Goal: Task Accomplishment & Management: Use online tool/utility

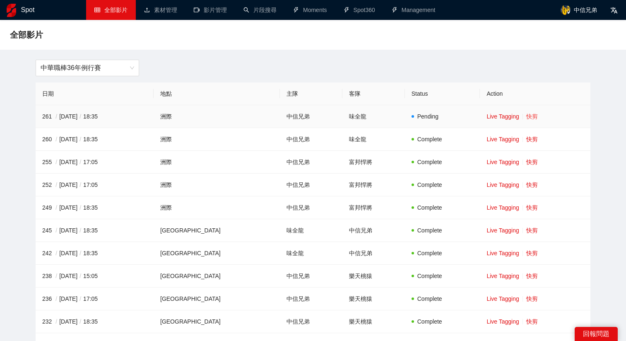
click at [497, 115] on link "快剪" at bounding box center [533, 116] width 12 height 7
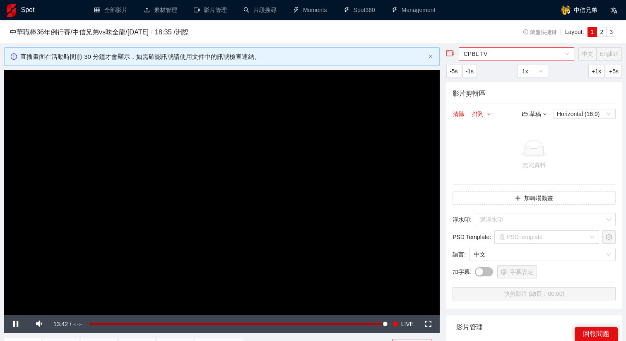
click at [497, 57] on span "CPBL TV" at bounding box center [517, 54] width 106 height 12
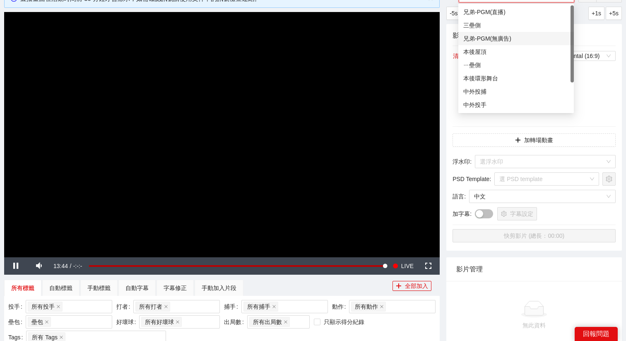
click at [497, 40] on div "兄弟-PGM(無廣告)" at bounding box center [517, 38] width 106 height 9
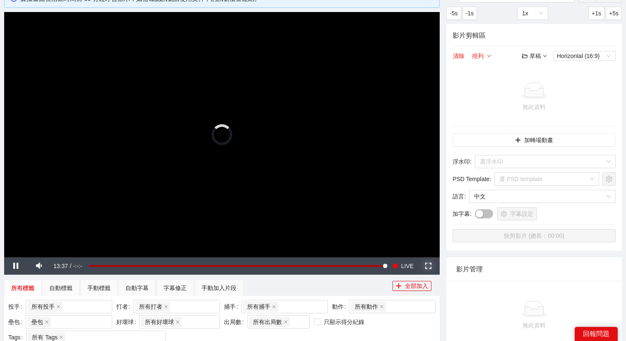
click at [428, 266] on span "Video Player" at bounding box center [428, 266] width 0 height 0
click at [405, 267] on span "LIVE" at bounding box center [407, 265] width 12 height 17
click at [403, 264] on span "LIVE" at bounding box center [407, 265] width 12 height 17
click at [302, 110] on video "Video Player" at bounding box center [222, 134] width 436 height 245
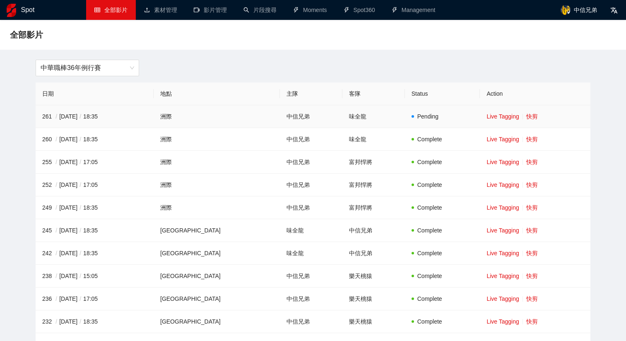
click at [522, 111] on td "Live Tagging 快剪" at bounding box center [535, 116] width 111 height 23
click at [527, 114] on link "快剪" at bounding box center [533, 116] width 12 height 7
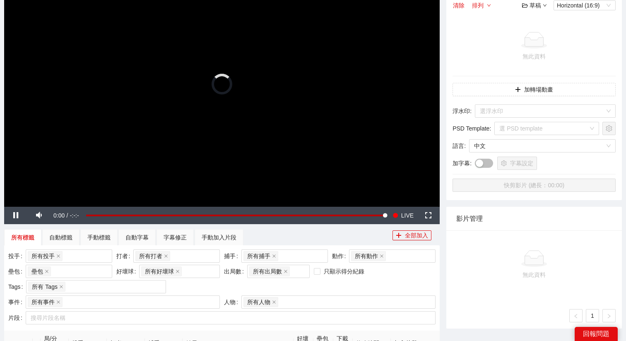
scroll to position [264, 0]
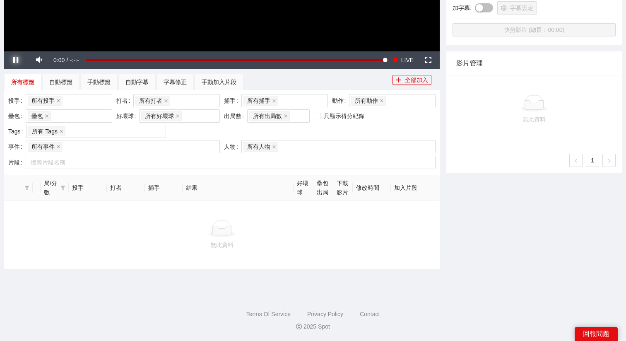
click at [16, 60] on span "Video Player" at bounding box center [16, 60] width 0 height 0
click at [223, 82] on div "手動加入片段" at bounding box center [219, 81] width 35 height 9
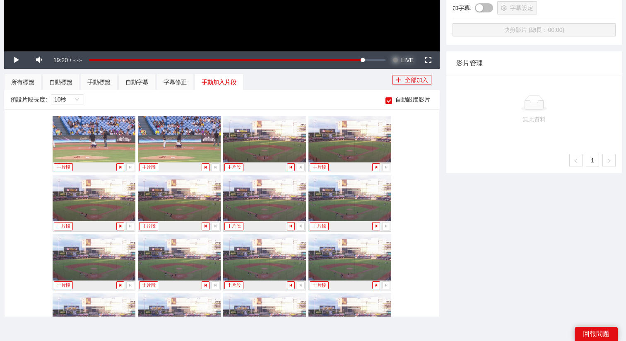
click at [404, 60] on span "LIVE" at bounding box center [407, 59] width 12 height 17
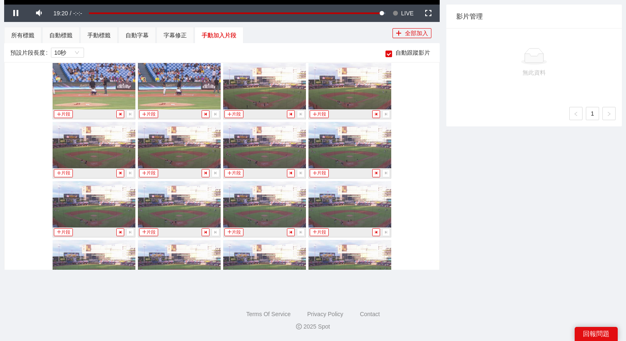
scroll to position [0, 0]
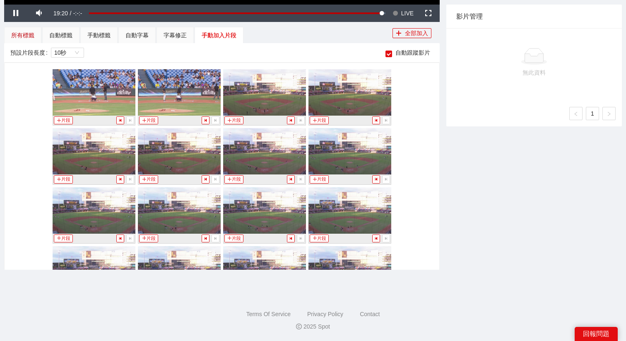
click at [19, 38] on div "所有標籤" at bounding box center [22, 35] width 23 height 9
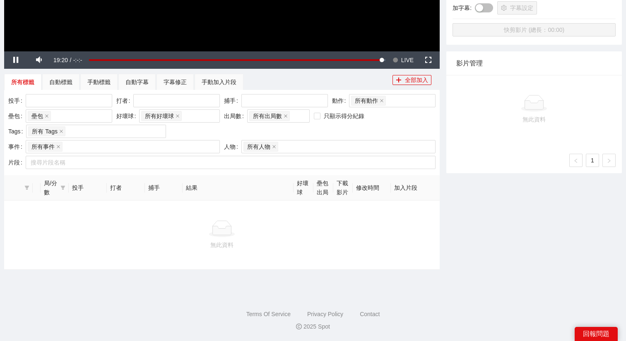
scroll to position [264, 0]
click at [406, 59] on span "LIVE" at bounding box center [407, 59] width 12 height 17
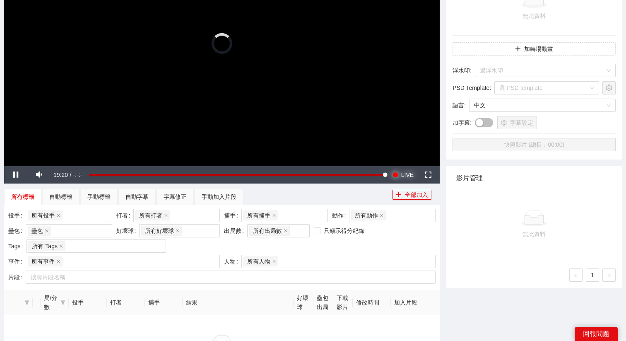
scroll to position [0, 0]
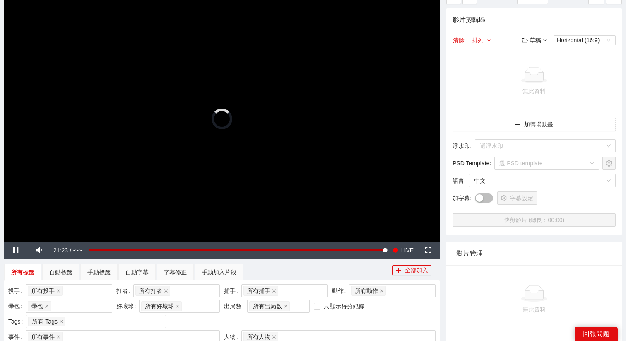
scroll to position [143, 0]
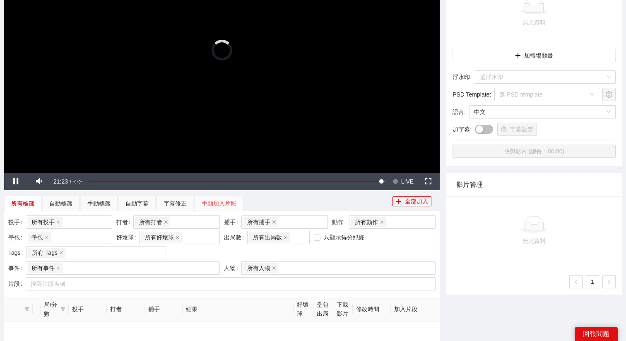
click at [229, 197] on div "手動加入片段" at bounding box center [219, 203] width 49 height 17
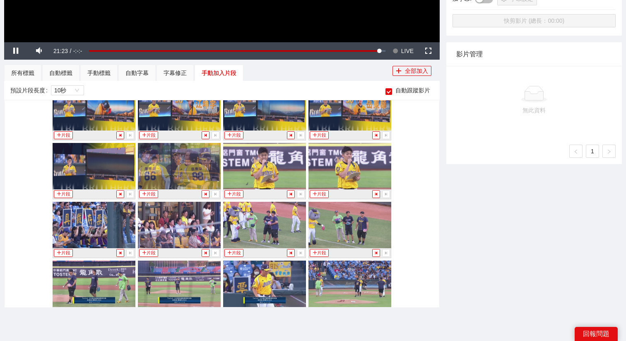
scroll to position [785, 0]
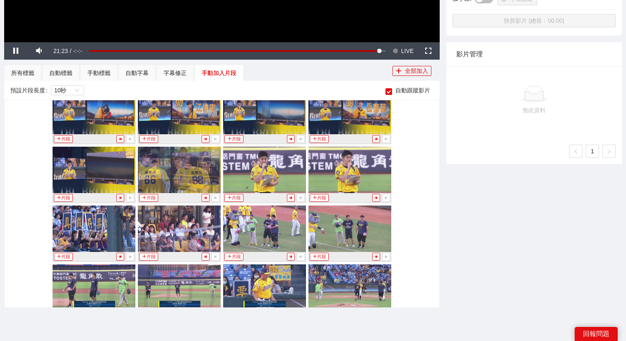
click at [259, 171] on img at bounding box center [264, 170] width 83 height 46
click at [260, 227] on img at bounding box center [264, 229] width 83 height 46
click at [237, 255] on button "片段" at bounding box center [234, 257] width 19 height 8
click at [105, 73] on div "手動標籤" at bounding box center [98, 72] width 23 height 9
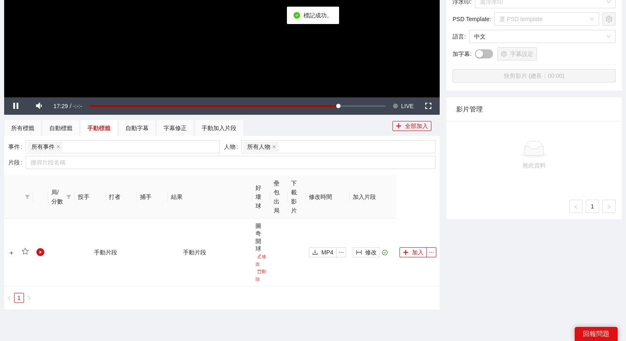
scroll to position [258, 0]
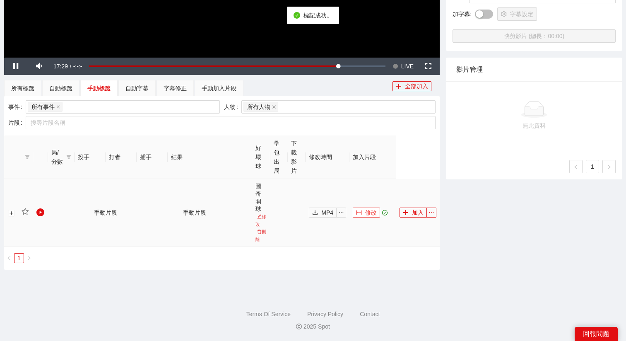
click at [367, 211] on span "修改" at bounding box center [371, 212] width 12 height 9
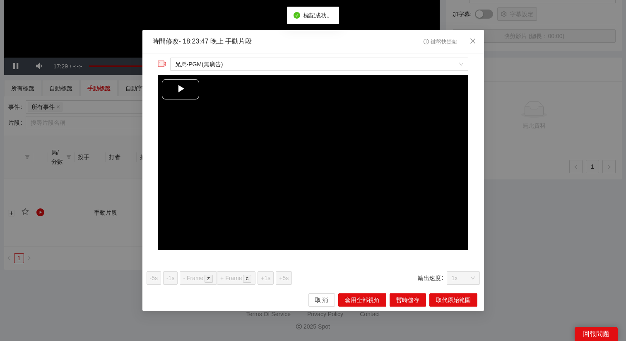
click at [181, 89] on span "Video Player" at bounding box center [181, 89] width 0 height 0
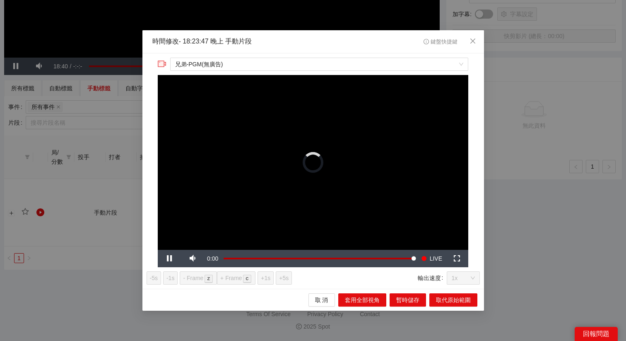
click at [543, 257] on div "**********" at bounding box center [313, 170] width 626 height 341
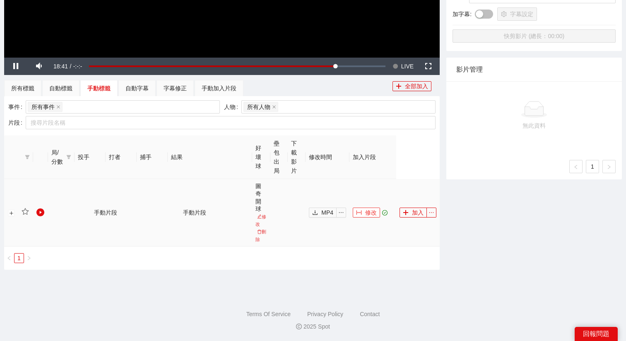
click at [372, 212] on span "修改" at bounding box center [371, 212] width 12 height 9
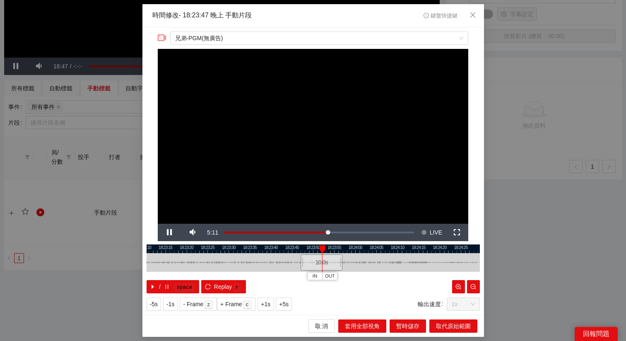
drag, startPoint x: 256, startPoint y: 253, endPoint x: 293, endPoint y: 252, distance: 36.5
click at [293, 252] on div at bounding box center [351, 248] width 334 height 9
drag, startPoint x: 301, startPoint y: 262, endPoint x: 249, endPoint y: 264, distance: 52.2
click at [249, 264] on div at bounding box center [249, 262] width 5 height 19
drag, startPoint x: 250, startPoint y: 262, endPoint x: 239, endPoint y: 261, distance: 11.2
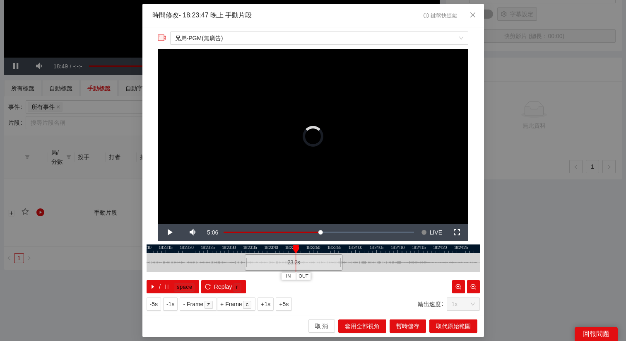
click at [244, 261] on div at bounding box center [246, 262] width 5 height 19
click at [169, 232] on span "Video Player" at bounding box center [169, 232] width 0 height 0
click at [13, 64] on div "**********" at bounding box center [313, 170] width 626 height 341
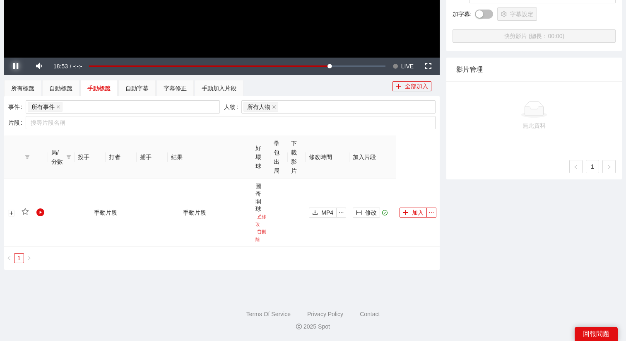
click at [16, 66] on span "Video Player" at bounding box center [16, 66] width 0 height 0
click at [363, 210] on button "修改" at bounding box center [366, 213] width 27 height 10
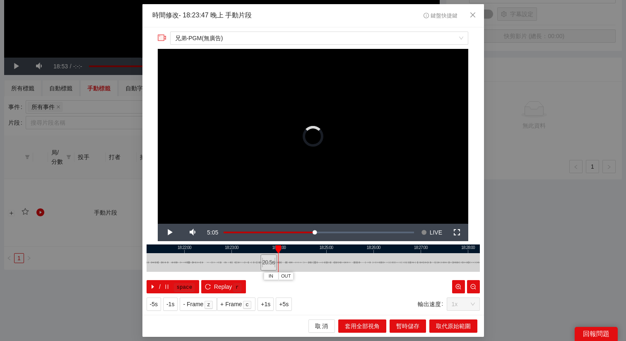
drag, startPoint x: 269, startPoint y: 261, endPoint x: 260, endPoint y: 261, distance: 8.7
click at [260, 261] on div at bounding box center [261, 262] width 5 height 19
click at [169, 232] on span "Video Player" at bounding box center [169, 232] width 0 height 0
click at [264, 302] on span "+1s" at bounding box center [266, 304] width 10 height 9
click at [256, 277] on button "IN" at bounding box center [258, 276] width 15 height 8
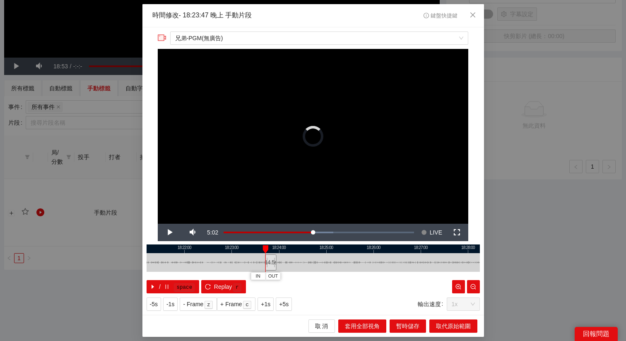
click at [264, 262] on div at bounding box center [266, 262] width 5 height 19
click at [259, 274] on button "IN" at bounding box center [256, 276] width 15 height 8
click at [286, 302] on span "+5s" at bounding box center [284, 304] width 10 height 9
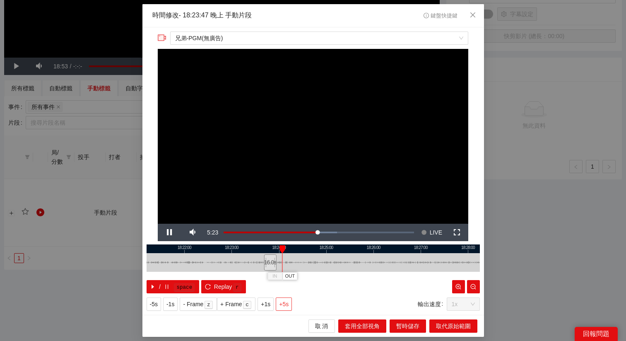
click at [286, 302] on span "+5s" at bounding box center [284, 304] width 10 height 9
click at [301, 277] on span "OUT" at bounding box center [300, 276] width 10 height 7
click at [270, 304] on span "+1s" at bounding box center [266, 304] width 10 height 9
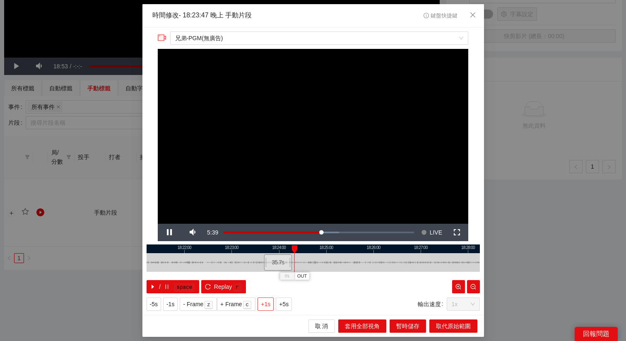
click at [270, 304] on span "+1s" at bounding box center [266, 304] width 10 height 9
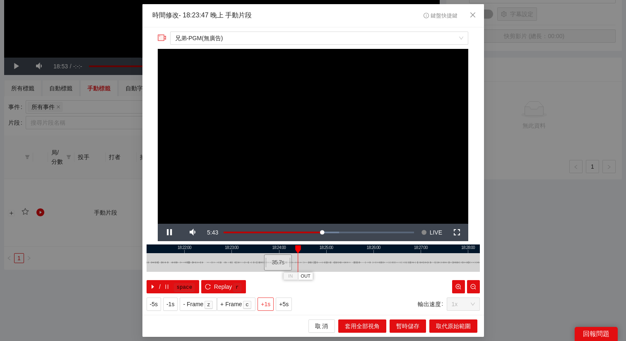
click at [270, 304] on span "+1s" at bounding box center [266, 304] width 10 height 9
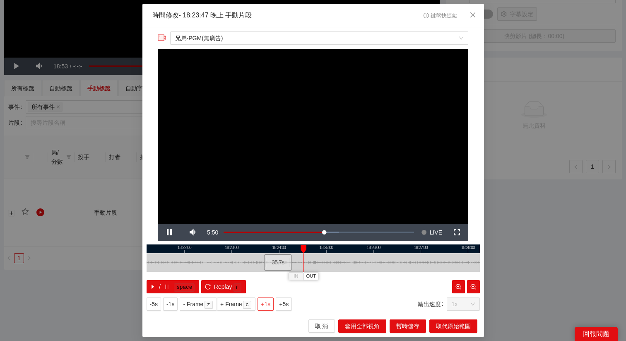
click at [270, 304] on span "+1s" at bounding box center [266, 304] width 10 height 9
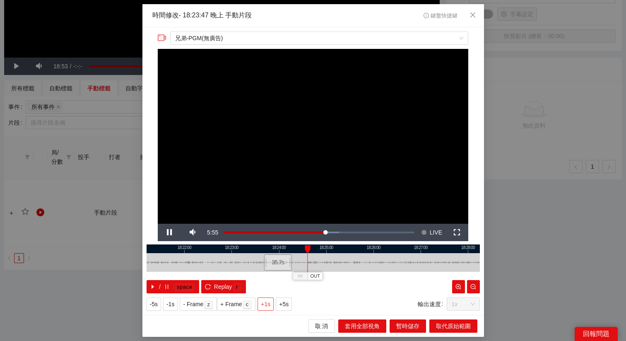
click at [270, 304] on span "+1s" at bounding box center [266, 304] width 10 height 9
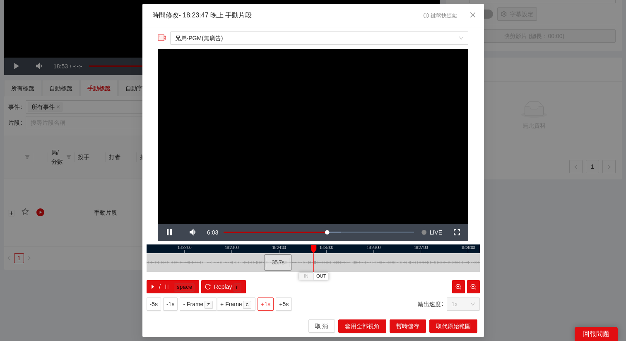
click at [270, 304] on span "+1s" at bounding box center [266, 304] width 10 height 9
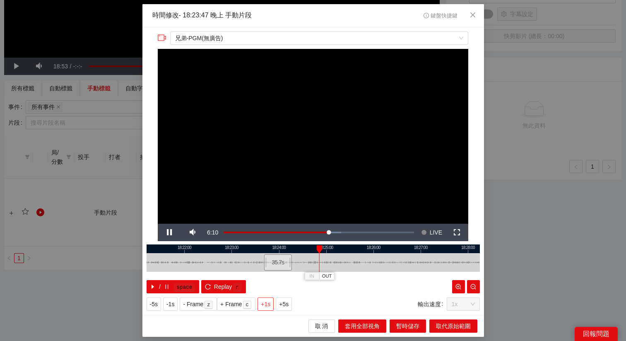
click at [270, 304] on span "+1s" at bounding box center [266, 304] width 10 height 9
click at [289, 307] on span "+5s" at bounding box center [284, 304] width 10 height 9
click at [169, 232] on span "Video Player" at bounding box center [169, 232] width 0 height 0
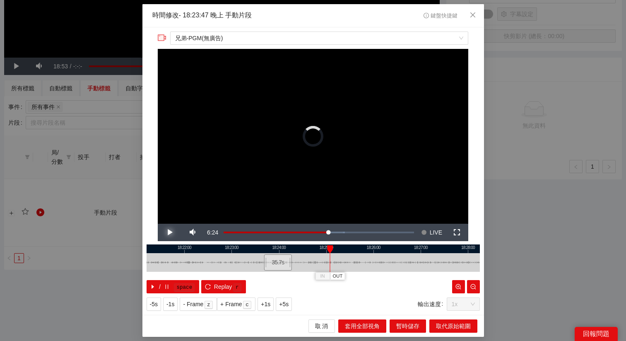
click at [169, 232] on span "Video Player" at bounding box center [169, 232] width 0 height 0
click at [271, 309] on button "+1s" at bounding box center [266, 303] width 16 height 13
click at [286, 303] on span "+5s" at bounding box center [284, 304] width 10 height 9
click at [283, 304] on span "+5s" at bounding box center [284, 304] width 10 height 9
click at [169, 232] on span "Video Player" at bounding box center [169, 232] width 0 height 0
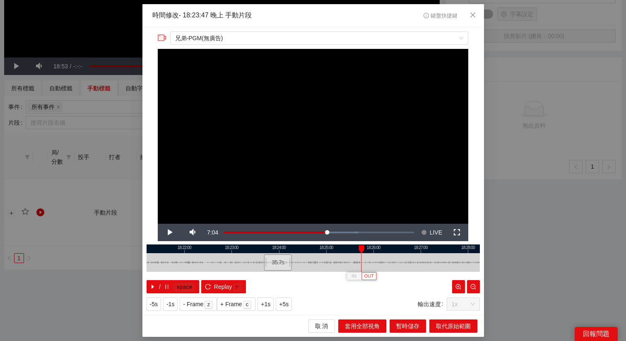
click at [370, 278] on span "OUT" at bounding box center [370, 276] width 10 height 7
click at [453, 326] on span "取代原始範圍" at bounding box center [453, 326] width 35 height 9
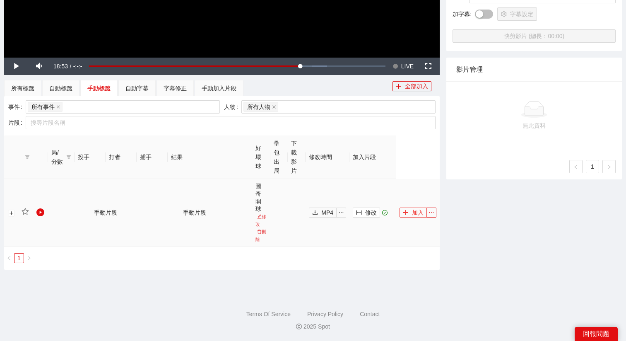
click at [413, 213] on button "加入" at bounding box center [413, 213] width 27 height 10
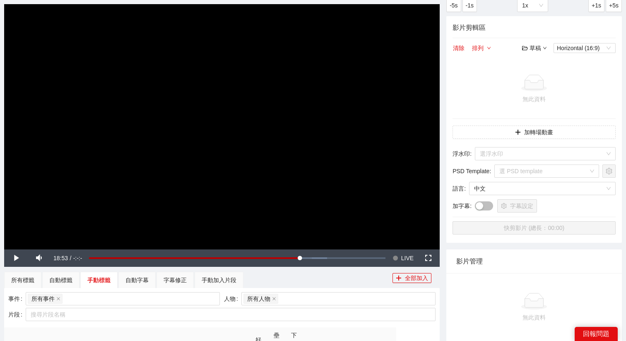
scroll to position [44, 0]
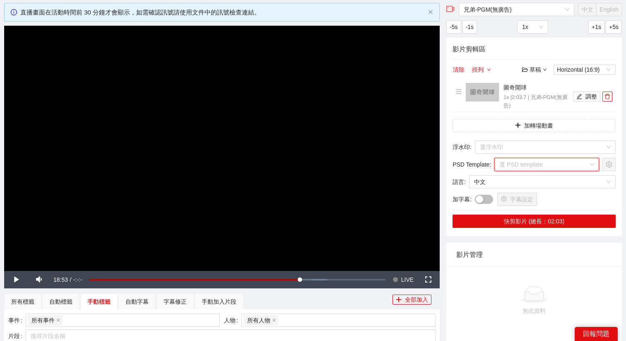
click at [522, 158] on input "search" at bounding box center [544, 164] width 89 height 12
click at [515, 119] on button "加轉場動畫" at bounding box center [534, 125] width 163 height 13
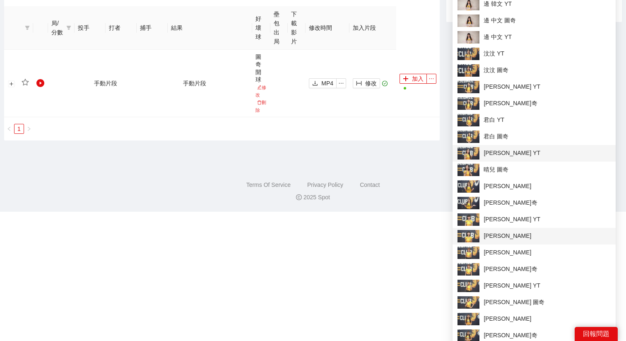
scroll to position [388, 0]
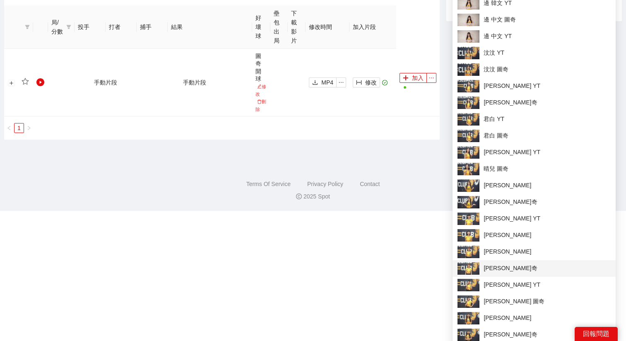
click at [476, 266] on img at bounding box center [469, 268] width 22 height 12
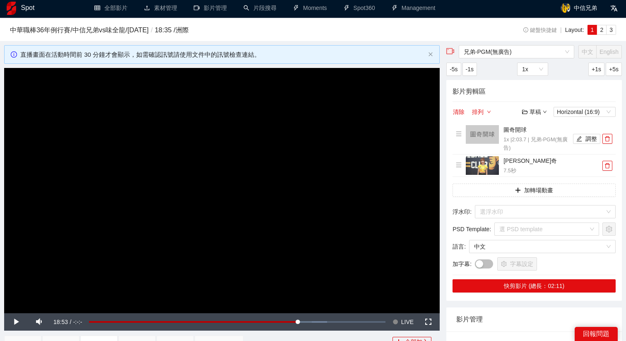
scroll to position [0, 0]
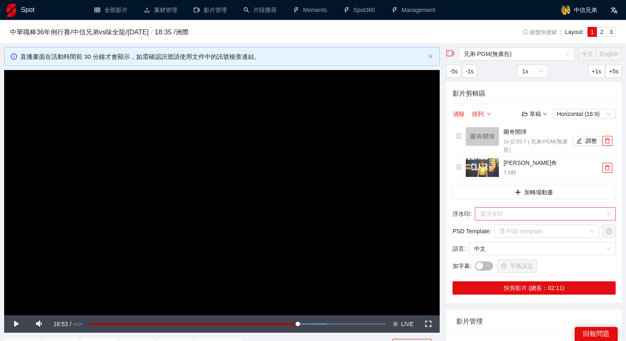
click at [502, 217] on input "search" at bounding box center [542, 214] width 125 height 12
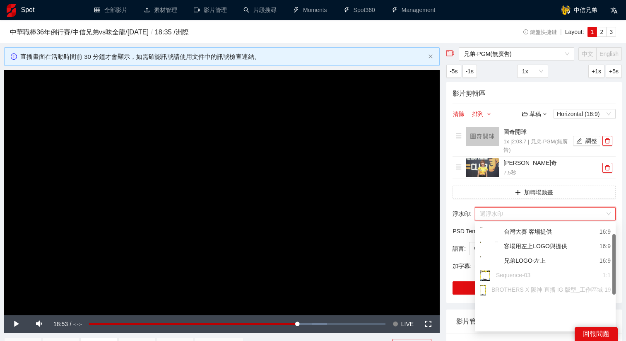
scroll to position [77, 0]
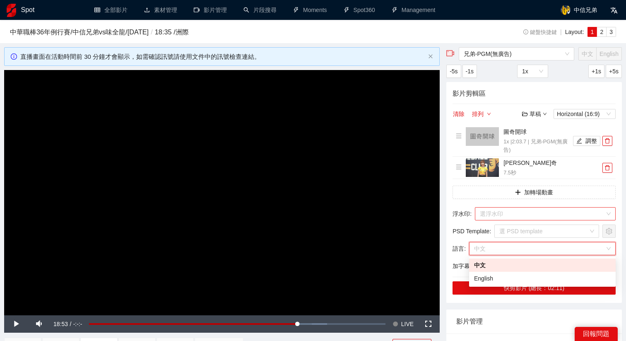
click at [515, 216] on input "search" at bounding box center [542, 214] width 125 height 12
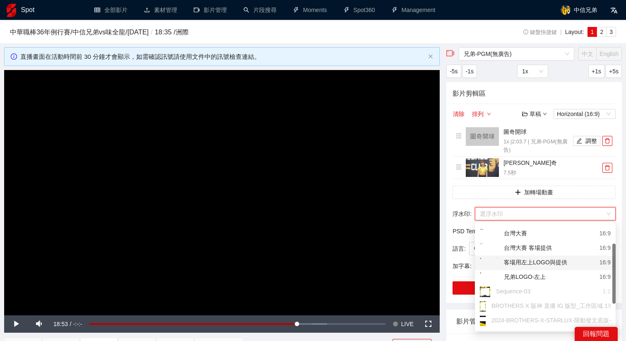
scroll to position [82, 0]
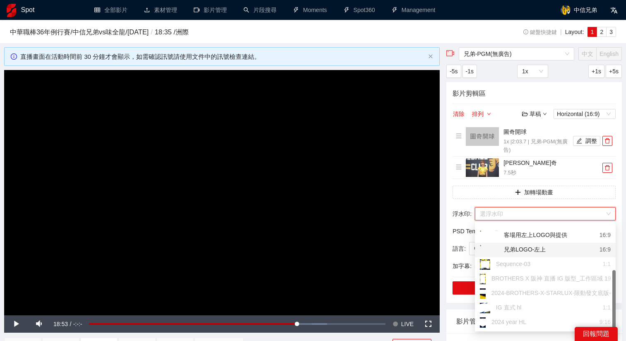
click at [521, 249] on div "兄弟LOGO-左上" at bounding box center [513, 250] width 66 height 10
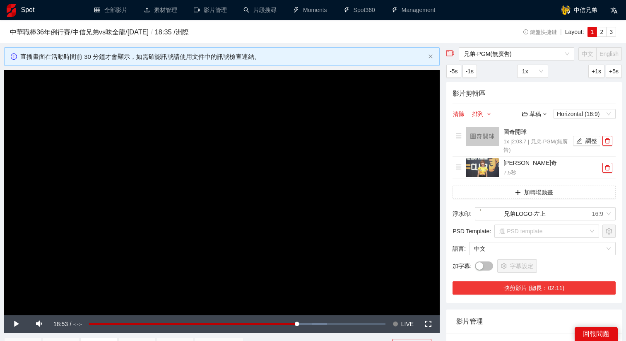
click at [508, 287] on button "快剪影片 (總長：02:11)" at bounding box center [534, 287] width 163 height 13
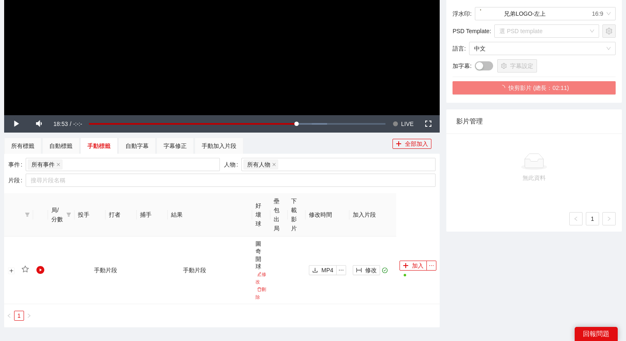
scroll to position [244, 0]
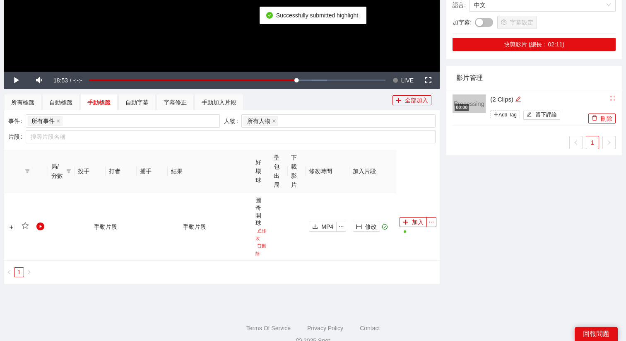
click at [521, 98] on icon "edit" at bounding box center [518, 99] width 6 height 6
drag, startPoint x: 528, startPoint y: 98, endPoint x: 441, endPoint y: 97, distance: 86.6
click at [441, 97] on div "**********" at bounding box center [313, 49] width 625 height 490
type textarea "*"
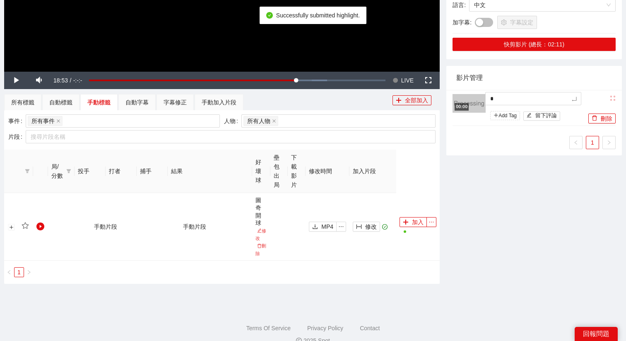
type textarea "**"
type textarea "***"
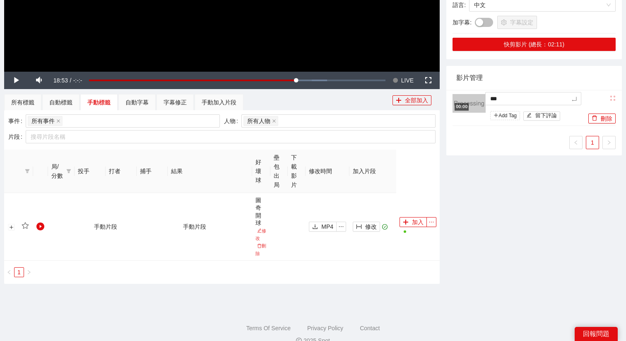
type textarea "****"
type textarea "*****"
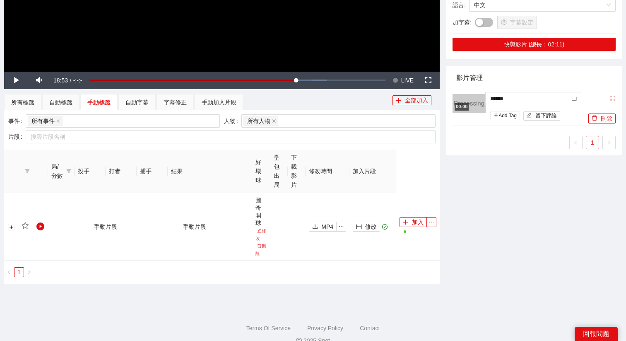
type textarea "*****"
click at [514, 99] on icon "edit" at bounding box center [511, 99] width 6 height 6
type textarea "*****"
type textarea "*******"
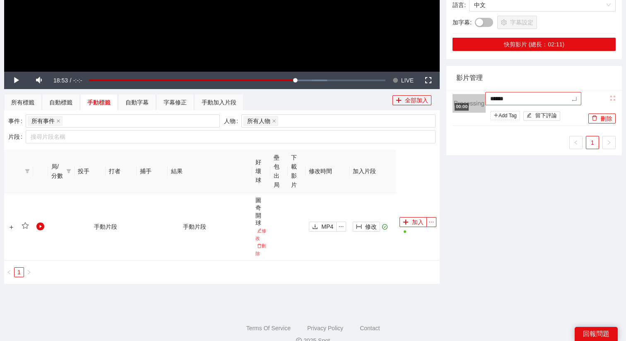
type textarea "*******"
type textarea "********"
type textarea "*******"
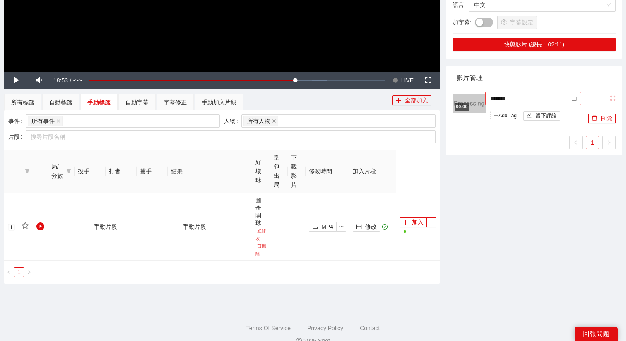
type textarea "*****"
type textarea "*******"
type textarea "********"
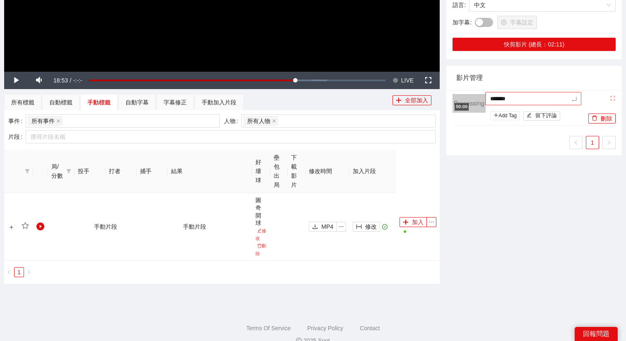
type textarea "********"
type textarea "*******"
type textarea "*****"
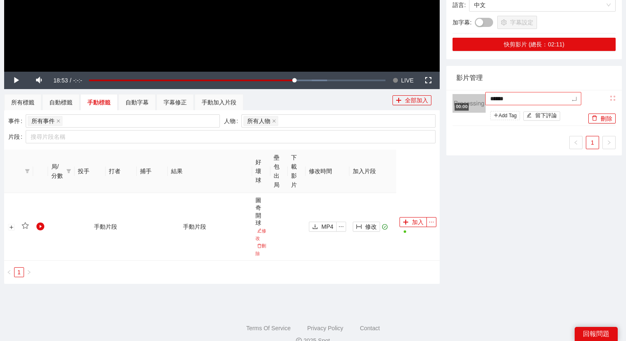
type textarea "*******"
type textarea "********"
type textarea "*********"
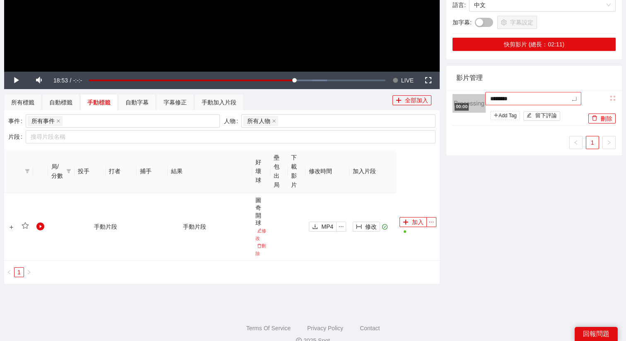
type textarea "*********"
type textarea "**********"
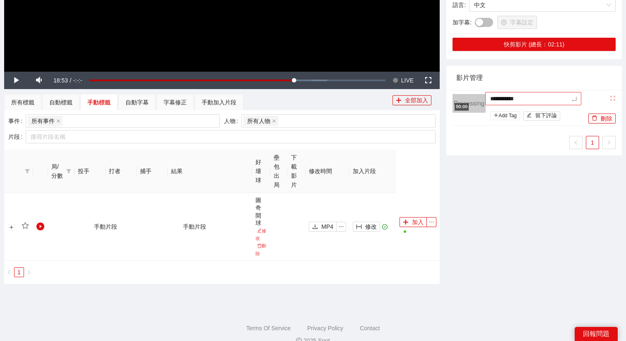
type textarea "**********"
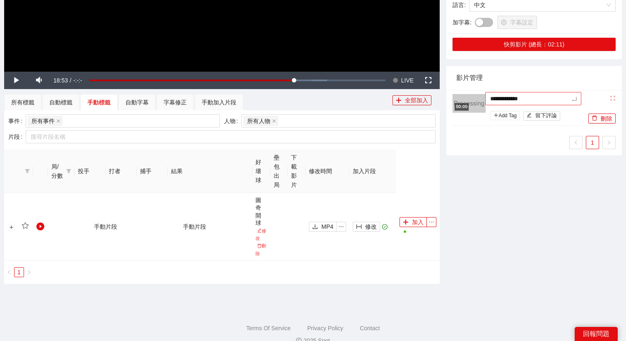
type textarea "**********"
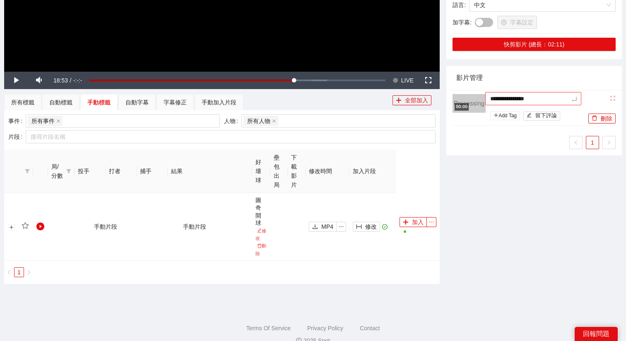
type textarea "**********"
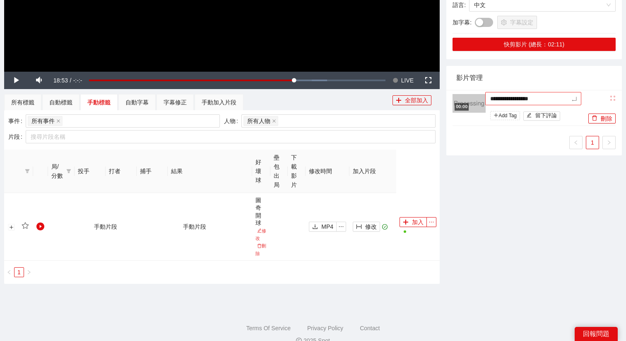
type textarea "**********"
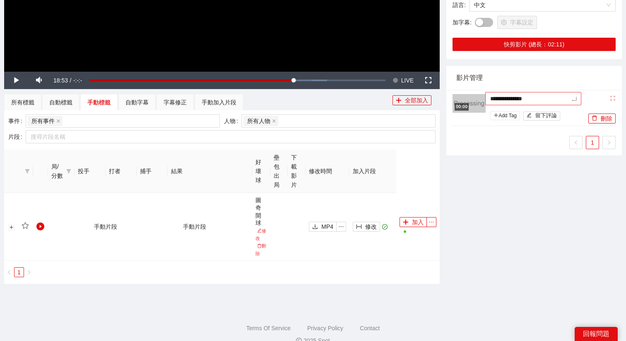
type textarea "**********"
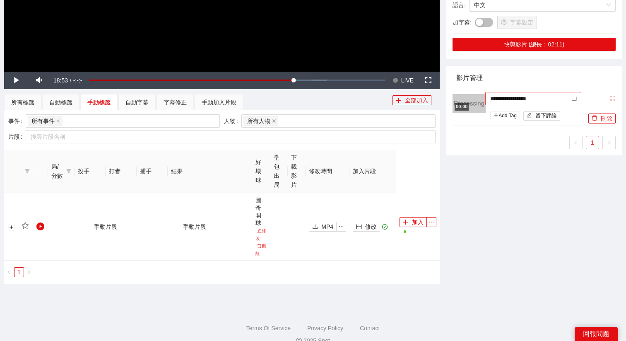
type textarea "**********"
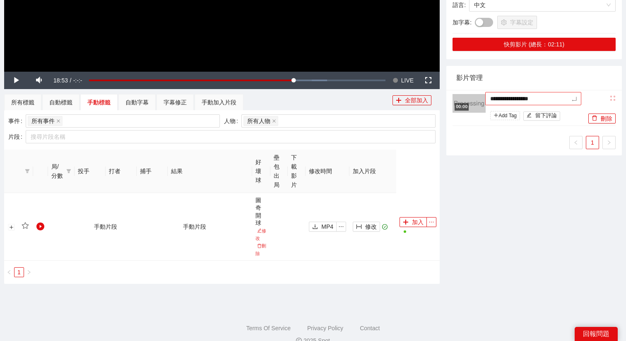
type textarea "**********"
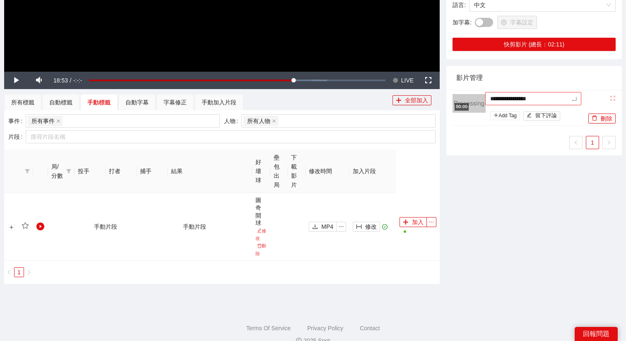
type textarea "**********"
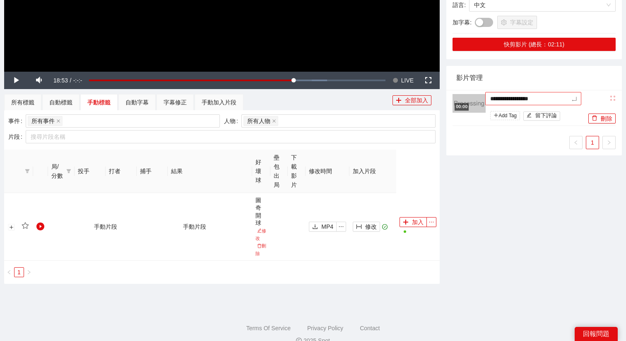
type textarea "**********"
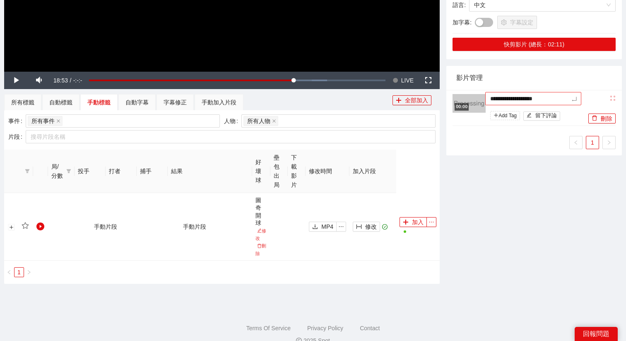
type textarea "**********"
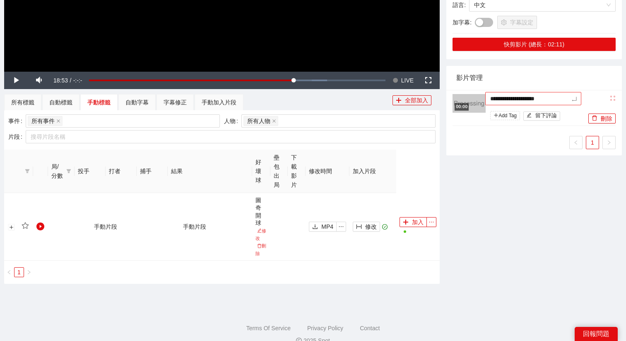
type textarea "**********"
click at [574, 101] on icon "edit" at bounding box center [571, 99] width 6 height 6
type textarea "**********"
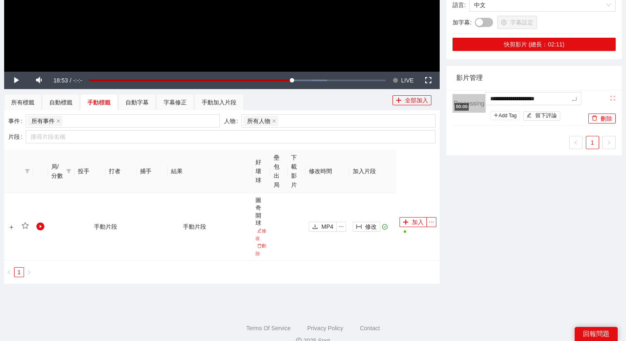
type textarea "**********"
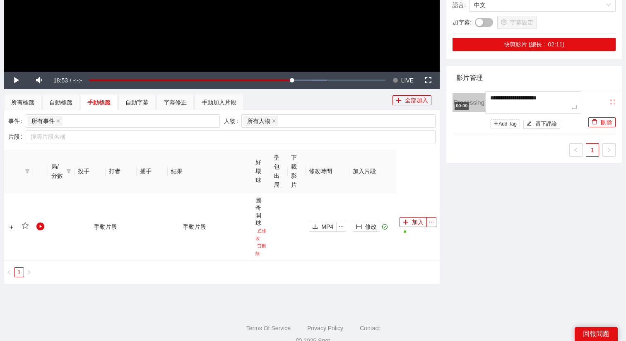
type textarea "**********"
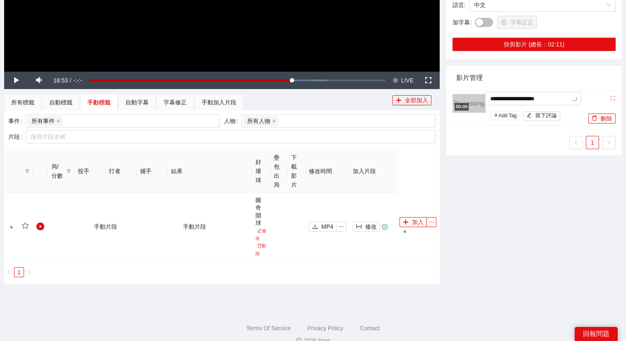
type textarea "**********"
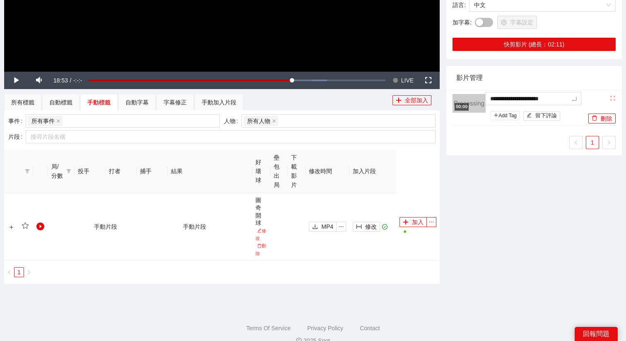
type textarea "**********"
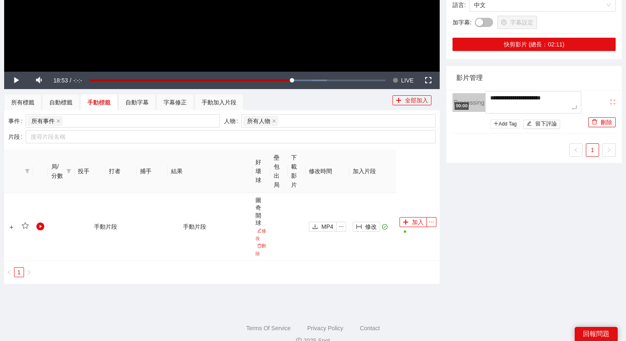
type textarea "**********"
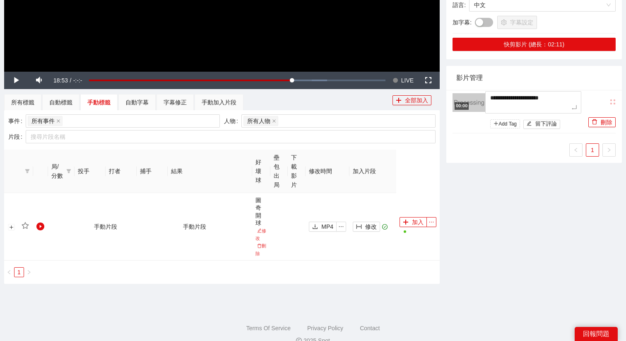
type textarea "**********"
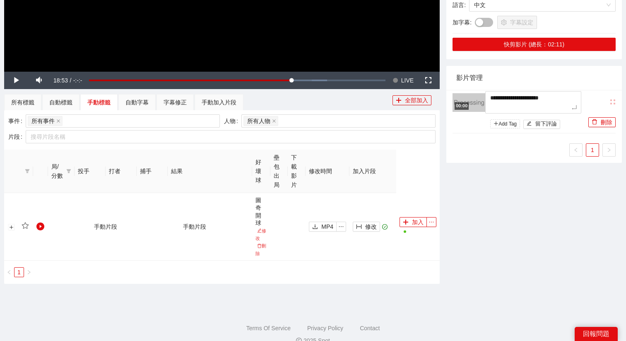
type textarea "**********"
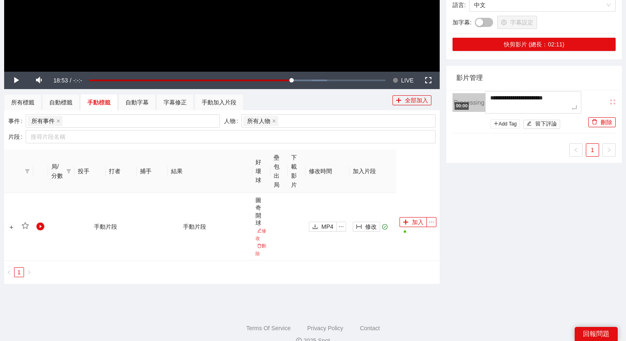
type textarea "**********"
click at [511, 108] on div "08/13 Twitch100萬忠誠點數開球兌換" at bounding box center [539, 102] width 96 height 19
click at [505, 108] on icon "edit" at bounding box center [501, 107] width 6 height 6
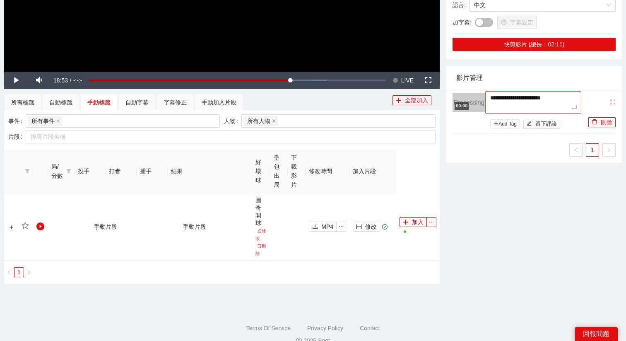
drag, startPoint x: 510, startPoint y: 108, endPoint x: 510, endPoint y: 98, distance: 10.0
click at [510, 98] on textarea "**********" at bounding box center [534, 102] width 96 height 22
drag, startPoint x: 510, startPoint y: 98, endPoint x: 511, endPoint y: 104, distance: 6.7
click at [511, 104] on textarea "**********" at bounding box center [534, 102] width 96 height 22
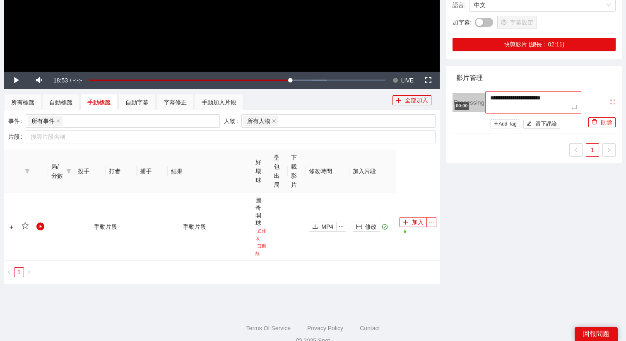
drag, startPoint x: 509, startPoint y: 97, endPoint x: 517, endPoint y: 106, distance: 12.3
click at [517, 106] on textarea "**********" at bounding box center [534, 102] width 96 height 22
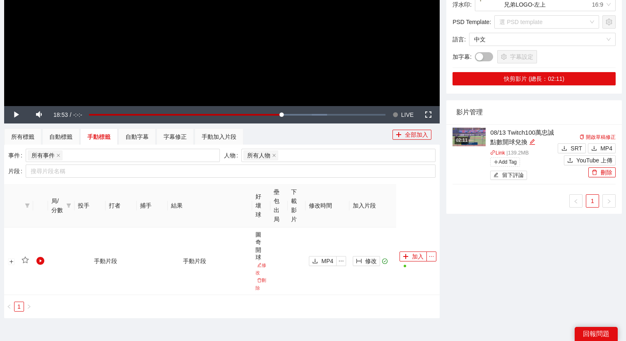
scroll to position [208, 0]
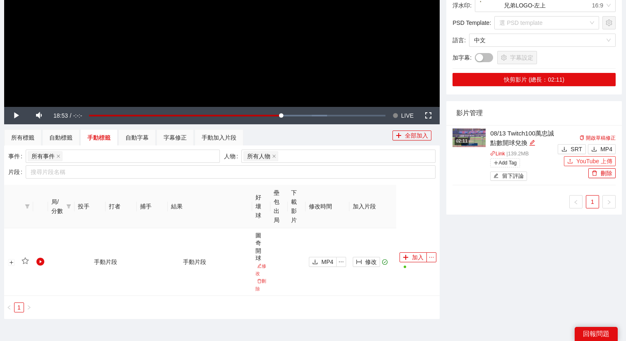
click at [575, 164] on button "YouTube 上傳" at bounding box center [590, 161] width 52 height 10
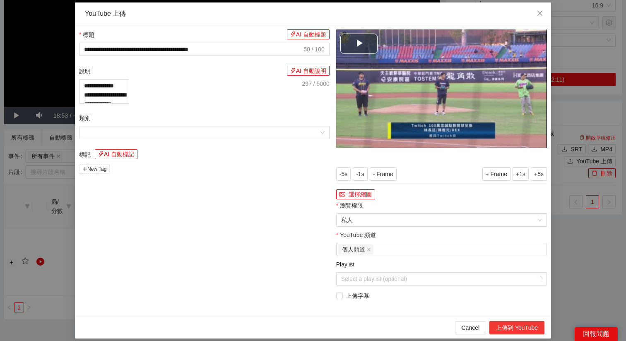
click at [510, 326] on button "上傳到 YouTube" at bounding box center [517, 327] width 55 height 13
click at [539, 12] on icon "close" at bounding box center [540, 13] width 7 height 7
type textarea "**********"
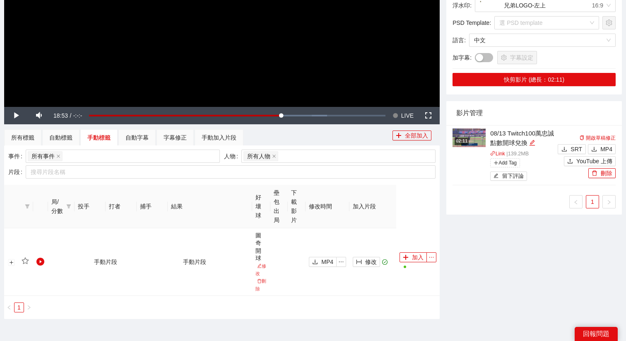
click at [475, 122] on div "影片管理" at bounding box center [535, 113] width 156 height 24
click at [475, 130] on img at bounding box center [469, 137] width 33 height 19
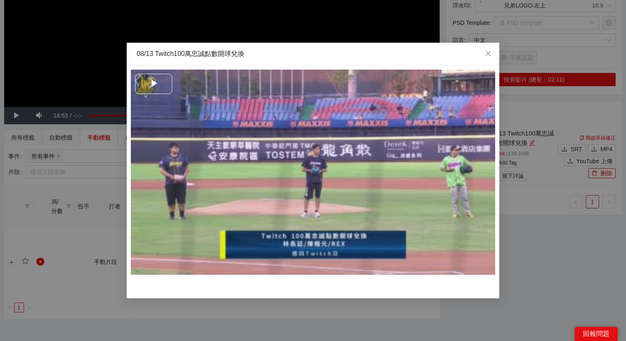
click at [154, 84] on span "Video Player" at bounding box center [154, 84] width 0 height 0
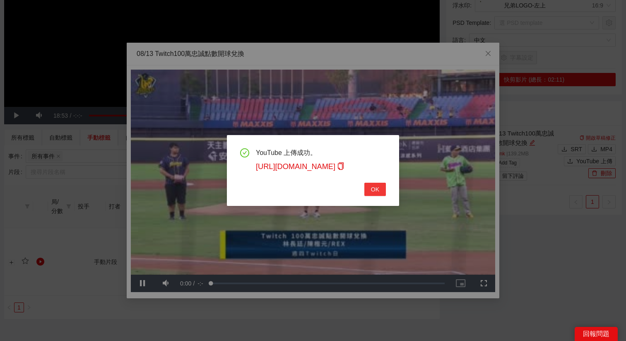
click at [371, 189] on span "OK" at bounding box center [375, 189] width 8 height 9
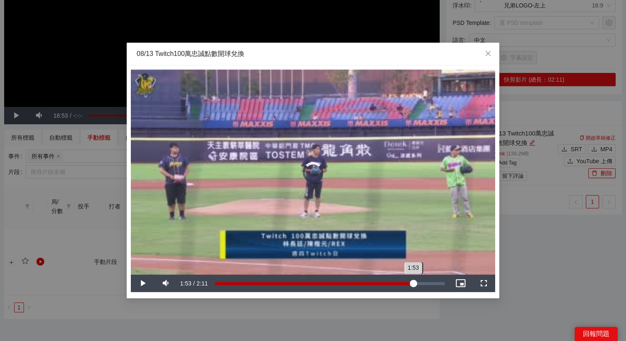
click at [413, 281] on div "Loaded : 0% 1:53 1:53" at bounding box center [330, 283] width 238 height 17
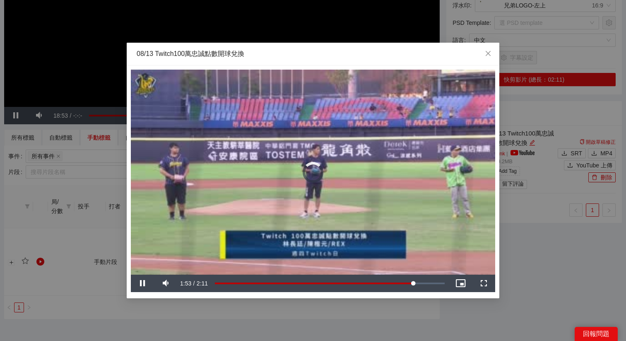
click at [394, 190] on video "Video Player" at bounding box center [313, 172] width 365 height 205
click at [526, 298] on div "**********" at bounding box center [313, 170] width 626 height 341
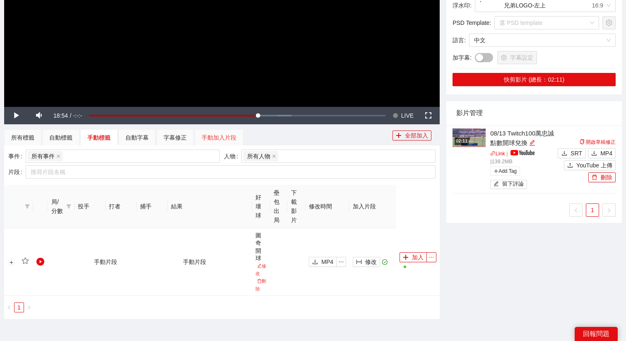
click at [215, 144] on div "手動加入片段" at bounding box center [219, 137] width 49 height 17
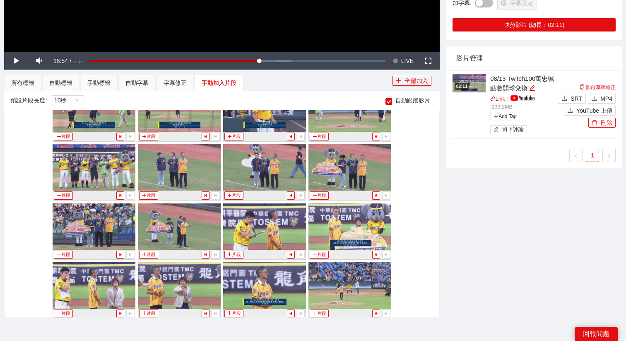
scroll to position [972, 0]
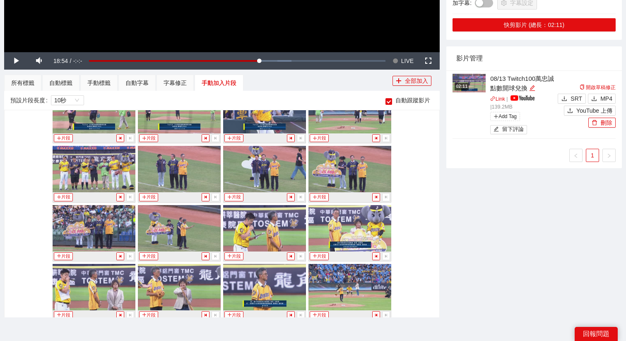
click at [156, 185] on img at bounding box center [179, 169] width 83 height 46
click at [148, 199] on button "片段" at bounding box center [148, 197] width 19 height 8
click at [101, 89] on div "手動標籤" at bounding box center [98, 83] width 37 height 17
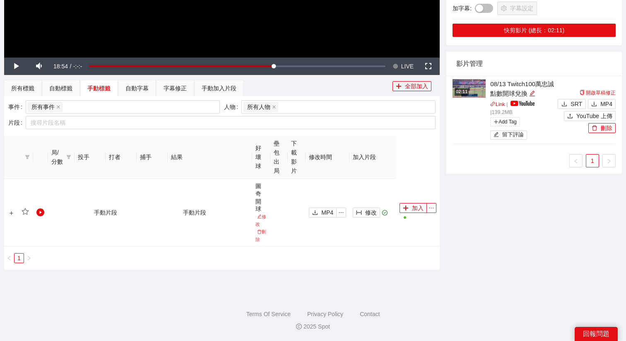
scroll to position [263, 0]
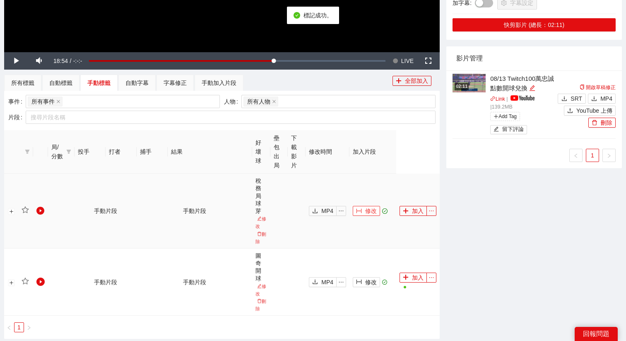
click at [369, 209] on span "修改" at bounding box center [371, 210] width 12 height 9
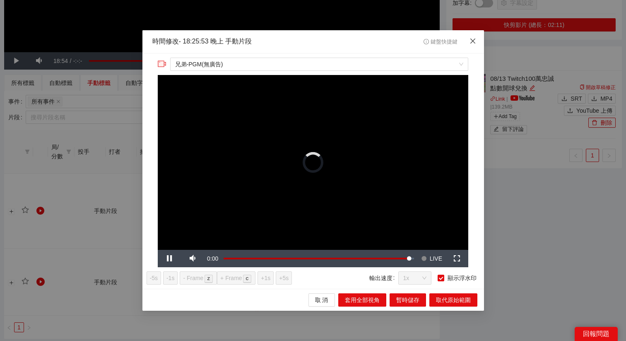
click at [473, 42] on icon "close" at bounding box center [472, 41] width 5 height 5
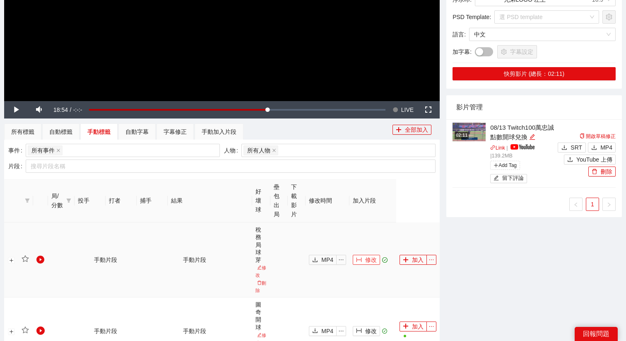
scroll to position [212, 0]
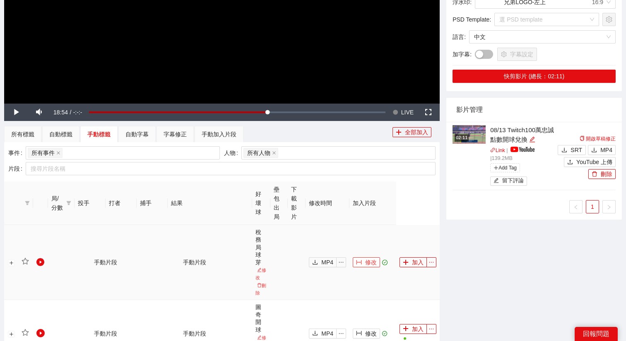
click at [375, 263] on span "修改" at bounding box center [371, 262] width 12 height 9
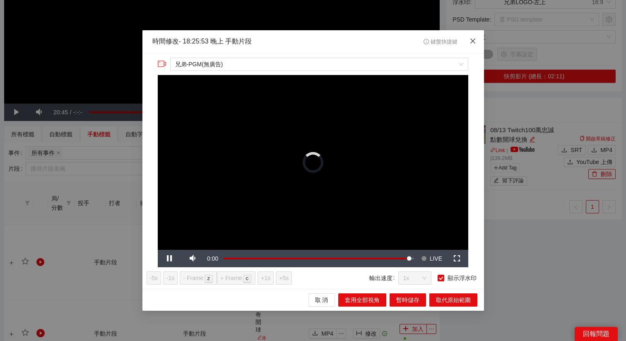
click at [476, 33] on span "Close" at bounding box center [473, 41] width 22 height 22
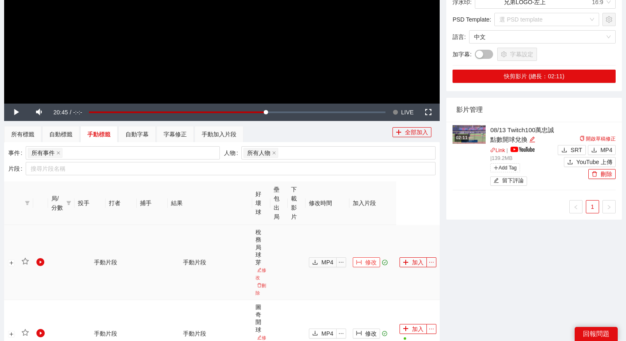
click at [371, 262] on span "修改" at bounding box center [371, 262] width 12 height 9
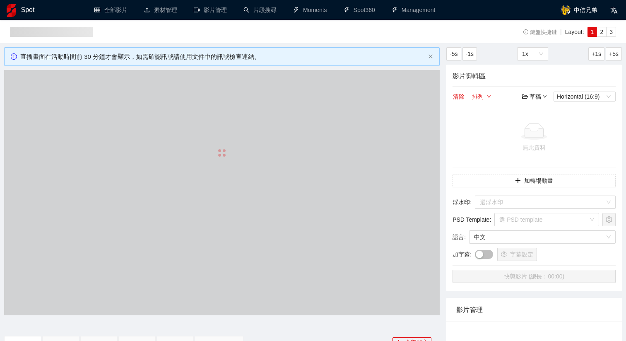
scroll to position [212, 0]
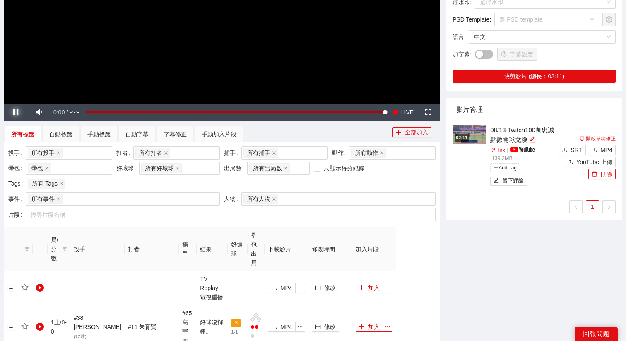
click at [16, 112] on span "Video Player" at bounding box center [16, 112] width 0 height 0
click at [98, 131] on div "手動標籤" at bounding box center [98, 134] width 23 height 9
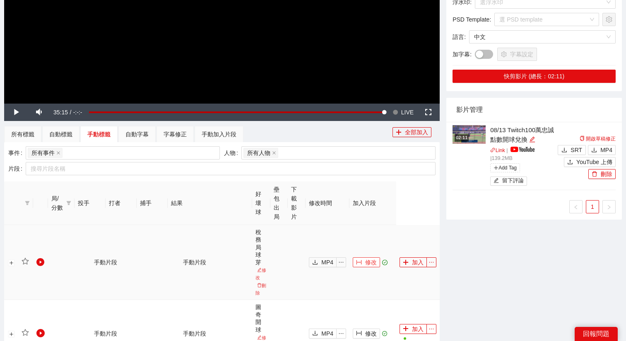
click at [368, 266] on span "修改" at bounding box center [371, 262] width 12 height 9
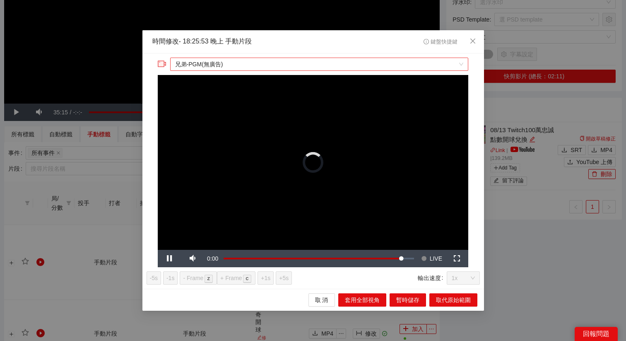
click at [329, 67] on span "兄弟-PGM(無廣告)" at bounding box center [319, 64] width 288 height 12
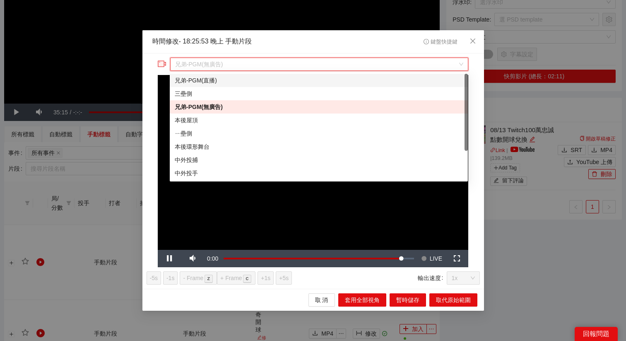
click at [257, 85] on div "兄弟-PGM(直播)" at bounding box center [319, 80] width 298 height 13
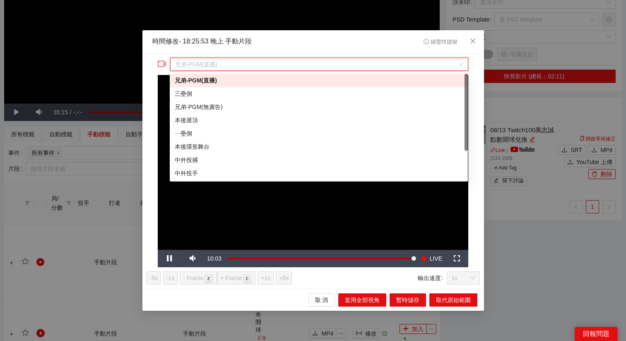
click at [259, 65] on span "兄弟-PGM(直播)" at bounding box center [319, 64] width 288 height 12
click at [215, 107] on div "兄弟-PGM(無廣告)" at bounding box center [319, 106] width 288 height 9
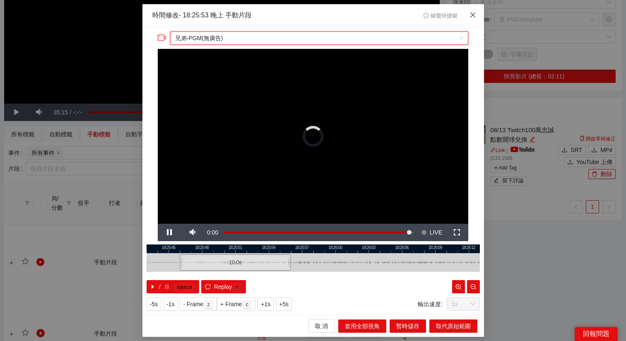
click at [471, 14] on icon "close" at bounding box center [473, 15] width 7 height 7
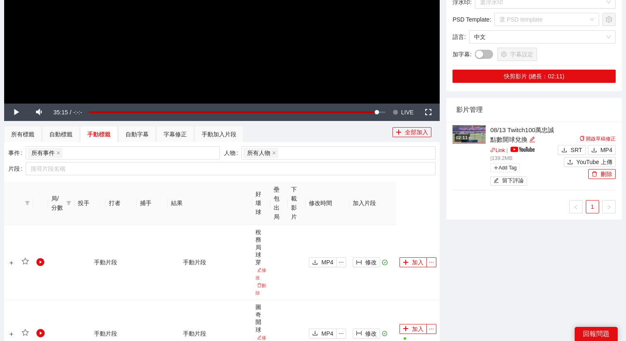
click at [411, 115] on span "LIVE" at bounding box center [407, 112] width 12 height 17
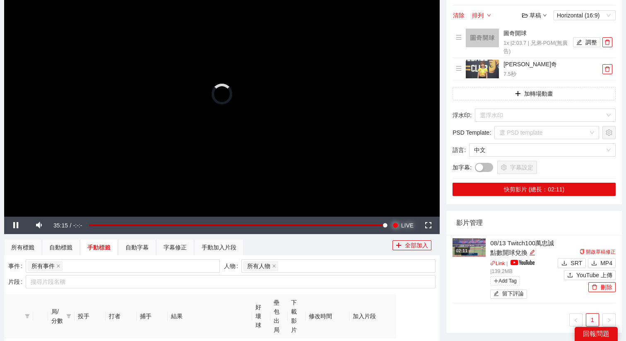
scroll to position [111, 0]
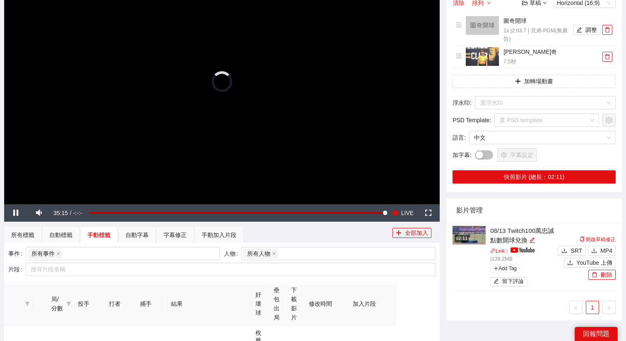
click at [318, 90] on video "Video Player" at bounding box center [222, 81] width 436 height 245
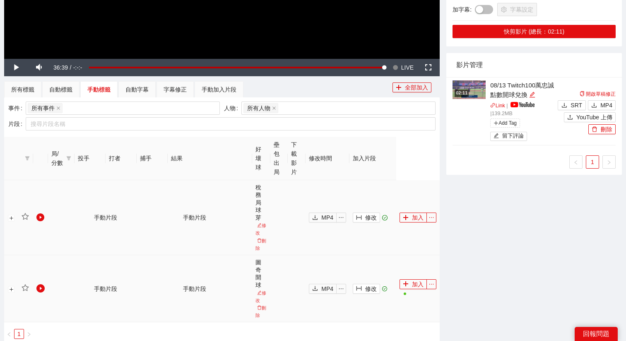
scroll to position [259, 0]
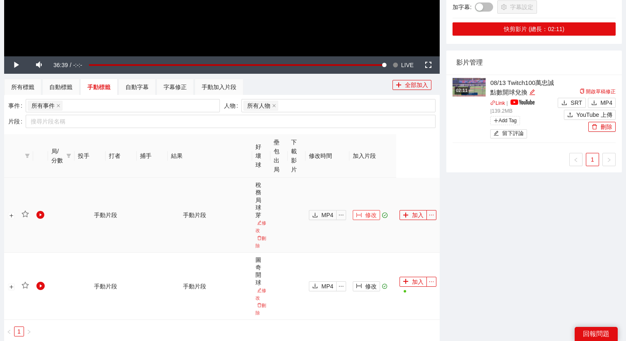
click at [372, 215] on span "修改" at bounding box center [371, 214] width 12 height 9
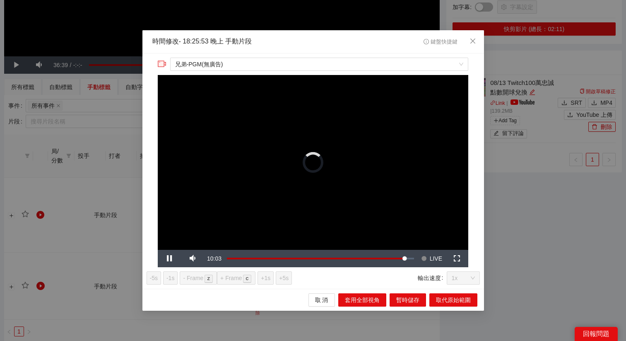
click at [407, 73] on div "兄弟-PGM(無廣告)" at bounding box center [313, 66] width 311 height 17
click at [395, 61] on span "兄弟-PGM(無廣告)" at bounding box center [319, 64] width 288 height 12
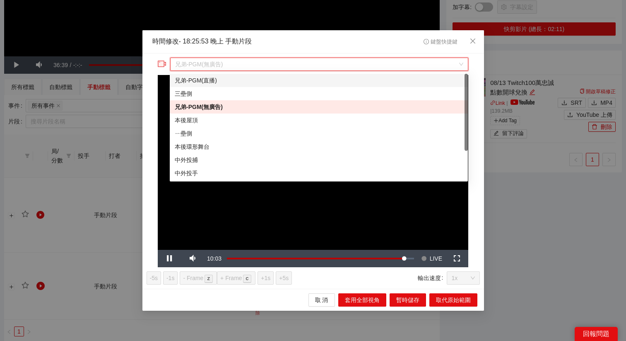
click at [277, 80] on div "兄弟-PGM(直播)" at bounding box center [319, 80] width 288 height 9
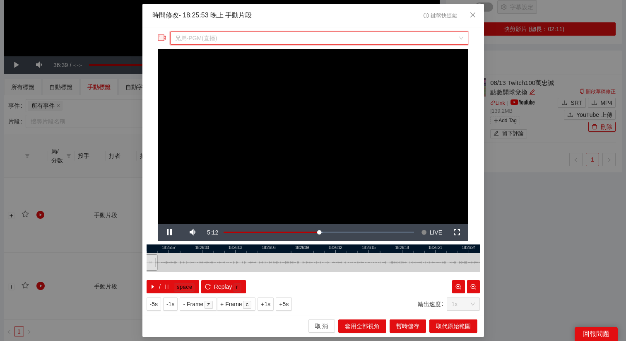
click at [265, 40] on span "兄弟-PGM(直播)" at bounding box center [319, 38] width 288 height 12
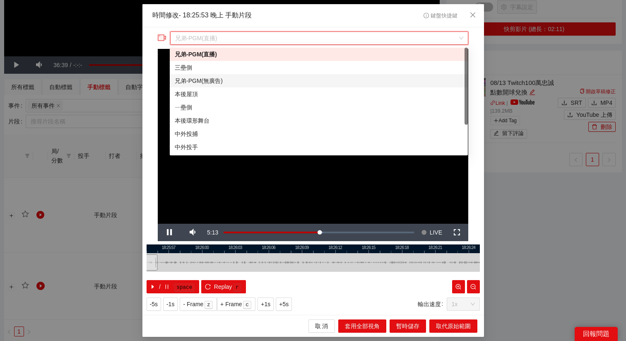
click at [206, 84] on div "兄弟-PGM(無廣告)" at bounding box center [319, 80] width 288 height 9
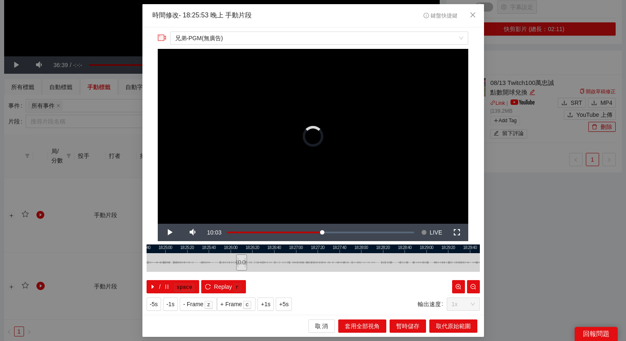
drag, startPoint x: 206, startPoint y: 249, endPoint x: 234, endPoint y: 249, distance: 28.2
click at [234, 249] on div at bounding box center [342, 248] width 334 height 9
drag, startPoint x: 236, startPoint y: 261, endPoint x: 232, endPoint y: 261, distance: 4.2
click at [232, 261] on div at bounding box center [233, 262] width 5 height 19
click at [169, 232] on span "Video Player" at bounding box center [169, 232] width 0 height 0
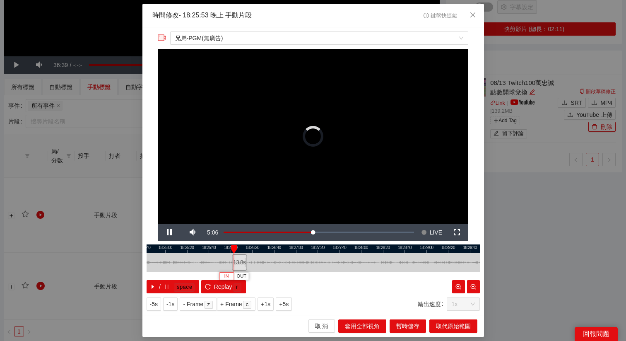
click at [227, 276] on span "IN" at bounding box center [226, 276] width 5 height 7
click at [233, 260] on div at bounding box center [234, 262] width 5 height 19
click at [229, 287] on span "Replay" at bounding box center [223, 286] width 18 height 9
drag, startPoint x: 247, startPoint y: 263, endPoint x: 436, endPoint y: 266, distance: 188.5
click at [434, 266] on div at bounding box center [431, 262] width 5 height 19
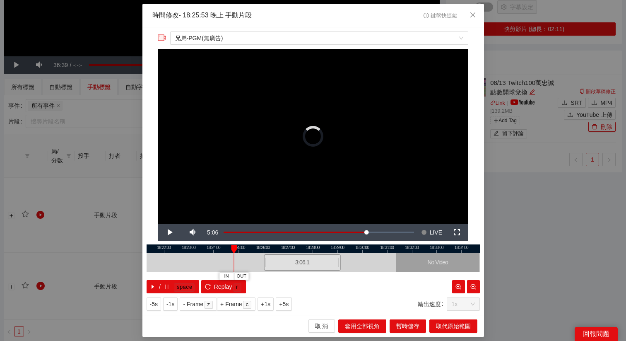
drag, startPoint x: 399, startPoint y: 249, endPoint x: 339, endPoint y: 251, distance: 60.5
click at [339, 251] on div at bounding box center [254, 248] width 334 height 9
click at [442, 326] on span "取代原始範圍" at bounding box center [453, 326] width 35 height 9
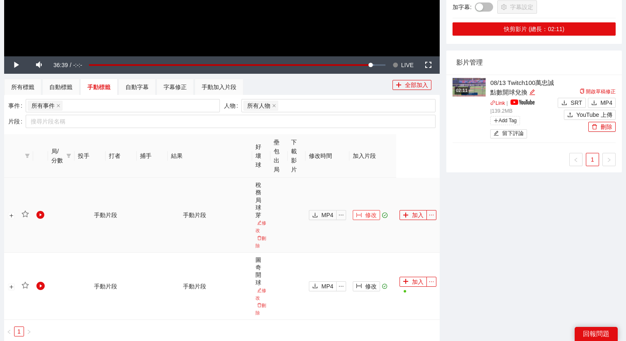
click at [357, 212] on icon "column-width" at bounding box center [359, 215] width 6 height 6
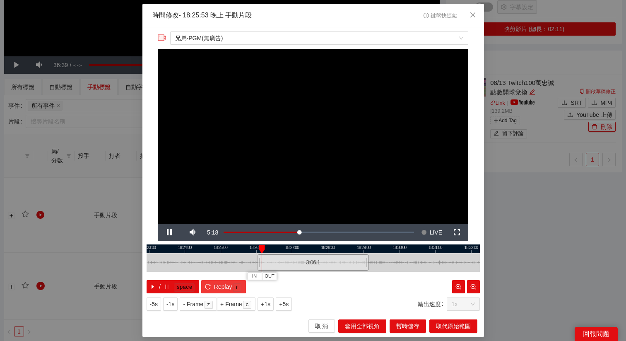
click at [206, 288] on icon "reload" at bounding box center [207, 286] width 5 height 5
click at [255, 259] on div "18:22:00 18:23:00 18:24:00 18:25:00 18:26:00 18:27:00 18:28:00 18:29:00 18:30:0…" at bounding box center [314, 268] width 334 height 49
drag, startPoint x: 254, startPoint y: 259, endPoint x: 249, endPoint y: 259, distance: 5.8
click at [249, 259] on div "18:22:00 18:23:00 18:24:00 18:25:00 18:26:00 18:27:00 18:28:00 18:29:00 18:30:0…" at bounding box center [314, 268] width 334 height 49
click at [223, 290] on span "Replay" at bounding box center [223, 286] width 18 height 9
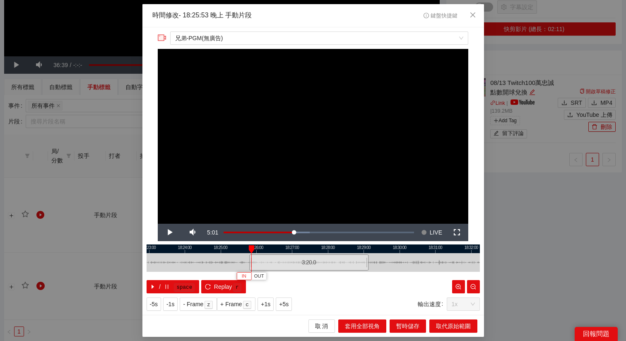
click at [242, 276] on span "IN" at bounding box center [244, 276] width 5 height 7
click at [283, 303] on span "+5s" at bounding box center [284, 304] width 10 height 9
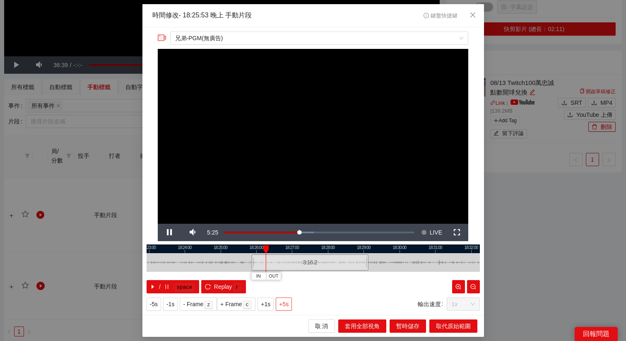
click at [283, 303] on span "+5s" at bounding box center [284, 304] width 10 height 9
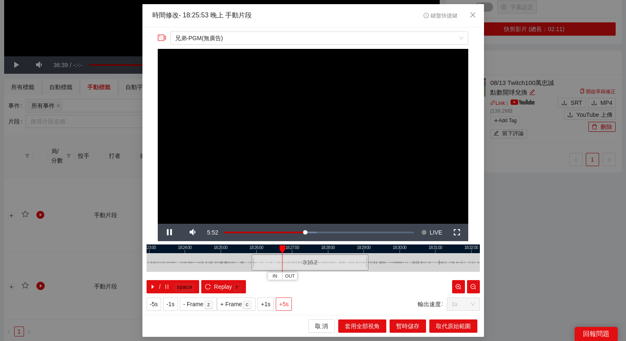
click at [283, 303] on span "+5s" at bounding box center [284, 304] width 10 height 9
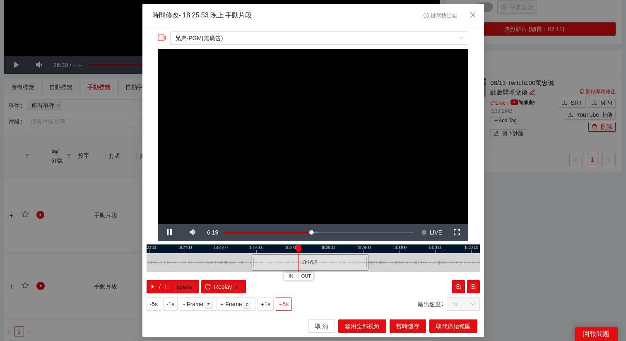
click at [283, 303] on span "+5s" at bounding box center [284, 304] width 10 height 9
click at [288, 305] on span "+5s" at bounding box center [284, 304] width 10 height 9
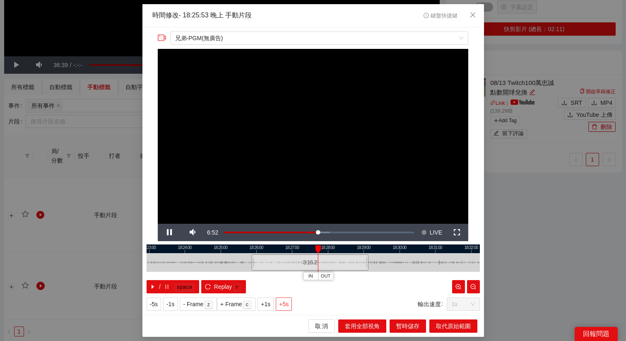
click at [289, 305] on span "+5s" at bounding box center [284, 304] width 10 height 9
click at [288, 303] on span "+5s" at bounding box center [284, 304] width 10 height 9
click at [288, 302] on span "+5s" at bounding box center [284, 304] width 10 height 9
click at [287, 303] on span "+5s" at bounding box center [284, 304] width 10 height 9
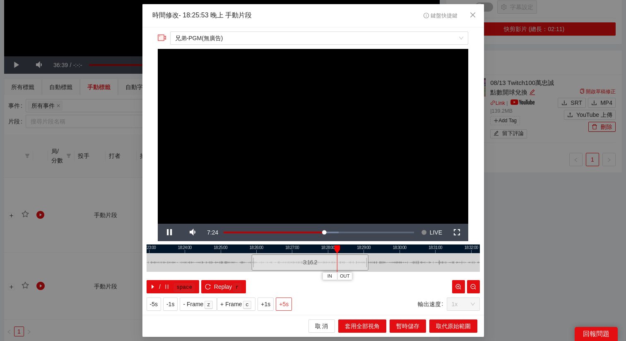
click at [287, 303] on span "+5s" at bounding box center [284, 304] width 10 height 9
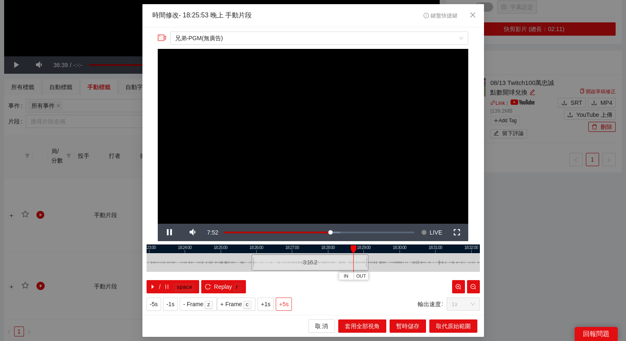
click at [287, 303] on span "+5s" at bounding box center [284, 304] width 10 height 9
click at [367, 250] on div at bounding box center [314, 248] width 334 height 9
click at [282, 304] on span "+5s" at bounding box center [284, 304] width 10 height 9
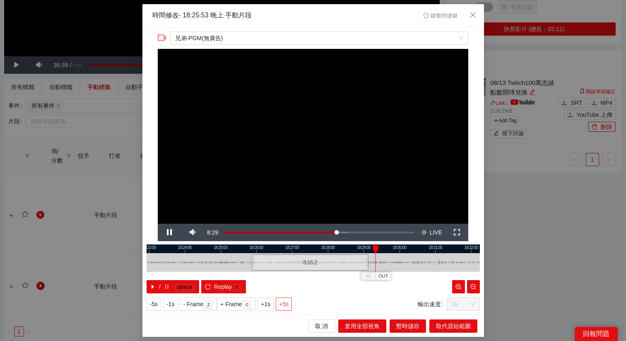
click at [282, 304] on span "+5s" at bounding box center [284, 304] width 10 height 9
click at [397, 276] on span "OUT" at bounding box center [396, 276] width 10 height 7
click at [441, 325] on span "取代原始範圍" at bounding box center [453, 326] width 35 height 9
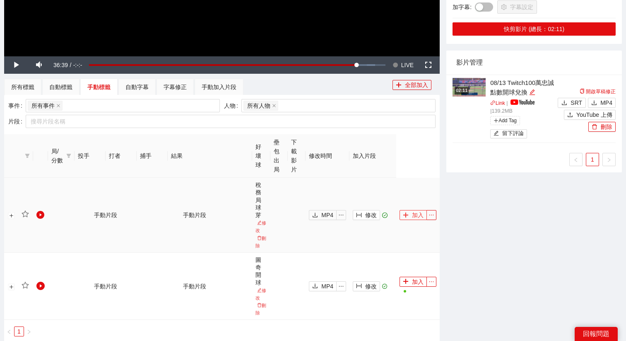
click at [415, 218] on button "加入" at bounding box center [413, 215] width 27 height 10
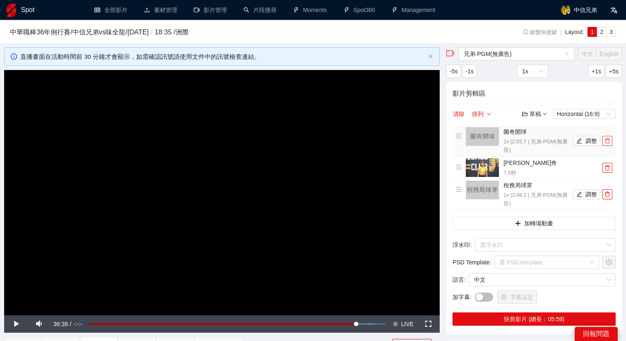
click at [607, 143] on icon "delete" at bounding box center [608, 141] width 6 height 6
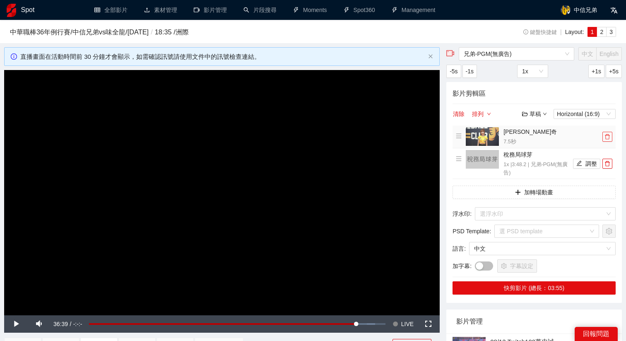
click at [609, 137] on icon "delete" at bounding box center [608, 137] width 6 height 6
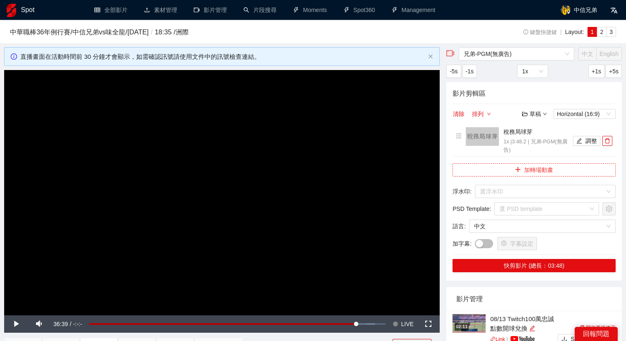
click at [533, 169] on button "加轉場動畫" at bounding box center [534, 169] width 163 height 13
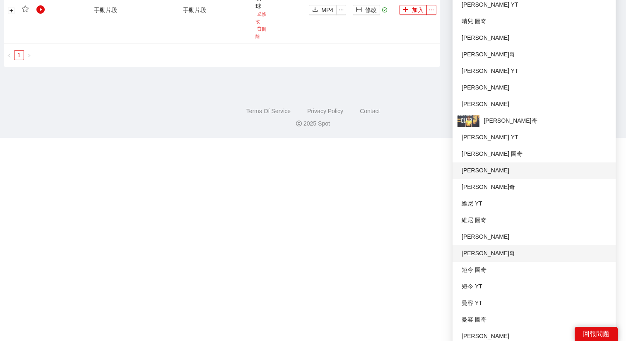
scroll to position [538, 0]
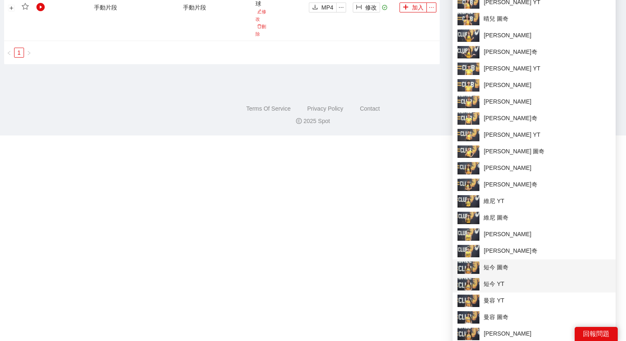
click at [481, 274] on li "短今 圖奇" at bounding box center [534, 267] width 163 height 17
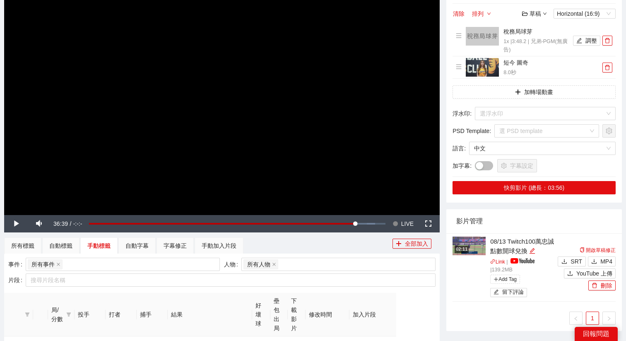
scroll to position [99, 0]
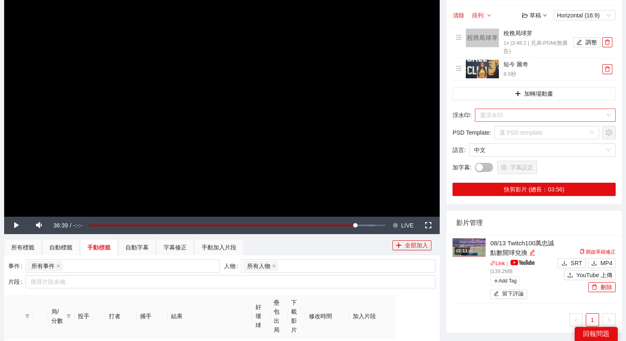
click at [496, 111] on input "search" at bounding box center [542, 115] width 125 height 12
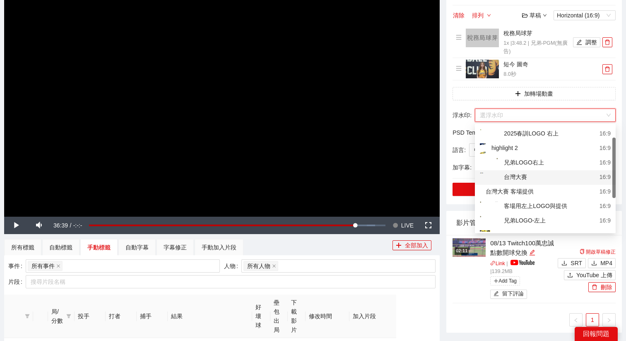
scroll to position [21, 0]
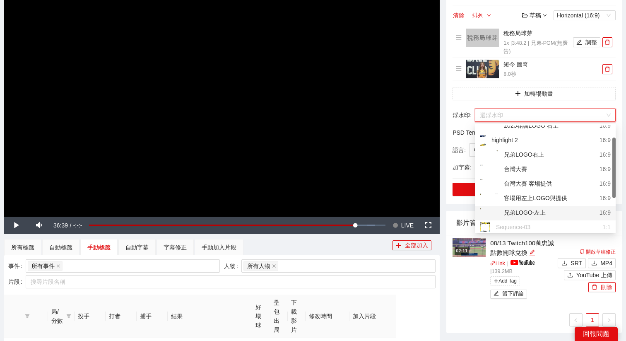
click at [502, 208] on div "兄弟LOGO-左上" at bounding box center [513, 213] width 66 height 10
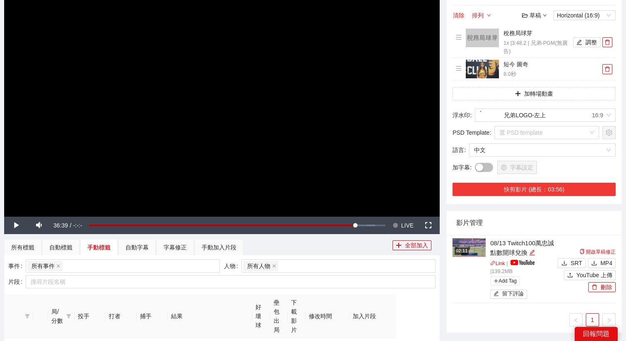
click at [514, 189] on button "快剪影片 (總長：03:56)" at bounding box center [534, 189] width 163 height 13
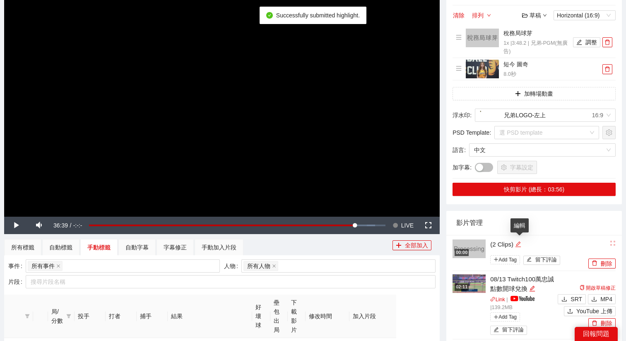
click at [520, 243] on icon "edit" at bounding box center [518, 244] width 5 height 5
drag, startPoint x: 526, startPoint y: 243, endPoint x: 438, endPoint y: 243, distance: 87.8
click at [438, 243] on div "**********" at bounding box center [313, 231] width 625 height 565
type textarea "*"
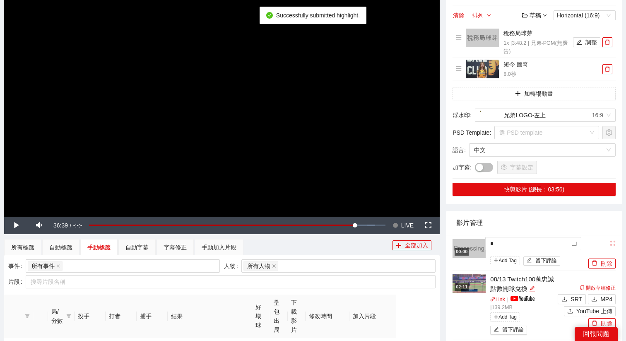
type textarea "**"
type textarea "***"
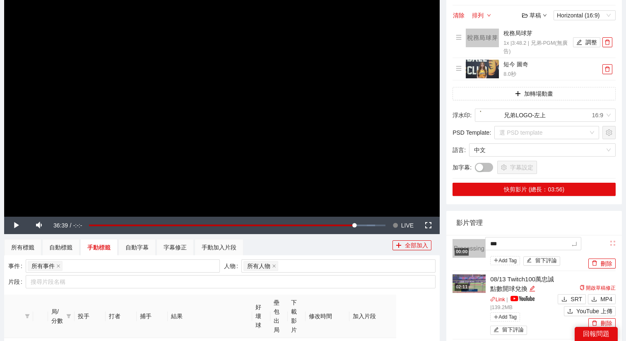
type textarea "****"
type textarea "*****"
click at [535, 287] on icon "edit" at bounding box center [532, 288] width 5 height 5
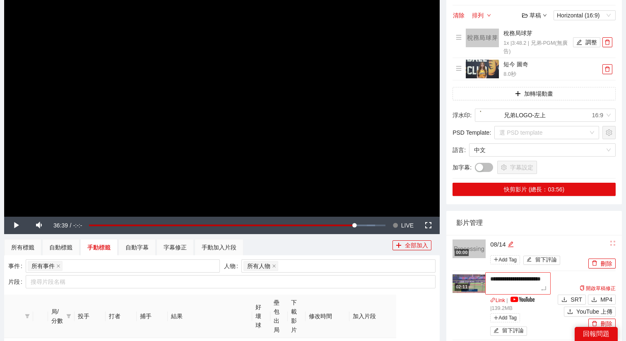
click at [506, 279] on textarea "**********" at bounding box center [518, 283] width 65 height 22
type textarea "**********"
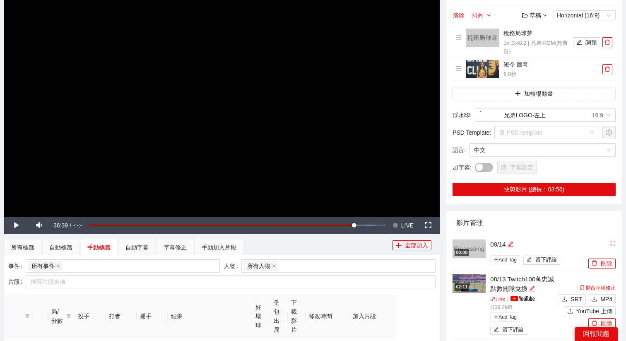
click at [527, 241] on div "08/14" at bounding box center [539, 244] width 96 height 10
click at [511, 243] on icon "edit" at bounding box center [511, 244] width 6 height 6
type textarea "*****"
click at [585, 41] on button "調整" at bounding box center [586, 42] width 27 height 10
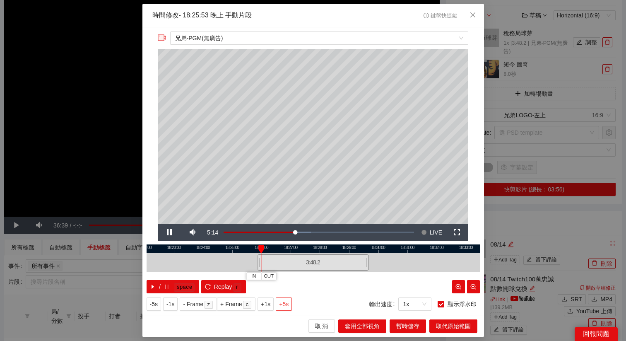
click at [284, 306] on span "+5s" at bounding box center [284, 304] width 10 height 9
click at [271, 305] on span "+1s" at bounding box center [266, 304] width 10 height 9
click at [285, 305] on span "+5s" at bounding box center [284, 304] width 10 height 9
click at [271, 304] on span "+1s" at bounding box center [266, 304] width 10 height 9
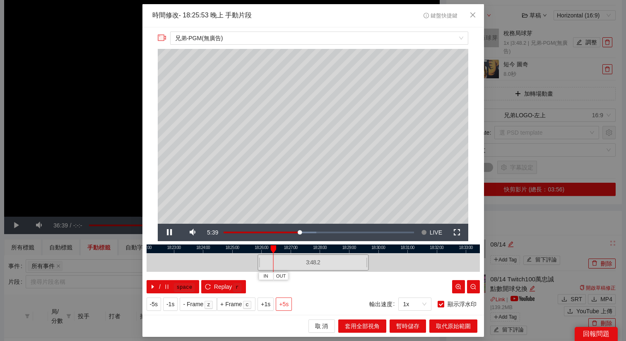
click at [285, 305] on span "+5s" at bounding box center [284, 304] width 10 height 9
click at [271, 306] on span "+1s" at bounding box center [266, 304] width 10 height 9
click at [288, 305] on span "+5s" at bounding box center [284, 304] width 10 height 9
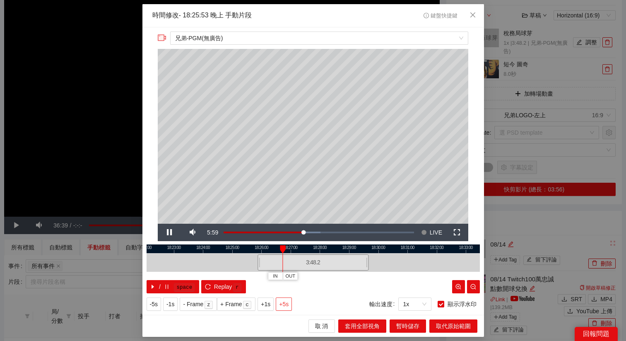
click at [283, 305] on span "+5s" at bounding box center [284, 304] width 10 height 9
click at [281, 251] on div at bounding box center [314, 248] width 334 height 9
click at [169, 232] on span "Video Player" at bounding box center [169, 232] width 0 height 0
click at [283, 307] on span "+5s" at bounding box center [284, 304] width 10 height 9
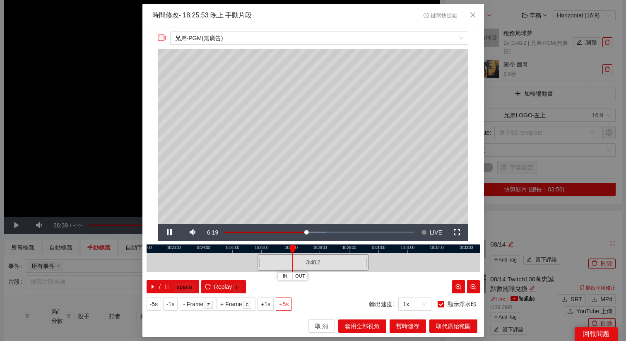
click at [283, 307] on span "+5s" at bounding box center [284, 304] width 10 height 9
click at [285, 304] on span "+5s" at bounding box center [284, 304] width 10 height 9
click at [271, 306] on span "+1s" at bounding box center [266, 304] width 10 height 9
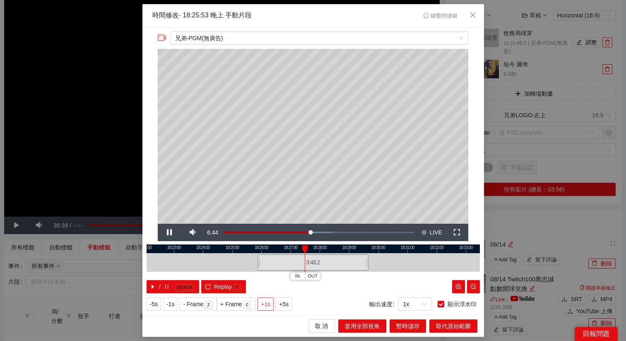
click at [271, 306] on span "+1s" at bounding box center [266, 304] width 10 height 9
click at [287, 304] on span "+5s" at bounding box center [284, 304] width 10 height 9
click at [474, 13] on icon "close" at bounding box center [473, 15] width 7 height 7
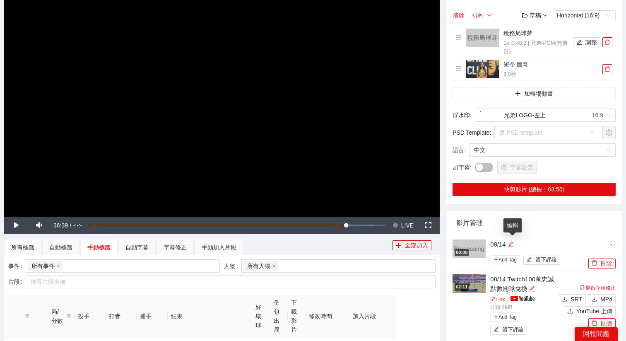
click at [513, 244] on icon "edit" at bounding box center [511, 244] width 6 height 6
type textarea "*****"
type textarea "*******"
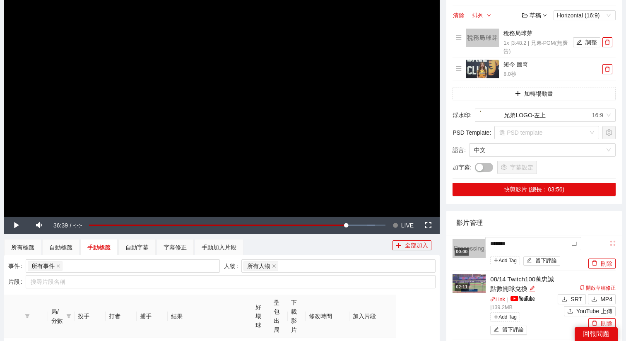
type textarea "********"
type textarea "*********"
type textarea "*******"
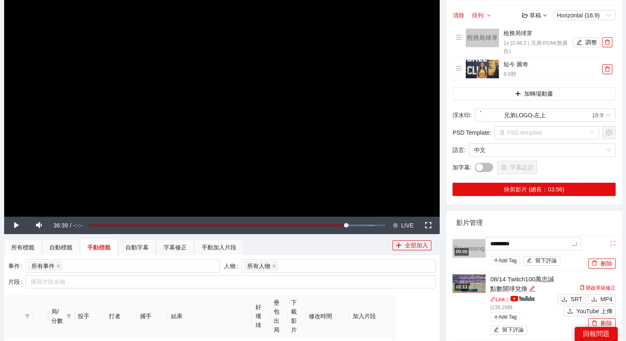
type textarea "*******"
type textarea "********"
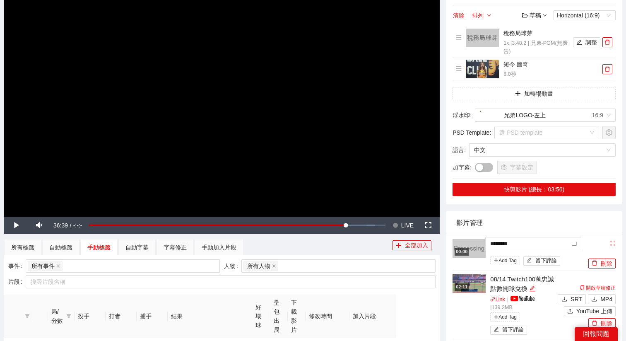
type textarea "*********"
type textarea "**********"
type textarea "*********"
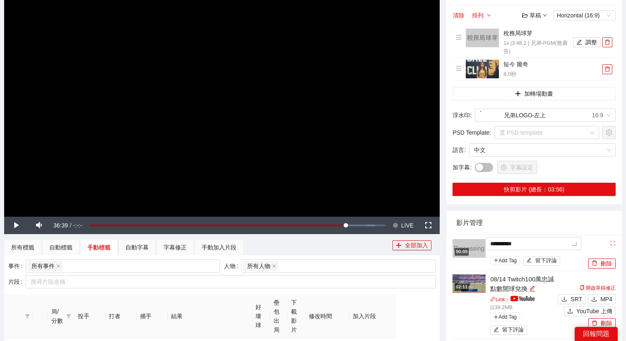
type textarea "*********"
type textarea "**********"
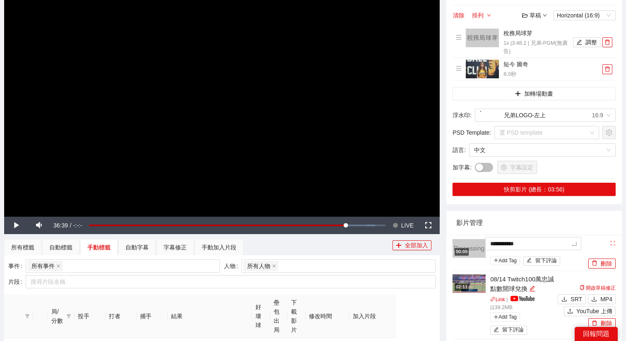
type textarea "**********"
type textarea "*********"
type textarea "**********"
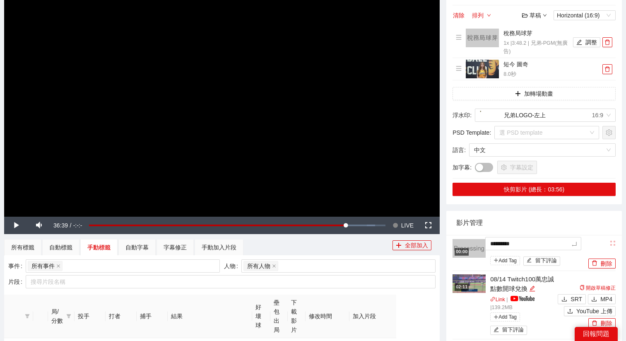
type textarea "**********"
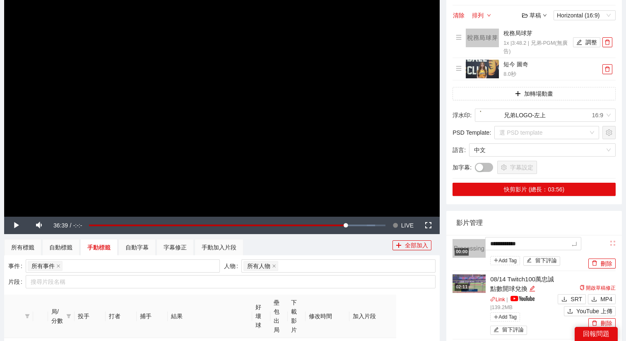
type textarea "**********"
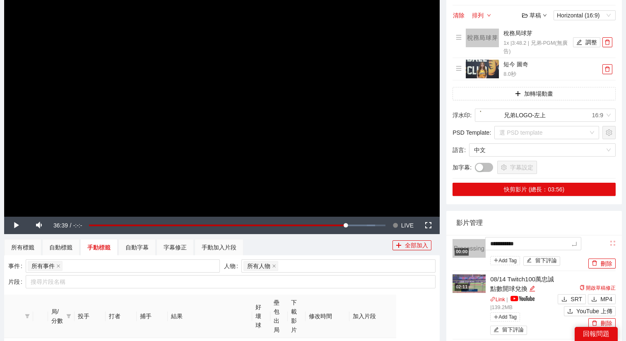
type textarea "**********"
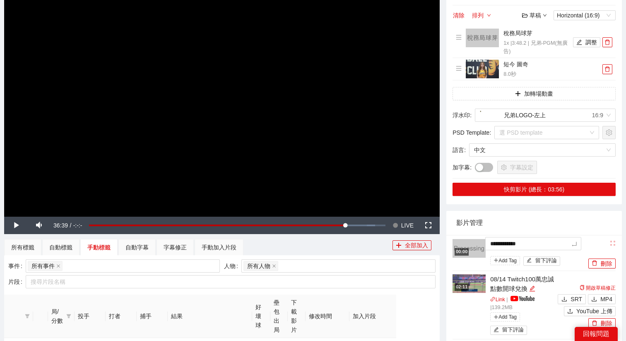
type textarea "**********"
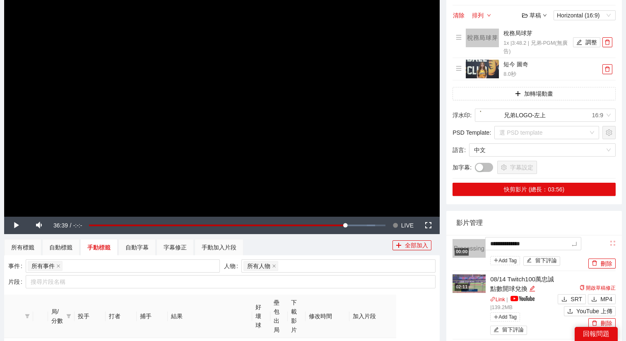
type textarea "**********"
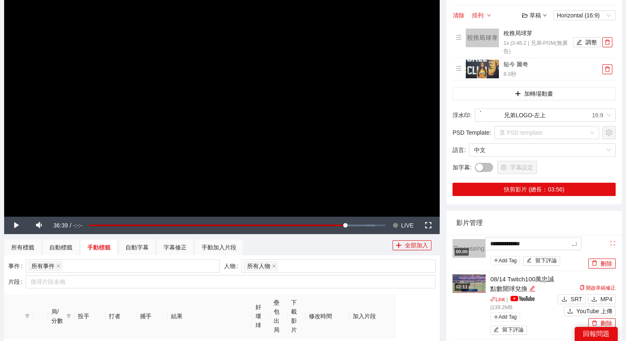
type textarea "**********"
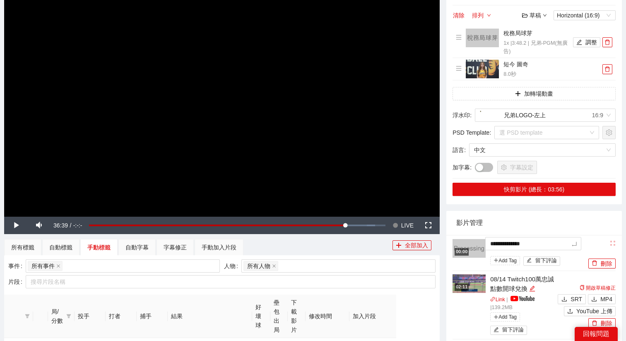
type textarea "**********"
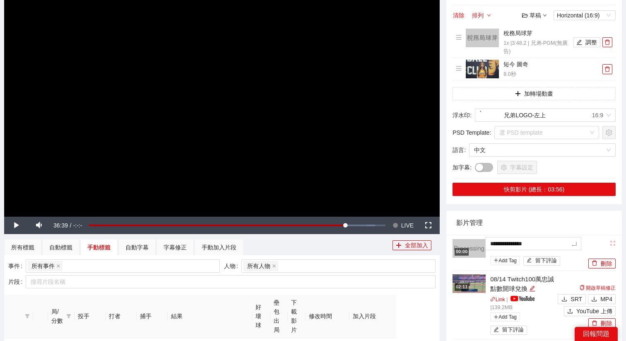
type textarea "**********"
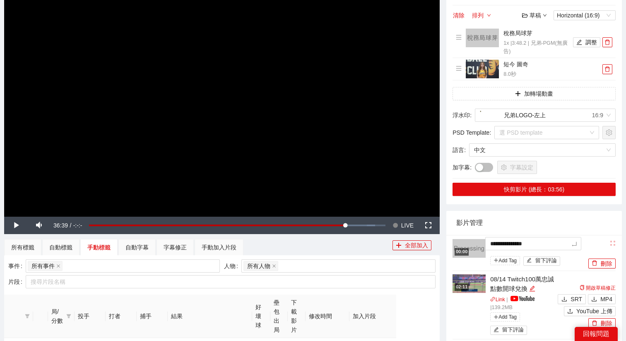
type textarea "**********"
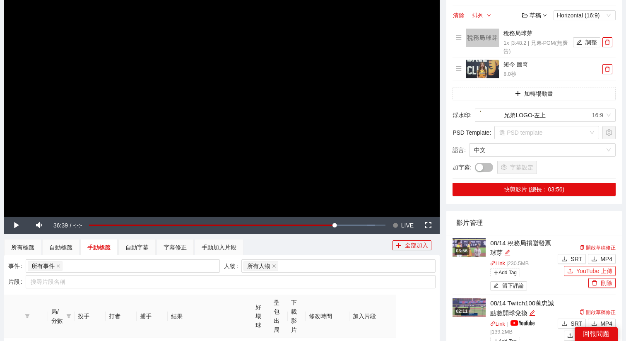
click at [581, 273] on span "YouTube 上傳" at bounding box center [595, 270] width 36 height 9
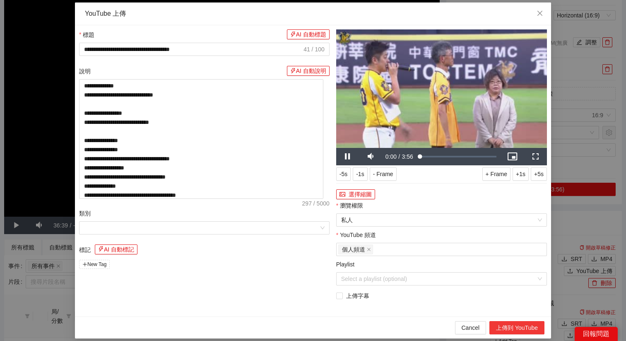
click at [518, 326] on button "上傳到 YouTube" at bounding box center [517, 327] width 55 height 13
click at [539, 13] on icon "close" at bounding box center [540, 13] width 7 height 7
type textarea "**********"
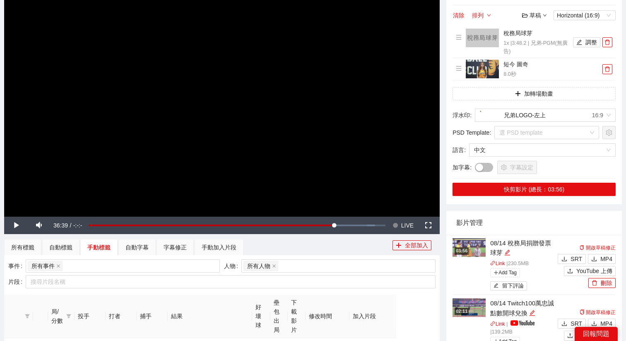
click at [464, 246] on img at bounding box center [469, 247] width 33 height 19
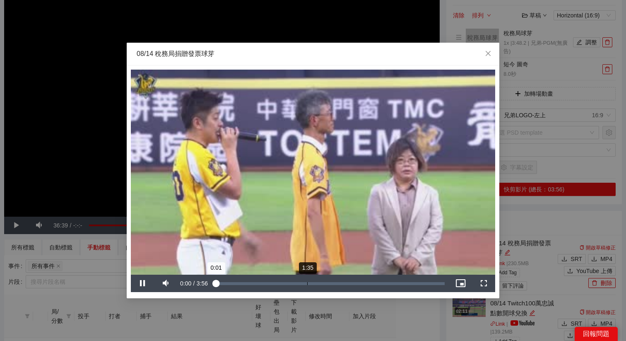
click at [307, 282] on div "1:35" at bounding box center [307, 283] width 0 height 3
click at [336, 282] on div "Loaded : 0% 2:04 2:04" at bounding box center [330, 283] width 230 height 3
click at [361, 283] on div "2:30" at bounding box center [361, 283] width 0 height 3
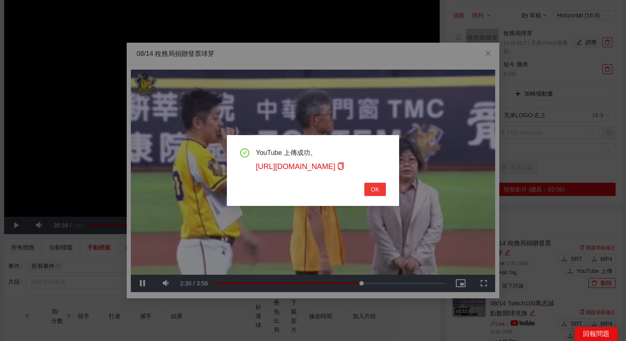
click at [373, 196] on button "OK" at bounding box center [376, 189] width 22 height 13
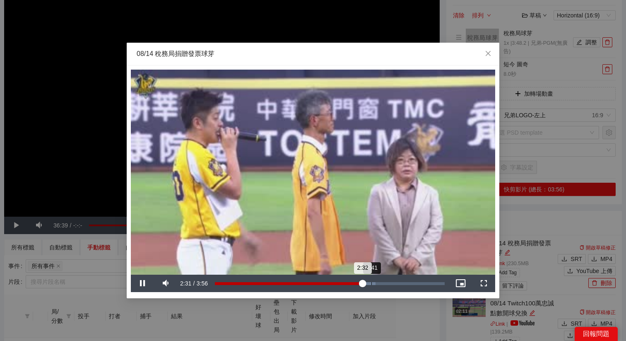
click at [382, 281] on div "Loaded : 69.84% 2:41 2:32" at bounding box center [330, 283] width 238 height 17
click at [415, 278] on div "Loaded : 74.12% 3:26 2:53" at bounding box center [330, 283] width 238 height 17
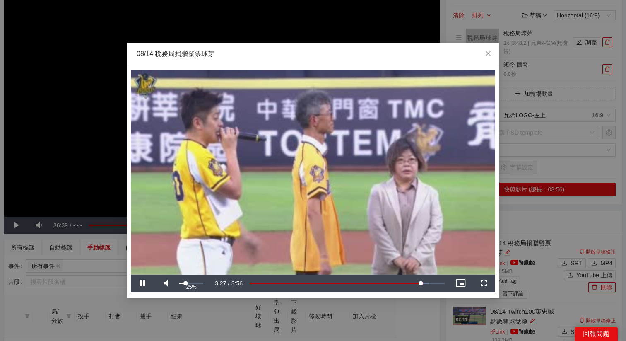
drag, startPoint x: 184, startPoint y: 282, endPoint x: 188, endPoint y: 283, distance: 4.2
click at [186, 283] on div "Volume Level" at bounding box center [182, 284] width 6 height 2
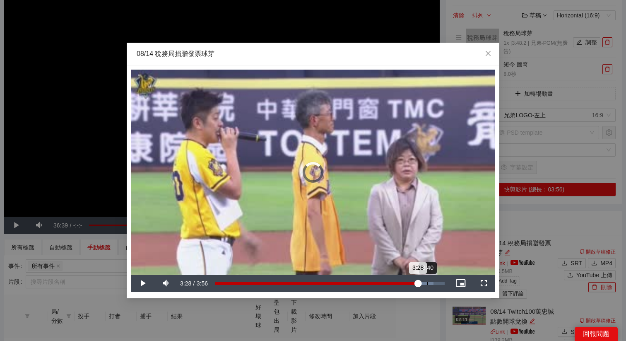
click at [429, 281] on div "Loaded : 95.08% 3:40 3:28" at bounding box center [330, 283] width 238 height 17
click at [438, 283] on div "3:48" at bounding box center [438, 283] width 0 height 3
click at [432, 283] on div "3:43" at bounding box center [432, 283] width 0 height 3
click at [428, 283] on div "3:42" at bounding box center [321, 283] width 213 height 3
click at [429, 283] on div "3:39" at bounding box center [429, 283] width 0 height 3
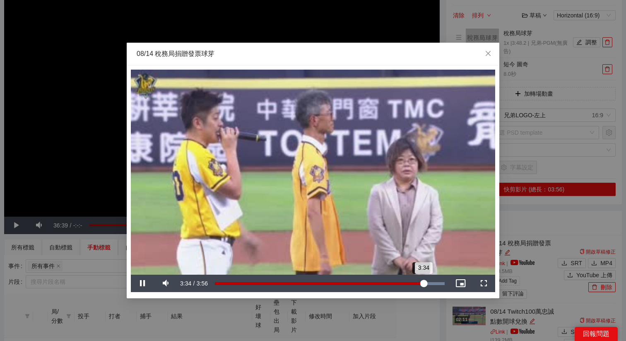
click at [419, 283] on div "Loaded : 100.00% 3:31 3:34" at bounding box center [330, 283] width 230 height 3
click at [413, 283] on div "3:30" at bounding box center [317, 283] width 205 height 3
click at [414, 282] on div "3:24" at bounding box center [314, 283] width 199 height 3
click at [431, 242] on video "Video Player" at bounding box center [313, 172] width 365 height 205
click at [341, 284] on div "Loaded : 100.00% 2:15 3:30" at bounding box center [330, 283] width 230 height 3
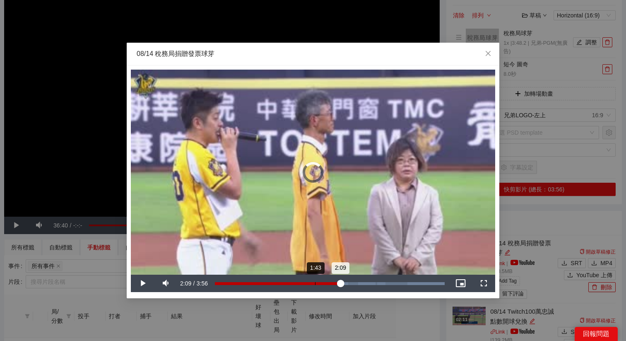
click at [315, 284] on div "Loaded : 100.00% 1:43 2:09" at bounding box center [330, 283] width 230 height 3
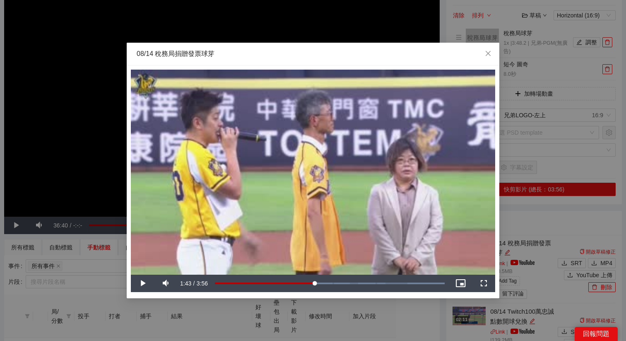
click at [420, 209] on video "Video Player" at bounding box center [313, 172] width 365 height 205
click at [491, 50] on span "Close" at bounding box center [488, 54] width 22 height 22
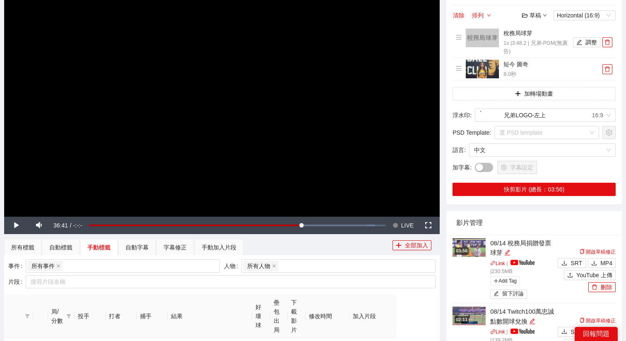
click at [263, 175] on video "Video Player" at bounding box center [222, 93] width 436 height 245
click at [403, 230] on span "LIVE" at bounding box center [407, 225] width 12 height 17
click at [260, 87] on video "Video Player" at bounding box center [222, 93] width 436 height 245
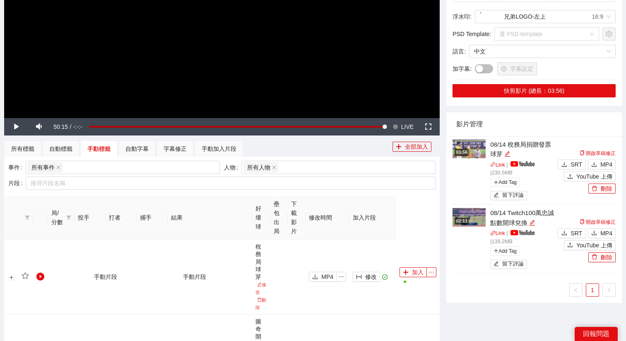
scroll to position [332, 0]
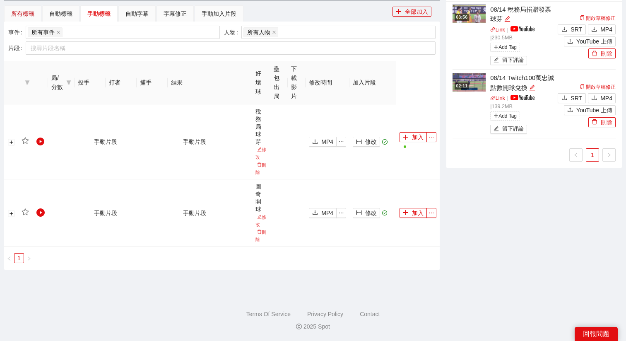
click at [14, 17] on div "所有標籤" at bounding box center [22, 13] width 23 height 9
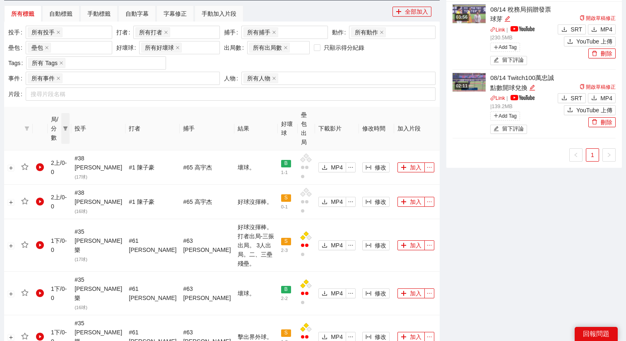
click at [70, 122] on span at bounding box center [65, 128] width 8 height 31
click at [47, 140] on span "1上" at bounding box center [41, 140] width 12 height 7
click at [56, 196] on span "確 定" at bounding box center [59, 196] width 13 height 9
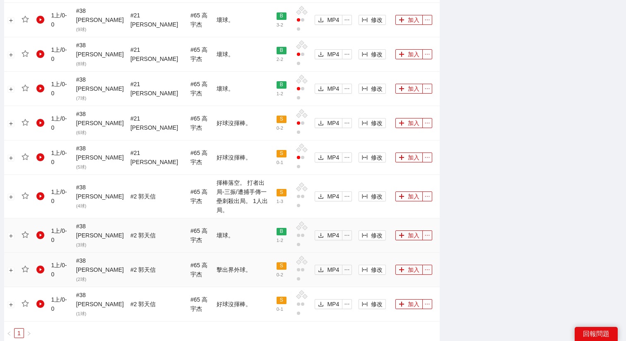
scroll to position [720, 0]
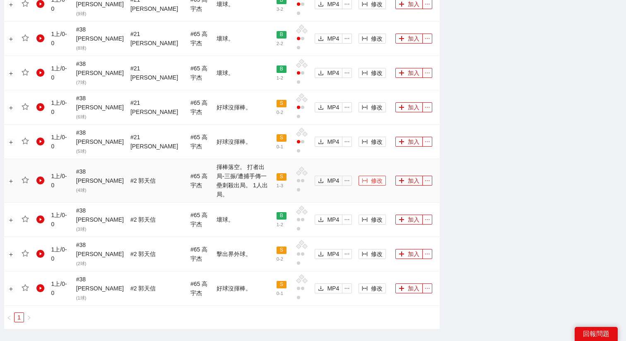
click at [371, 176] on span "修改" at bounding box center [377, 180] width 12 height 9
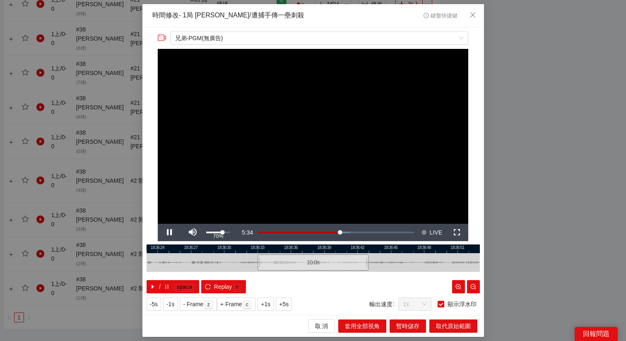
click at [224, 232] on div "70%" at bounding box center [218, 233] width 24 height 2
click at [242, 248] on div at bounding box center [314, 248] width 334 height 9
click at [242, 250] on div at bounding box center [314, 248] width 334 height 9
drag, startPoint x: 276, startPoint y: 266, endPoint x: 250, endPoint y: 266, distance: 26.1
click at [250, 266] on div "10.0 s" at bounding box center [292, 262] width 111 height 16
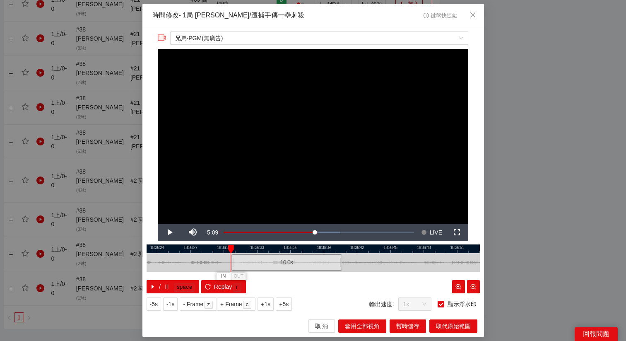
click at [250, 266] on div "10.0 s" at bounding box center [286, 262] width 111 height 16
click at [294, 265] on div "10.0 s" at bounding box center [289, 262] width 111 height 16
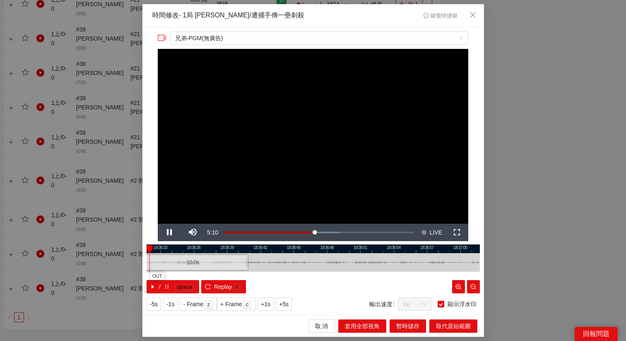
drag, startPoint x: 346, startPoint y: 250, endPoint x: 249, endPoint y: 250, distance: 96.5
click at [249, 250] on div at bounding box center [217, 248] width 334 height 9
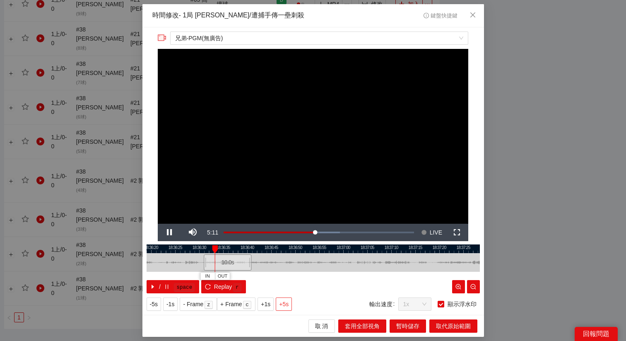
click at [288, 300] on span "+5s" at bounding box center [284, 304] width 10 height 9
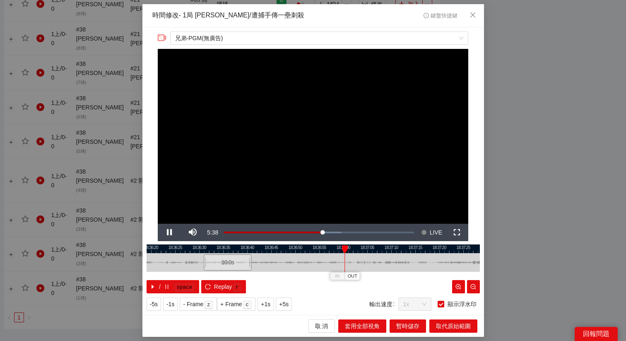
click at [317, 247] on div at bounding box center [314, 248] width 334 height 9
click at [335, 277] on span "OUT" at bounding box center [331, 276] width 10 height 7
click at [451, 325] on span "取代原始範圍" at bounding box center [453, 326] width 35 height 9
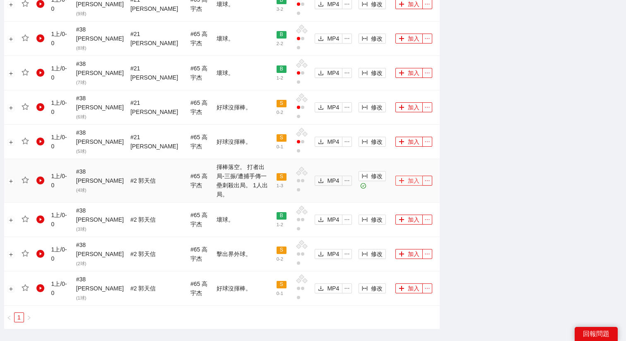
click at [402, 176] on button "加入" at bounding box center [409, 181] width 27 height 10
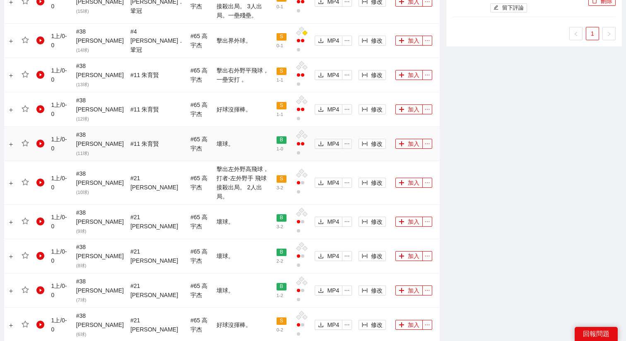
scroll to position [485, 0]
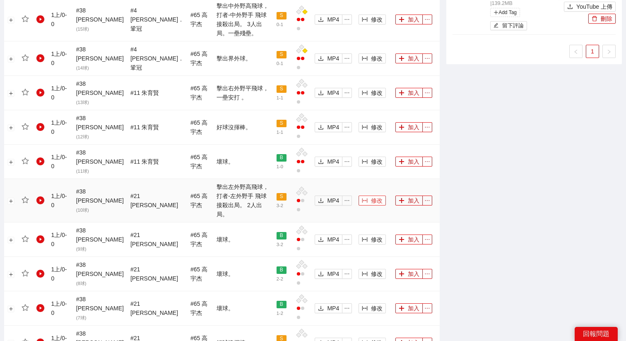
click at [371, 196] on span "修改" at bounding box center [377, 200] width 12 height 9
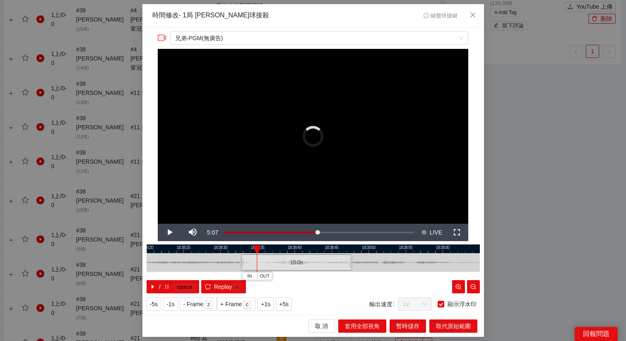
drag, startPoint x: 304, startPoint y: 266, endPoint x: 287, endPoint y: 266, distance: 16.6
click at [287, 266] on div "15.0 s" at bounding box center [296, 262] width 111 height 16
click at [280, 264] on div "15.0 s" at bounding box center [298, 262] width 111 height 16
click at [286, 303] on span "+5s" at bounding box center [284, 304] width 10 height 9
click at [327, 278] on span "OUT" at bounding box center [326, 276] width 10 height 7
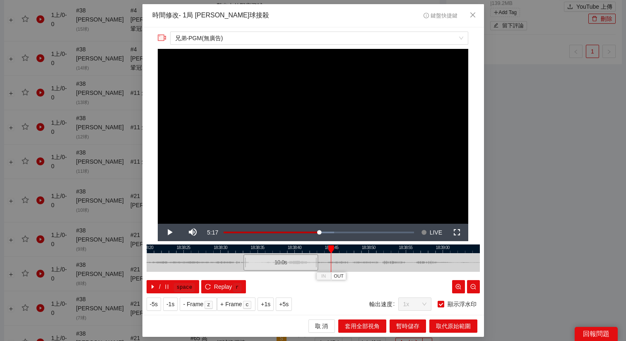
click at [312, 249] on div at bounding box center [314, 248] width 334 height 9
click at [338, 275] on span "OUT" at bounding box center [335, 276] width 10 height 7
click at [438, 324] on span "取代原始範圍" at bounding box center [453, 326] width 35 height 9
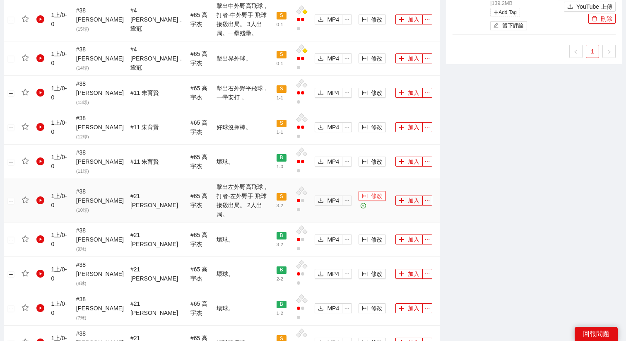
click at [371, 191] on span "修改" at bounding box center [377, 195] width 12 height 9
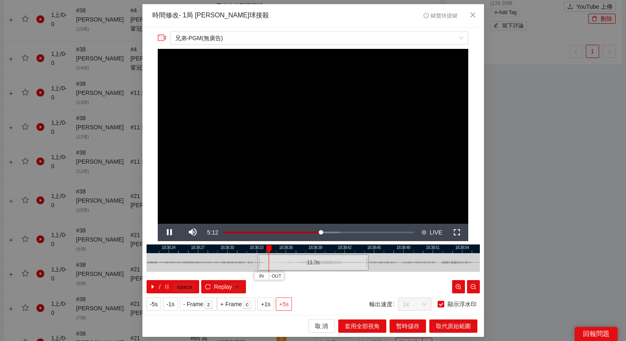
click at [285, 300] on span "+5s" at bounding box center [284, 304] width 10 height 9
click at [363, 276] on span "OUT" at bounding box center [360, 276] width 10 height 7
click at [354, 247] on div at bounding box center [314, 248] width 334 height 9
click at [368, 278] on span "OUT" at bounding box center [366, 276] width 10 height 7
click at [452, 329] on span "取代原始範圍" at bounding box center [453, 326] width 35 height 9
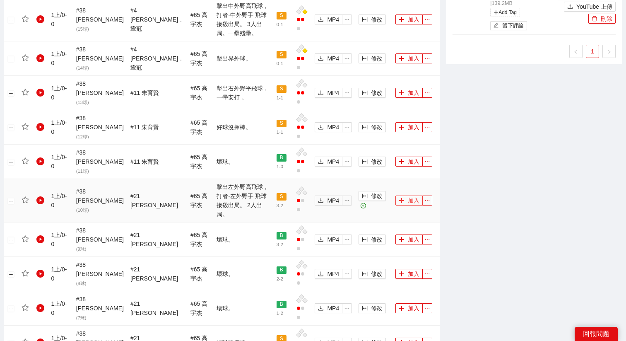
click at [406, 196] on button "加入" at bounding box center [409, 201] width 27 height 10
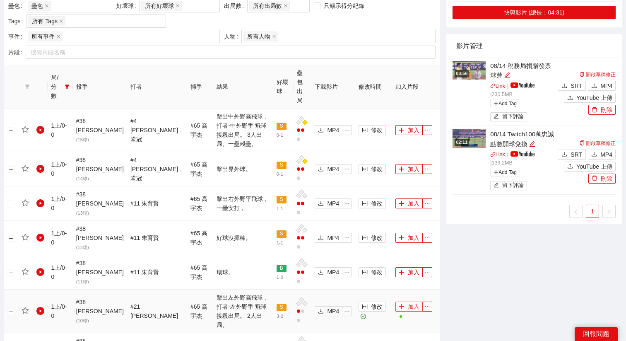
scroll to position [323, 0]
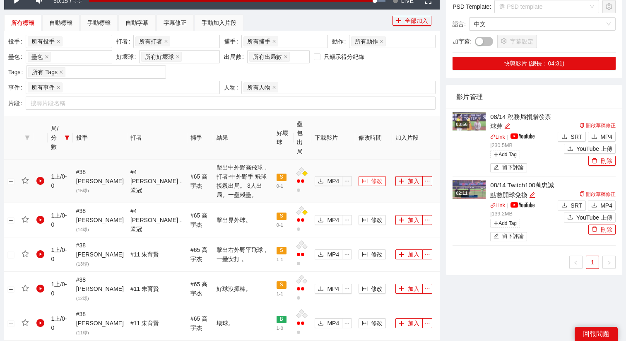
click at [362, 178] on icon "column-width" at bounding box center [365, 181] width 6 height 6
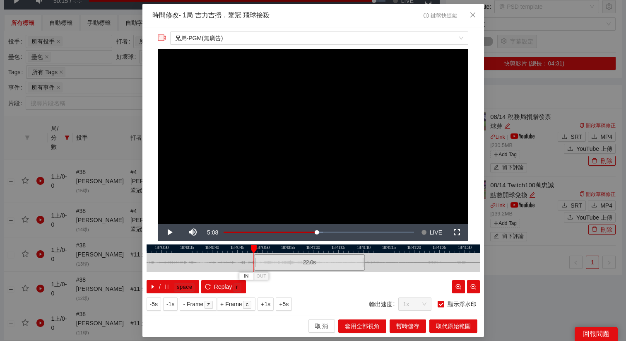
click at [286, 259] on div "22.0 s" at bounding box center [309, 262] width 111 height 16
drag, startPoint x: 286, startPoint y: 259, endPoint x: 281, endPoint y: 260, distance: 5.0
click at [281, 260] on div "22.0 s" at bounding box center [304, 262] width 111 height 16
click at [284, 304] on span "+5s" at bounding box center [284, 304] width 10 height 9
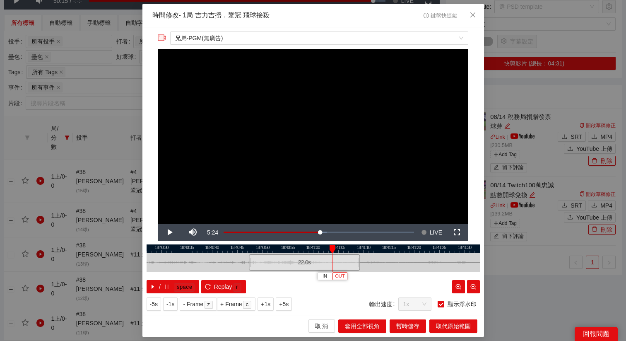
click at [345, 278] on button "OUT" at bounding box center [340, 276] width 15 height 8
click at [449, 326] on span "取代原始範圍" at bounding box center [453, 326] width 35 height 9
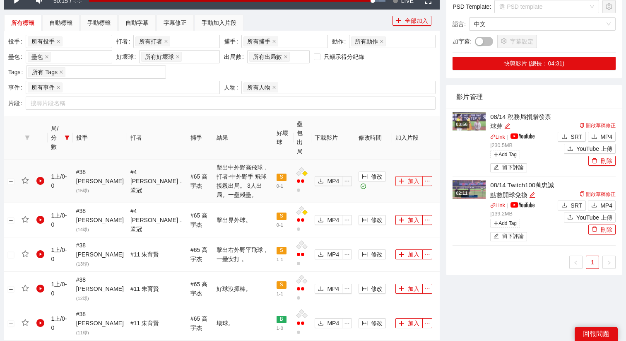
click at [407, 176] on button "加入" at bounding box center [409, 181] width 27 height 10
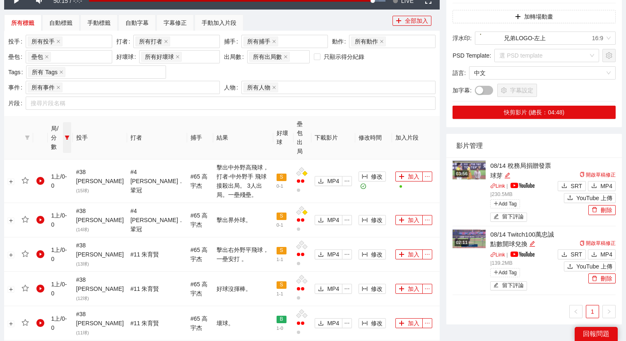
click at [71, 128] on span at bounding box center [67, 137] width 8 height 31
click at [40, 149] on span "1上" at bounding box center [41, 149] width 12 height 7
click at [40, 175] on span "2上" at bounding box center [41, 176] width 12 height 7
click at [57, 206] on span "確 定" at bounding box center [59, 205] width 13 height 9
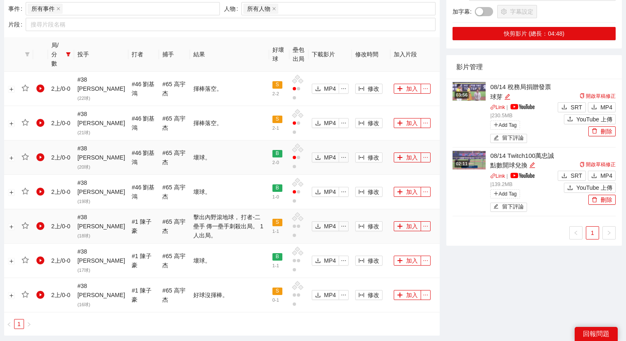
scroll to position [402, 0]
click at [355, 221] on button "修改" at bounding box center [368, 226] width 27 height 10
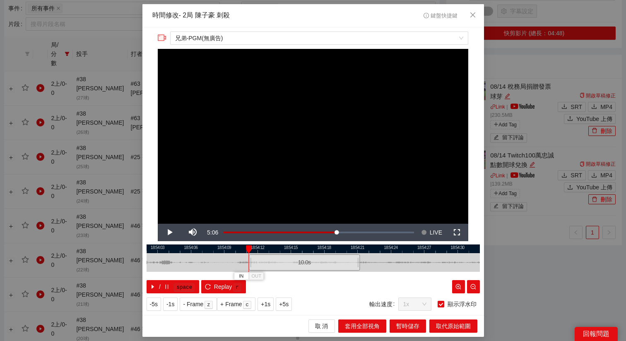
drag, startPoint x: 307, startPoint y: 258, endPoint x: 299, endPoint y: 259, distance: 8.7
click at [299, 259] on div "10.0 s" at bounding box center [304, 262] width 111 height 16
drag, startPoint x: 298, startPoint y: 259, endPoint x: 293, endPoint y: 258, distance: 4.6
click at [293, 258] on div "10.0 s" at bounding box center [299, 262] width 111 height 16
click at [291, 258] on div "10.0 s" at bounding box center [298, 262] width 111 height 16
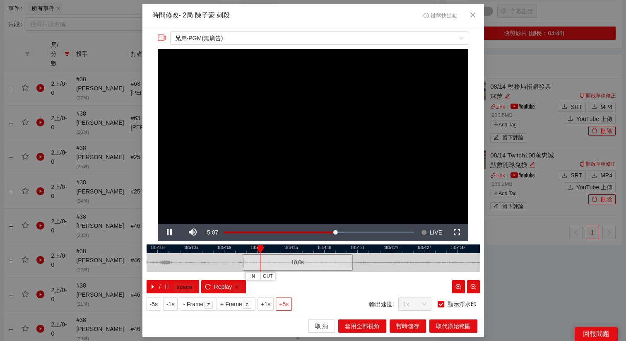
click at [289, 304] on span "+5s" at bounding box center [284, 304] width 10 height 9
click at [380, 278] on span "OUT" at bounding box center [377, 276] width 10 height 7
click at [440, 322] on span "取代原始範圍" at bounding box center [453, 326] width 35 height 9
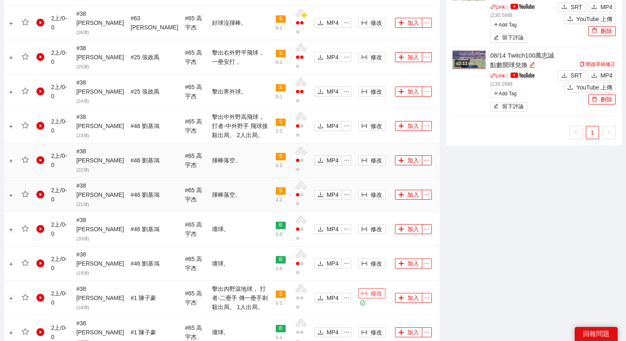
scroll to position [527, 0]
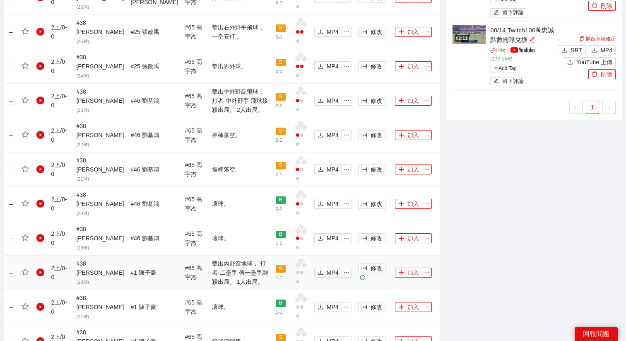
click at [408, 268] on button "加入" at bounding box center [408, 273] width 27 height 10
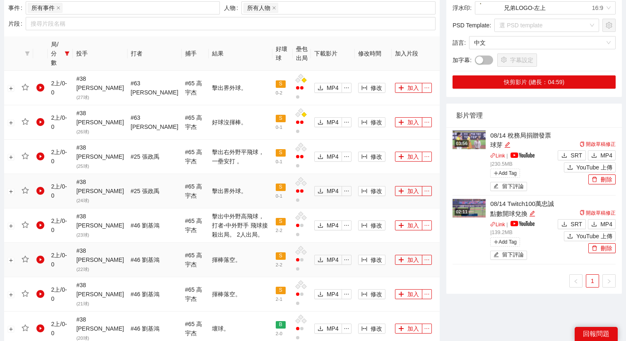
scroll to position [399, 0]
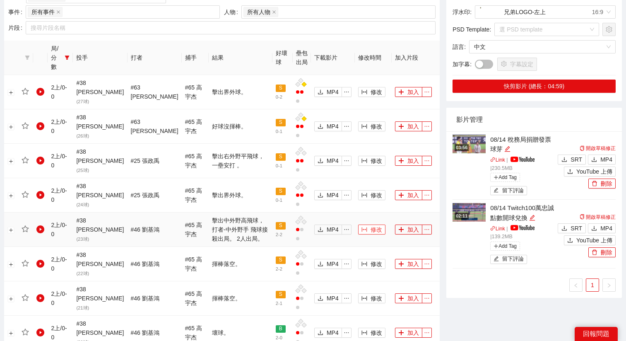
click at [371, 225] on span "修改" at bounding box center [377, 229] width 12 height 9
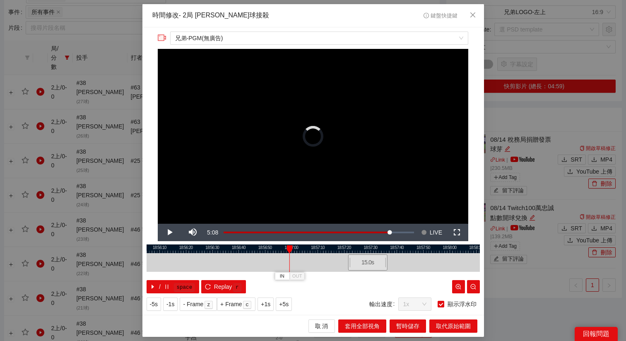
drag, startPoint x: 302, startPoint y: 263, endPoint x: 361, endPoint y: 264, distance: 58.4
click at [361, 264] on div "15.0 s" at bounding box center [368, 262] width 40 height 16
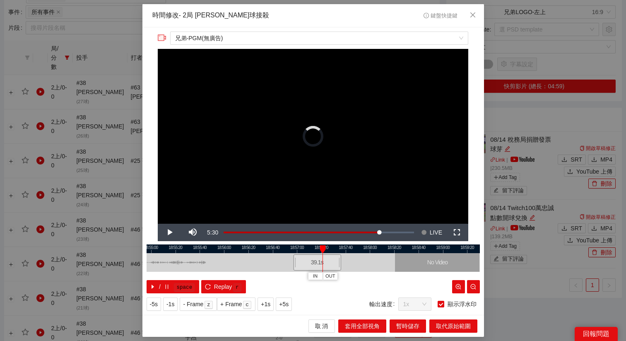
drag, startPoint x: 325, startPoint y: 263, endPoint x: 284, endPoint y: 263, distance: 40.6
click at [292, 263] on div at bounding box center [294, 262] width 5 height 19
drag, startPoint x: 300, startPoint y: 265, endPoint x: 205, endPoint y: 265, distance: 95.3
click at [205, 265] on div "48.3 s" at bounding box center [215, 262] width 59 height 16
click at [229, 285] on span "Replay" at bounding box center [223, 286] width 18 height 9
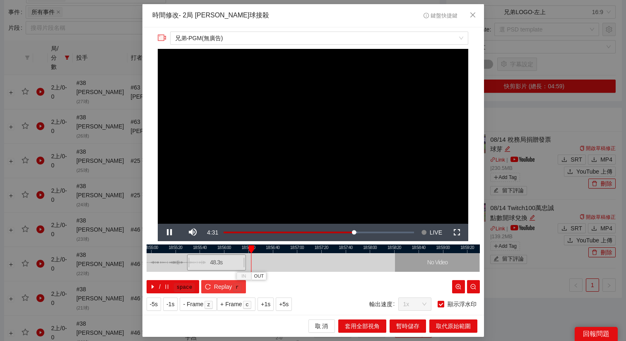
click at [221, 285] on span "Replay" at bounding box center [223, 286] width 18 height 9
drag, startPoint x: 220, startPoint y: 264, endPoint x: 234, endPoint y: 264, distance: 13.7
click at [234, 264] on div "48.3 s" at bounding box center [230, 262] width 59 height 16
drag, startPoint x: 223, startPoint y: 262, endPoint x: 227, endPoint y: 261, distance: 4.2
click at [228, 261] on div "48.3 s" at bounding box center [234, 262] width 59 height 16
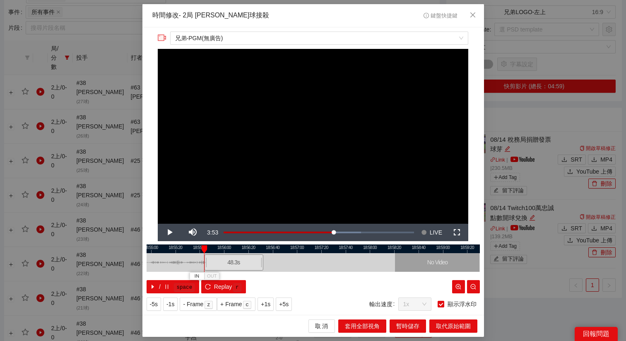
click at [227, 261] on div "48.3 s" at bounding box center [233, 262] width 59 height 16
click at [225, 261] on div "48.3 s" at bounding box center [231, 262] width 59 height 16
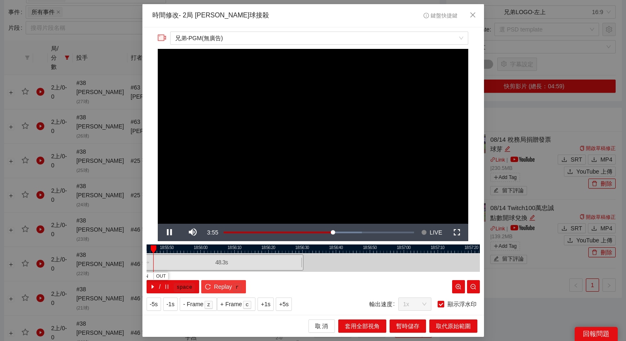
click at [225, 292] on button "Replay r" at bounding box center [223, 286] width 44 height 13
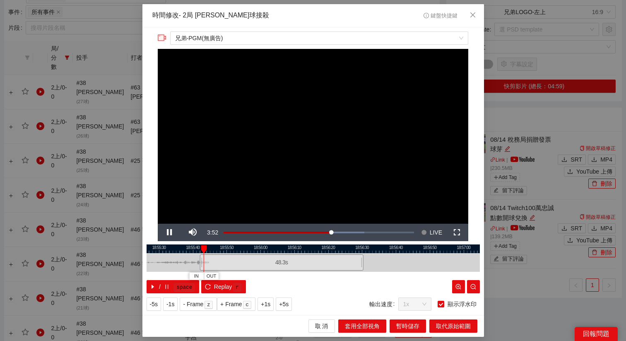
drag, startPoint x: 231, startPoint y: 251, endPoint x: 291, endPoint y: 251, distance: 60.1
click at [291, 251] on div at bounding box center [374, 248] width 334 height 9
click at [286, 306] on span "+5s" at bounding box center [284, 304] width 10 height 9
click at [269, 305] on span "+1s" at bounding box center [266, 304] width 10 height 9
click at [254, 278] on button "OUT" at bounding box center [248, 276] width 15 height 8
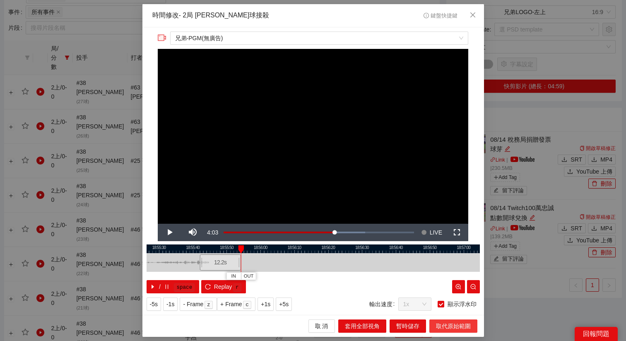
click at [458, 325] on span "取代原始範圍" at bounding box center [453, 326] width 35 height 9
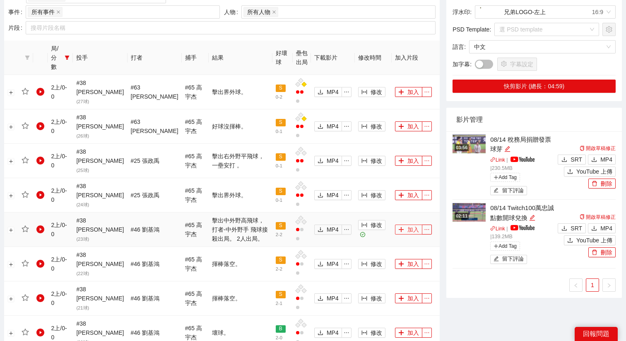
click at [407, 225] on button "加入" at bounding box center [408, 230] width 27 height 10
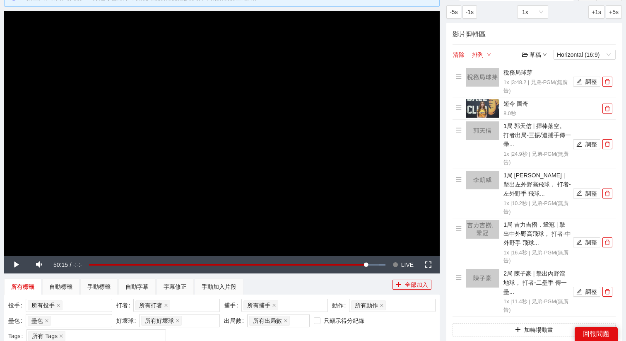
scroll to position [0, 0]
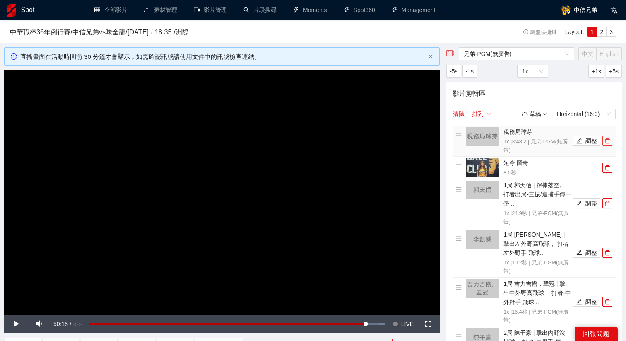
click at [607, 138] on button "button" at bounding box center [608, 141] width 10 height 10
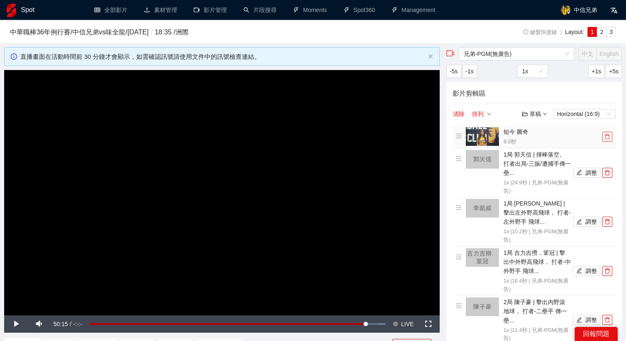
click at [609, 135] on icon "delete" at bounding box center [608, 137] width 6 height 6
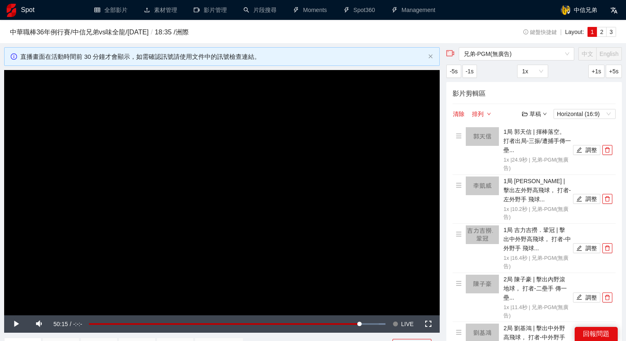
click at [285, 204] on video "Video Player" at bounding box center [222, 192] width 436 height 245
click at [405, 321] on span "LIVE" at bounding box center [407, 323] width 12 height 17
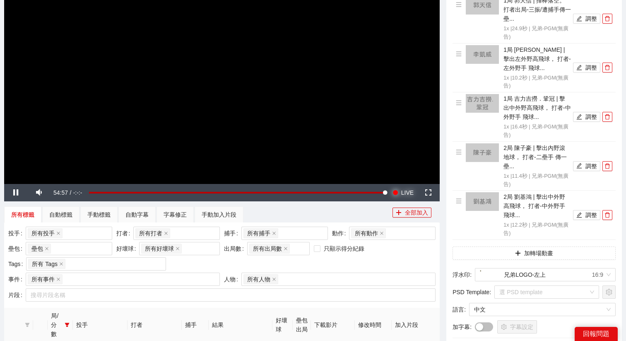
scroll to position [133, 0]
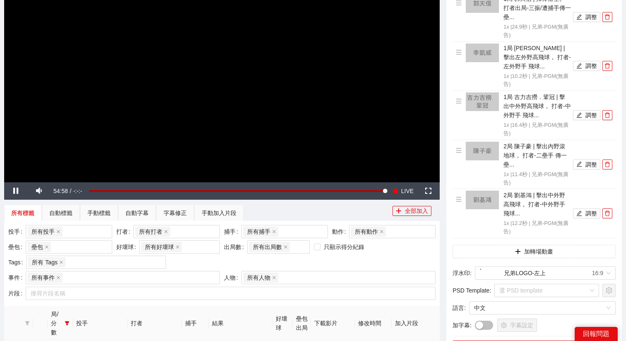
click at [292, 113] on video "Video Player" at bounding box center [222, 59] width 436 height 245
click at [100, 211] on div "手動標籤" at bounding box center [98, 212] width 23 height 9
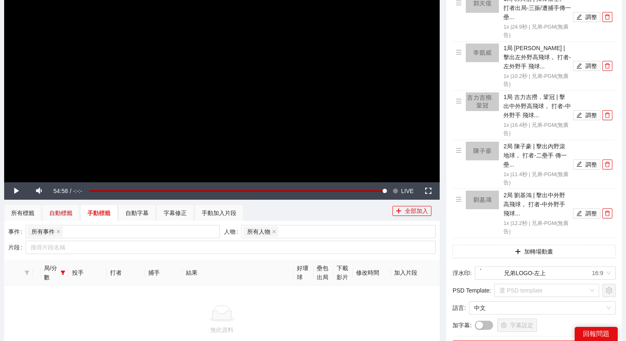
click at [67, 213] on div "自動標籤" at bounding box center [60, 212] width 23 height 9
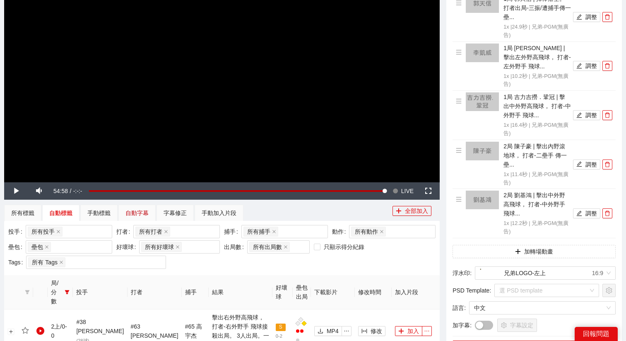
click at [132, 211] on div "自動字幕" at bounding box center [137, 212] width 23 height 9
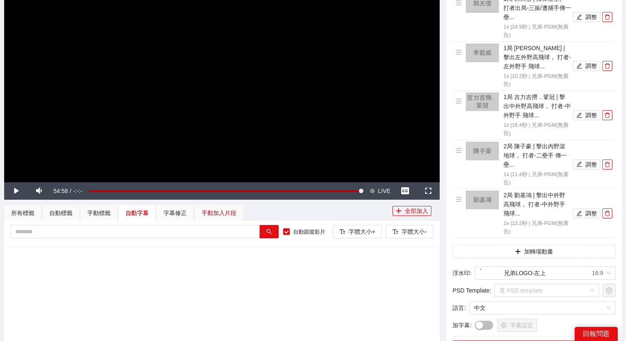
click at [206, 211] on div "手動加入片段" at bounding box center [219, 212] width 35 height 9
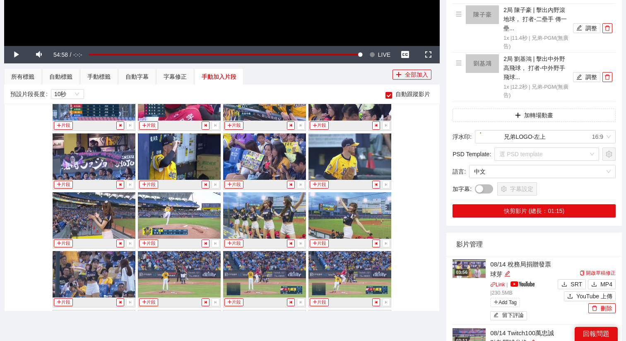
scroll to position [1335, 0]
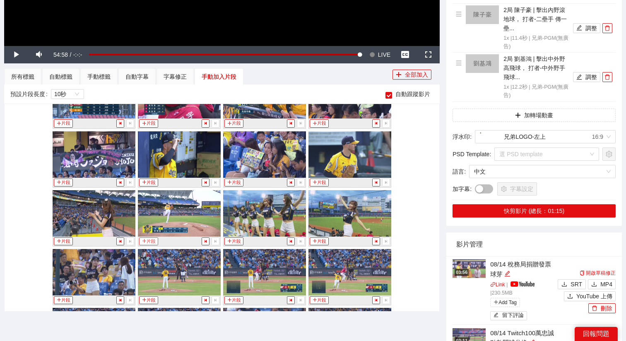
click at [145, 241] on icon "plus" at bounding box center [144, 241] width 5 height 5
click at [104, 74] on div "手動標籤" at bounding box center [98, 76] width 23 height 9
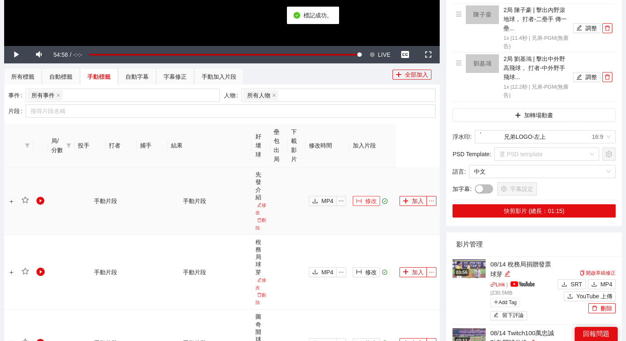
click at [372, 201] on span "修改" at bounding box center [371, 200] width 12 height 9
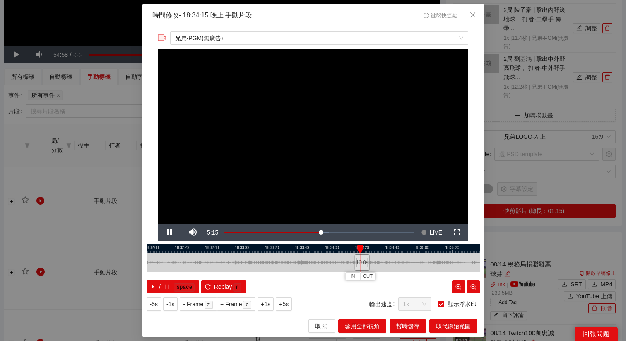
drag, startPoint x: 302, startPoint y: 251, endPoint x: 374, endPoint y: 252, distance: 72.5
click at [375, 252] on div at bounding box center [387, 248] width 334 height 9
drag, startPoint x: 354, startPoint y: 260, endPoint x: 280, endPoint y: 260, distance: 74.2
click at [280, 260] on div at bounding box center [281, 262] width 5 height 19
drag, startPoint x: 280, startPoint y: 260, endPoint x: 322, endPoint y: 260, distance: 41.8
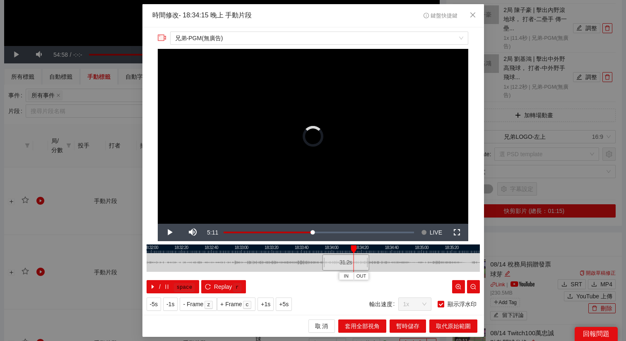
click at [322, 260] on div "18:31:40 18:32:00 18:32:20 18:32:40 18:33:00 18:33:20 18:33:40 18:34:00 18:34:2…" at bounding box center [314, 268] width 334 height 49
click at [221, 288] on span "Replay" at bounding box center [223, 286] width 18 height 9
drag, startPoint x: 341, startPoint y: 263, endPoint x: 348, endPoint y: 263, distance: 7.0
click at [348, 263] on div "31.4 s" at bounding box center [352, 262] width 47 height 16
click at [341, 261] on div "31.4 s" at bounding box center [349, 262] width 47 height 16
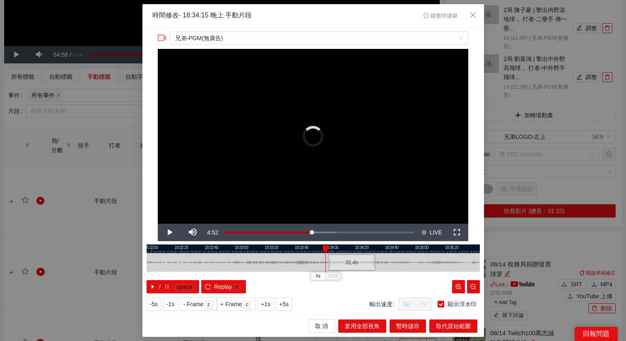
click at [346, 261] on div "31.4 s" at bounding box center [351, 262] width 47 height 16
drag, startPoint x: 346, startPoint y: 261, endPoint x: 354, endPoint y: 261, distance: 8.3
click at [355, 261] on div "31.4 s" at bounding box center [361, 262] width 47 height 16
click at [355, 261] on div "31.4 s" at bounding box center [362, 262] width 47 height 16
click at [363, 262] on div "31.4 s" at bounding box center [363, 262] width 47 height 16
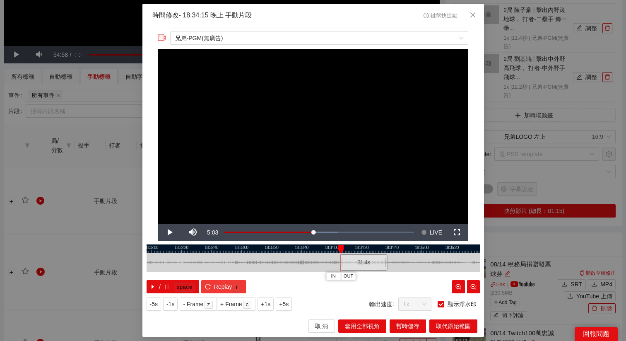
click at [218, 289] on span "Replay" at bounding box center [223, 286] width 18 height 9
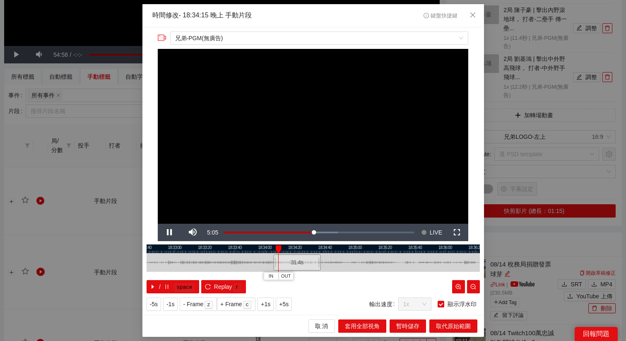
drag, startPoint x: 380, startPoint y: 248, endPoint x: 309, endPoint y: 248, distance: 70.9
click at [310, 248] on div at bounding box center [247, 248] width 334 height 9
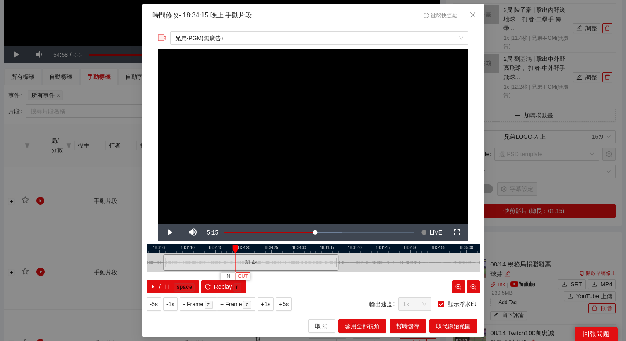
click at [244, 278] on span "OUT" at bounding box center [243, 276] width 10 height 7
click at [210, 286] on icon "reload" at bounding box center [208, 287] width 6 height 6
click at [194, 249] on div at bounding box center [314, 248] width 334 height 9
click at [209, 278] on span "OUT" at bounding box center [205, 276] width 10 height 7
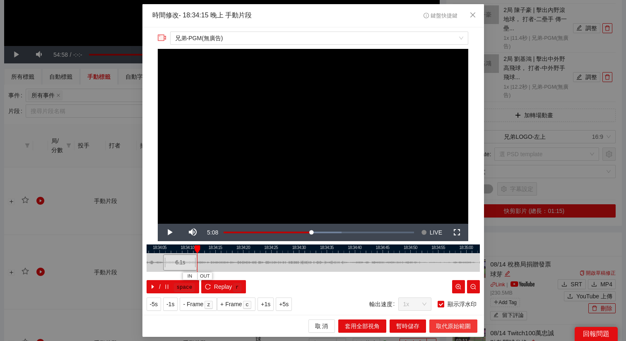
click at [445, 330] on span "取代原始範圍" at bounding box center [453, 326] width 35 height 9
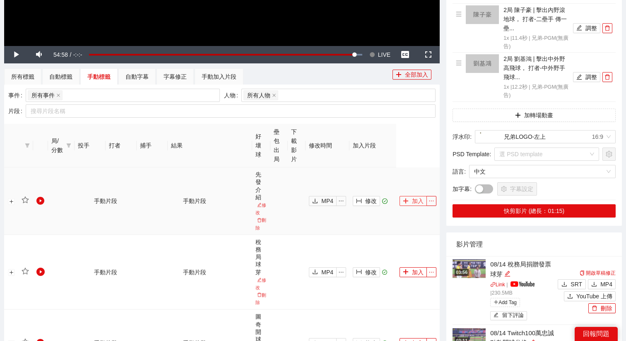
click at [415, 200] on button "加入" at bounding box center [413, 201] width 27 height 10
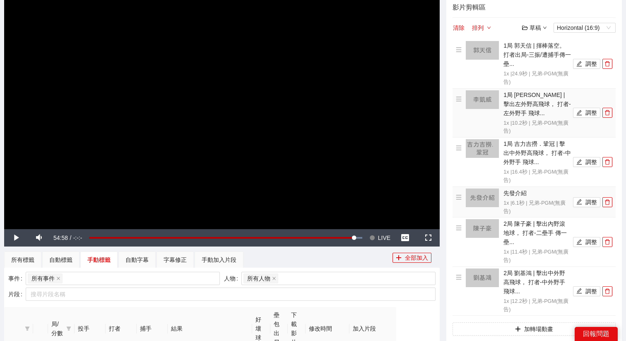
scroll to position [81, 0]
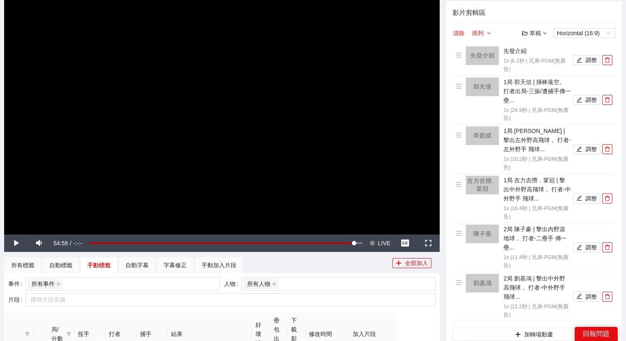
click at [547, 32] on icon "down" at bounding box center [545, 33] width 4 height 4
click at [544, 46] on link "開啟" at bounding box center [536, 47] width 19 height 7
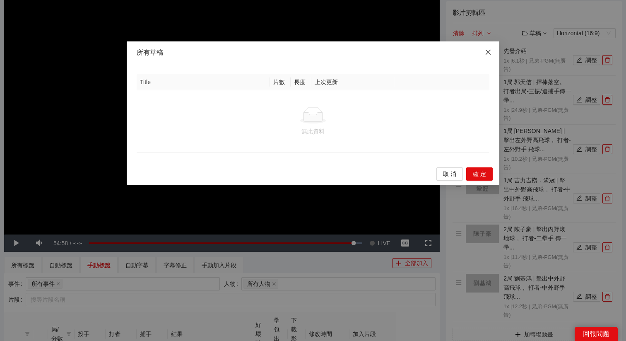
click at [491, 55] on icon "close" at bounding box center [488, 52] width 7 height 7
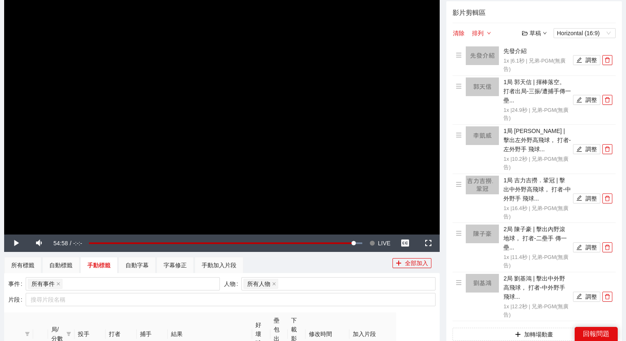
click at [530, 34] on div "草稿" at bounding box center [534, 33] width 25 height 9
click at [541, 81] on link "儲存新檔" at bounding box center [542, 78] width 31 height 7
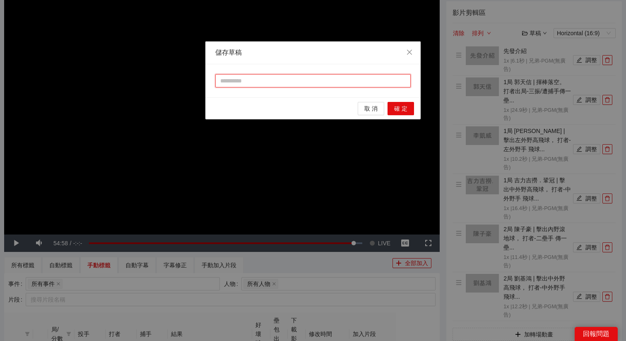
click at [335, 80] on input "text" at bounding box center [313, 80] width 196 height 13
type input "***"
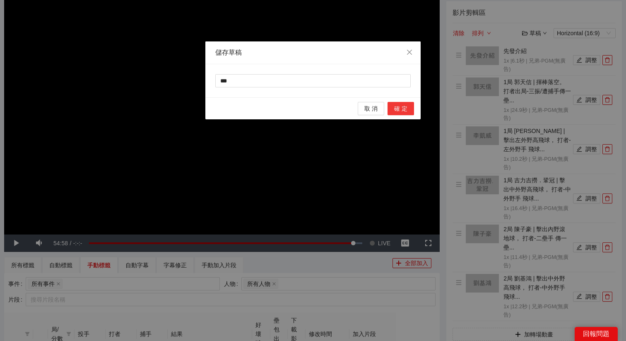
click at [404, 111] on span "確 定" at bounding box center [400, 108] width 13 height 9
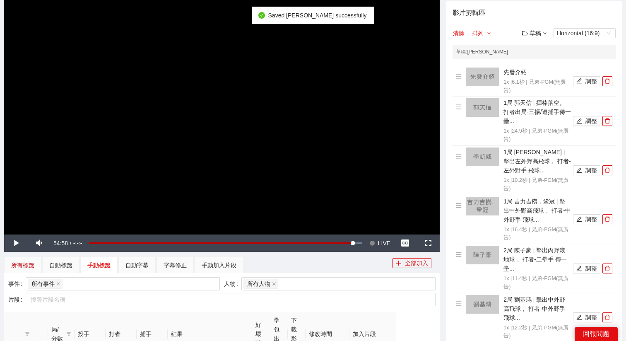
click at [28, 265] on div "所有標籤" at bounding box center [22, 265] width 23 height 9
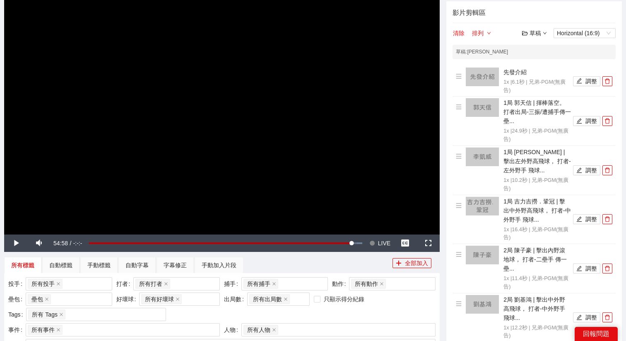
click at [203, 123] on video "Video Player" at bounding box center [222, 111] width 436 height 245
click at [375, 240] on span "Video Player" at bounding box center [373, 243] width 6 height 17
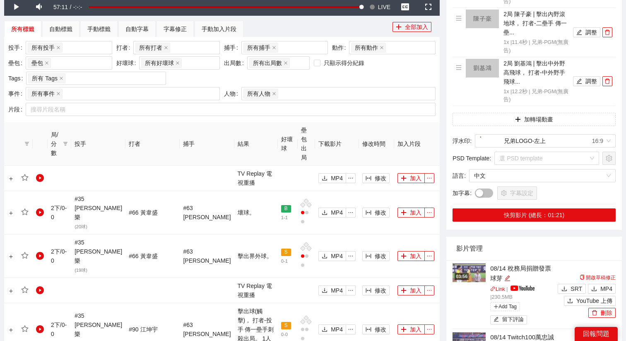
scroll to position [481, 0]
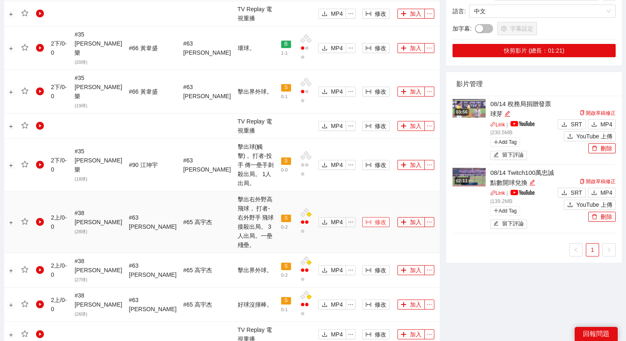
click at [375, 218] on span "修改" at bounding box center [381, 222] width 12 height 9
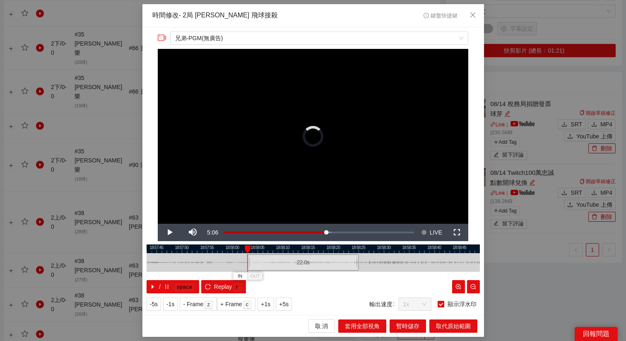
drag, startPoint x: 282, startPoint y: 263, endPoint x: 272, endPoint y: 263, distance: 9.9
click at [272, 263] on div "22.0 s" at bounding box center [303, 262] width 111 height 16
drag, startPoint x: 277, startPoint y: 263, endPoint x: 281, endPoint y: 264, distance: 4.2
click at [282, 264] on div "22.0 s" at bounding box center [306, 262] width 111 height 16
click at [292, 303] on button "+5s" at bounding box center [284, 303] width 16 height 13
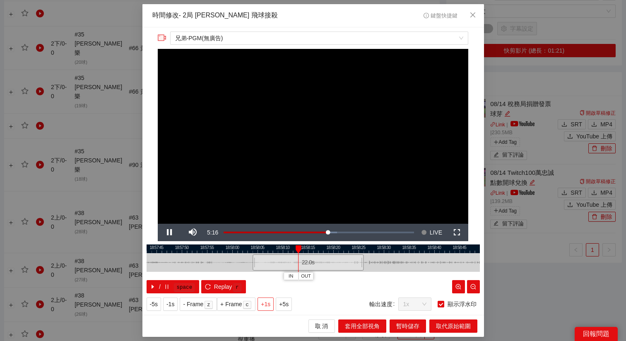
click at [270, 304] on span "+1s" at bounding box center [266, 304] width 10 height 9
click at [343, 276] on span "OUT" at bounding box center [343, 276] width 10 height 7
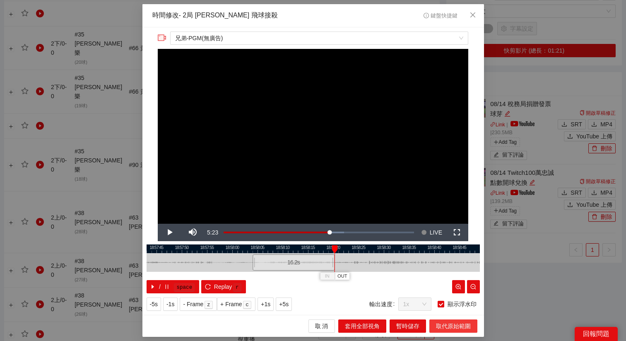
click at [448, 327] on span "取代原始範圍" at bounding box center [453, 326] width 35 height 9
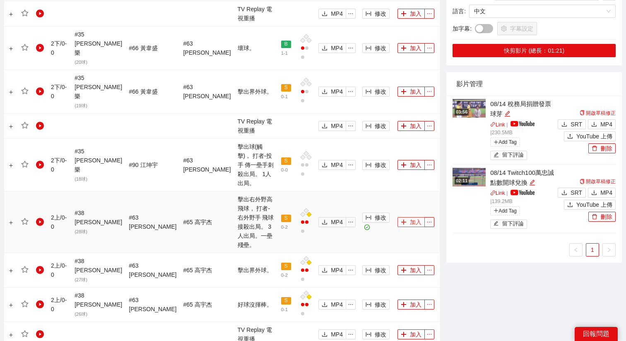
click at [405, 217] on button "加入" at bounding box center [411, 222] width 27 height 10
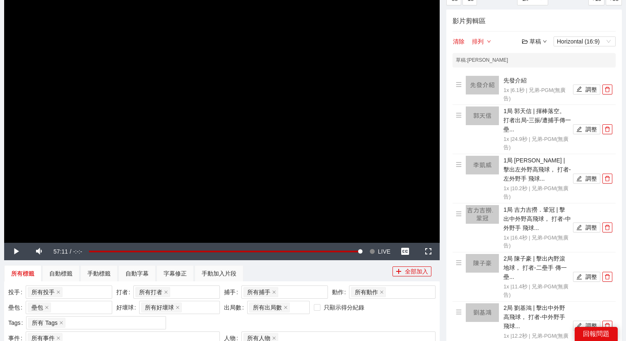
scroll to position [0, 0]
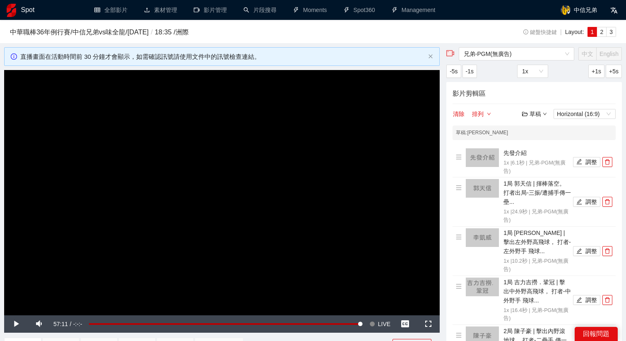
click at [534, 116] on div "草稿" at bounding box center [534, 113] width 25 height 9
click at [539, 147] on link "儲存" at bounding box center [536, 145] width 19 height 7
click at [353, 202] on video "Video Player" at bounding box center [222, 192] width 436 height 245
click at [379, 327] on span "LIVE" at bounding box center [384, 323] width 12 height 17
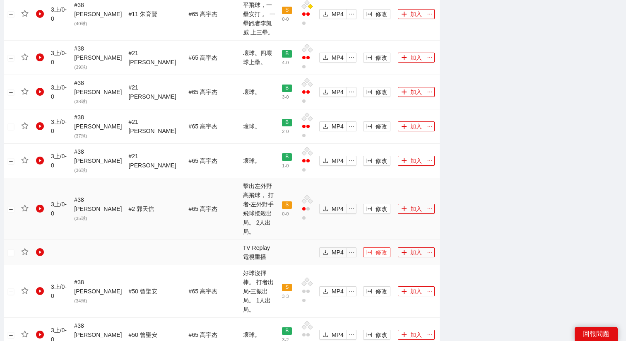
scroll to position [817, 0]
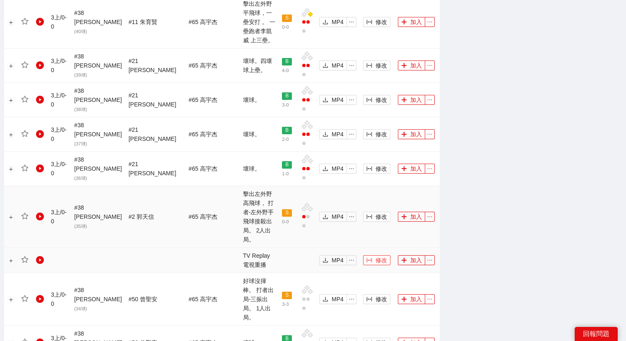
click at [240, 152] on td "壞球。" at bounding box center [259, 169] width 39 height 34
click at [376, 295] on span "修改" at bounding box center [382, 299] width 12 height 9
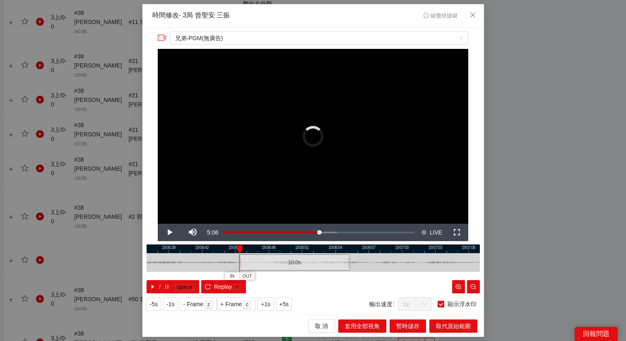
drag, startPoint x: 304, startPoint y: 264, endPoint x: 285, endPoint y: 264, distance: 19.1
click at [285, 264] on div "10.0 s" at bounding box center [294, 262] width 111 height 16
click at [281, 264] on div "10.0 s" at bounding box center [290, 262] width 111 height 16
click at [288, 304] on span "+5s" at bounding box center [284, 304] width 10 height 9
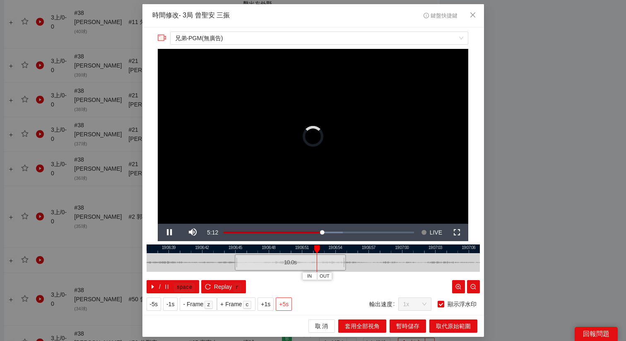
click at [288, 304] on span "+5s" at bounding box center [284, 304] width 10 height 9
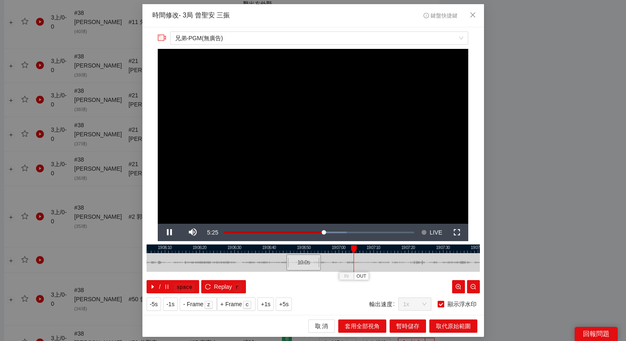
click at [341, 251] on div at bounding box center [314, 248] width 334 height 9
click at [350, 275] on span "OUT" at bounding box center [351, 276] width 10 height 7
click at [338, 249] on div at bounding box center [314, 248] width 334 height 9
click at [353, 277] on span "OUT" at bounding box center [351, 276] width 10 height 7
click at [432, 318] on div "取 消 套用全部視角 暫時儲存 取代原始範圍" at bounding box center [314, 326] width 342 height 22
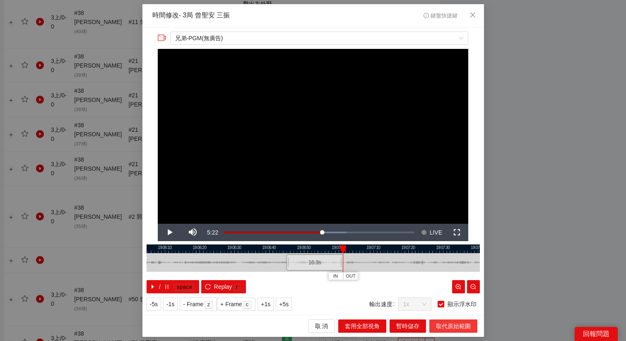
click at [439, 324] on span "取代原始範圍" at bounding box center [453, 326] width 35 height 9
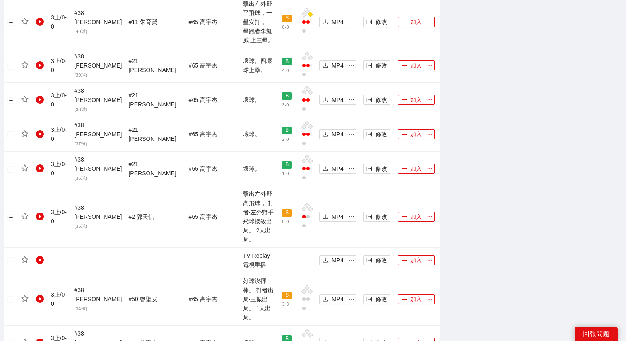
click at [445, 322] on div "時間修改 - 鍵盤快捷鍵 取 消 暫時儲存 取代原始範圍" at bounding box center [313, 170] width 626 height 341
click at [409, 294] on button "加入" at bounding box center [411, 299] width 27 height 10
click at [376, 212] on span "修改" at bounding box center [382, 216] width 12 height 9
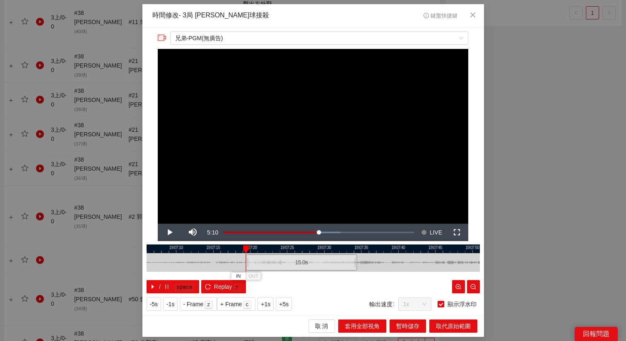
drag, startPoint x: 307, startPoint y: 262, endPoint x: 295, endPoint y: 262, distance: 11.6
click at [295, 262] on div "15.0 s" at bounding box center [301, 262] width 111 height 16
drag, startPoint x: 295, startPoint y: 262, endPoint x: 289, endPoint y: 262, distance: 6.2
click at [289, 262] on div "15.0 s" at bounding box center [295, 262] width 111 height 16
click at [288, 305] on span "+5s" at bounding box center [284, 304] width 10 height 9
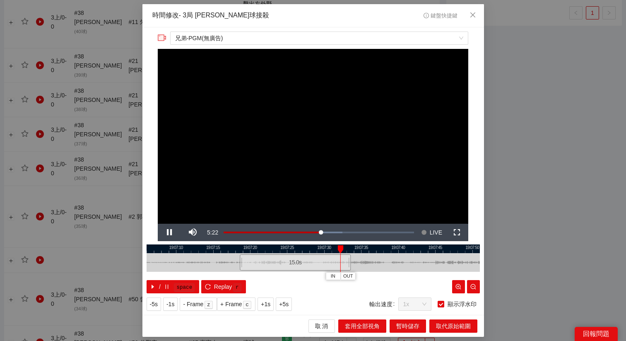
click at [299, 245] on div at bounding box center [314, 248] width 334 height 9
click at [323, 277] on span "OUT" at bounding box center [324, 276] width 10 height 7
click at [324, 277] on span "OUT" at bounding box center [327, 276] width 10 height 7
click at [315, 244] on div "**********" at bounding box center [314, 171] width 342 height 288
click at [315, 248] on div at bounding box center [314, 248] width 334 height 9
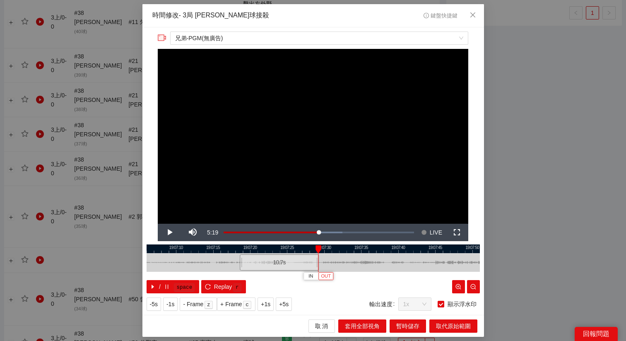
click at [325, 277] on span "OUT" at bounding box center [326, 276] width 10 height 7
click at [458, 327] on span "取代原始範圍" at bounding box center [453, 326] width 35 height 9
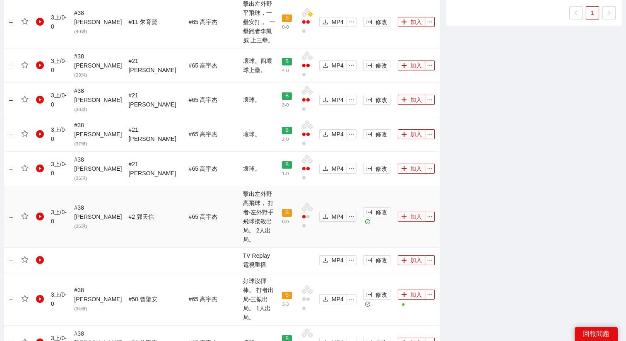
click at [404, 212] on button "加入" at bounding box center [411, 217] width 27 height 10
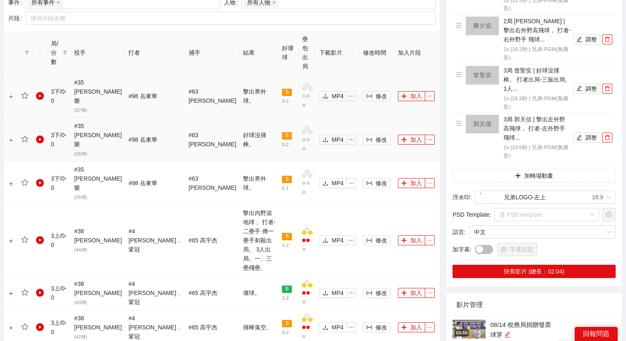
scroll to position [370, 0]
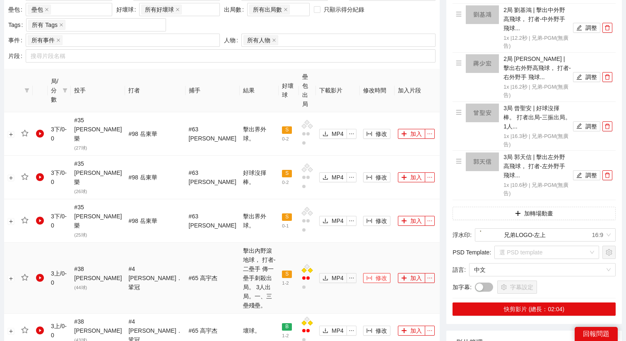
click at [376, 273] on span "修改" at bounding box center [382, 277] width 12 height 9
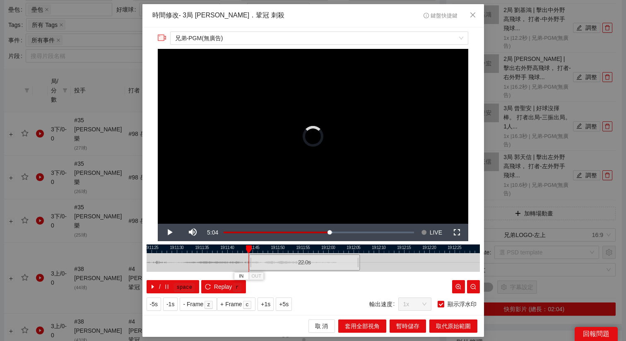
drag, startPoint x: 294, startPoint y: 262, endPoint x: 285, endPoint y: 262, distance: 8.7
click at [285, 262] on div "22.0 s" at bounding box center [304, 262] width 111 height 16
click at [289, 306] on span "+5s" at bounding box center [284, 304] width 10 height 9
click at [332, 276] on span "OUT" at bounding box center [328, 276] width 10 height 7
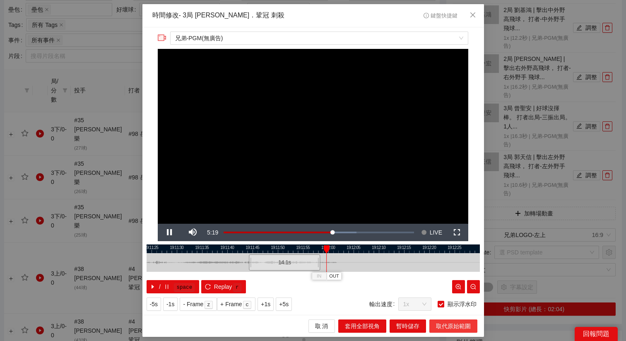
click at [436, 328] on button "取代原始範圍" at bounding box center [454, 325] width 48 height 13
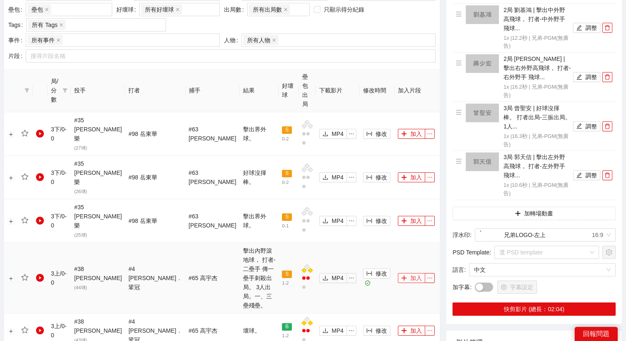
click at [406, 273] on button "加入" at bounding box center [411, 278] width 27 height 10
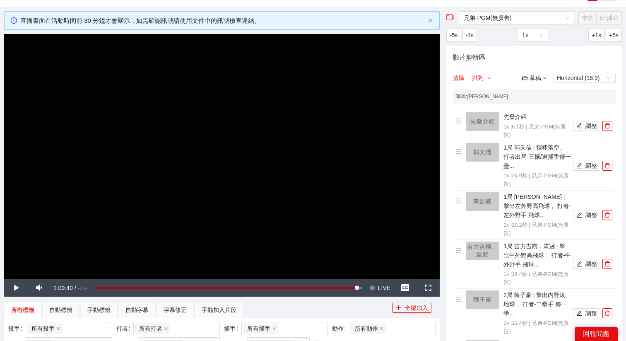
scroll to position [27, 0]
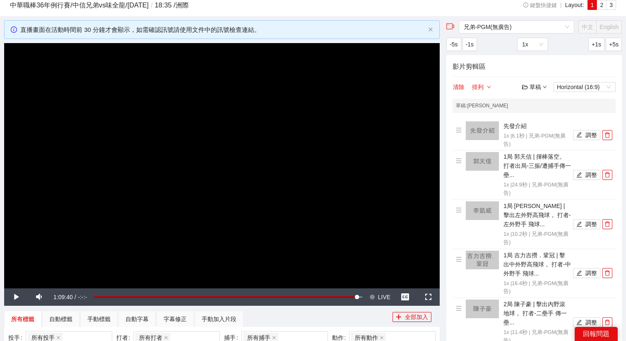
click at [539, 88] on div "草稿" at bounding box center [534, 86] width 25 height 9
click at [539, 118] on link "儲存" at bounding box center [536, 118] width 19 height 7
click at [376, 301] on button "Seek to live, currently behind live LIVE" at bounding box center [380, 296] width 27 height 17
click at [389, 245] on video "Video Player" at bounding box center [222, 165] width 436 height 245
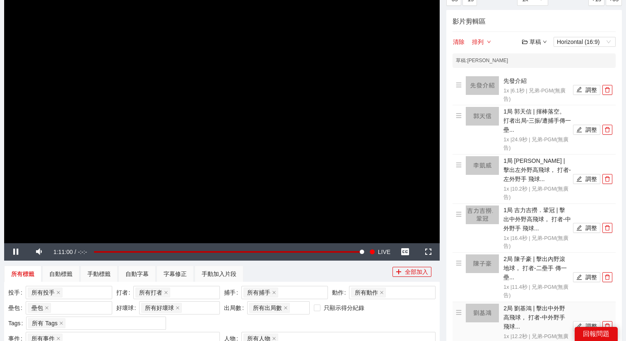
scroll to position [0, 0]
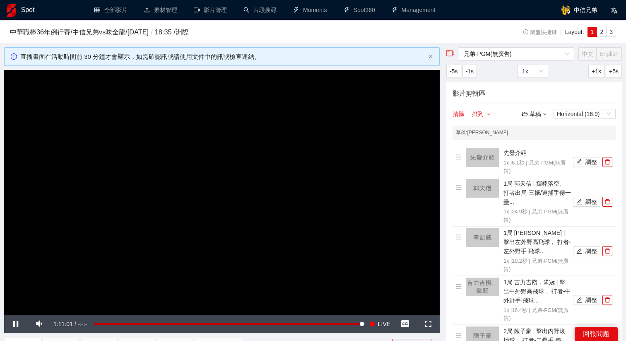
click at [298, 184] on video "Video Player" at bounding box center [222, 192] width 436 height 245
click at [283, 181] on video "Video Player" at bounding box center [222, 192] width 436 height 245
click at [377, 322] on button "Seek to live, currently behind live LIVE" at bounding box center [380, 323] width 27 height 17
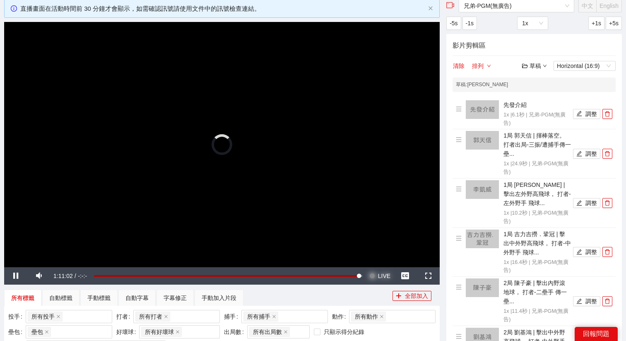
scroll to position [49, 0]
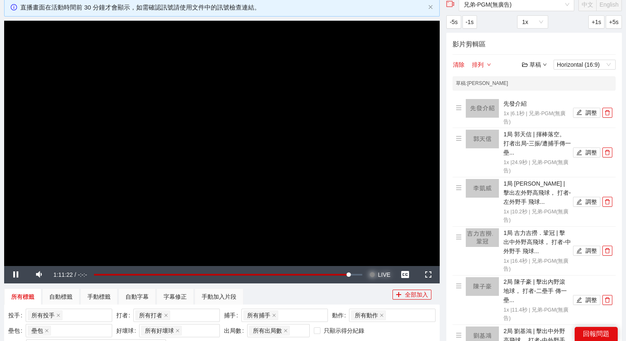
click at [380, 269] on span "LIVE" at bounding box center [384, 274] width 12 height 17
click at [354, 204] on video "Video Player" at bounding box center [222, 143] width 436 height 245
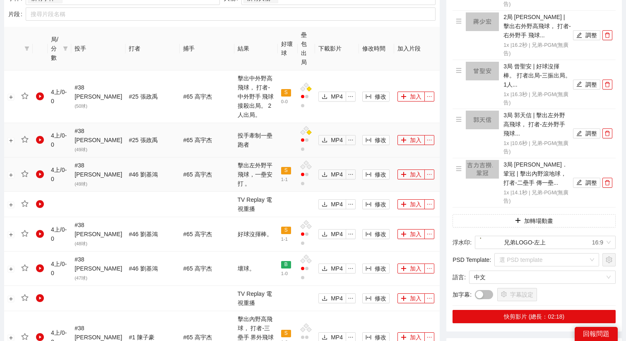
scroll to position [447, 0]
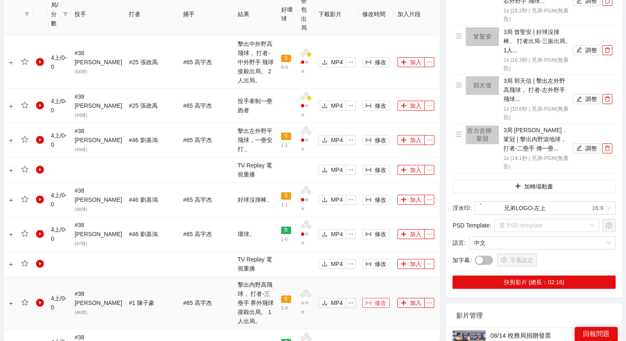
click at [375, 298] on span "修改" at bounding box center [381, 302] width 12 height 9
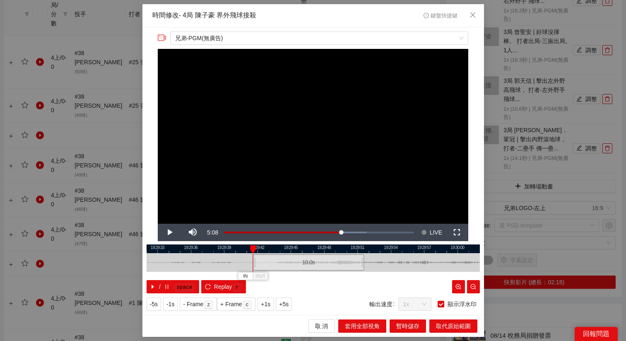
drag, startPoint x: 316, startPoint y: 267, endPoint x: 312, endPoint y: 267, distance: 4.6
click at [312, 267] on div "10.0 s" at bounding box center [308, 262] width 111 height 16
drag, startPoint x: 312, startPoint y: 267, endPoint x: 300, endPoint y: 267, distance: 11.2
click at [300, 267] on div "10.0 s" at bounding box center [297, 262] width 111 height 16
click at [298, 267] on div "10.0 s" at bounding box center [295, 262] width 111 height 16
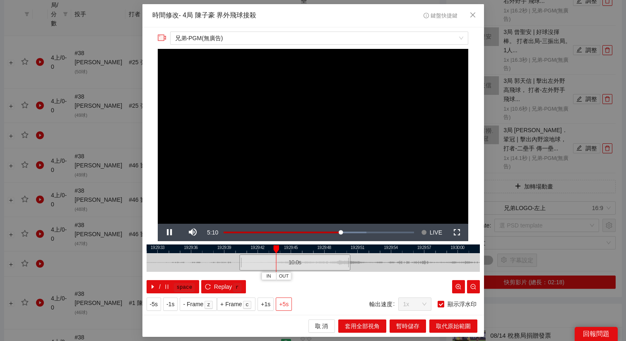
click at [286, 308] on button "+5s" at bounding box center [284, 303] width 16 height 13
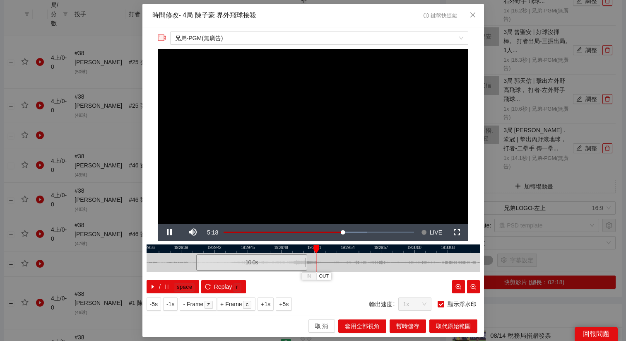
drag, startPoint x: 335, startPoint y: 249, endPoint x: 283, endPoint y: 255, distance: 52.5
click at [283, 255] on div "19:29:33 19:29:36 19:29:39 19:29:42 19:29:45 19:29:48 19:29:51 19:29:54 19:29:5…" at bounding box center [314, 268] width 334 height 49
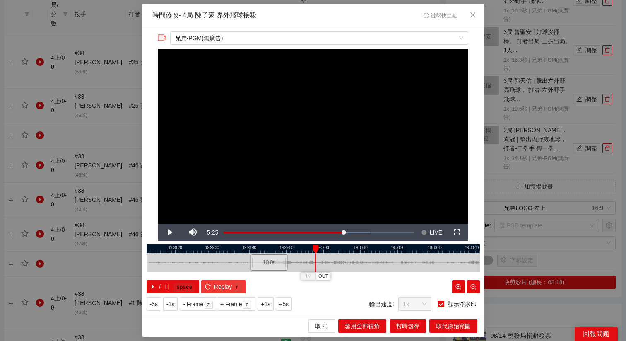
click at [229, 288] on span "Replay" at bounding box center [223, 286] width 18 height 9
click at [271, 302] on span "+1s" at bounding box center [266, 304] width 10 height 9
click at [271, 303] on span "+1s" at bounding box center [266, 304] width 10 height 9
click at [327, 278] on span "OUT" at bounding box center [327, 276] width 10 height 7
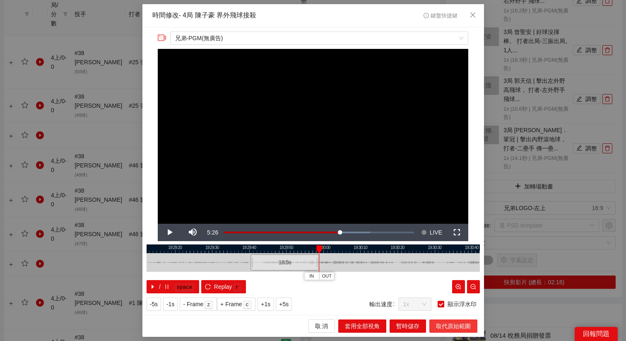
click at [450, 327] on span "取代原始範圍" at bounding box center [453, 326] width 35 height 9
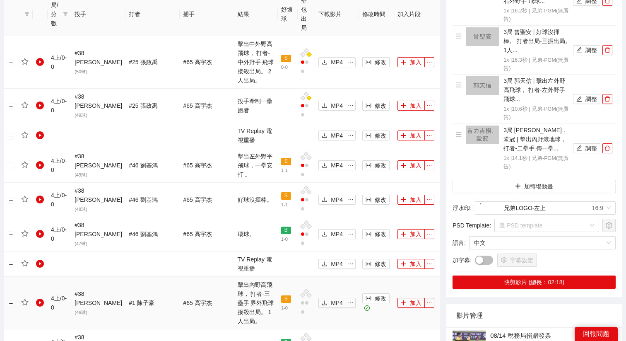
click at [406, 277] on td "加入" at bounding box center [417, 303] width 46 height 53
click at [406, 298] on button "加入" at bounding box center [411, 303] width 27 height 10
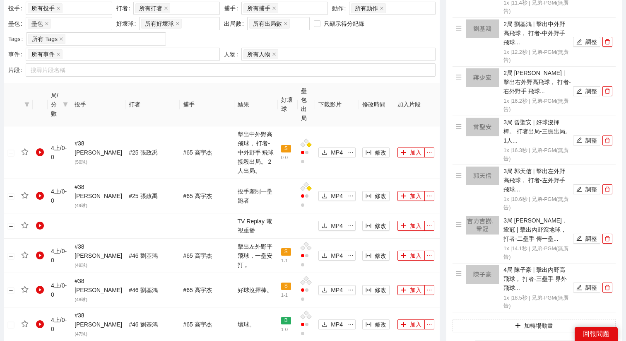
scroll to position [341, 0]
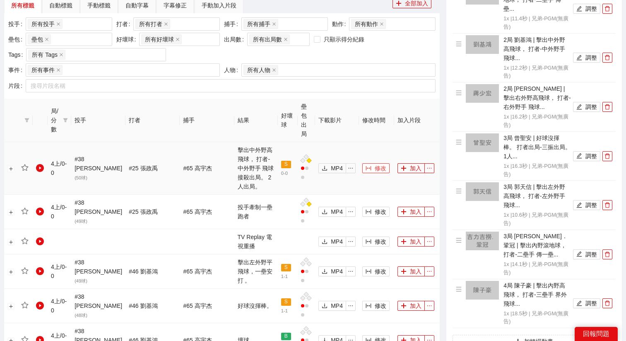
click at [366, 166] on icon "column-width" at bounding box center [368, 168] width 5 height 5
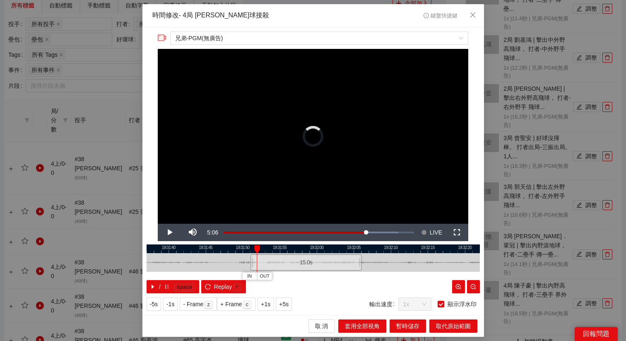
drag, startPoint x: 313, startPoint y: 260, endPoint x: 307, endPoint y: 260, distance: 6.2
click at [307, 260] on div "15.0 s" at bounding box center [306, 262] width 111 height 16
click at [293, 264] on div "15.0 s" at bounding box center [308, 262] width 111 height 16
click at [290, 264] on div "15.0 s" at bounding box center [308, 262] width 111 height 16
click at [288, 305] on span "+5s" at bounding box center [284, 304] width 10 height 9
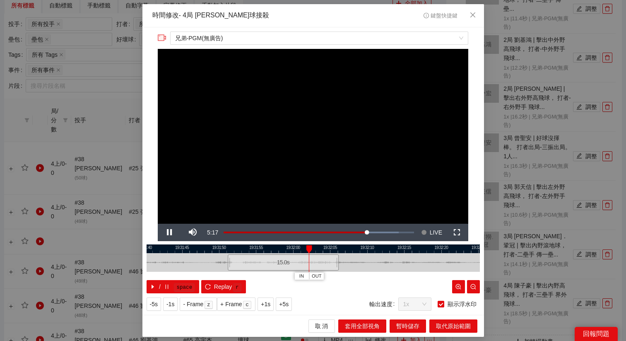
drag, startPoint x: 379, startPoint y: 254, endPoint x: 354, endPoint y: 253, distance: 24.9
click at [355, 252] on div "19:31:40 19:31:45 19:31:50 19:31:55 19:32:00 19:32:05 19:32:10 19:32:15 19:32:2…" at bounding box center [314, 268] width 334 height 49
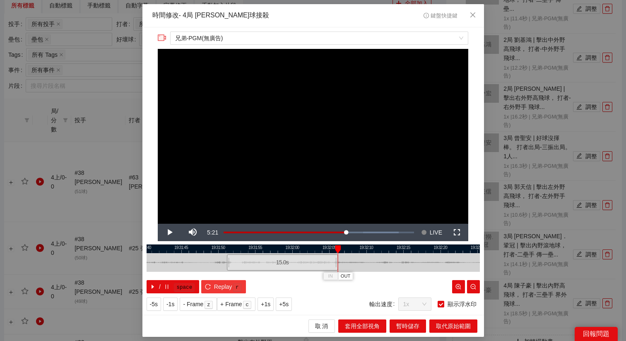
click at [234, 285] on kbd "r" at bounding box center [237, 287] width 8 height 8
click at [296, 246] on div at bounding box center [314, 248] width 334 height 9
click at [326, 277] on span "OUT" at bounding box center [325, 276] width 10 height 7
click at [448, 325] on span "取代原始範圍" at bounding box center [453, 326] width 35 height 9
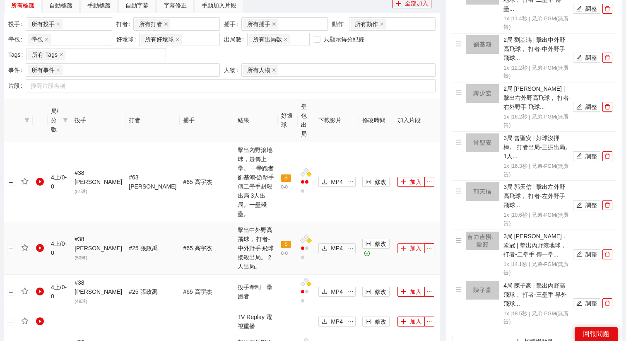
click at [405, 243] on button "加入" at bounding box center [411, 248] width 27 height 10
click at [365, 177] on button "修改" at bounding box center [376, 182] width 27 height 10
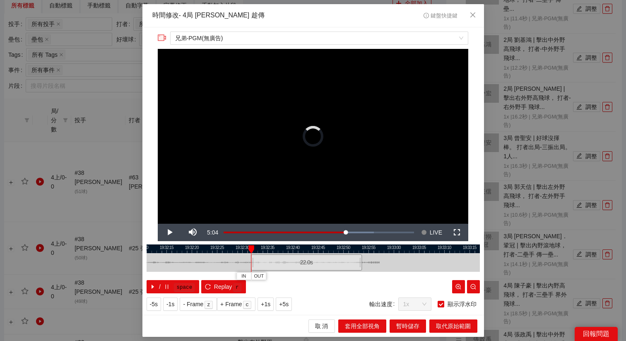
drag, startPoint x: 320, startPoint y: 262, endPoint x: 313, endPoint y: 262, distance: 6.6
click at [313, 262] on div "22.0 s" at bounding box center [306, 262] width 111 height 16
click at [286, 262] on div "22.0 s" at bounding box center [308, 262] width 111 height 16
click at [289, 262] on div "22.0 s" at bounding box center [311, 262] width 111 height 16
click at [288, 262] on div "22.0 s" at bounding box center [310, 262] width 111 height 16
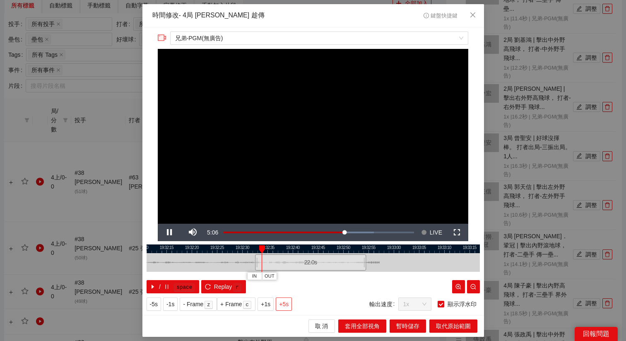
click at [287, 306] on span "+5s" at bounding box center [284, 304] width 10 height 9
click at [327, 293] on div "/ space Replay r" at bounding box center [314, 286] width 334 height 13
click at [335, 275] on span "OUT" at bounding box center [336, 276] width 10 height 7
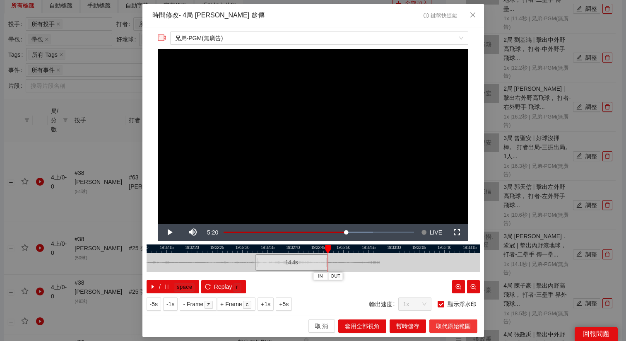
click at [443, 326] on span "取代原始範圍" at bounding box center [453, 326] width 35 height 9
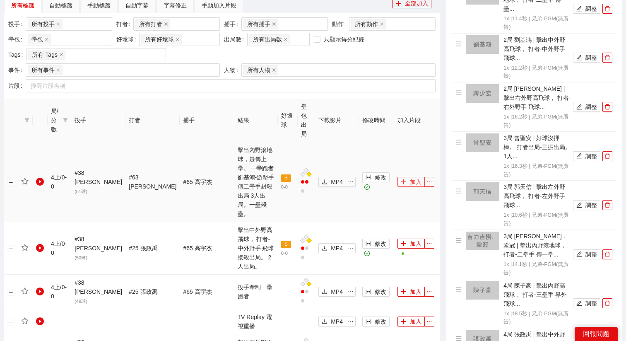
click at [413, 177] on button "加入" at bounding box center [411, 182] width 27 height 10
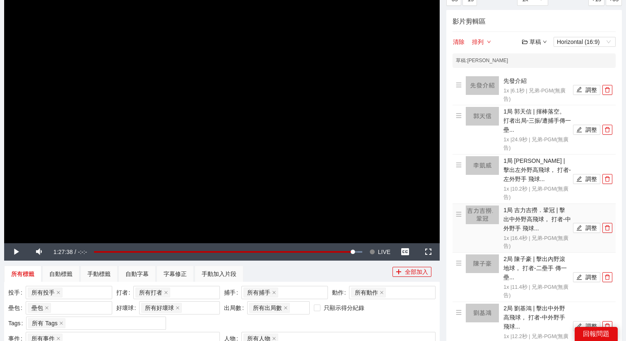
scroll to position [0, 0]
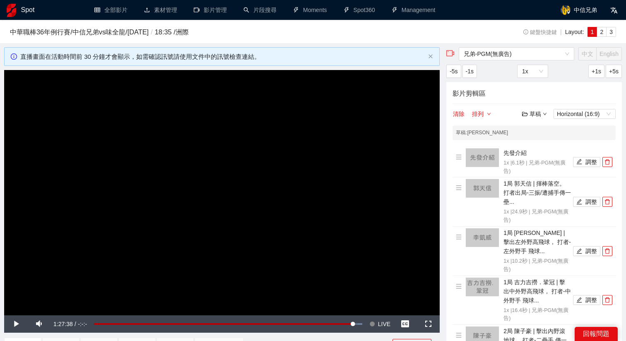
click at [533, 115] on div "草稿" at bounding box center [534, 113] width 25 height 9
click at [539, 142] on link "儲存" at bounding box center [536, 145] width 19 height 7
click at [419, 202] on video "Video Player" at bounding box center [222, 192] width 436 height 245
click at [382, 323] on span "LIVE" at bounding box center [384, 323] width 12 height 17
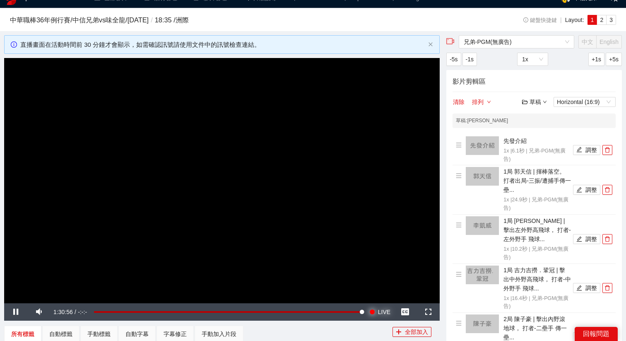
scroll to position [23, 0]
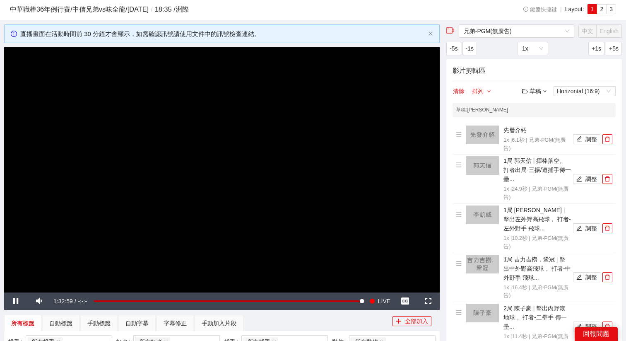
click at [314, 218] on video "Video Player" at bounding box center [222, 169] width 436 height 245
click at [249, 207] on video "Video Player" at bounding box center [222, 169] width 436 height 245
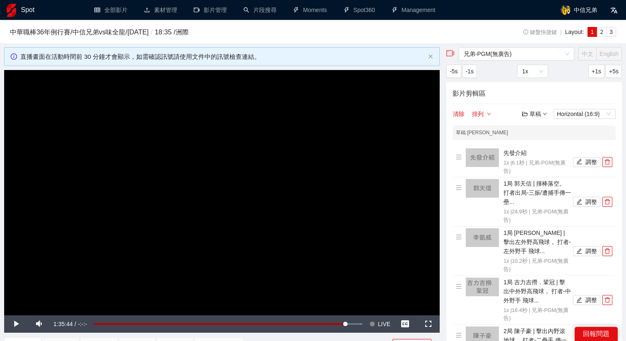
scroll to position [23, 0]
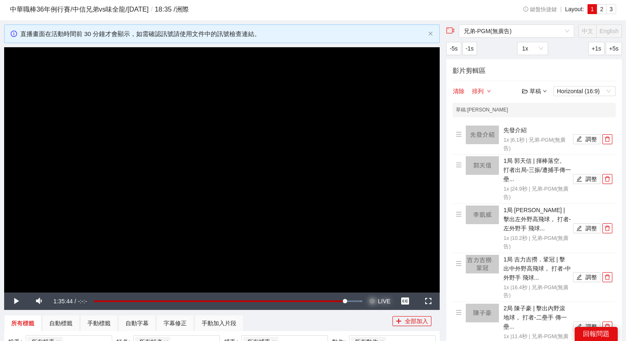
click at [386, 302] on span "LIVE" at bounding box center [384, 301] width 12 height 17
click at [534, 91] on div "草稿" at bounding box center [534, 91] width 25 height 9
click at [536, 150] on link "退出" at bounding box center [536, 153] width 19 height 7
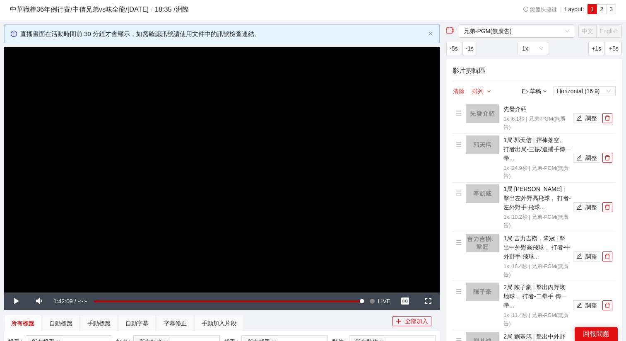
click at [458, 91] on button "清除" at bounding box center [459, 91] width 12 height 10
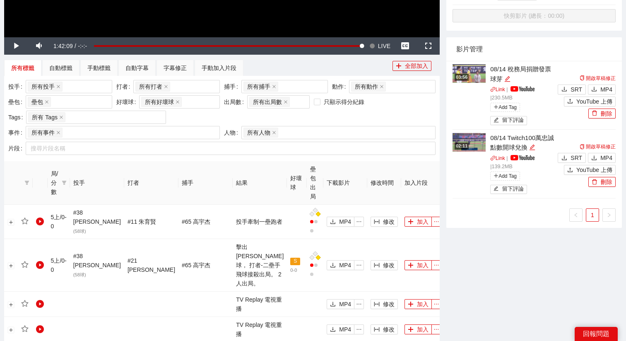
scroll to position [285, 0]
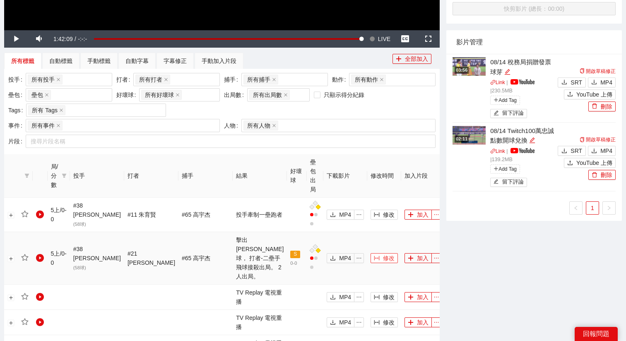
click at [374, 255] on icon "column-width" at bounding box center [377, 258] width 6 height 6
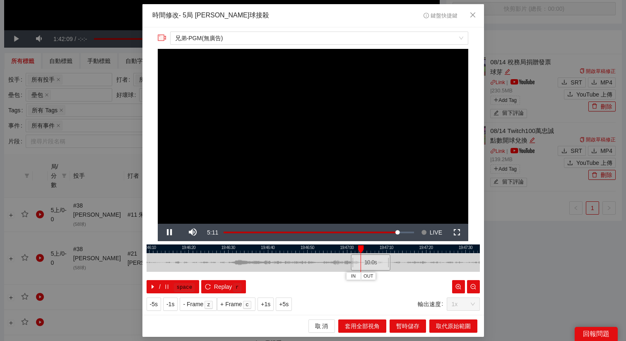
drag, startPoint x: 318, startPoint y: 249, endPoint x: 372, endPoint y: 251, distance: 54.7
click at [372, 251] on div at bounding box center [369, 248] width 334 height 9
drag, startPoint x: 351, startPoint y: 261, endPoint x: 240, endPoint y: 260, distance: 110.6
click at [240, 260] on div at bounding box center [240, 262] width 5 height 19
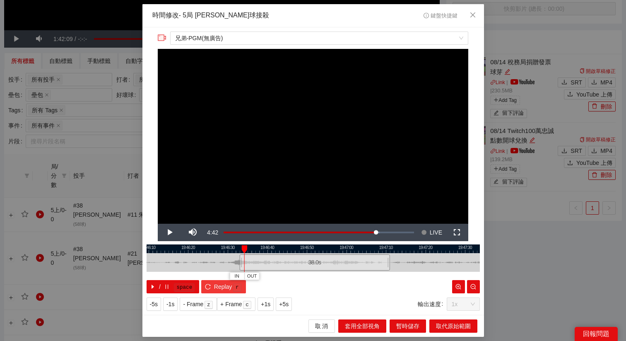
click at [218, 285] on span "Replay" at bounding box center [223, 286] width 18 height 9
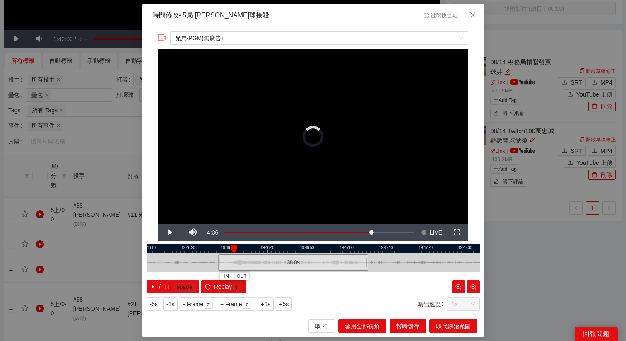
drag, startPoint x: 289, startPoint y: 262, endPoint x: 267, endPoint y: 264, distance: 21.6
click at [267, 264] on div "38.0 s" at bounding box center [293, 262] width 151 height 16
click at [216, 284] on span "Replay" at bounding box center [223, 286] width 18 height 9
click at [289, 303] on span "+5s" at bounding box center [284, 304] width 10 height 9
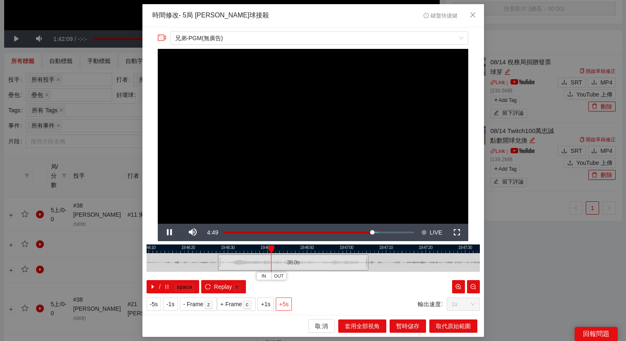
click at [289, 303] on span "+5s" at bounding box center [284, 304] width 10 height 9
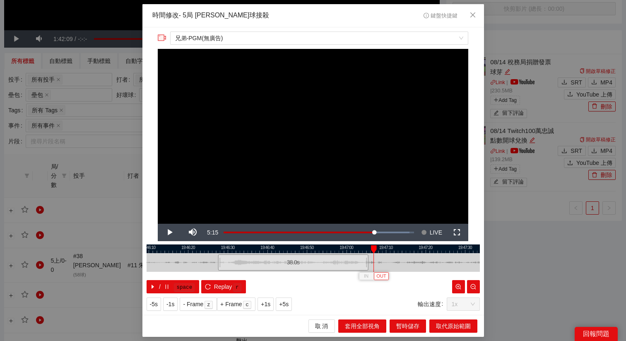
click at [382, 276] on span "OUT" at bounding box center [382, 276] width 10 height 7
click at [386, 274] on span "OUT" at bounding box center [384, 276] width 10 height 7
click at [443, 325] on span "取代原始範圍" at bounding box center [453, 326] width 35 height 9
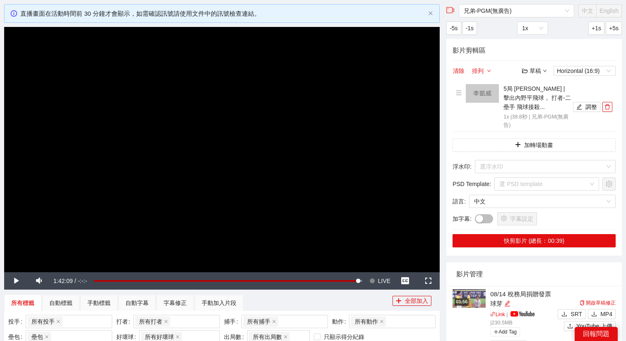
scroll to position [0, 0]
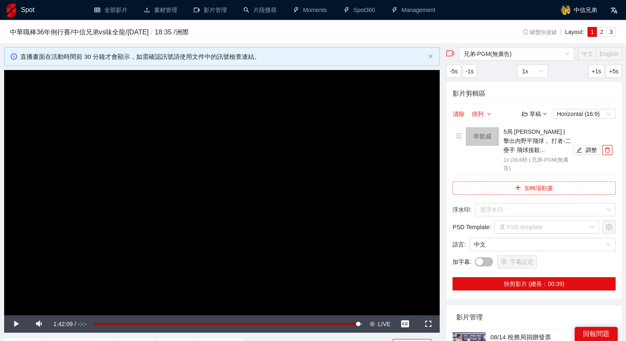
click at [510, 185] on button "加轉場動畫" at bounding box center [534, 187] width 163 height 13
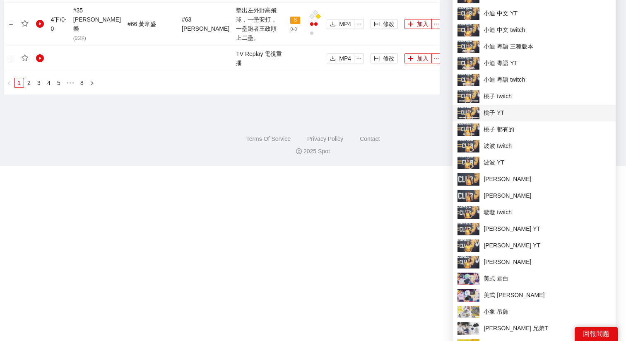
scroll to position [1098, 0]
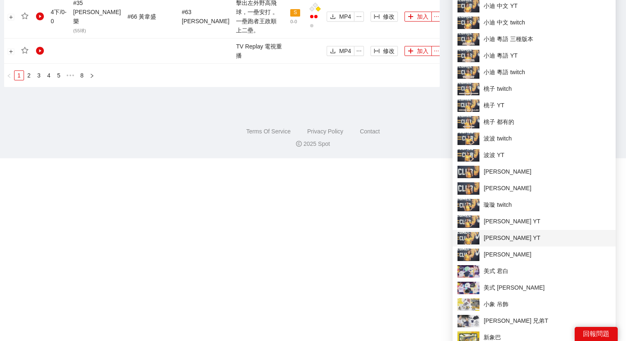
click at [489, 239] on span "[PERSON_NAME] YT" at bounding box center [534, 238] width 153 height 12
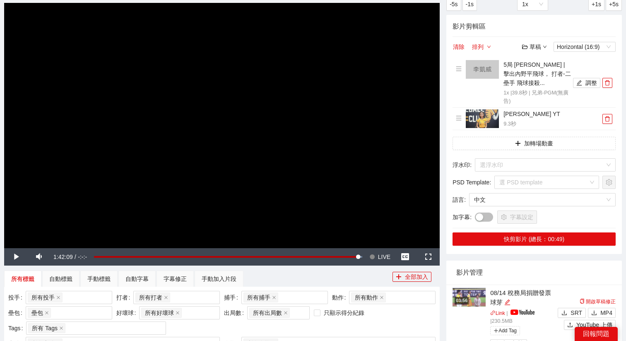
scroll to position [0, 0]
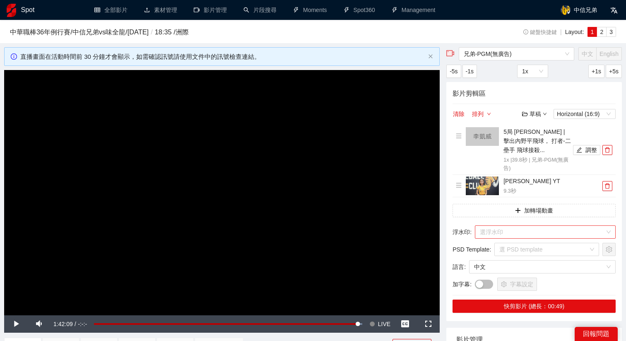
click at [503, 227] on input "search" at bounding box center [542, 232] width 125 height 12
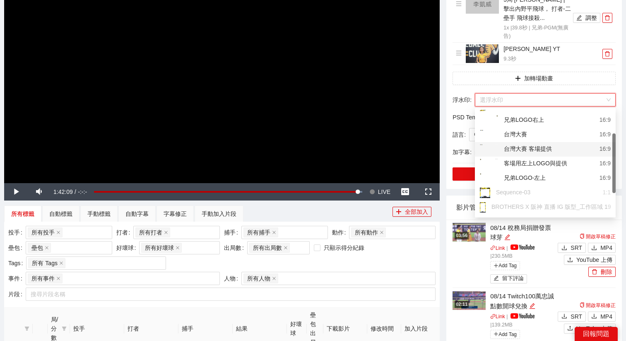
scroll to position [41, 0]
click at [526, 176] on div "兄弟LOGO-左上" at bounding box center [513, 177] width 66 height 10
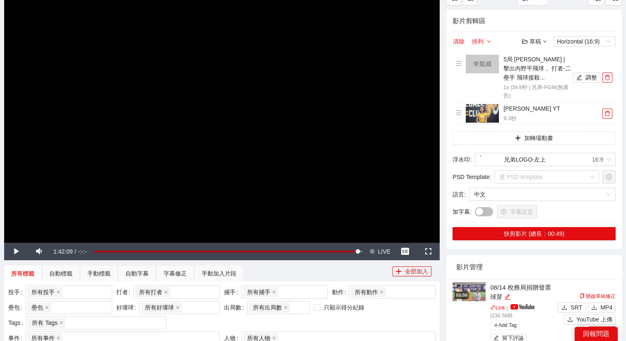
scroll to position [64, 0]
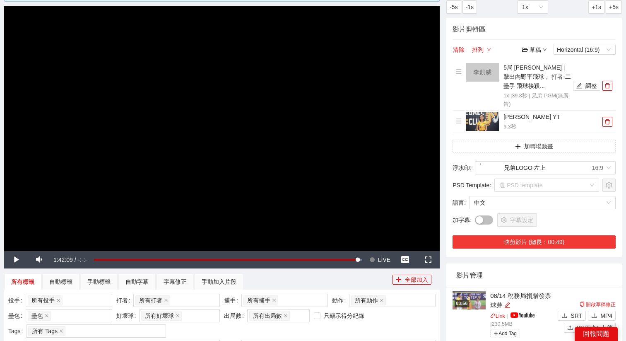
click at [525, 235] on button "快剪影片 (總長：00:49)" at bounding box center [534, 241] width 163 height 13
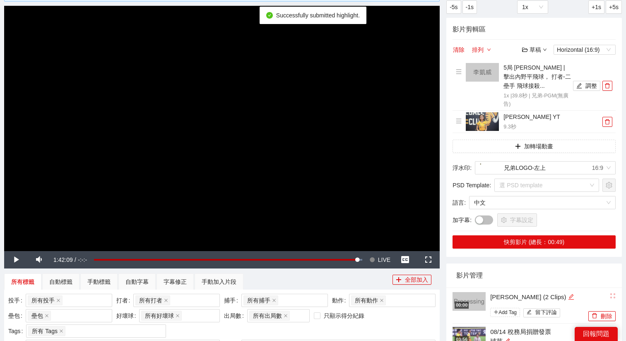
click at [568, 295] on icon "edit" at bounding box center [571, 297] width 6 height 6
drag, startPoint x: 551, startPoint y: 293, endPoint x: 448, endPoint y: 292, distance: 103.2
type textarea "*"
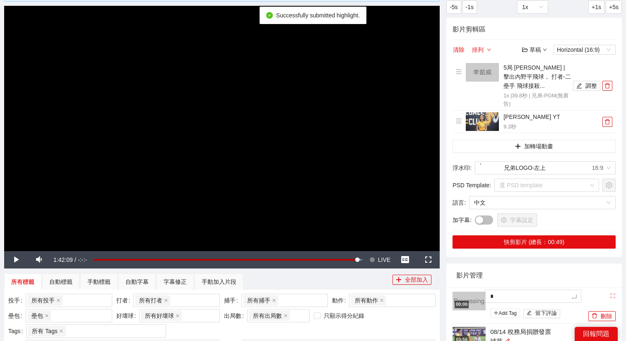
type textarea "**"
type textarea "***"
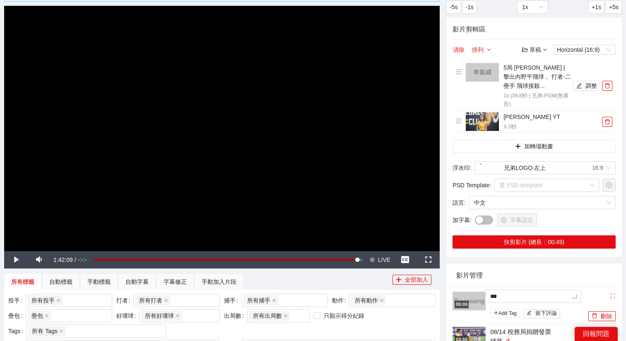
type textarea "****"
type textarea "*****"
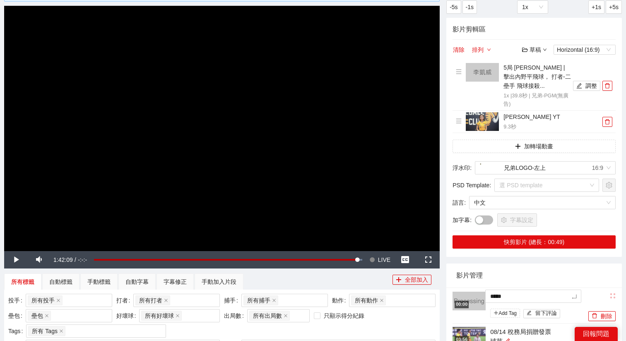
type textarea "*****"
type textarea "*******"
type textarea "********"
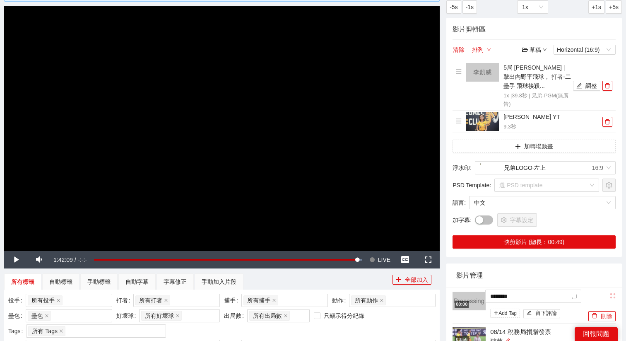
type textarea "*******"
type textarea "********"
type textarea "*********"
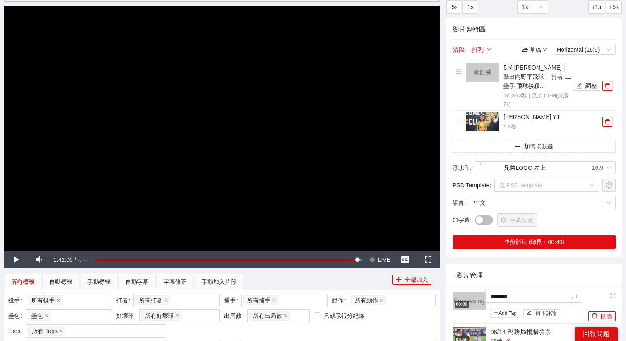
type textarea "*********"
type textarea "**********"
type textarea "********"
type textarea "*********"
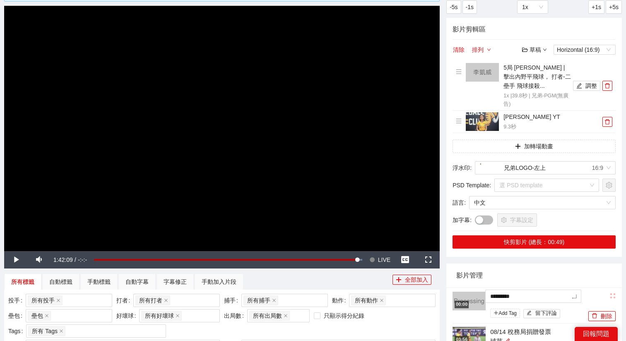
type textarea "**********"
type textarea "*********"
type textarea "**********"
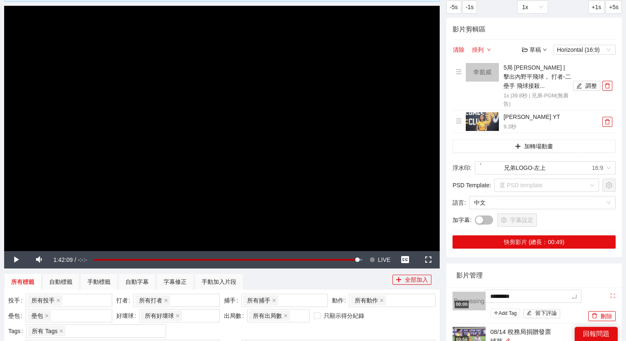
type textarea "**********"
type textarea "*********"
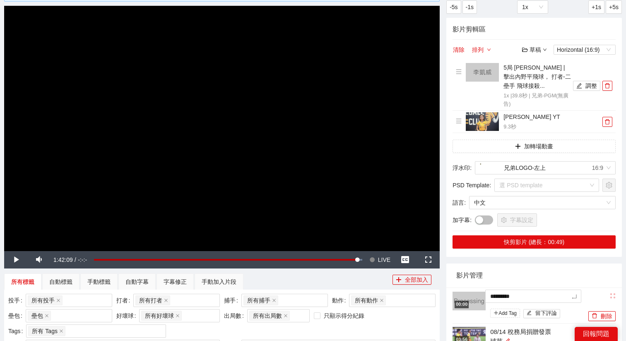
type textarea "*********"
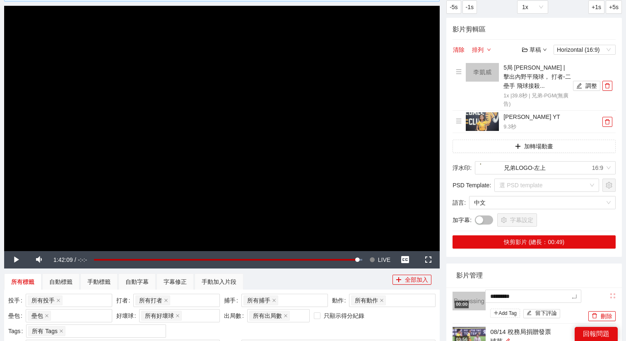
type textarea "*********"
type textarea "**********"
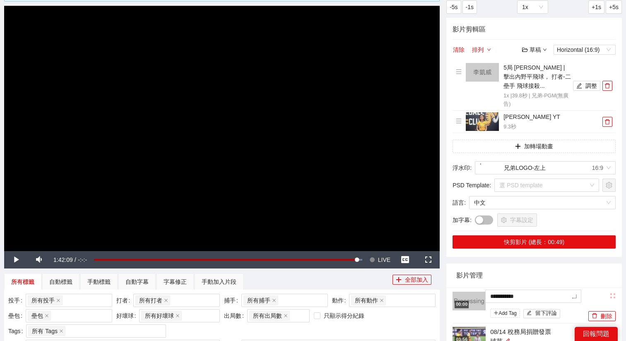
type textarea "**********"
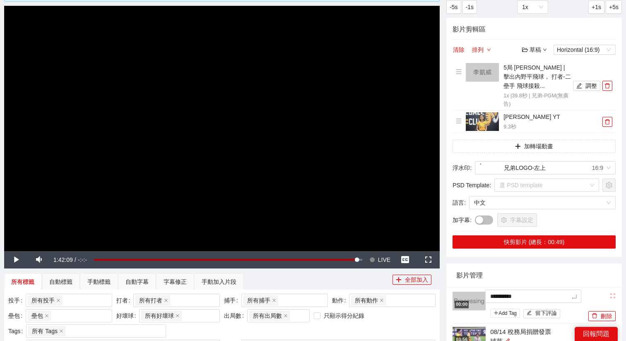
type textarea "**********"
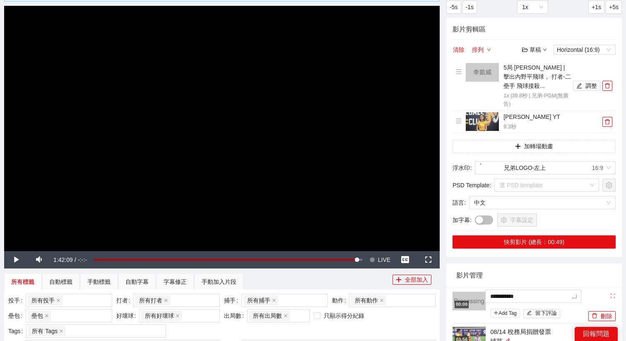
type textarea "**********"
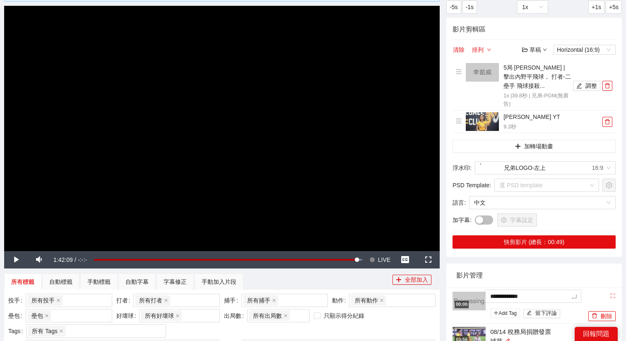
type textarea "**********"
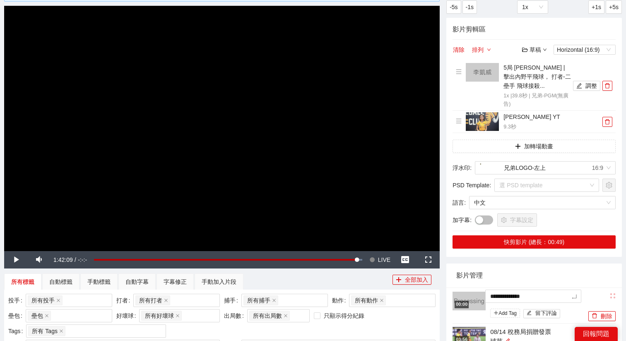
type textarea "**********"
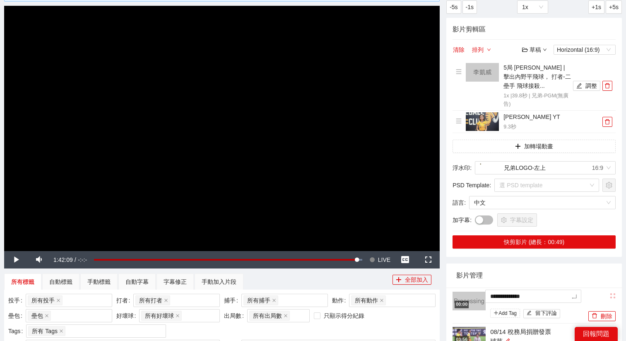
type textarea "**********"
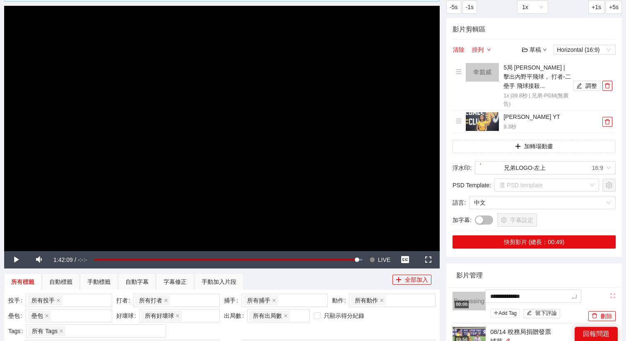
type textarea "**********"
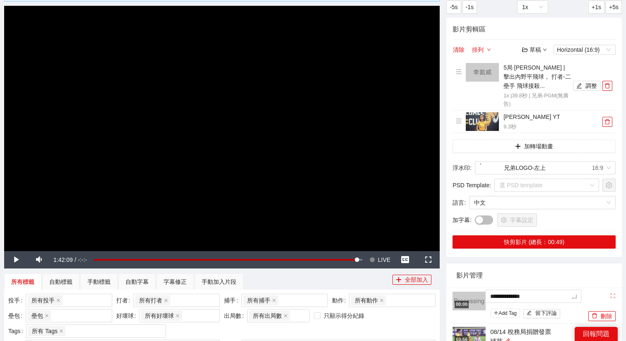
type textarea "**********"
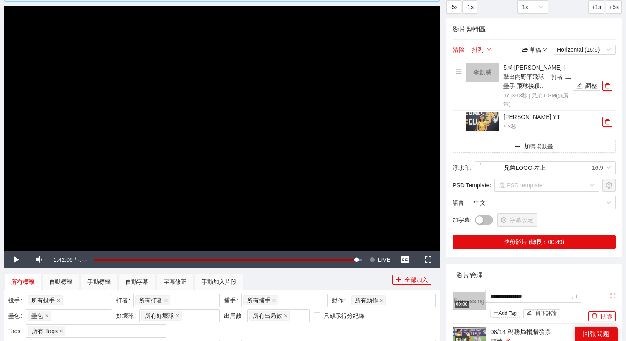
type textarea "**********"
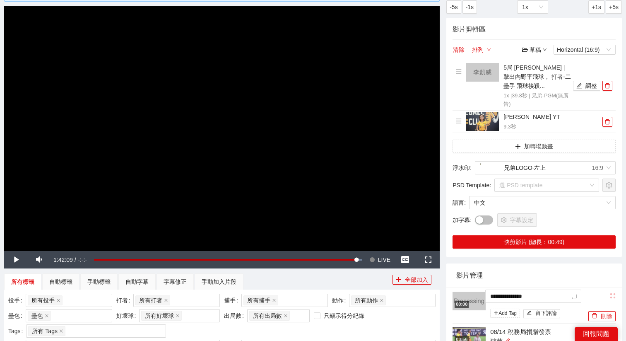
type textarea "**********"
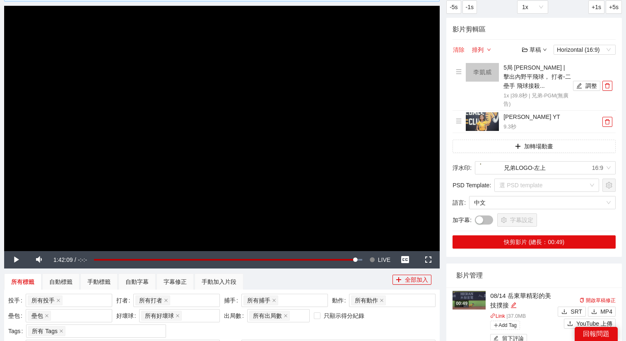
click at [461, 50] on button "清除" at bounding box center [459, 50] width 12 height 10
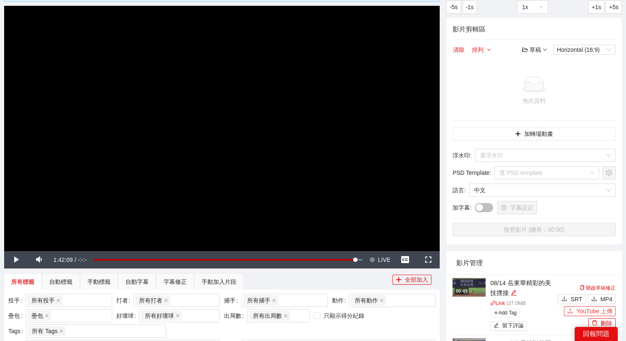
click at [577, 307] on span "YouTube 上傳" at bounding box center [595, 311] width 36 height 9
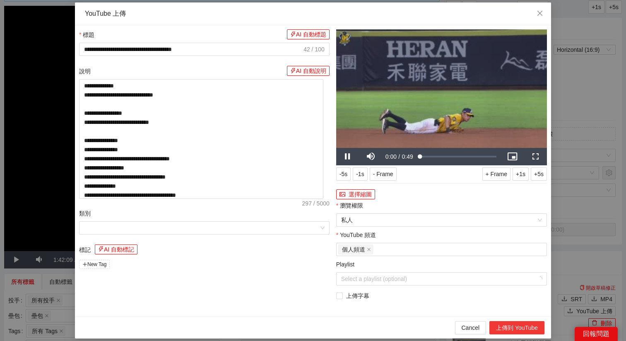
click at [517, 330] on button "上傳到 YouTube" at bounding box center [517, 327] width 55 height 13
click at [593, 240] on div "**********" at bounding box center [313, 170] width 626 height 341
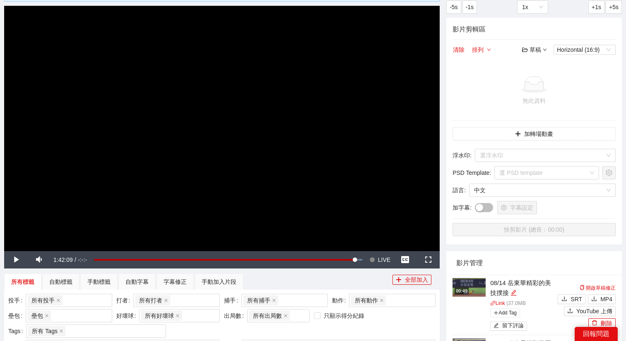
click at [468, 286] on img at bounding box center [469, 287] width 33 height 19
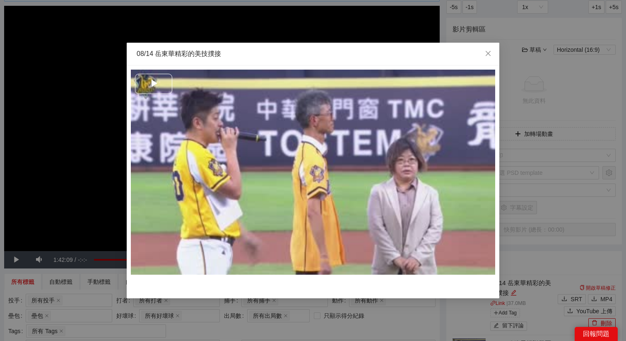
click at [154, 84] on span "Video Player" at bounding box center [154, 84] width 0 height 0
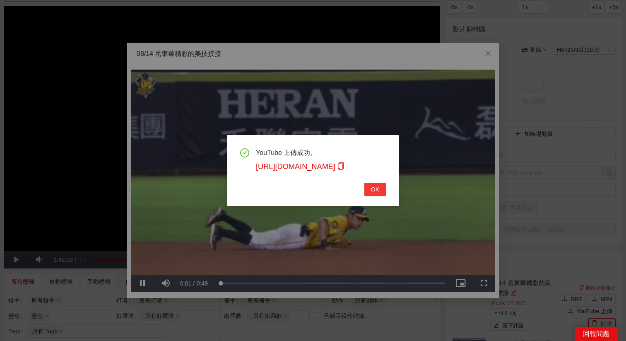
click at [377, 189] on span "OK" at bounding box center [375, 189] width 8 height 9
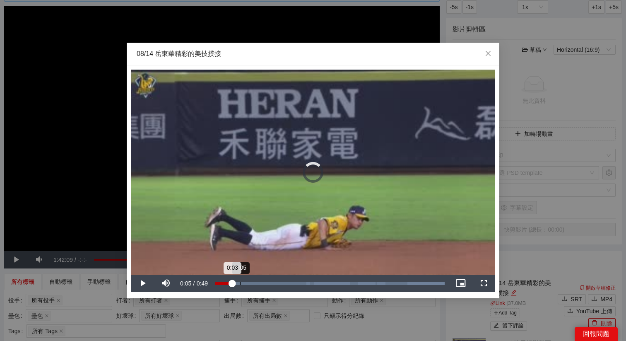
click at [240, 285] on div "Loaded : 100.00% 0:05 0:03" at bounding box center [330, 283] width 238 height 17
click at [255, 285] on div "Loaded : 100.00% 0:08 0:08" at bounding box center [330, 283] width 238 height 17
click at [283, 286] on div "Loaded : 100.00% 0:13 0:09" at bounding box center [330, 283] width 238 height 17
click at [302, 283] on div "0:18" at bounding box center [302, 283] width 0 height 3
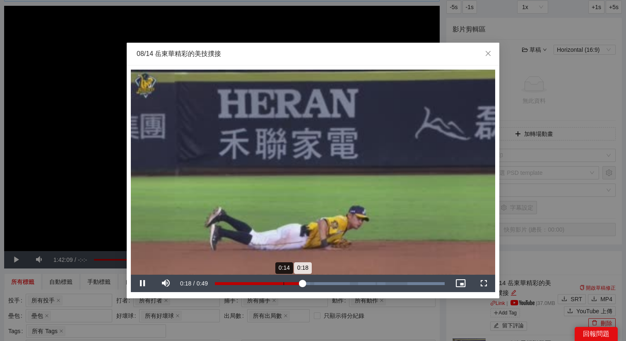
click at [284, 283] on div "0:14" at bounding box center [284, 283] width 0 height 3
click at [311, 283] on div "Loaded : 67.75% 0:20 0:15" at bounding box center [330, 283] width 230 height 3
click at [336, 283] on div "Loaded : 77.23% 0:25 0:20" at bounding box center [330, 283] width 230 height 3
click at [339, 284] on div "0:26" at bounding box center [276, 283] width 123 height 3
click at [366, 284] on div "0:32" at bounding box center [366, 283] width 0 height 3
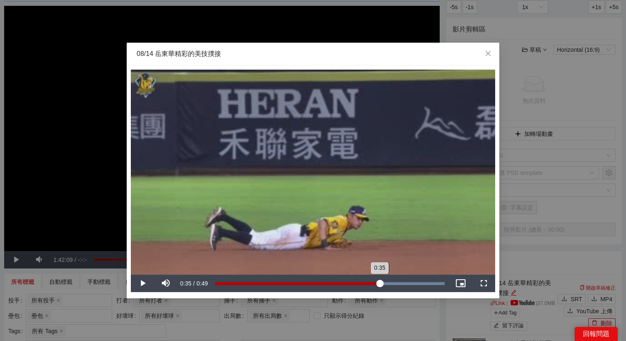
click at [380, 284] on div "Loaded : 100.00% 0:35 0:35" at bounding box center [330, 283] width 230 height 3
click at [400, 284] on div "Loaded : 100.00% 0:39 0:39" at bounding box center [330, 283] width 230 height 3
click at [418, 284] on div "Loaded : 100.00% 0:43 0:40" at bounding box center [330, 283] width 230 height 3
click at [486, 52] on icon "close" at bounding box center [488, 53] width 5 height 5
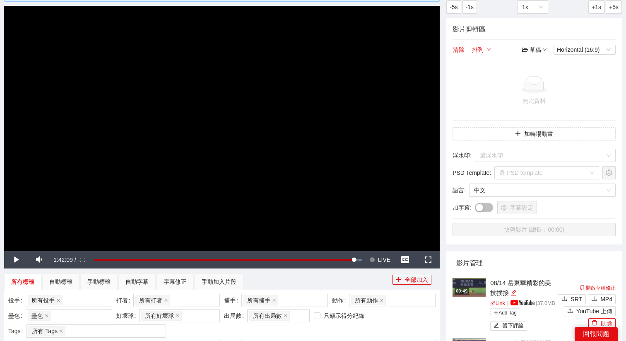
click at [469, 287] on img at bounding box center [469, 287] width 33 height 19
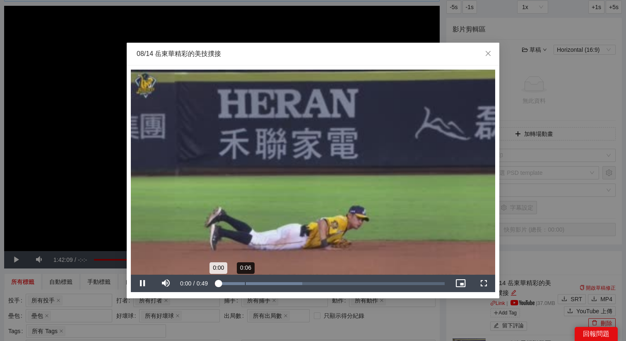
click at [225, 281] on div "Loaded : 37.99% 0:06 0:00" at bounding box center [330, 283] width 238 height 17
click at [491, 58] on span "Close" at bounding box center [488, 54] width 22 height 22
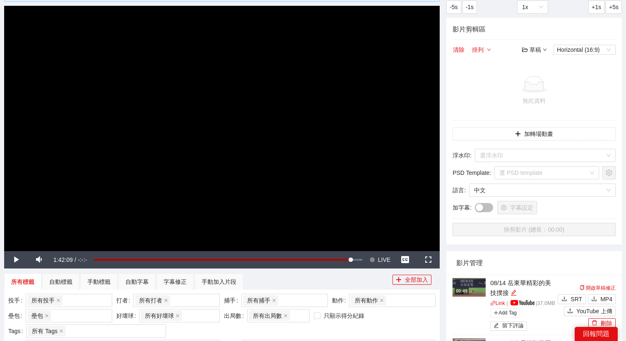
click at [475, 295] on img at bounding box center [469, 287] width 33 height 19
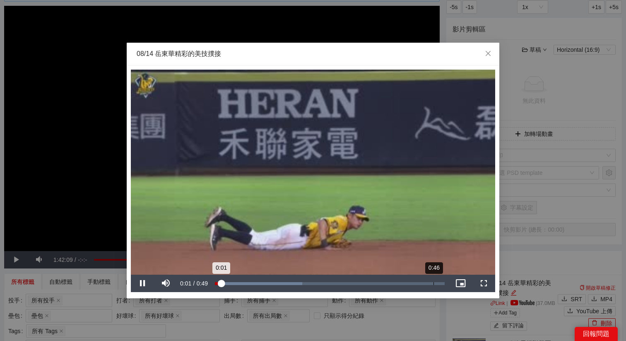
click at [432, 282] on div "Loaded : 37.99% 0:46 0:01" at bounding box center [330, 283] width 230 height 3
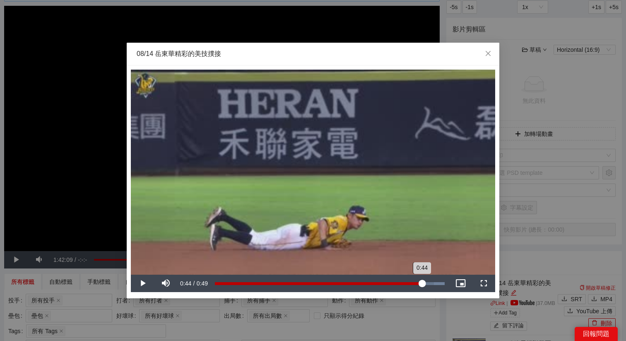
click at [421, 282] on div "0:44" at bounding box center [318, 283] width 207 height 3
click at [414, 282] on div "0:42" at bounding box center [314, 283] width 199 height 3
click at [405, 283] on div "0:40" at bounding box center [310, 283] width 190 height 3
click at [395, 284] on div "0:41" at bounding box center [311, 283] width 192 height 3
click at [396, 247] on video "Video Player" at bounding box center [313, 172] width 365 height 205
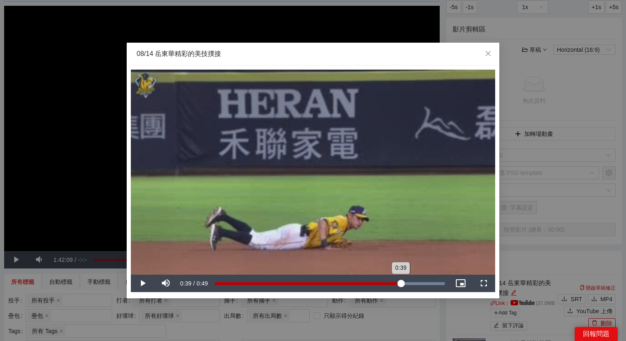
click at [401, 285] on div "0:39" at bounding box center [308, 283] width 186 height 3
click at [404, 61] on div "08/14 岳東華精彩的美技撲接" at bounding box center [313, 54] width 373 height 23
click at [380, 279] on div "Loaded : 100.00% 0:35 0:39" at bounding box center [330, 283] width 238 height 17
click at [363, 279] on div "Loaded : 100.00% 0:31 0:35" at bounding box center [330, 283] width 238 height 17
click at [352, 280] on div "Loaded : 100.00% 0:29 0:31" at bounding box center [330, 283] width 238 height 17
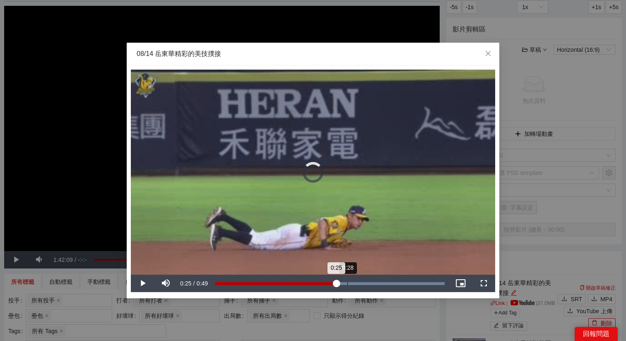
drag, startPoint x: 336, startPoint y: 281, endPoint x: 348, endPoint y: 281, distance: 11.6
click at [348, 281] on div "Loaded : 100.00% 0:28 0:25" at bounding box center [330, 283] width 238 height 17
click at [348, 282] on div "0:28" at bounding box center [281, 283] width 133 height 3
click at [348, 282] on div "0:29" at bounding box center [281, 283] width 133 height 3
click at [495, 57] on span "Close" at bounding box center [488, 54] width 22 height 22
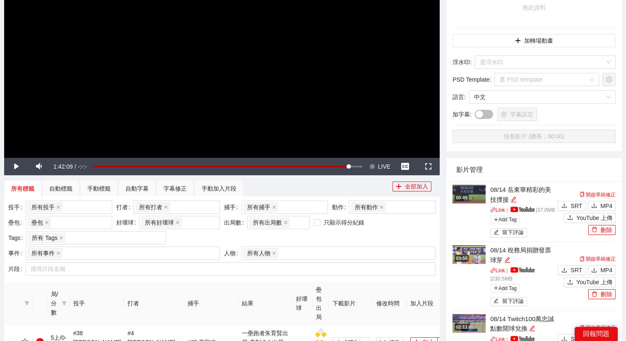
scroll to position [205, 0]
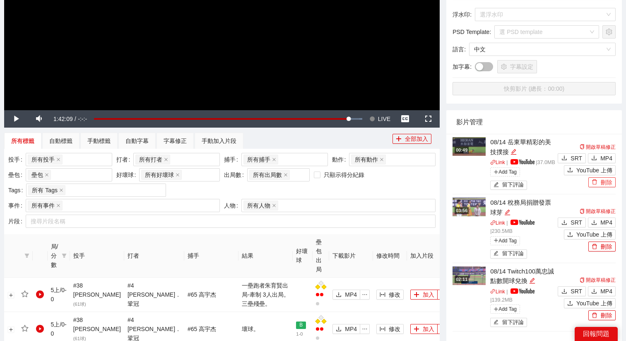
click at [598, 187] on button "刪除" at bounding box center [602, 182] width 27 height 10
click at [614, 164] on span "Yes" at bounding box center [611, 161] width 10 height 9
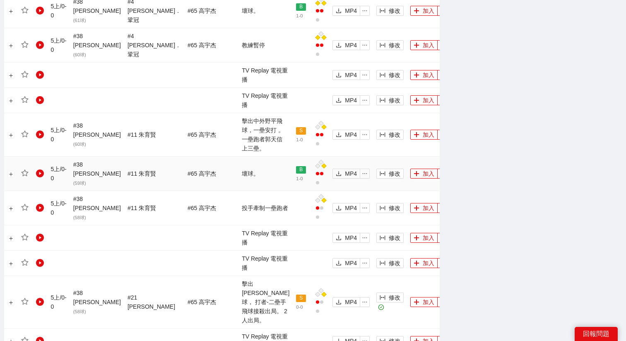
scroll to position [527, 0]
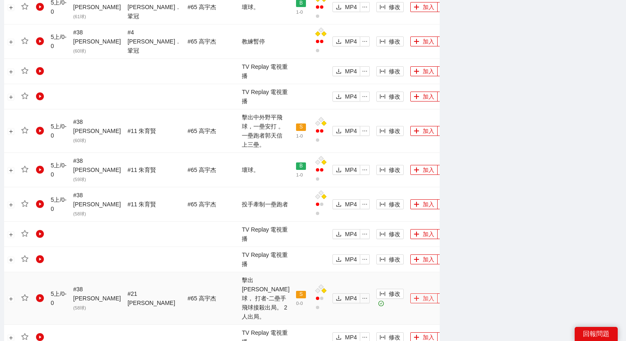
click at [411, 293] on button "加入" at bounding box center [424, 298] width 27 height 10
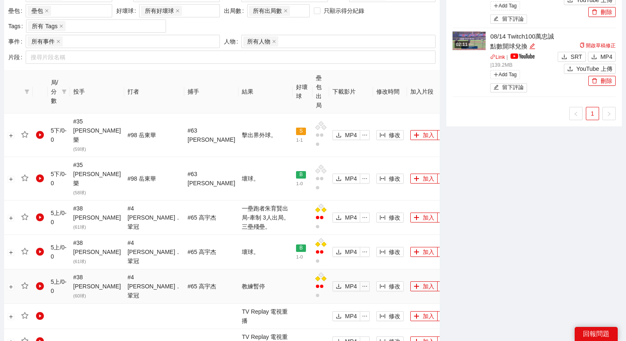
scroll to position [360, 0]
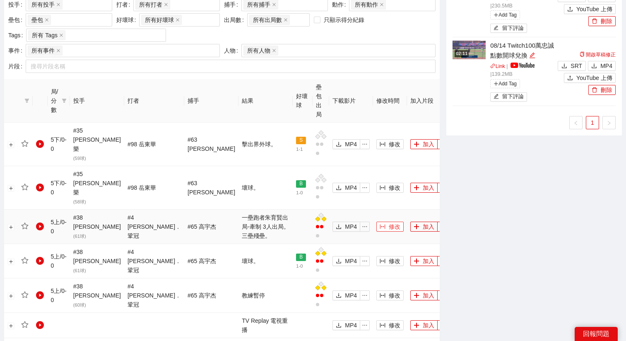
click at [389, 222] on span "修改" at bounding box center [395, 226] width 12 height 9
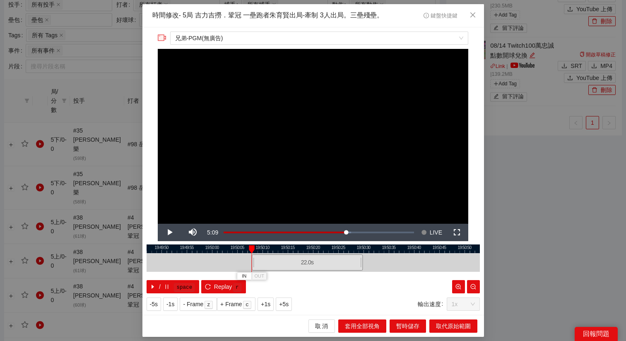
drag, startPoint x: 304, startPoint y: 266, endPoint x: 298, endPoint y: 266, distance: 5.8
click at [298, 266] on div "22.0 s" at bounding box center [307, 262] width 111 height 16
click at [304, 261] on div "22.0 s" at bounding box center [306, 262] width 111 height 16
drag, startPoint x: 388, startPoint y: 247, endPoint x: 367, endPoint y: 249, distance: 21.2
click at [367, 249] on div at bounding box center [293, 248] width 334 height 9
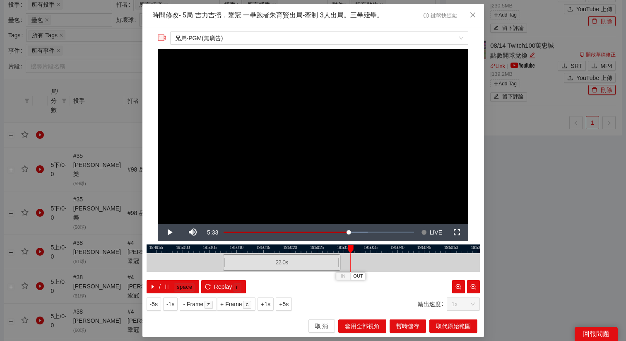
click at [343, 247] on div at bounding box center [314, 248] width 334 height 9
click at [340, 247] on div at bounding box center [314, 248] width 334 height 9
click at [355, 276] on span "OUT" at bounding box center [353, 276] width 10 height 7
click at [450, 331] on button "取代原始範圍" at bounding box center [454, 325] width 48 height 13
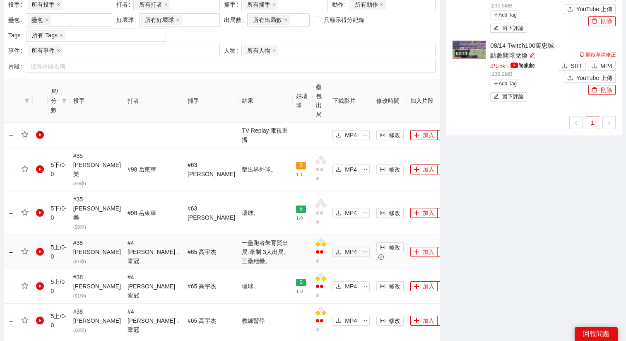
click at [412, 247] on button "加入" at bounding box center [424, 252] width 27 height 10
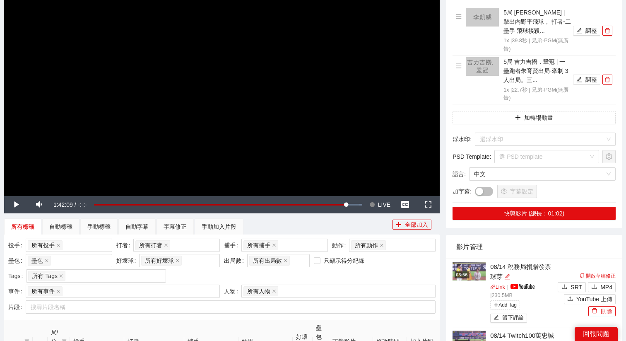
scroll to position [110, 0]
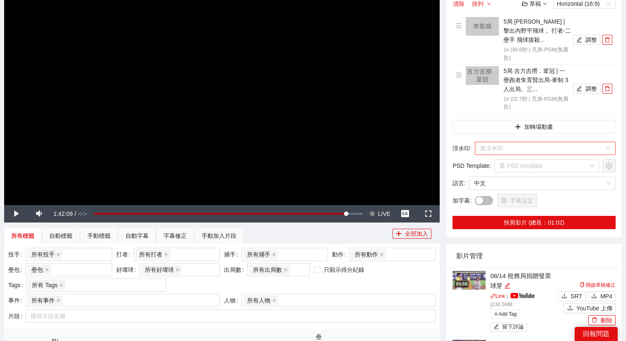
click at [513, 151] on input "search" at bounding box center [542, 148] width 125 height 12
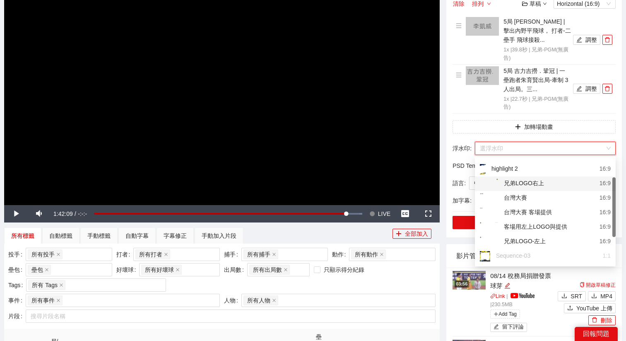
scroll to position [20, 0]
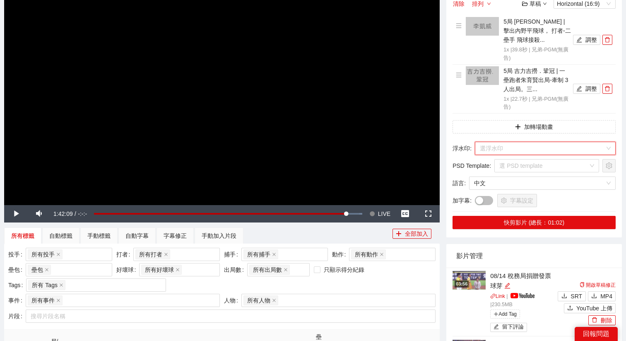
click at [524, 151] on input "search" at bounding box center [542, 148] width 125 height 12
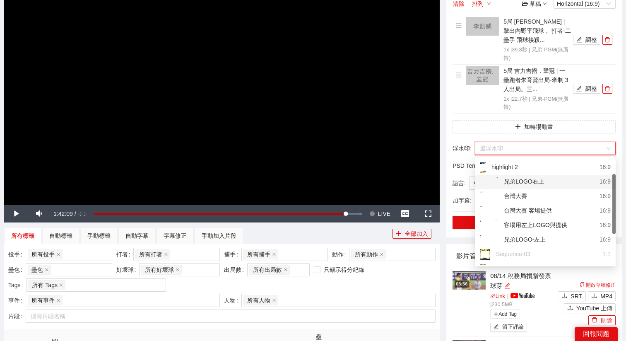
scroll to position [41, 0]
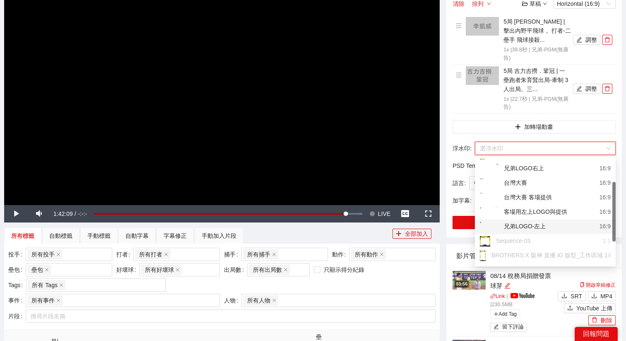
click at [534, 225] on div "兄弟LOGO-左上" at bounding box center [513, 227] width 66 height 10
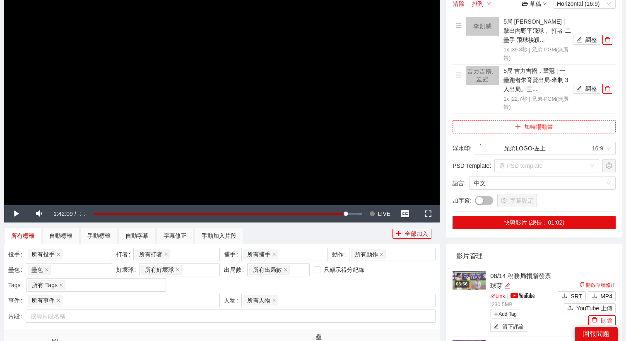
click at [524, 126] on button "加轉場動畫" at bounding box center [534, 126] width 163 height 13
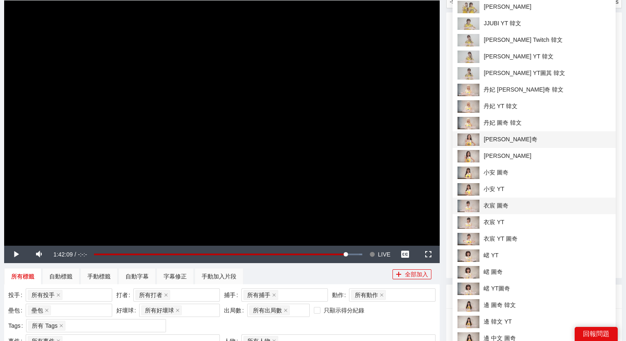
scroll to position [0, 0]
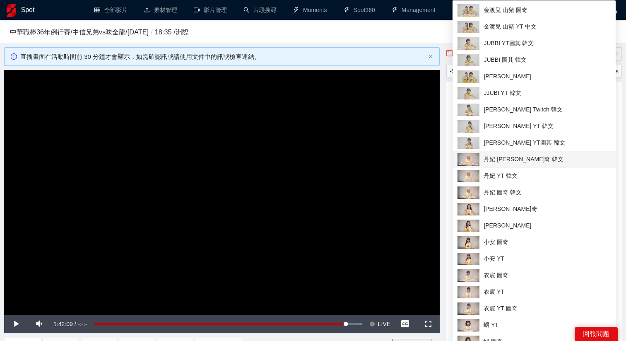
click at [501, 158] on span "丹妃 [PERSON_NAME]奇 韓文" at bounding box center [534, 159] width 153 height 12
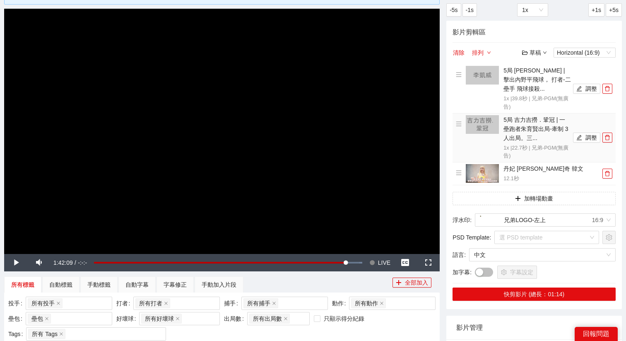
scroll to position [71, 0]
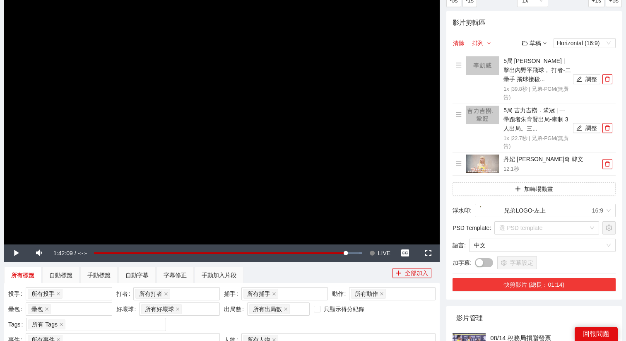
click at [525, 281] on button "快剪影片 (總長：01:14)" at bounding box center [534, 284] width 163 height 13
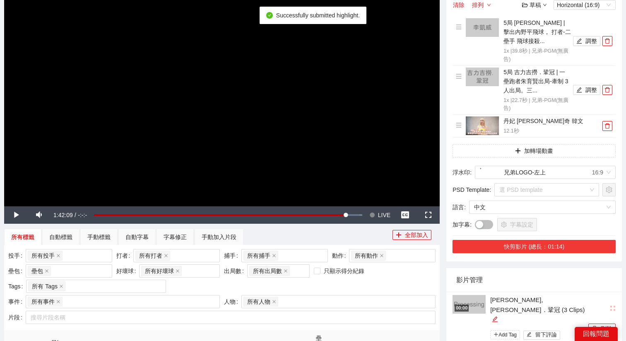
scroll to position [111, 0]
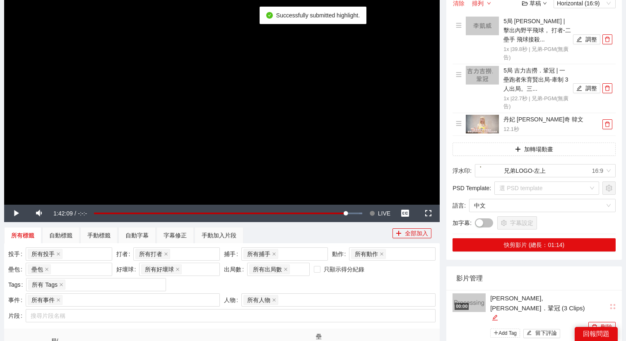
click at [460, 6] on button "清除" at bounding box center [459, 3] width 12 height 10
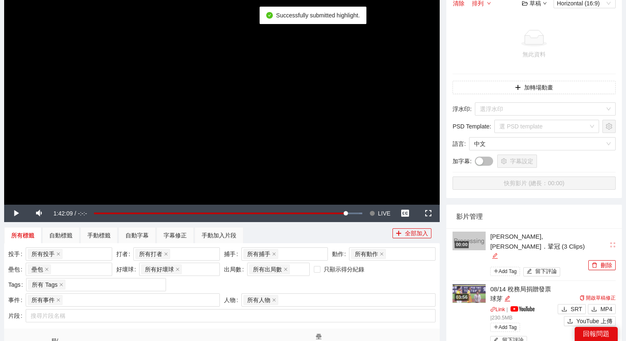
click at [496, 253] on icon "edit" at bounding box center [495, 255] width 5 height 5
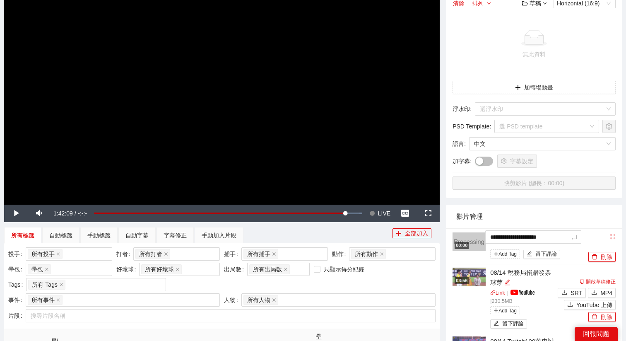
drag, startPoint x: 580, startPoint y: 238, endPoint x: 455, endPoint y: 235, distance: 124.7
click at [455, 235] on div "**********" at bounding box center [520, 246] width 134 height 29
type textarea "*"
type textarea "**"
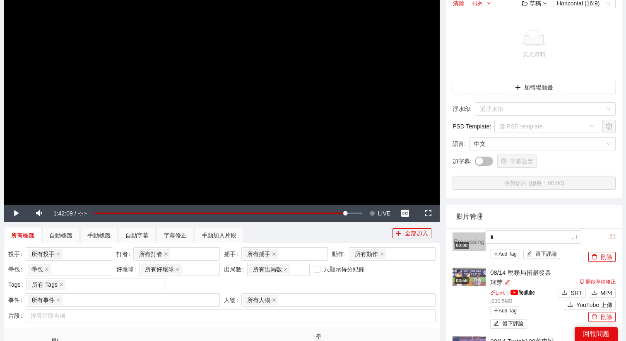
type textarea "**"
type textarea "***"
type textarea "****"
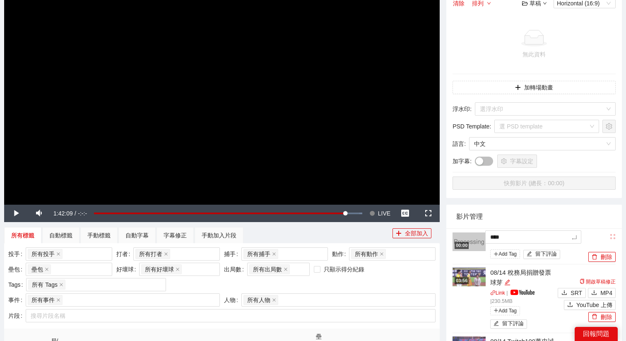
type textarea "*****"
type textarea "*******"
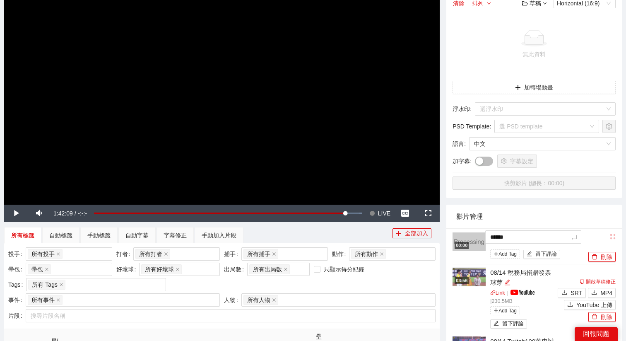
type textarea "*******"
type textarea "********"
type textarea "*******"
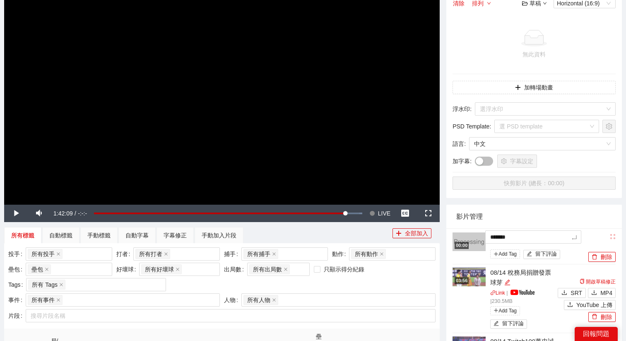
type textarea "********"
type textarea "*********"
type textarea "**********"
type textarea "********"
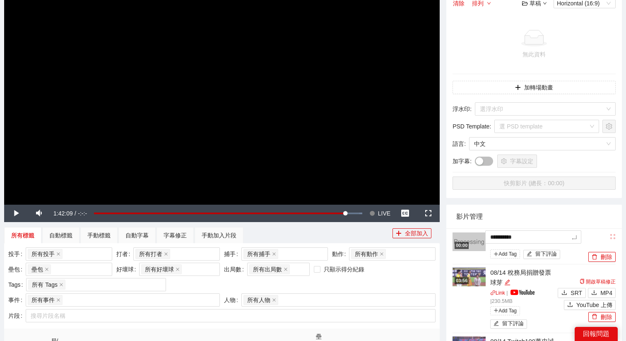
type textarea "********"
type textarea "*********"
type textarea "**********"
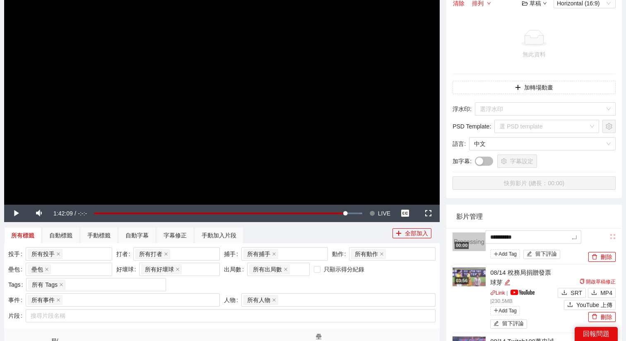
type textarea "**********"
type textarea "*********"
type textarea "**********"
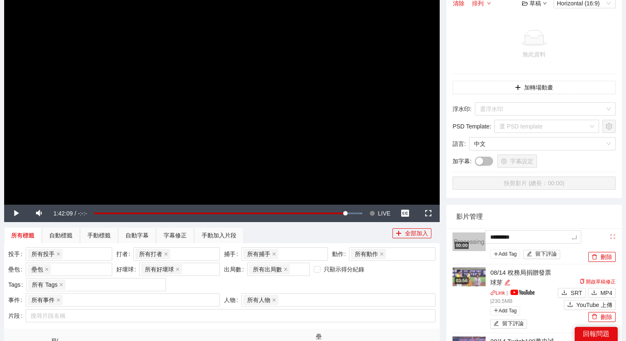
type textarea "**********"
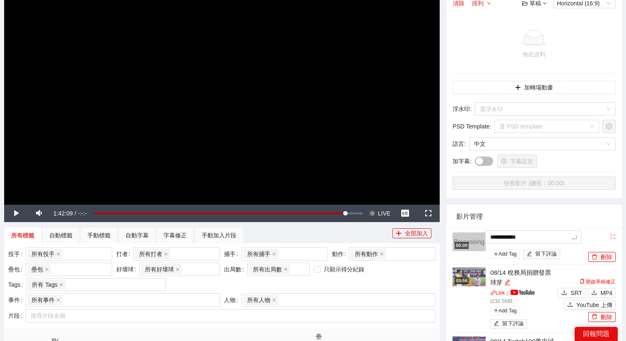
type textarea "**********"
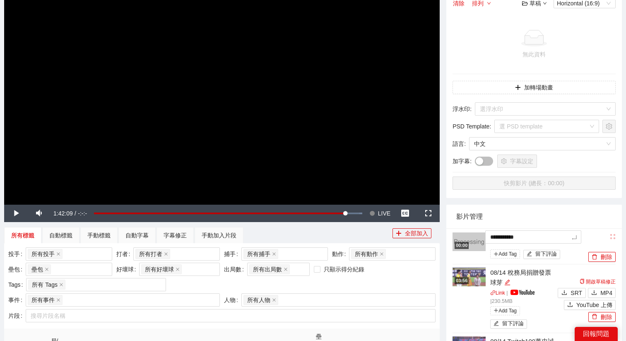
type textarea "**********"
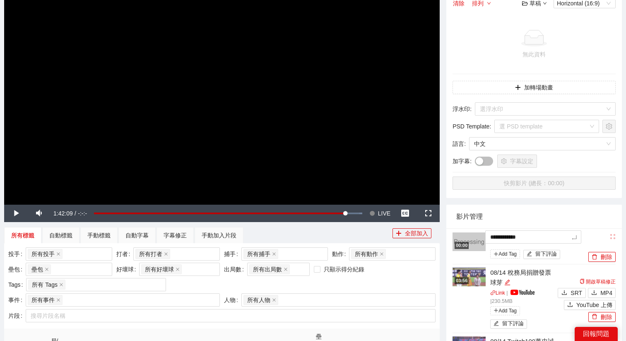
type textarea "**********"
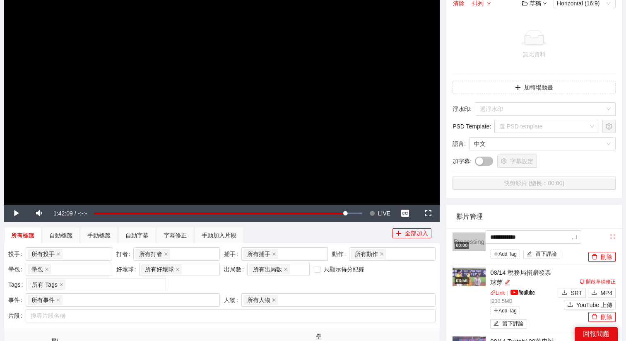
type textarea "**********"
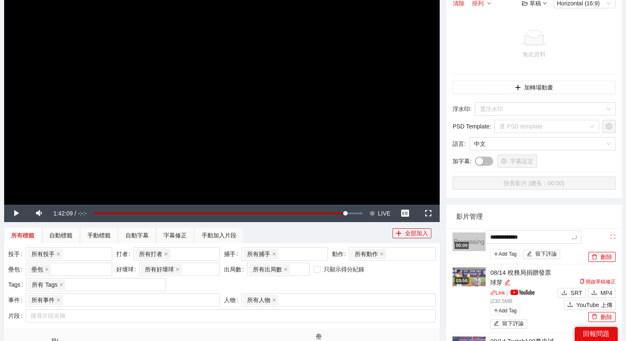
type textarea "**********"
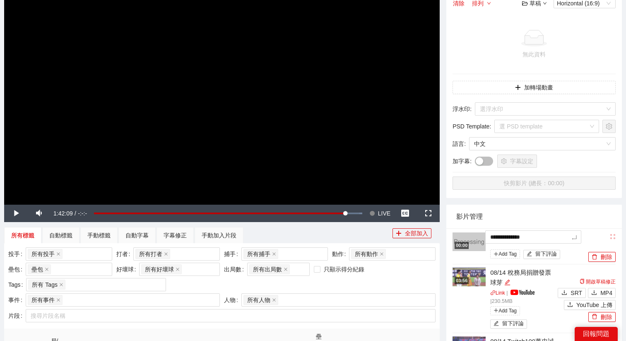
type textarea "**********"
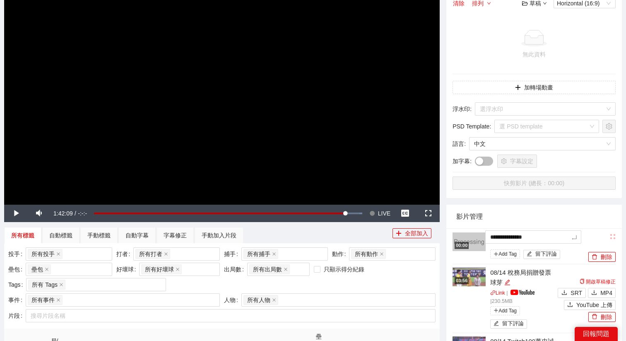
type textarea "**********"
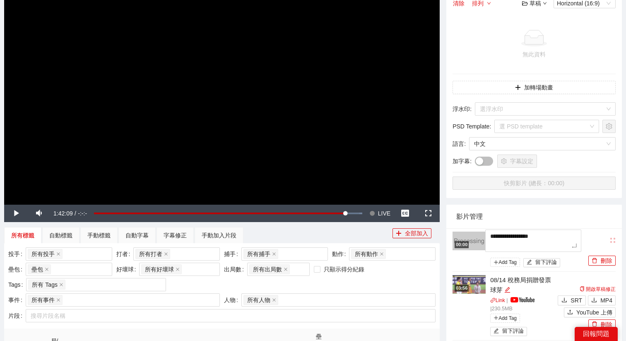
type textarea "**********"
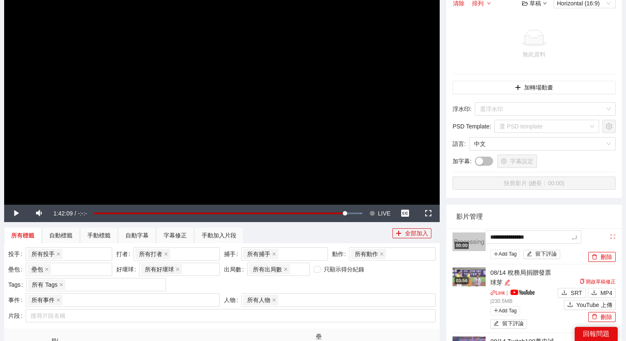
type textarea "**********"
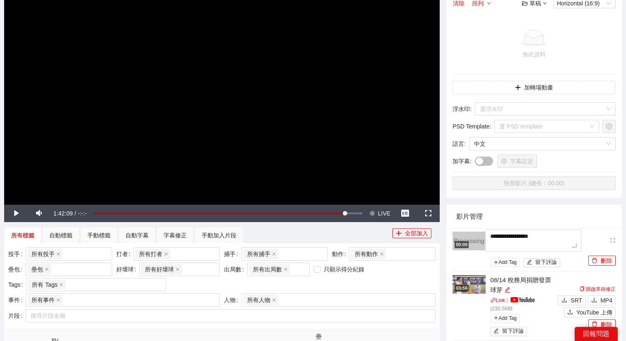
type textarea "**********"
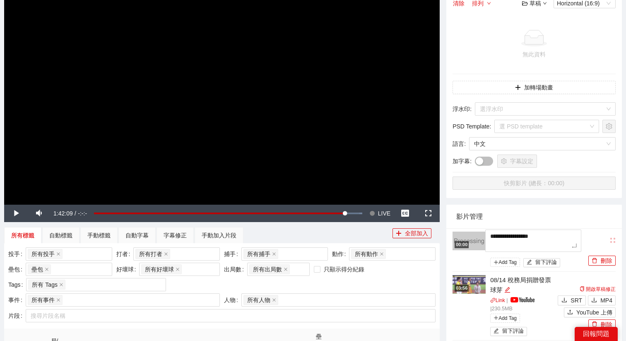
type textarea "**********"
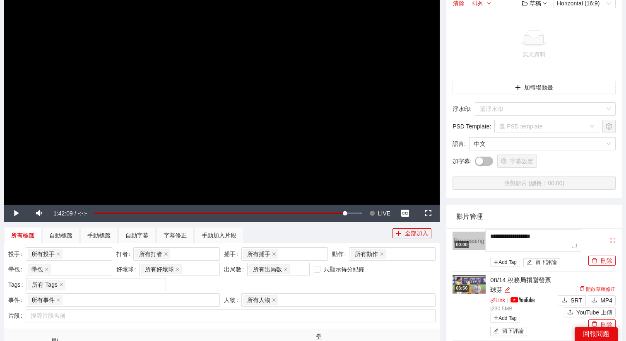
type textarea "**********"
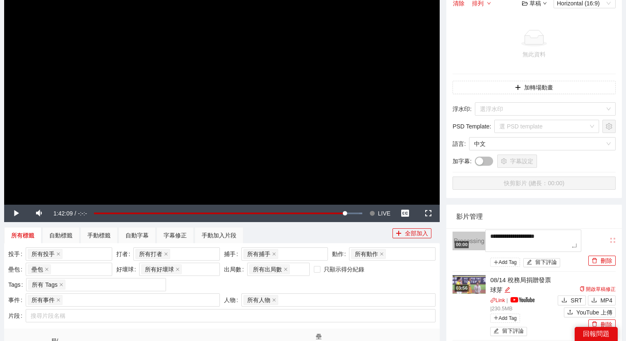
type textarea "**********"
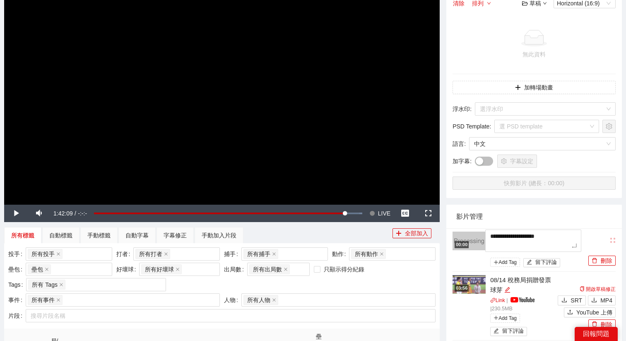
type textarea "**********"
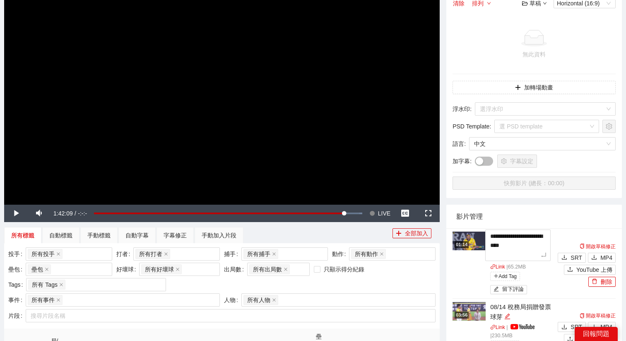
scroll to position [0, 0]
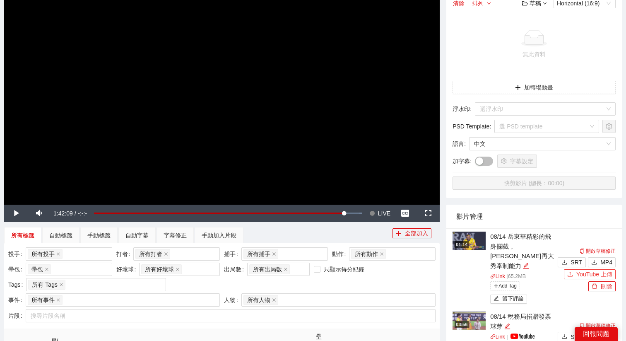
click at [578, 270] on span "YouTube 上傳" at bounding box center [595, 274] width 36 height 9
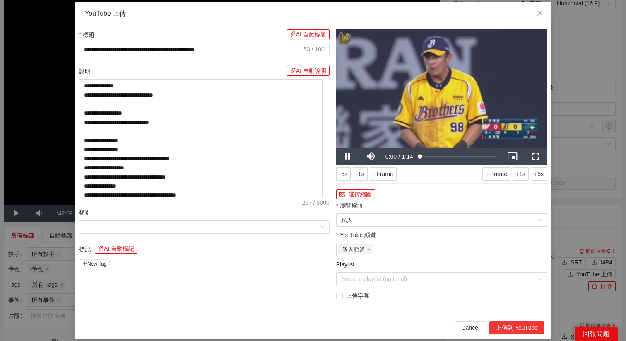
click at [530, 328] on button "上傳到 YouTube" at bounding box center [517, 327] width 55 height 13
click at [585, 205] on div "**********" at bounding box center [313, 170] width 626 height 341
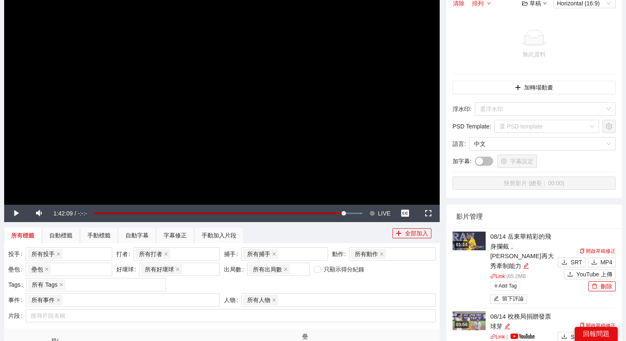
click at [472, 245] on img at bounding box center [469, 241] width 33 height 19
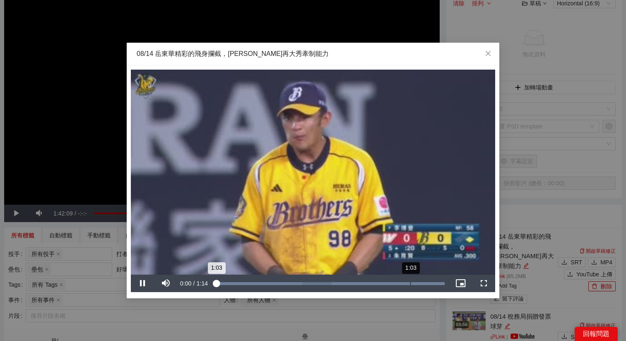
click at [411, 282] on div "Loaded : 100.00% 1:03 1:03" at bounding box center [330, 283] width 230 height 3
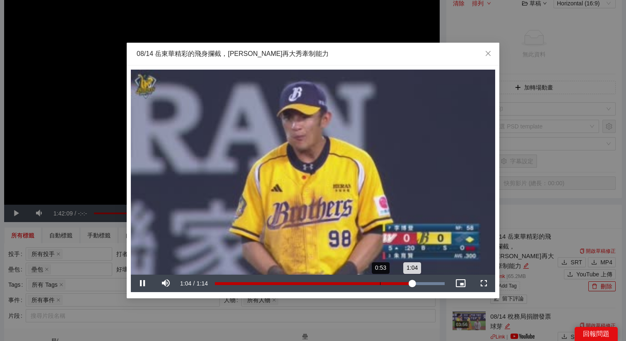
click at [370, 282] on div "Loaded : 100.00% 0:53 1:04" at bounding box center [330, 283] width 230 height 3
click at [377, 283] on div "Loaded : 100.00% 0:52 0:50" at bounding box center [330, 283] width 230 height 3
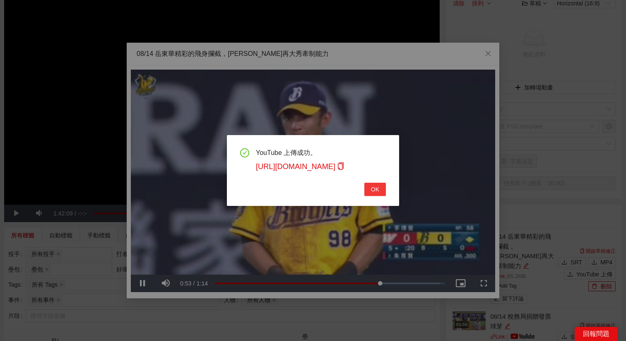
click at [370, 192] on button "OK" at bounding box center [376, 189] width 22 height 13
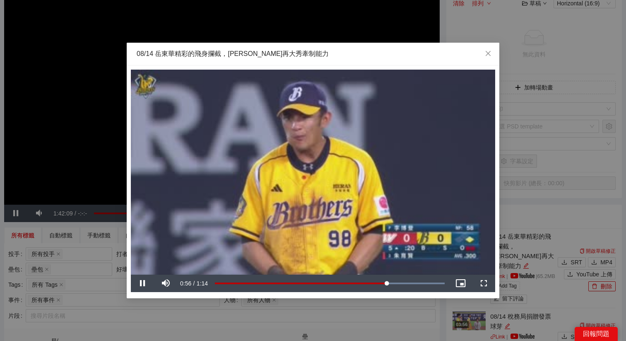
click at [399, 195] on video "Video Player" at bounding box center [313, 172] width 365 height 205
click at [491, 54] on icon "close" at bounding box center [488, 53] width 7 height 7
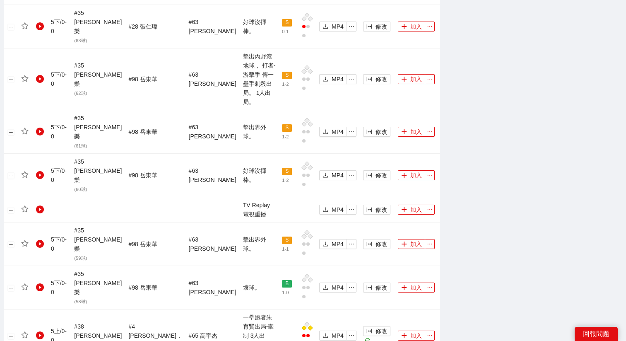
scroll to position [591, 0]
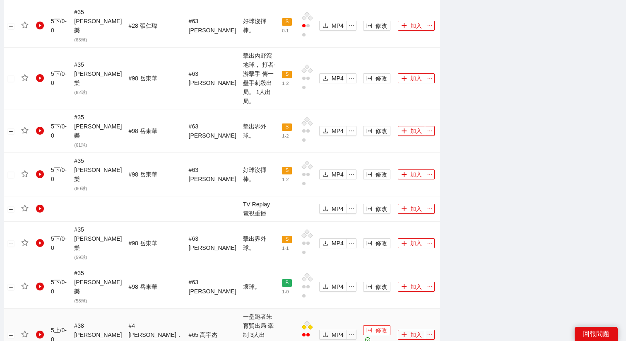
click at [376, 326] on span "修改" at bounding box center [382, 330] width 12 height 9
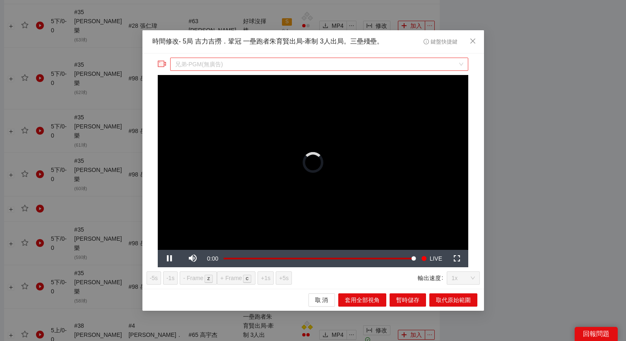
click at [259, 65] on span "兄弟-PGM(無廣告)" at bounding box center [319, 64] width 288 height 12
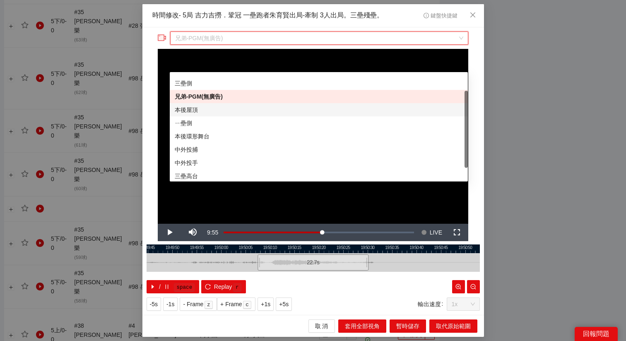
scroll to position [0, 0]
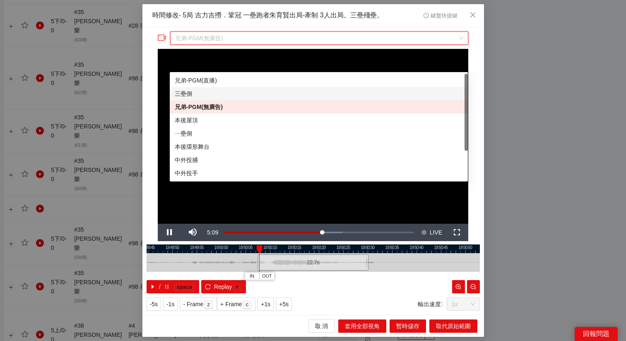
click at [218, 97] on div "三壘側" at bounding box center [319, 93] width 288 height 9
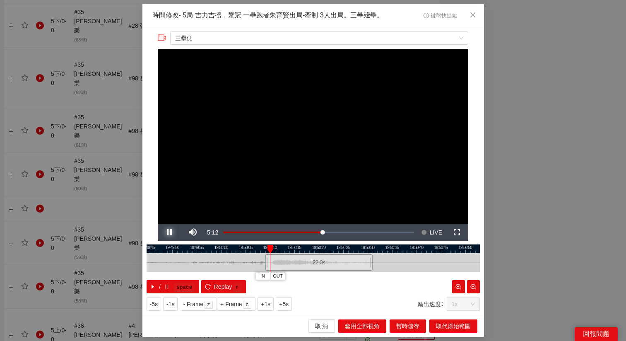
click at [169, 232] on span "Video Player" at bounding box center [169, 232] width 0 height 0
click at [268, 247] on div at bounding box center [269, 249] width 6 height 8
click at [267, 247] on div at bounding box center [268, 249] width 6 height 8
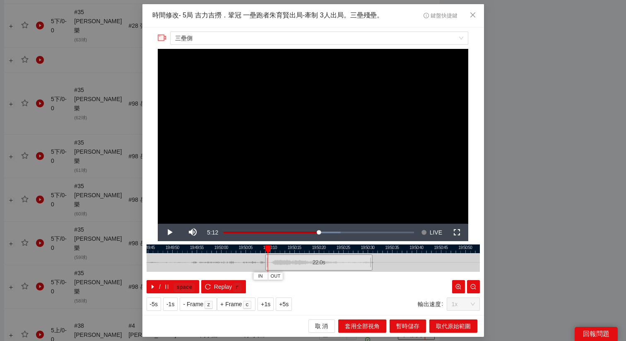
click at [532, 75] on div "**********" at bounding box center [313, 170] width 626 height 341
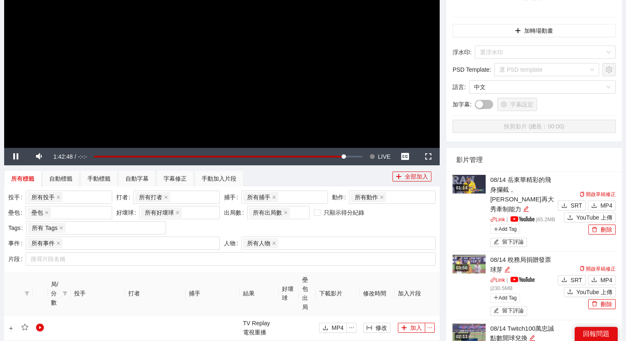
scroll to position [38, 0]
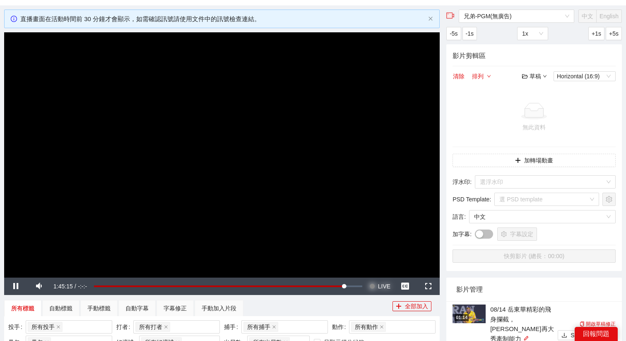
click at [378, 284] on span "LIVE" at bounding box center [384, 286] width 12 height 17
click at [336, 114] on video "Video Player" at bounding box center [222, 154] width 436 height 245
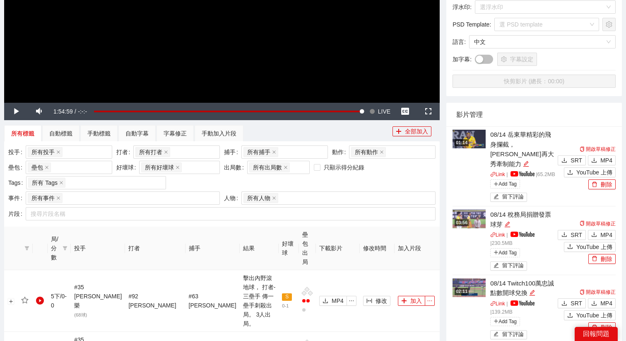
scroll to position [292, 0]
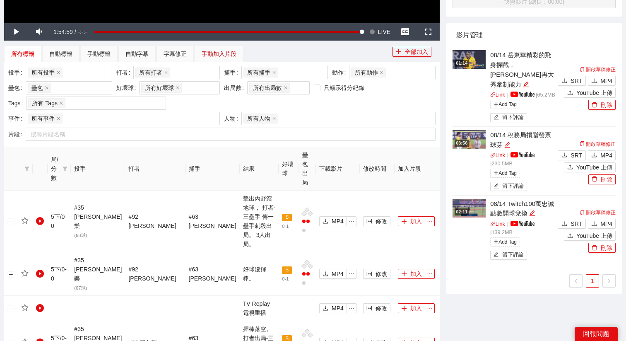
click at [235, 53] on div "手動加入片段" at bounding box center [219, 53] width 35 height 9
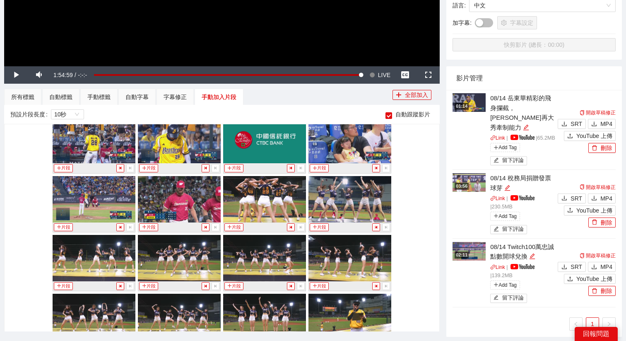
scroll to position [5365, 0]
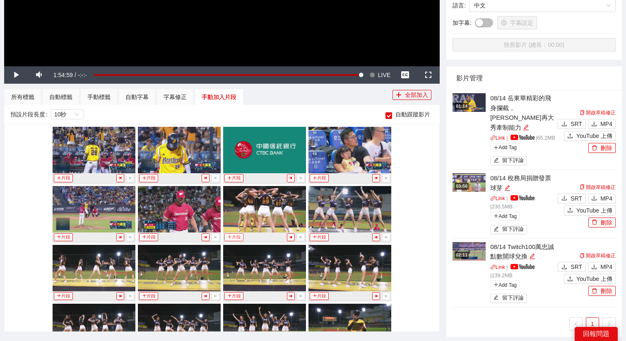
click at [237, 235] on button "片段" at bounding box center [234, 237] width 19 height 8
click at [101, 97] on div "手動標籤" at bounding box center [98, 96] width 23 height 9
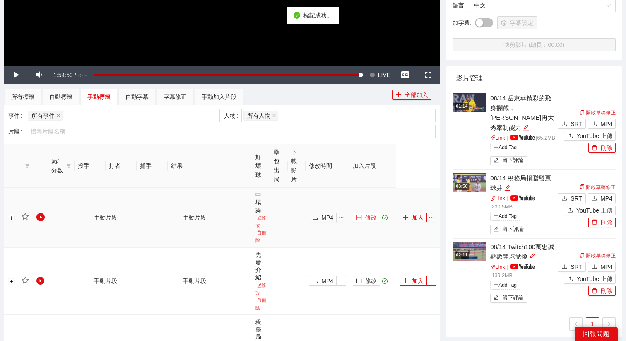
click at [369, 220] on span "修改" at bounding box center [371, 217] width 12 height 9
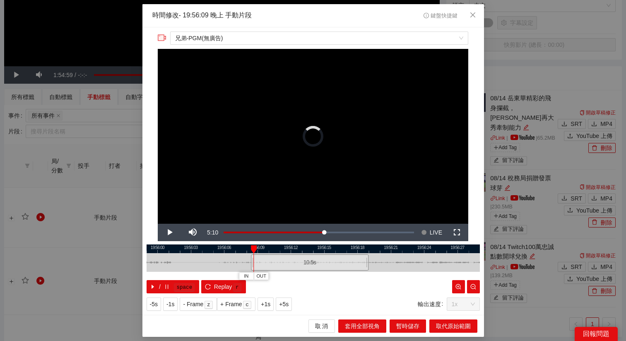
drag, startPoint x: 259, startPoint y: 263, endPoint x: 252, endPoint y: 263, distance: 7.0
click at [253, 263] on div at bounding box center [252, 262] width 5 height 19
drag, startPoint x: 278, startPoint y: 263, endPoint x: 251, endPoint y: 263, distance: 27.3
click at [251, 263] on div "10.5 s" at bounding box center [282, 262] width 118 height 16
drag, startPoint x: 251, startPoint y: 263, endPoint x: 232, endPoint y: 263, distance: 19.1
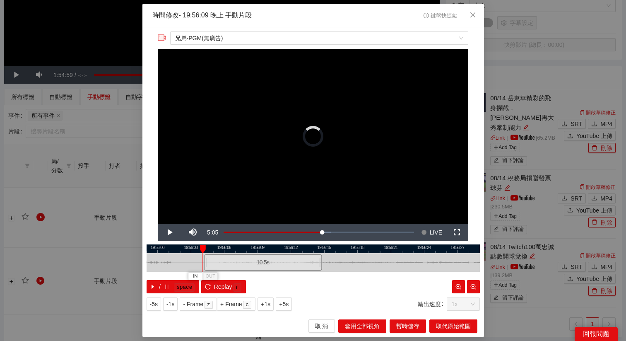
click at [232, 263] on div "10.5 s" at bounding box center [263, 262] width 118 height 16
drag, startPoint x: 251, startPoint y: 263, endPoint x: 210, endPoint y: 264, distance: 40.6
click at [210, 264] on div "10.5 s" at bounding box center [223, 262] width 118 height 16
drag, startPoint x: 215, startPoint y: 263, endPoint x: 210, endPoint y: 263, distance: 5.0
click at [210, 263] on div "10.5 s" at bounding box center [220, 262] width 118 height 16
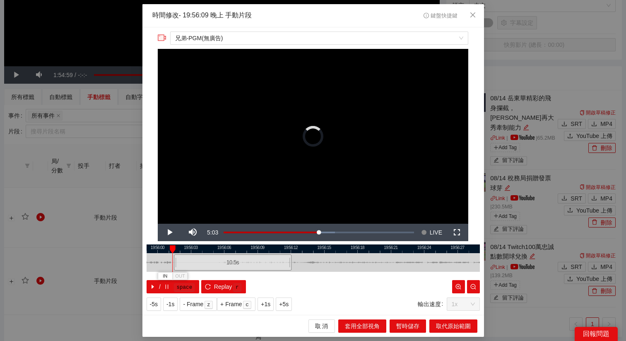
drag, startPoint x: 210, startPoint y: 263, endPoint x: 224, endPoint y: 264, distance: 14.6
click at [225, 264] on div "10.5 s" at bounding box center [233, 262] width 118 height 16
drag, startPoint x: 224, startPoint y: 264, endPoint x: 244, endPoint y: 264, distance: 19.5
click at [244, 264] on div "10.5 s" at bounding box center [252, 262] width 118 height 16
drag, startPoint x: 244, startPoint y: 264, endPoint x: 268, endPoint y: 264, distance: 24.4
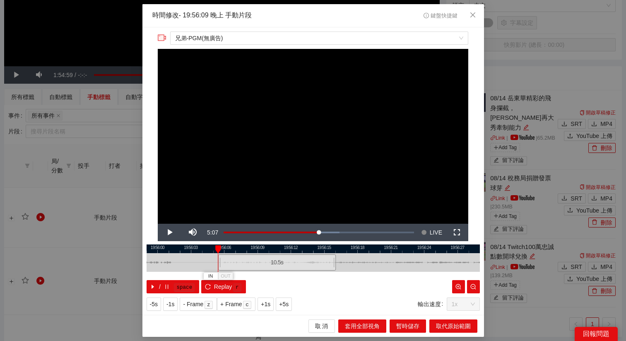
click at [268, 264] on div "10.5 s" at bounding box center [277, 262] width 118 height 16
click at [338, 232] on div "Loaded : 60.95% -04:05 -04:05" at bounding box center [319, 232] width 191 height 3
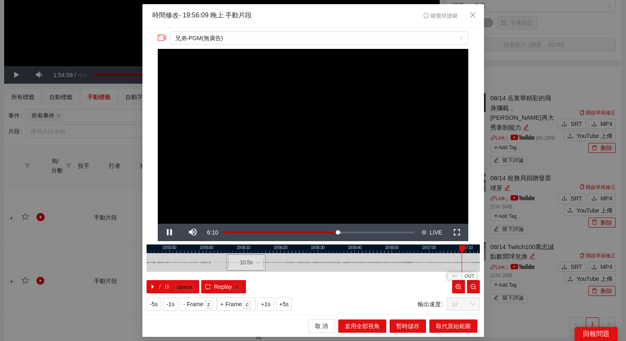
drag, startPoint x: 399, startPoint y: 250, endPoint x: 276, endPoint y: 264, distance: 123.8
click at [276, 264] on div "19:55:40 19:55:50 19:56:00 19:56:10 19:56:20 19:56:30 19:56:40 19:56:50 19:57:0…" at bounding box center [314, 268] width 334 height 49
click at [435, 277] on span "OUT" at bounding box center [434, 276] width 10 height 7
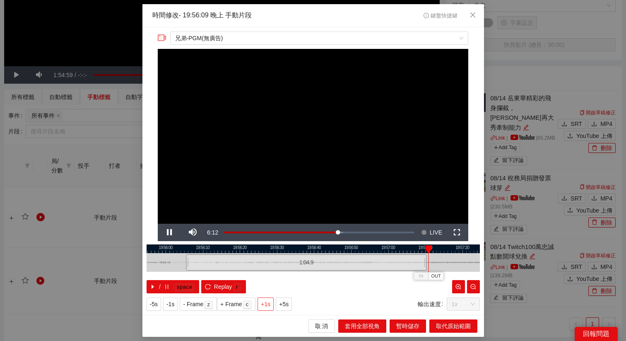
click at [264, 304] on span "+1s" at bounding box center [266, 304] width 10 height 9
click at [269, 304] on span "+1s" at bounding box center [266, 304] width 10 height 9
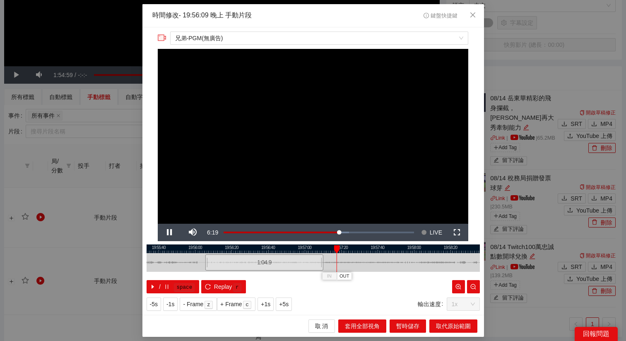
drag, startPoint x: 441, startPoint y: 249, endPoint x: 356, endPoint y: 249, distance: 84.9
click at [356, 249] on div at bounding box center [230, 248] width 334 height 9
click at [268, 303] on span "+1s" at bounding box center [266, 304] width 10 height 9
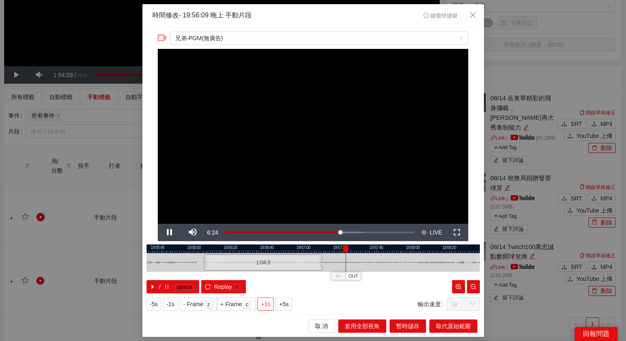
click at [268, 303] on span "+1s" at bounding box center [266, 304] width 10 height 9
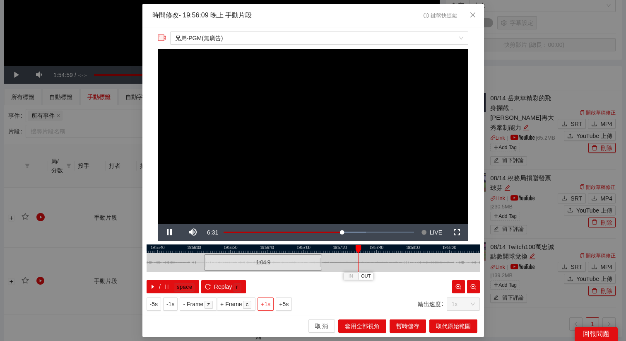
click at [268, 303] on span "+1s" at bounding box center [266, 304] width 10 height 9
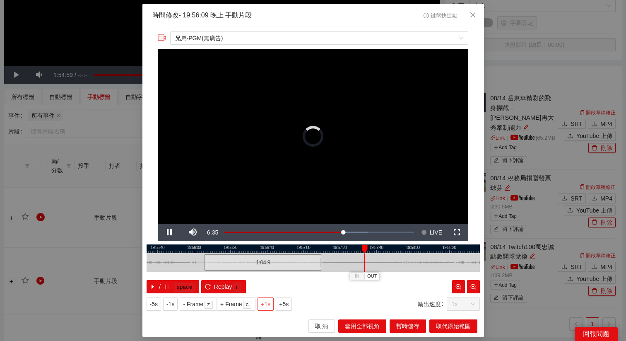
click at [268, 303] on span "+1s" at bounding box center [266, 304] width 10 height 9
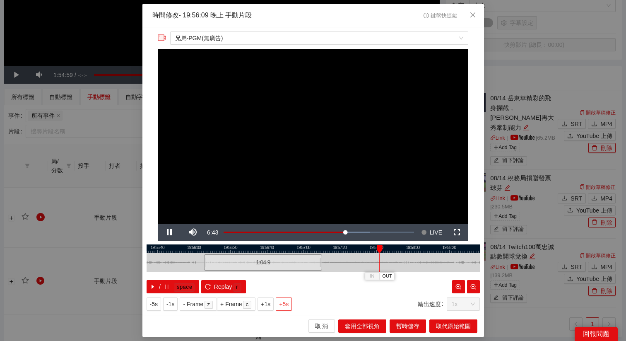
click at [287, 305] on span "+5s" at bounding box center [284, 304] width 10 height 9
click at [289, 305] on span "+5s" at bounding box center [284, 304] width 10 height 9
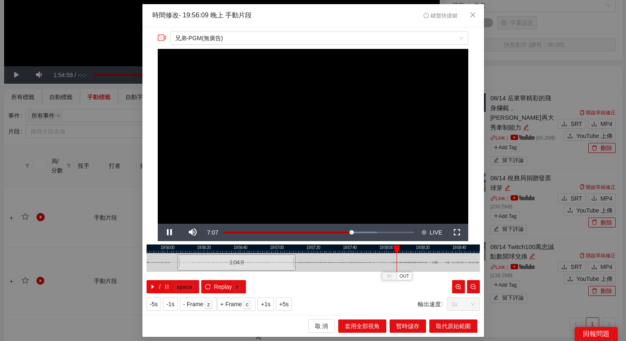
drag, startPoint x: 381, startPoint y: 249, endPoint x: 351, endPoint y: 251, distance: 29.5
click at [351, 251] on div at bounding box center [287, 248] width 334 height 9
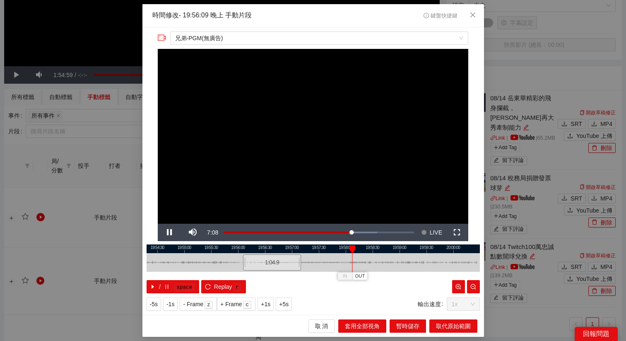
drag, startPoint x: 346, startPoint y: 250, endPoint x: 325, endPoint y: 251, distance: 20.7
click at [325, 251] on div at bounding box center [293, 248] width 334 height 9
click at [286, 307] on span "+5s" at bounding box center [284, 304] width 10 height 9
click at [387, 276] on span "OUT" at bounding box center [385, 276] width 10 height 7
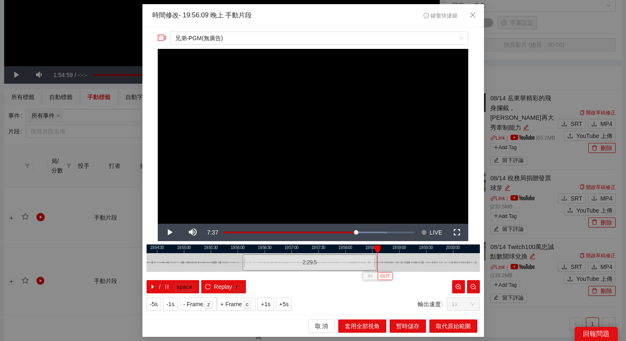
click at [391, 276] on button "OUT" at bounding box center [385, 276] width 15 height 8
click at [464, 326] on span "取代原始範圍" at bounding box center [453, 326] width 35 height 9
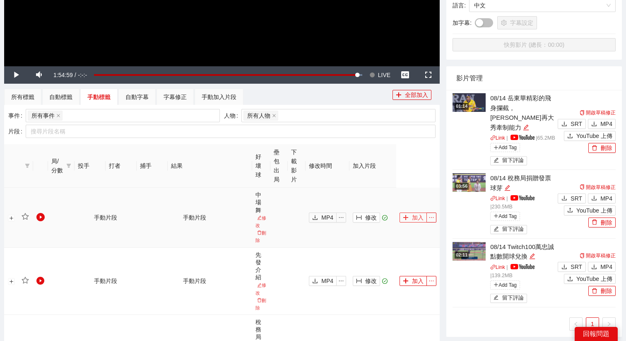
click at [412, 215] on button "加入" at bounding box center [413, 218] width 27 height 10
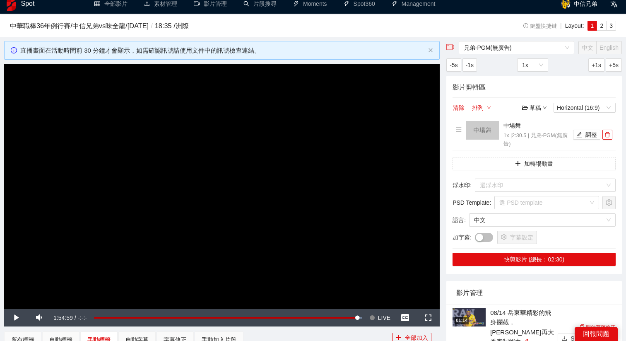
scroll to position [13, 0]
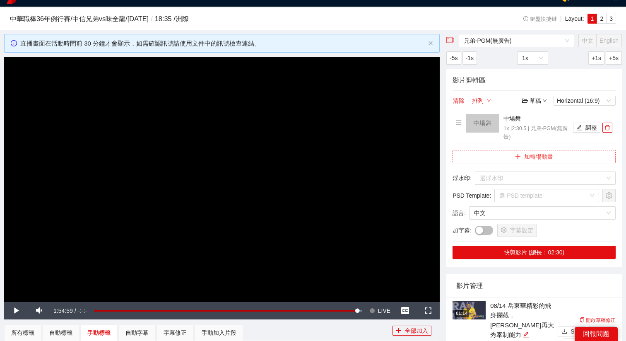
click at [510, 150] on button "加轉場動畫" at bounding box center [534, 156] width 163 height 13
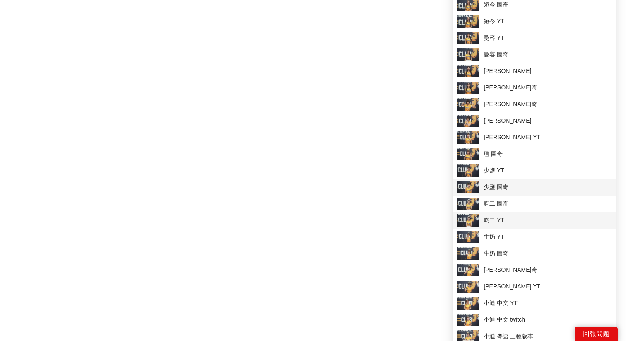
scroll to position [801, 0]
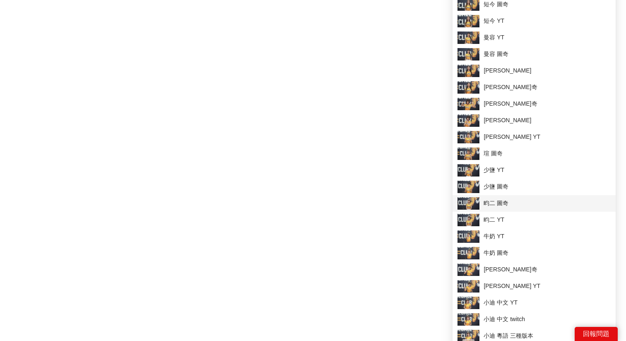
click at [500, 207] on span "畇二 圖奇" at bounding box center [534, 203] width 153 height 12
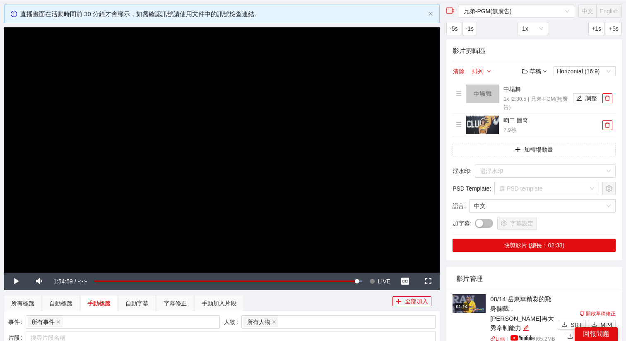
scroll to position [53, 0]
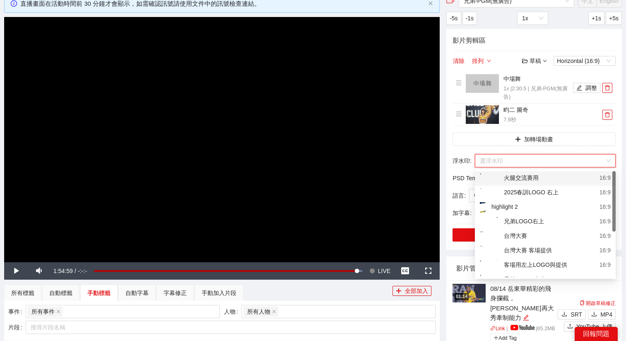
click at [508, 161] on input "search" at bounding box center [542, 161] width 125 height 12
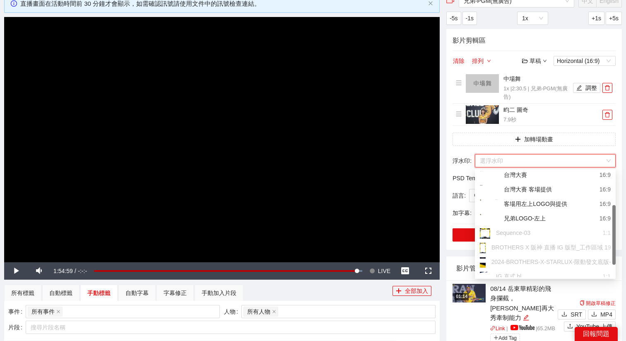
scroll to position [82, 0]
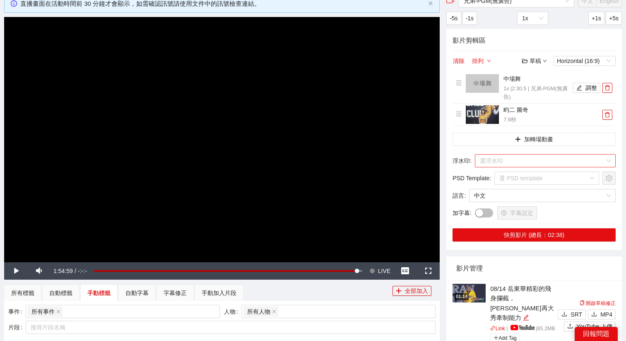
click at [521, 162] on input "search" at bounding box center [542, 161] width 125 height 12
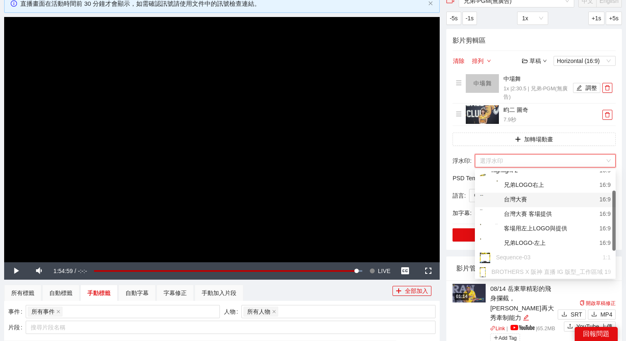
scroll to position [41, 0]
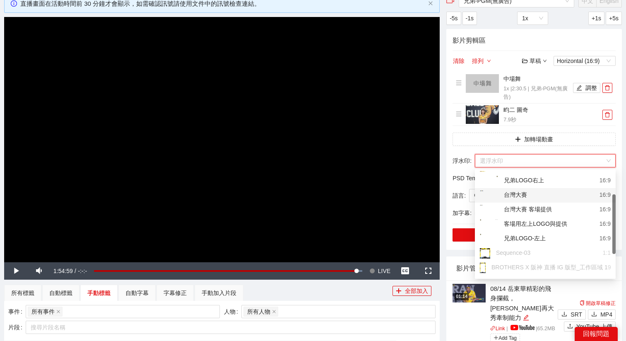
click at [517, 235] on div "兄弟LOGO-左上" at bounding box center [513, 239] width 66 height 10
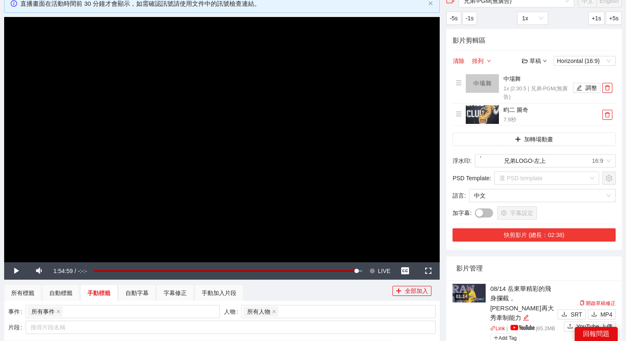
click at [525, 233] on button "快剪影片 (總長：02:38)" at bounding box center [534, 234] width 163 height 13
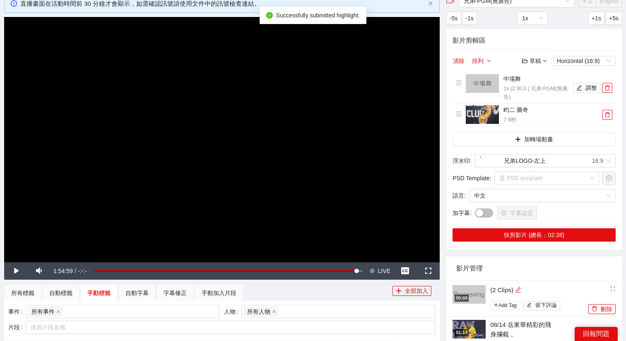
click at [520, 290] on icon "edit" at bounding box center [518, 289] width 5 height 5
drag, startPoint x: 532, startPoint y: 283, endPoint x: 425, endPoint y: 283, distance: 107.3
click at [425, 283] on div "**********" at bounding box center [313, 340] width 625 height 692
drag, startPoint x: 531, startPoint y: 289, endPoint x: 479, endPoint y: 289, distance: 51.4
click at [479, 289] on div "00:00 ********* Add Tag 留下評論" at bounding box center [520, 299] width 134 height 29
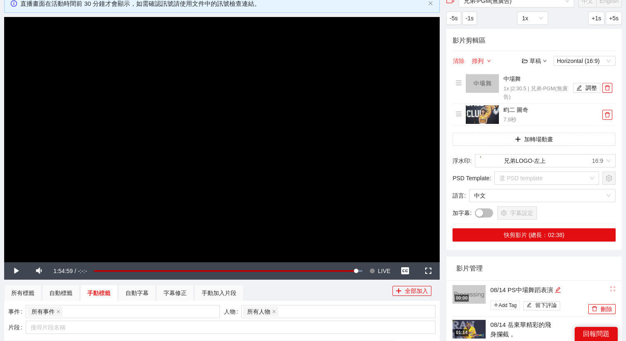
click at [459, 60] on button "清除" at bounding box center [459, 61] width 12 height 10
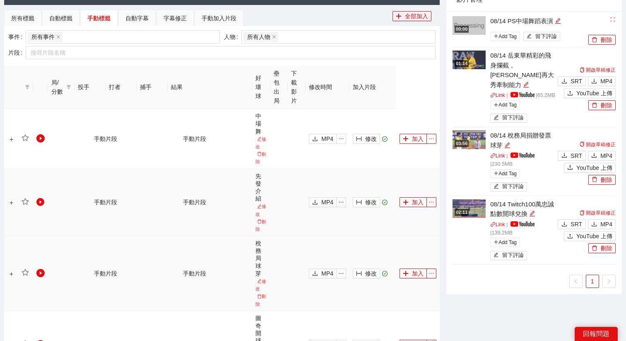
scroll to position [322, 0]
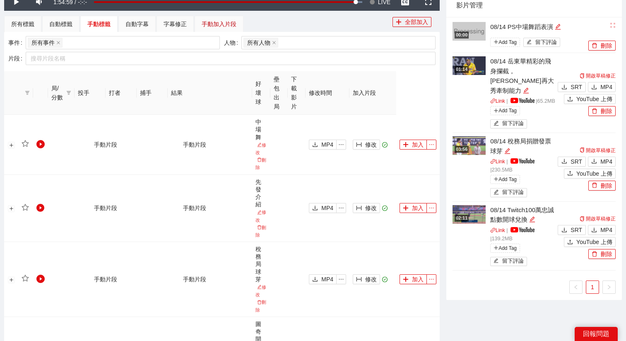
click at [230, 26] on div "手動加入片段" at bounding box center [219, 23] width 35 height 9
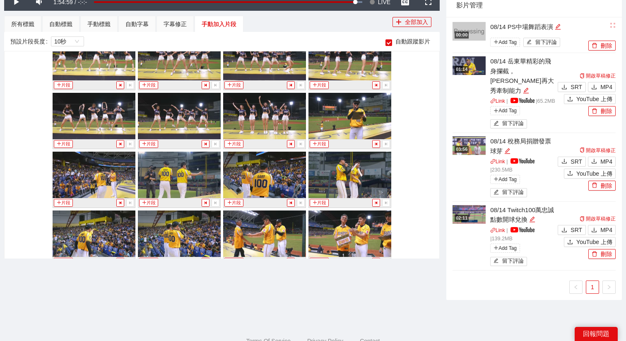
scroll to position [5517, 0]
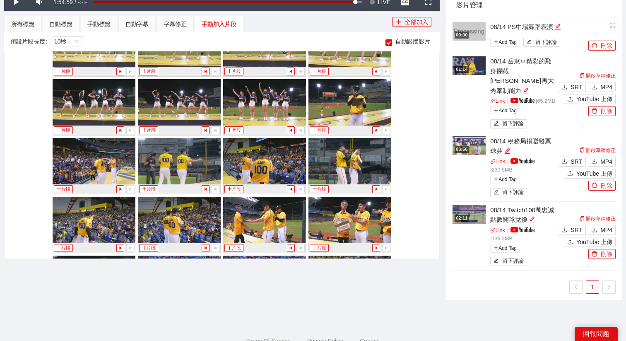
click at [317, 131] on button "片段" at bounding box center [319, 130] width 19 height 8
click at [107, 26] on div "手動標籤" at bounding box center [98, 23] width 23 height 9
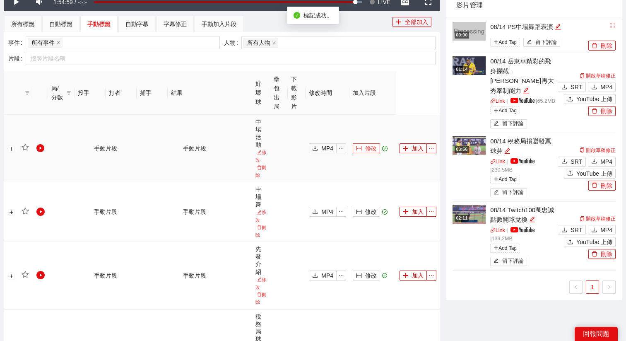
click at [365, 145] on span "修改" at bounding box center [371, 148] width 12 height 9
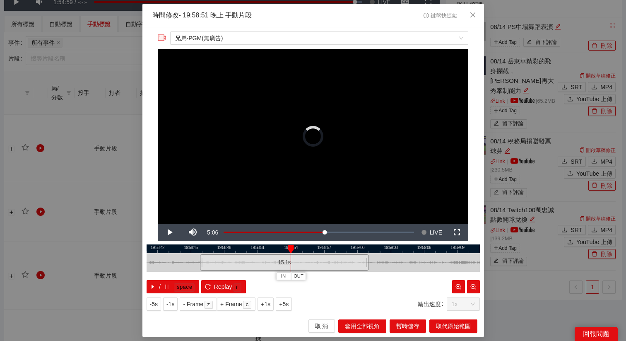
drag, startPoint x: 259, startPoint y: 259, endPoint x: 201, endPoint y: 259, distance: 57.2
click at [201, 259] on div at bounding box center [201, 262] width 5 height 19
drag, startPoint x: 201, startPoint y: 262, endPoint x: 177, endPoint y: 263, distance: 23.6
click at [177, 263] on div at bounding box center [178, 262] width 5 height 19
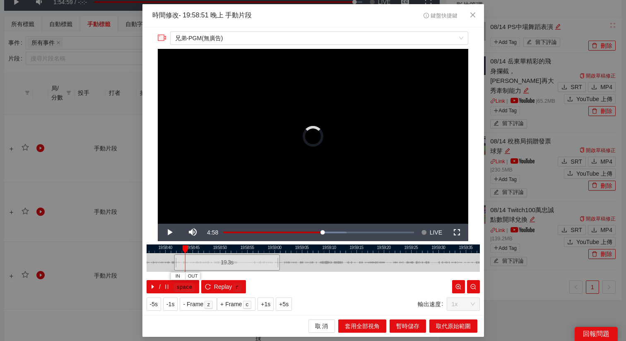
drag, startPoint x: 186, startPoint y: 261, endPoint x: 168, endPoint y: 261, distance: 17.8
click at [173, 261] on div at bounding box center [175, 262] width 5 height 19
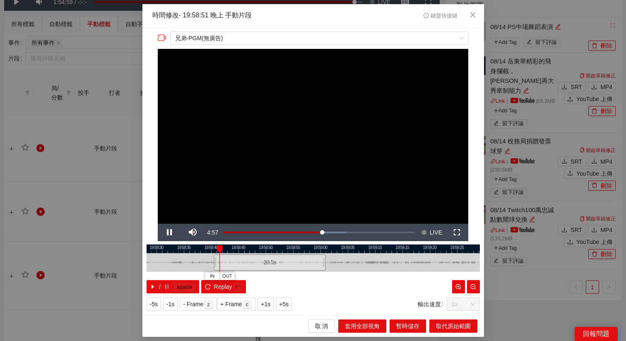
drag, startPoint x: 186, startPoint y: 249, endPoint x: 243, endPoint y: 250, distance: 57.2
click at [243, 250] on div at bounding box center [360, 248] width 334 height 9
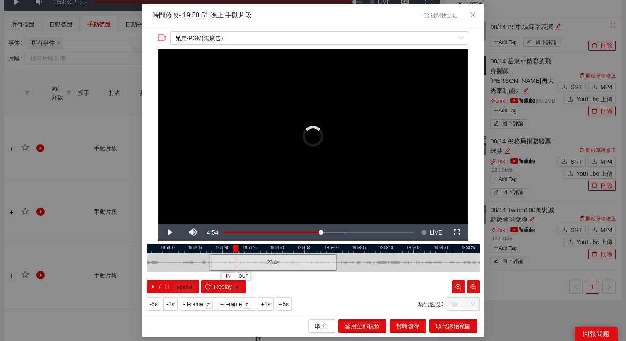
drag, startPoint x: 225, startPoint y: 257, endPoint x: 196, endPoint y: 257, distance: 29.4
click at [196, 257] on div "19:58:25 19:58:30 19:58:35 19:58:40 19:58:45 19:58:50 19:58:55 19:59:00 19:59:0…" at bounding box center [314, 268] width 334 height 49
drag, startPoint x: 196, startPoint y: 263, endPoint x: 201, endPoint y: 264, distance: 5.4
click at [202, 264] on div at bounding box center [201, 262] width 5 height 19
click at [288, 304] on span "+5s" at bounding box center [284, 304] width 10 height 9
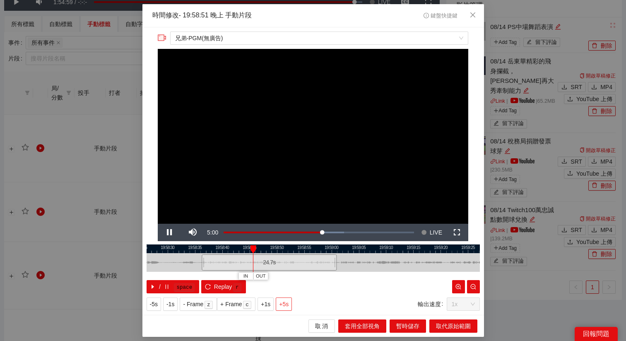
click at [288, 304] on span "+5s" at bounding box center [284, 304] width 10 height 9
drag, startPoint x: 412, startPoint y: 250, endPoint x: 377, endPoint y: 252, distance: 35.3
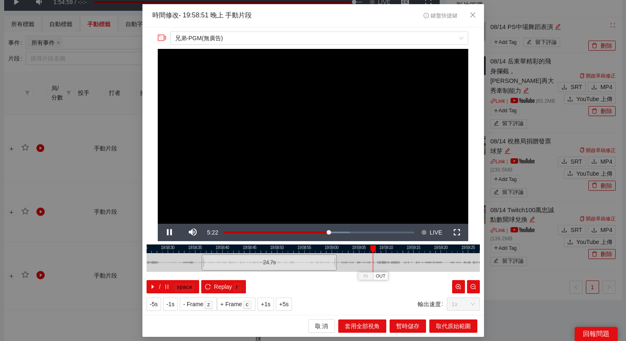
click at [377, 252] on div at bounding box center [314, 248] width 334 height 9
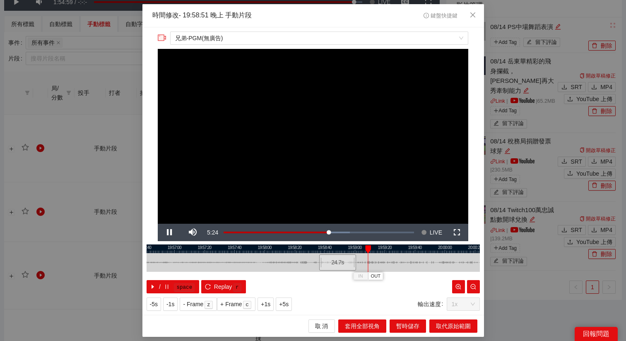
drag, startPoint x: 392, startPoint y: 249, endPoint x: 294, endPoint y: 251, distance: 97.8
click at [294, 251] on div at bounding box center [314, 248] width 334 height 9
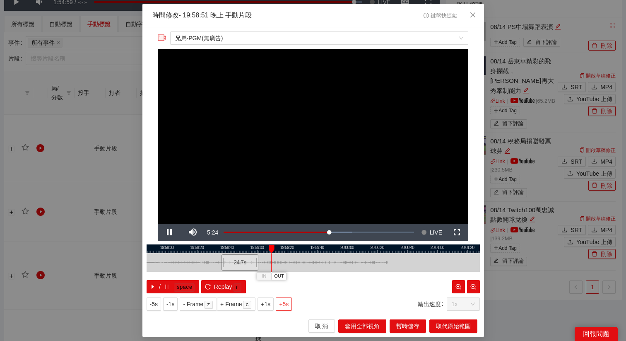
click at [287, 304] on span "+5s" at bounding box center [284, 304] width 10 height 9
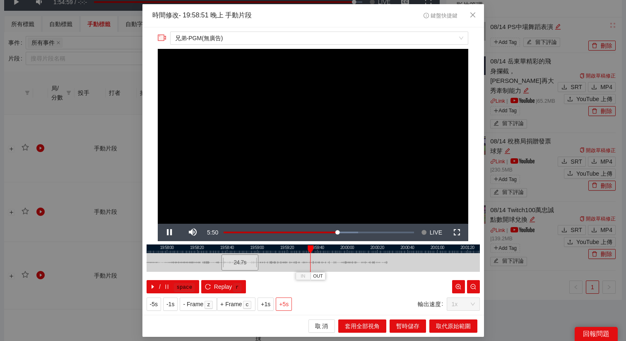
click at [287, 304] on span "+5s" at bounding box center [284, 304] width 10 height 9
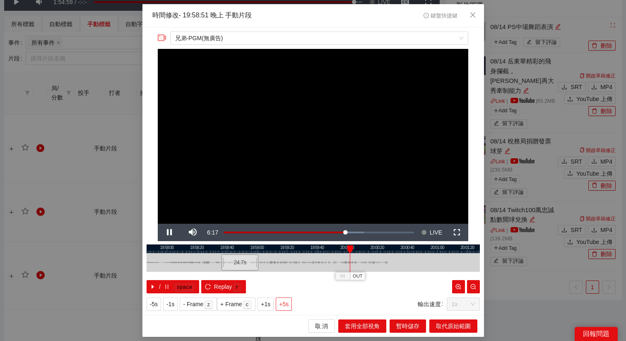
click at [287, 304] on span "+5s" at bounding box center [284, 304] width 10 height 9
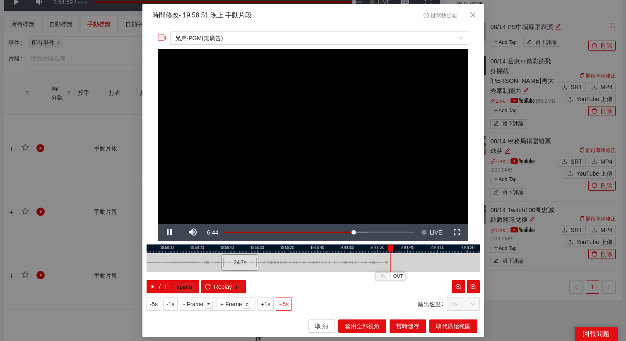
click at [287, 304] on span "+5s" at bounding box center [284, 304] width 10 height 9
click at [286, 302] on span "+5s" at bounding box center [284, 304] width 10 height 9
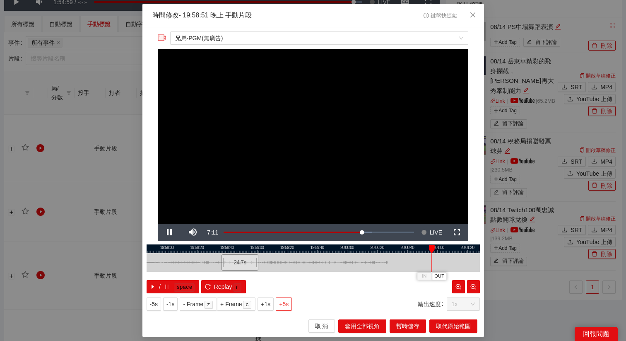
click at [286, 302] on span "+5s" at bounding box center [284, 304] width 10 height 9
drag, startPoint x: 357, startPoint y: 247, endPoint x: 321, endPoint y: 250, distance: 35.7
click at [321, 250] on div at bounding box center [294, 248] width 334 height 9
click at [285, 302] on span "+5s" at bounding box center [284, 304] width 10 height 9
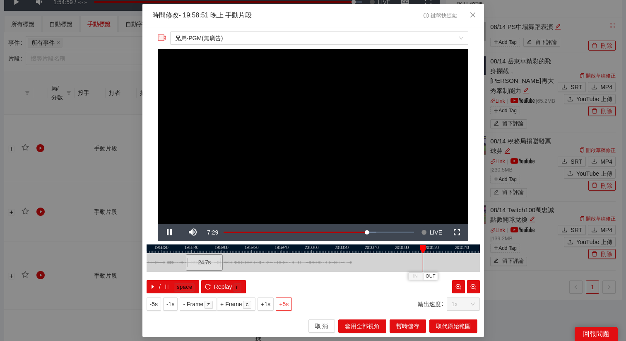
click at [285, 302] on span "+5s" at bounding box center [284, 304] width 10 height 9
drag, startPoint x: 385, startPoint y: 248, endPoint x: 348, endPoint y: 249, distance: 36.5
click at [350, 249] on div at bounding box center [287, 248] width 334 height 9
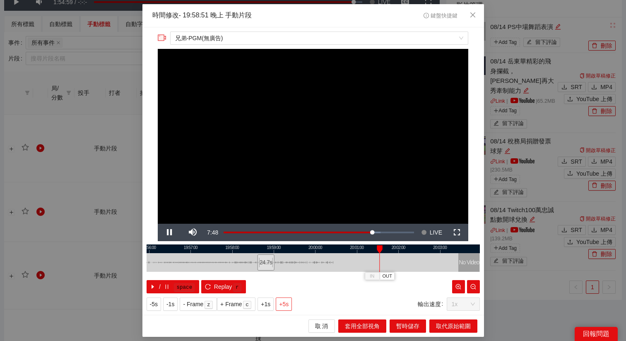
click at [292, 300] on button "+5s" at bounding box center [284, 303] width 16 height 13
click at [378, 244] on div at bounding box center [314, 248] width 334 height 9
click at [372, 248] on div at bounding box center [314, 248] width 334 height 9
click at [274, 308] on button "+1s" at bounding box center [266, 303] width 16 height 13
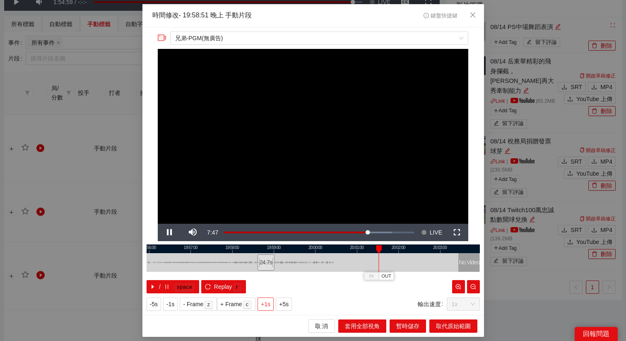
click at [273, 308] on button "+1s" at bounding box center [266, 303] width 16 height 13
click at [377, 249] on div at bounding box center [314, 248] width 334 height 9
click at [385, 273] on span "OUT" at bounding box center [387, 276] width 10 height 7
click at [443, 324] on span "取代原始範圍" at bounding box center [453, 326] width 35 height 9
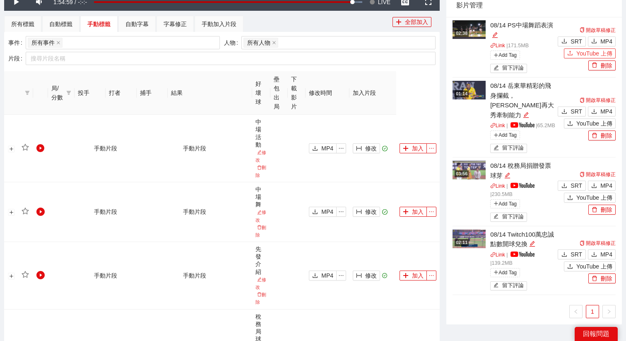
click at [568, 53] on icon "upload" at bounding box center [571, 53] width 6 height 6
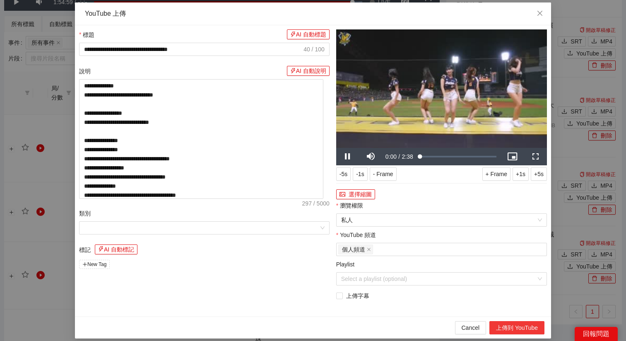
click at [513, 325] on button "上傳到 YouTube" at bounding box center [517, 327] width 55 height 13
click at [541, 13] on icon "close" at bounding box center [540, 13] width 7 height 7
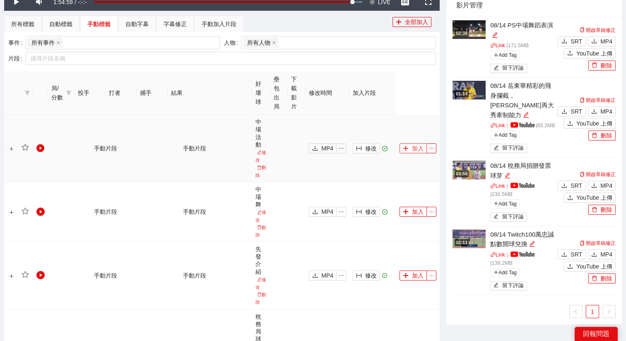
click at [411, 148] on button "加入" at bounding box center [413, 148] width 27 height 10
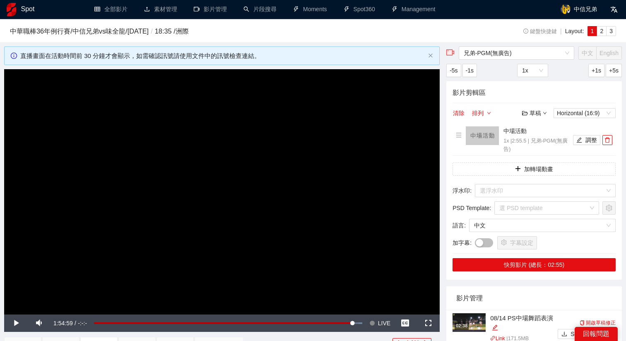
scroll to position [0, 0]
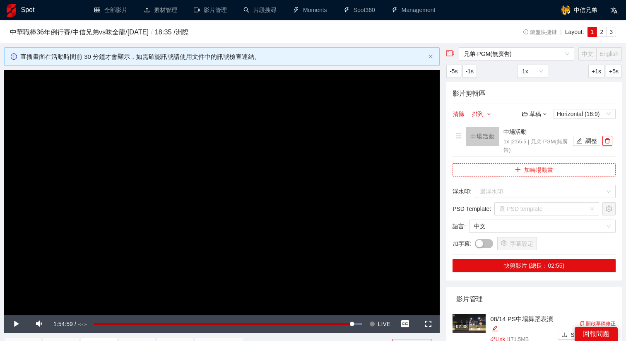
click at [559, 167] on button "加轉場動畫" at bounding box center [534, 169] width 163 height 13
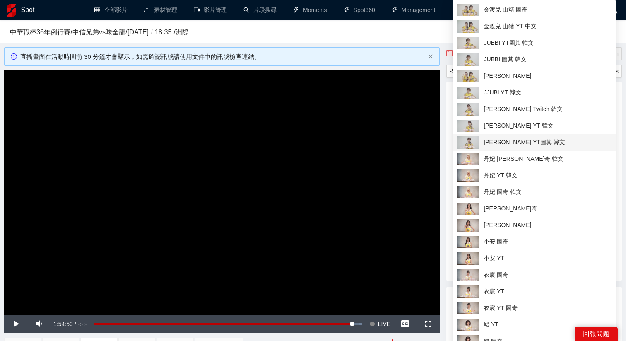
scroll to position [0, 0]
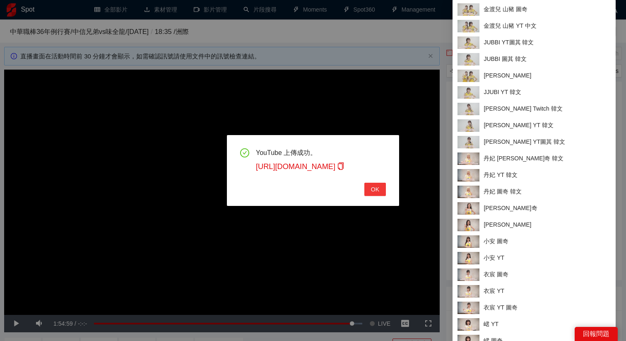
click at [383, 193] on button "OK" at bounding box center [376, 189] width 22 height 13
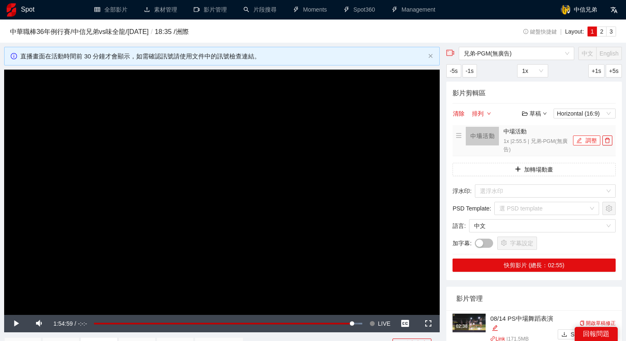
click at [584, 139] on button "調整" at bounding box center [586, 140] width 27 height 10
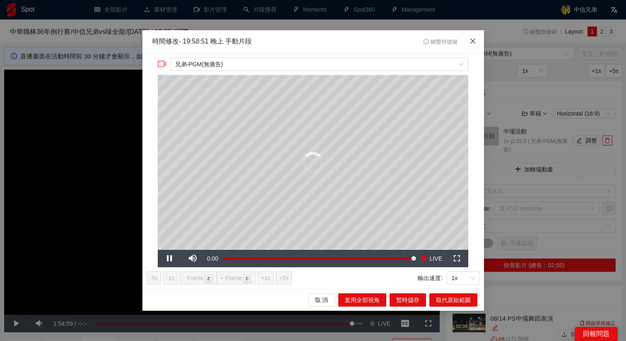
click at [472, 41] on icon "close" at bounding box center [473, 41] width 7 height 7
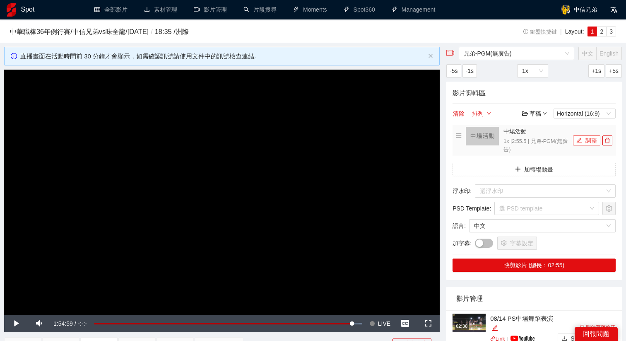
click at [583, 145] on button "調整" at bounding box center [586, 140] width 27 height 10
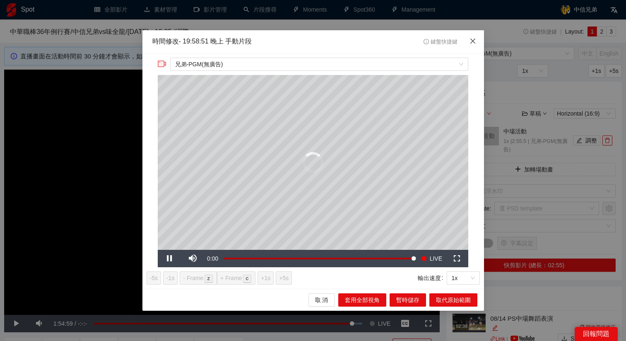
click at [470, 41] on icon "close" at bounding box center [473, 41] width 7 height 7
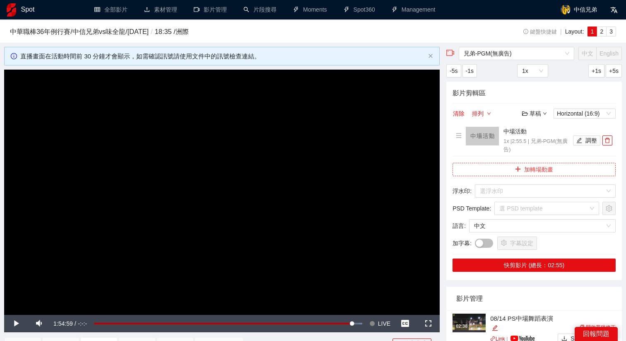
click at [512, 170] on button "加轉場動畫" at bounding box center [534, 169] width 163 height 13
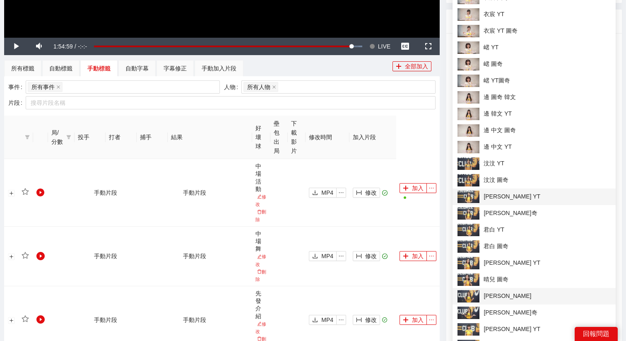
scroll to position [283, 0]
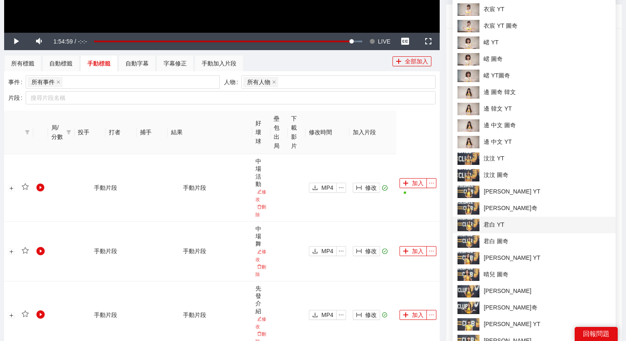
click at [493, 223] on span "君白 YT" at bounding box center [534, 225] width 153 height 12
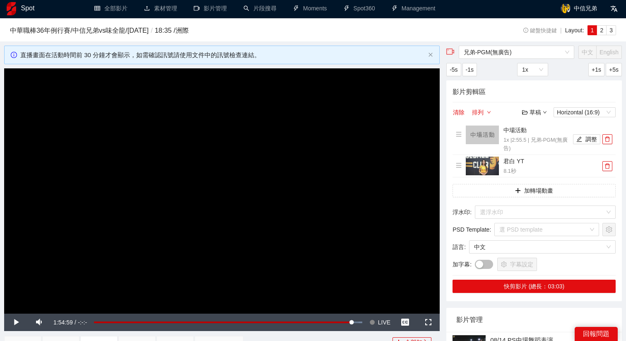
scroll to position [0, 0]
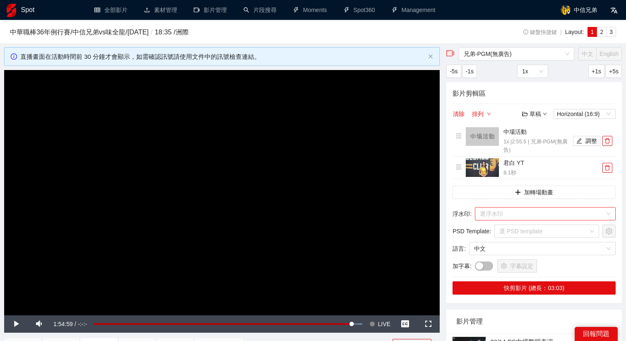
click at [527, 213] on input "search" at bounding box center [542, 214] width 125 height 12
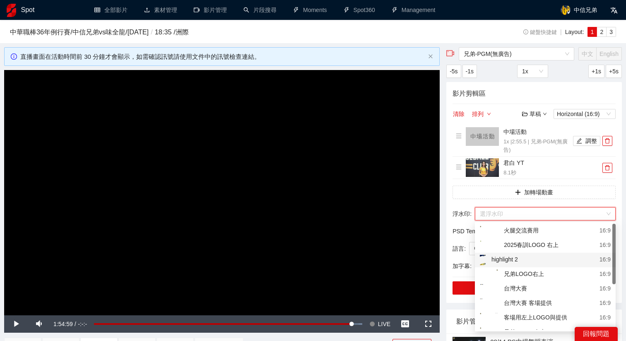
scroll to position [82, 0]
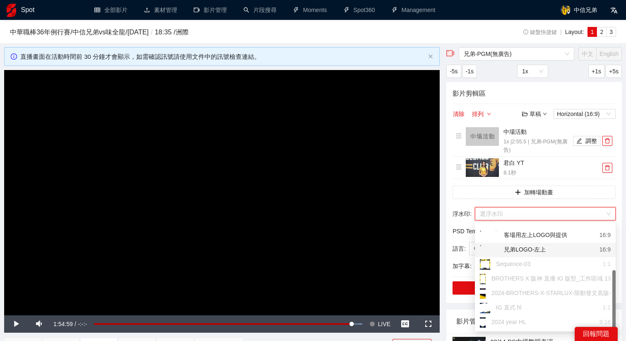
click at [520, 254] on div "兄弟LOGO-左上" at bounding box center [513, 250] width 66 height 10
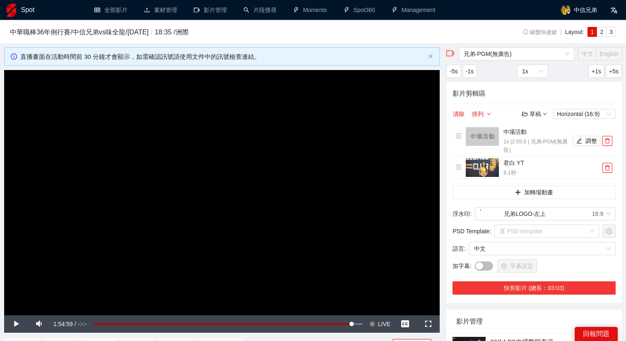
click at [521, 282] on button "快剪影片 (總長：03:03)" at bounding box center [534, 287] width 163 height 13
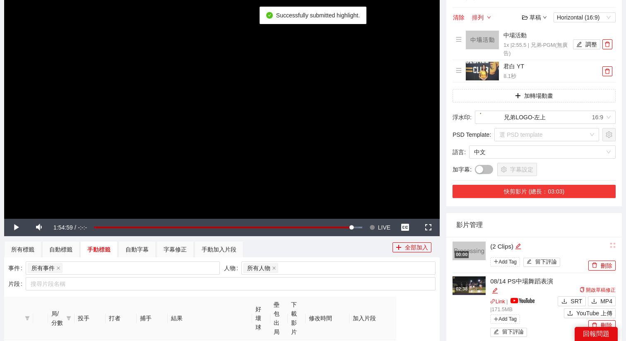
scroll to position [100, 0]
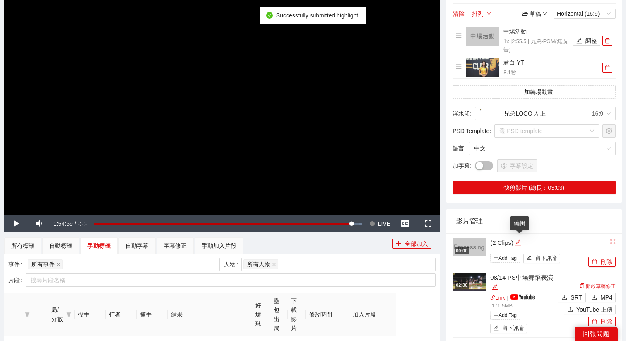
click at [520, 245] on icon "edit" at bounding box center [518, 242] width 5 height 5
drag, startPoint x: 531, startPoint y: 241, endPoint x: 436, endPoint y: 241, distance: 95.3
click at [436, 241] on div "**********" at bounding box center [313, 326] width 625 height 759
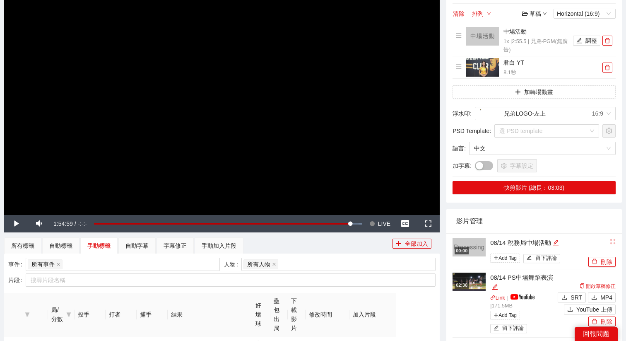
scroll to position [131, 0]
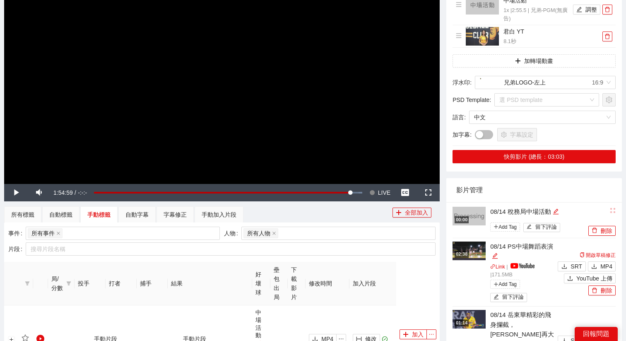
click at [469, 255] on div "02:38" at bounding box center [462, 254] width 14 height 7
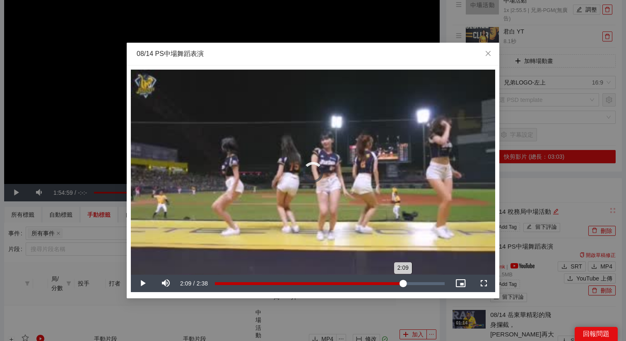
click at [403, 277] on div "Loaded : 9.84% 2:09 2:09" at bounding box center [330, 283] width 238 height 17
click at [413, 284] on div "Loaded : 92.87% 2:15 2:11" at bounding box center [330, 283] width 230 height 3
click at [412, 283] on div "2:16" at bounding box center [313, 283] width 197 height 3
click at [411, 235] on video "Video Player" at bounding box center [313, 172] width 365 height 205
drag, startPoint x: 416, startPoint y: 285, endPoint x: 394, endPoint y: 285, distance: 21.5
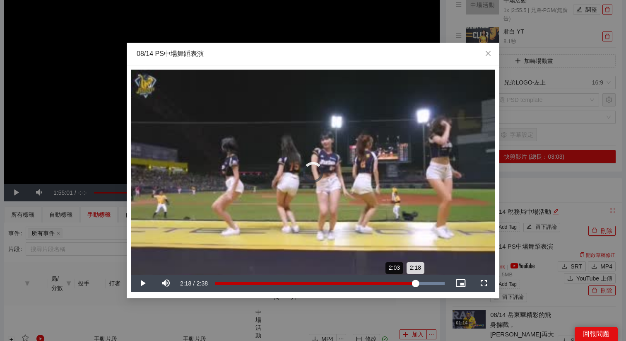
click at [394, 285] on div "Loaded : 100.00% 2:03 2:18" at bounding box center [330, 283] width 238 height 17
click at [387, 283] on div "1:58" at bounding box center [387, 283] width 0 height 3
click at [387, 283] on div "1:58" at bounding box center [301, 283] width 172 height 3
click at [391, 283] on div "2:01" at bounding box center [303, 283] width 176 height 3
click at [399, 283] on div "Loaded : 100.00% 2:06 2:06" at bounding box center [330, 283] width 230 height 3
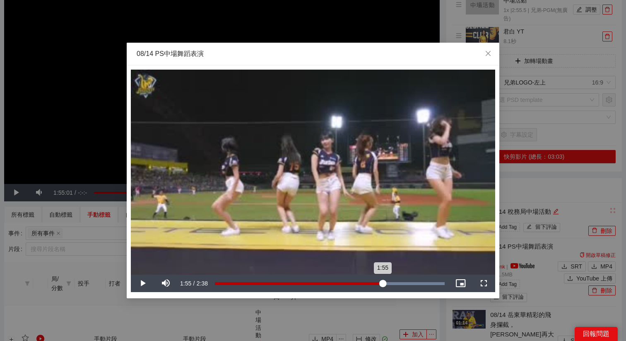
click at [382, 286] on div "Loaded : 100.00% 1:55 1:55" at bounding box center [330, 283] width 238 height 17
click at [405, 285] on div "Loaded : 100.00% 2:10 2:11" at bounding box center [330, 283] width 238 height 17
click at [397, 285] on div "Loaded : 100.00% 2:06 2:06" at bounding box center [330, 283] width 238 height 17
click at [404, 285] on div "Loaded : 100.00% 2:10 2:06" at bounding box center [330, 283] width 238 height 17
click at [352, 288] on div "Loaded : 100.00% 1:41 2:10" at bounding box center [330, 283] width 238 height 17
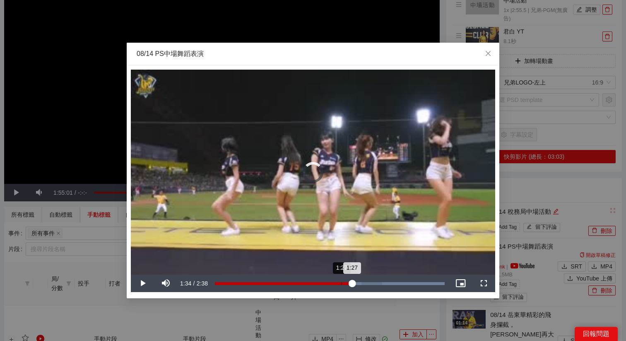
click at [341, 288] on div "Loaded : 100.00% 1:27 1:27" at bounding box center [330, 283] width 238 height 17
click at [325, 287] on div "Loaded : 100.00% 1:16 1:16" at bounding box center [330, 283] width 238 height 17
click at [324, 285] on div "1:16" at bounding box center [270, 283] width 111 height 3
click at [324, 285] on div "1:15" at bounding box center [269, 283] width 109 height 3
click at [316, 287] on div "Loaded : 100.00% 1:14 1:15" at bounding box center [330, 283] width 238 height 17
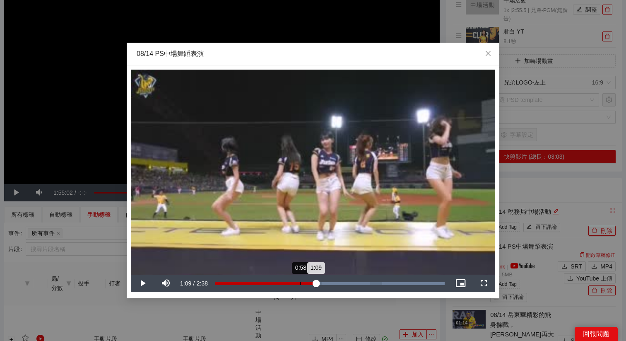
click at [300, 284] on div "0:58" at bounding box center [300, 283] width 0 height 3
click at [309, 282] on div "1:04" at bounding box center [309, 283] width 0 height 3
click at [285, 282] on div "Loaded : 100.00% 0:59 1:04" at bounding box center [330, 283] width 230 height 3
click at [397, 282] on div "2:05" at bounding box center [397, 283] width 0 height 3
click at [405, 281] on div "Loaded : 100.00% 2:11 2:05" at bounding box center [330, 283] width 238 height 17
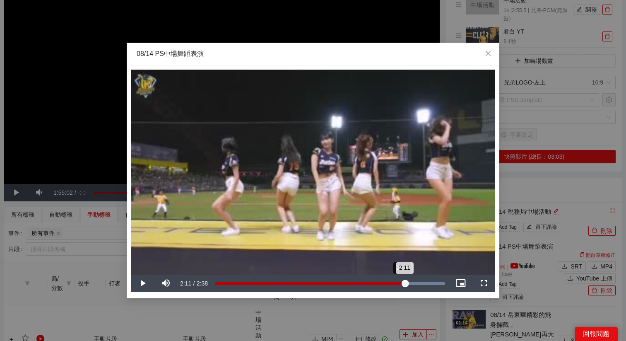
click at [401, 282] on div "2:11" at bounding box center [310, 283] width 190 height 3
click at [408, 282] on div "2:12" at bounding box center [408, 283] width 0 height 3
click at [408, 282] on div "2:13" at bounding box center [311, 283] width 193 height 3
click at [412, 282] on div "2:15" at bounding box center [313, 283] width 197 height 3
click at [428, 317] on div "**********" at bounding box center [313, 170] width 626 height 341
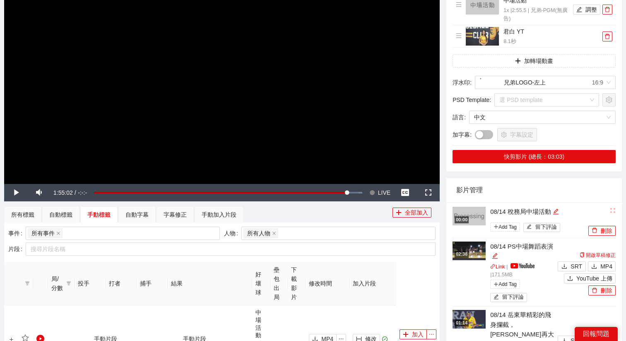
click at [481, 256] on img at bounding box center [469, 251] width 33 height 19
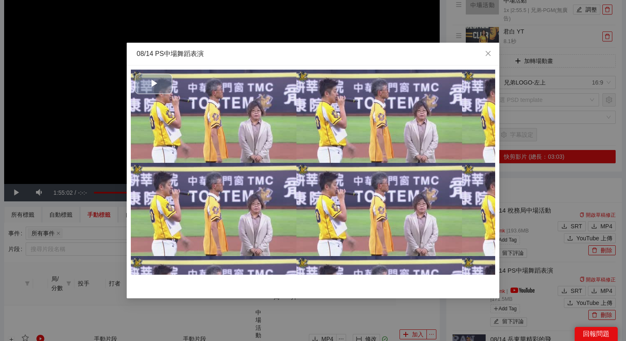
click at [313, 181] on div "Video Player" at bounding box center [313, 172] width 365 height 205
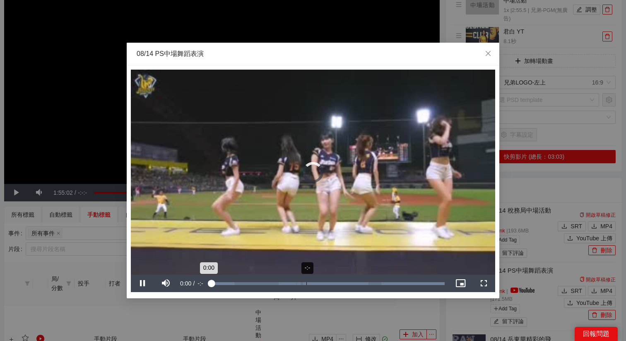
drag, startPoint x: 325, startPoint y: 313, endPoint x: 287, endPoint y: 275, distance: 54.5
click at [287, 275] on div "**********" at bounding box center [313, 170] width 626 height 341
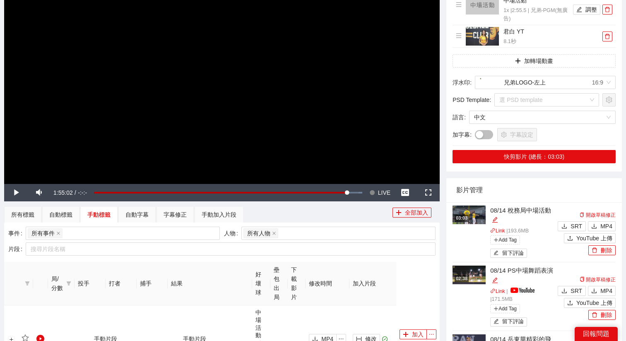
click at [479, 275] on img at bounding box center [469, 275] width 33 height 19
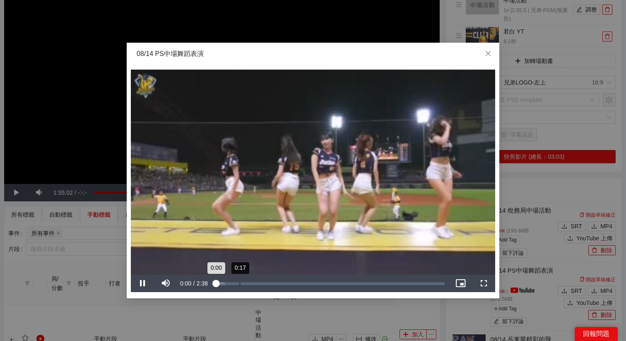
click at [240, 284] on div "0:17" at bounding box center [240, 283] width 0 height 3
click at [289, 284] on div "0:51" at bounding box center [289, 283] width 0 height 3
click at [314, 286] on div "Loaded : 39.09% 1:08 0:51" at bounding box center [330, 283] width 238 height 17
click at [351, 284] on div "Loaded : 50.17% 1:33 1:09" at bounding box center [330, 283] width 230 height 3
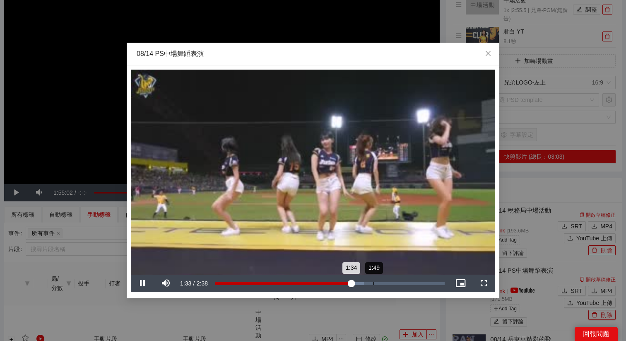
click at [374, 282] on div "1:49" at bounding box center [374, 283] width 0 height 3
click at [397, 285] on div "Loaded : 75.22% 2:05 1:50" at bounding box center [330, 283] width 238 height 17
click at [413, 274] on video "Video Player" at bounding box center [313, 172] width 365 height 205
click at [423, 257] on video "Video Player" at bounding box center [313, 172] width 365 height 205
click at [416, 283] on div "Loaded : 98.79% 2:18 2:07" at bounding box center [330, 283] width 230 height 3
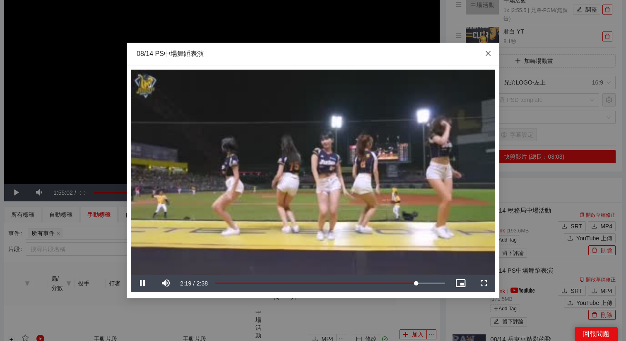
click at [486, 56] on icon "close" at bounding box center [488, 53] width 7 height 7
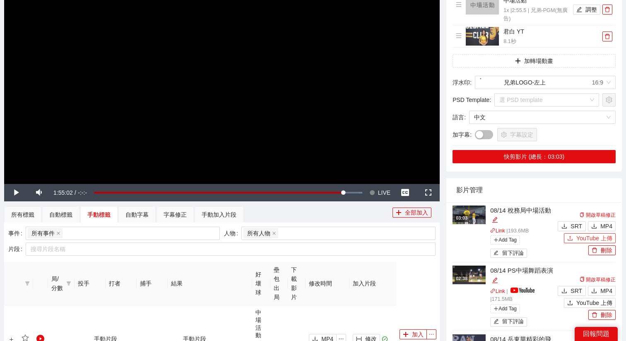
click at [587, 237] on span "YouTube 上傳" at bounding box center [595, 238] width 36 height 9
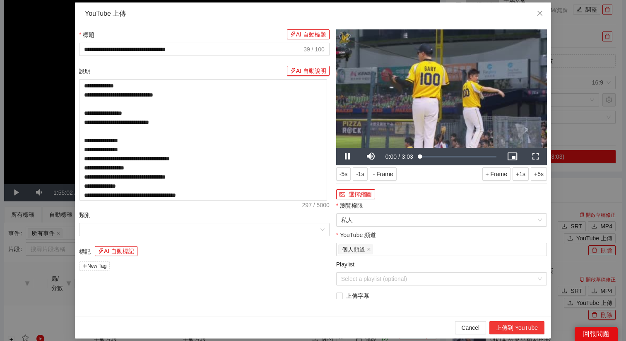
click at [511, 325] on button "上傳到 YouTube" at bounding box center [517, 327] width 55 height 13
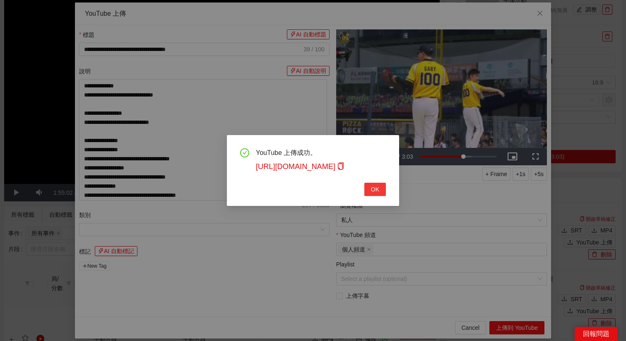
click at [376, 193] on span "OK" at bounding box center [375, 189] width 8 height 9
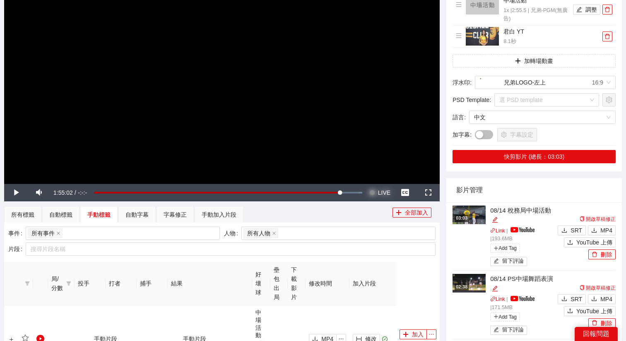
click at [385, 192] on span "LIVE" at bounding box center [384, 192] width 12 height 17
click at [377, 132] on video "Video Player" at bounding box center [222, 61] width 436 height 245
click at [469, 219] on div "03:03" at bounding box center [462, 218] width 14 height 7
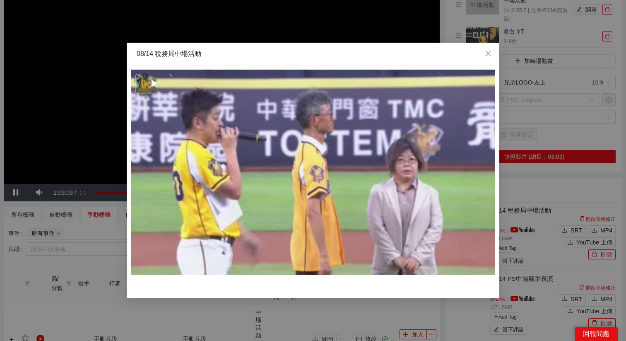
click at [154, 84] on span "Video Player" at bounding box center [154, 84] width 0 height 0
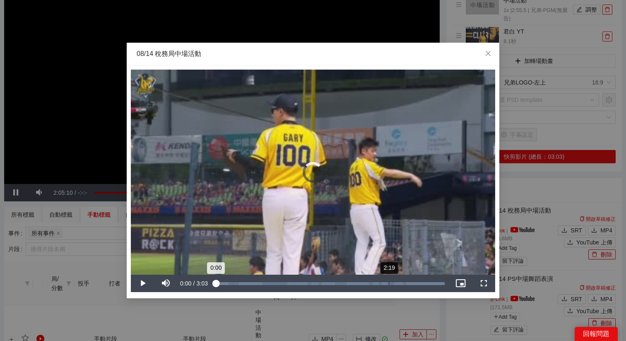
click at [389, 287] on div "Loaded : 100.00% 2:19 0:00" at bounding box center [330, 283] width 238 height 17
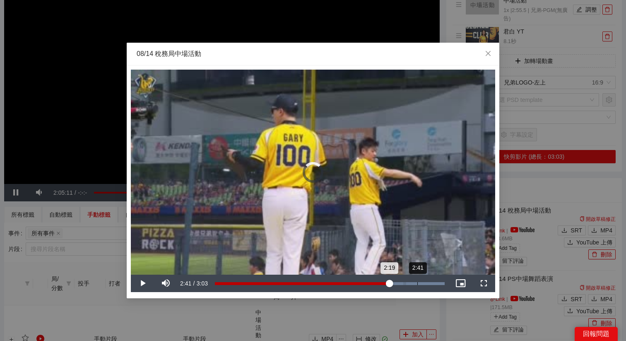
click at [418, 282] on div "2:41" at bounding box center [418, 283] width 0 height 3
click at [412, 237] on video "Video Player" at bounding box center [313, 172] width 365 height 205
click at [424, 283] on div "2:47" at bounding box center [424, 283] width 0 height 3
click at [425, 283] on div "Loaded : 100.00% 2:48 2:48" at bounding box center [330, 283] width 230 height 3
click at [474, 320] on div "**********" at bounding box center [313, 170] width 626 height 341
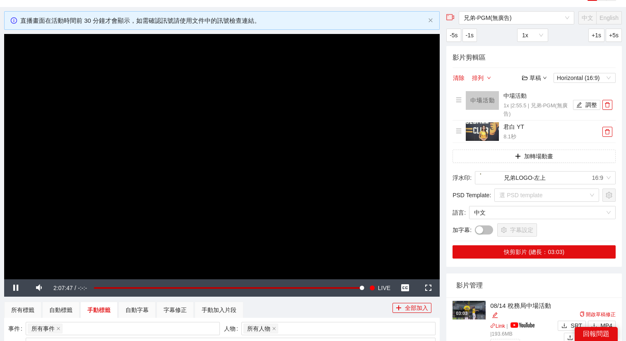
scroll to position [39, 0]
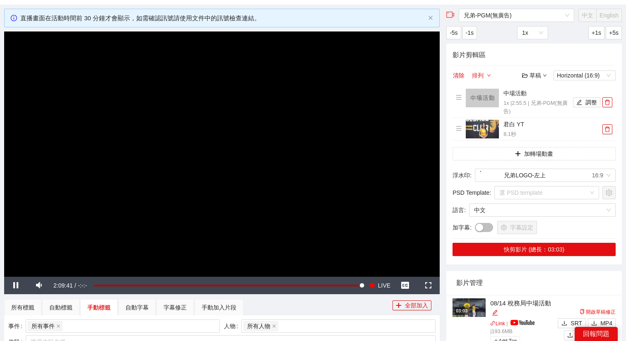
click at [237, 124] on video "Video Player" at bounding box center [222, 153] width 436 height 245
click at [383, 291] on span "LIVE" at bounding box center [384, 285] width 12 height 17
click at [381, 289] on span "LIVE" at bounding box center [384, 285] width 12 height 17
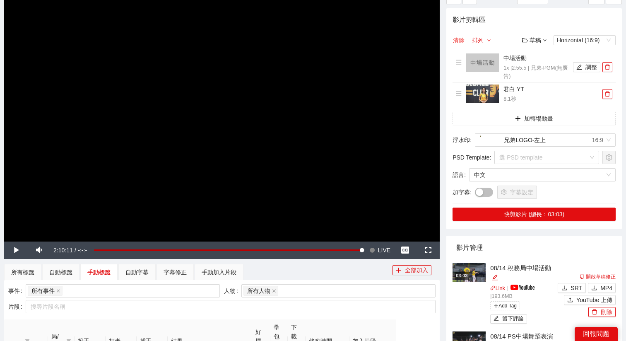
click at [462, 42] on button "清除" at bounding box center [459, 40] width 12 height 10
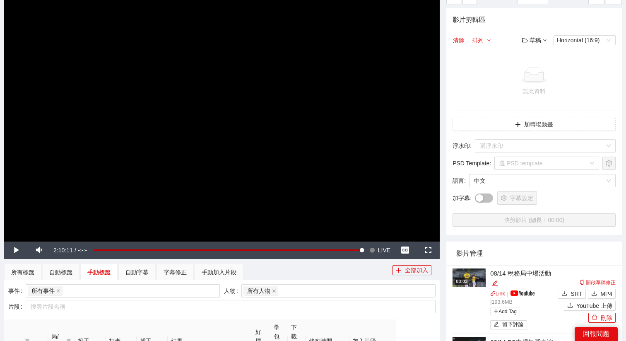
click at [316, 104] on video "Video Player" at bounding box center [222, 118] width 436 height 245
click at [529, 43] on div "草稿" at bounding box center [534, 40] width 25 height 9
click at [535, 55] on link "開啟" at bounding box center [536, 54] width 19 height 7
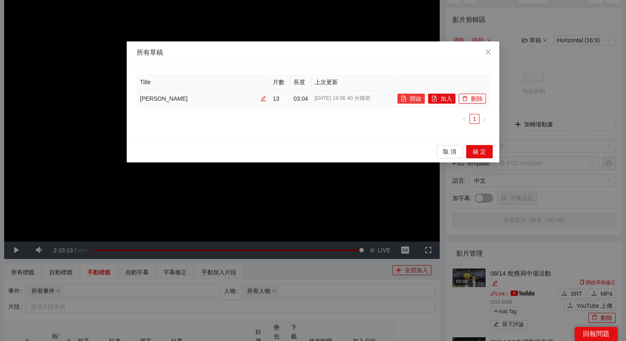
click at [414, 99] on button "開啟" at bounding box center [411, 99] width 27 height 10
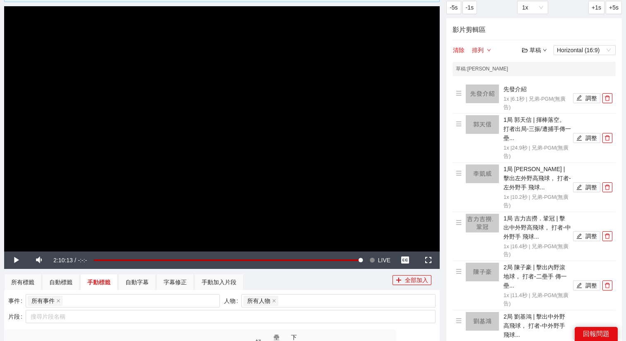
scroll to position [0, 0]
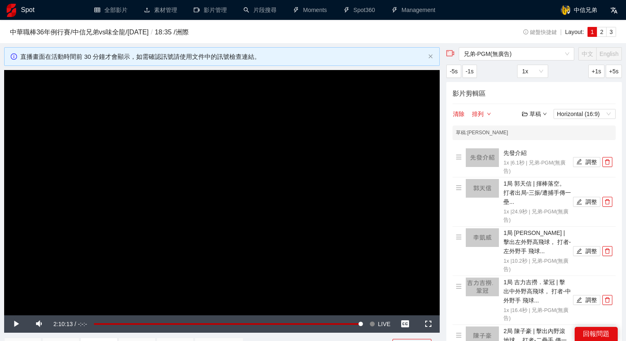
click at [327, 174] on video "Video Player" at bounding box center [222, 192] width 436 height 245
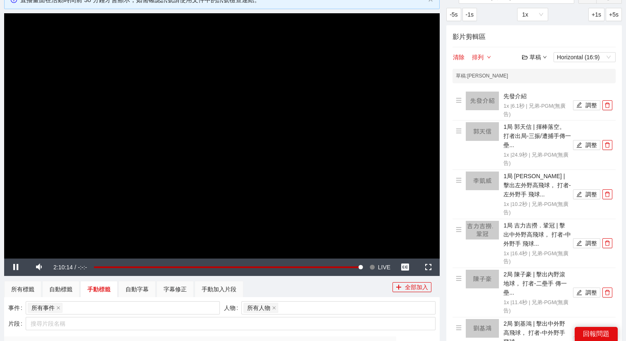
scroll to position [80, 0]
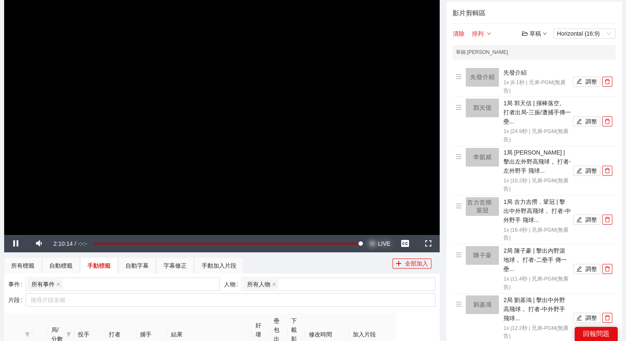
click at [380, 241] on span "LIVE" at bounding box center [384, 243] width 12 height 17
click at [336, 184] on video "Video Player" at bounding box center [222, 112] width 436 height 245
click at [12, 272] on div "所有標籤" at bounding box center [22, 265] width 37 height 17
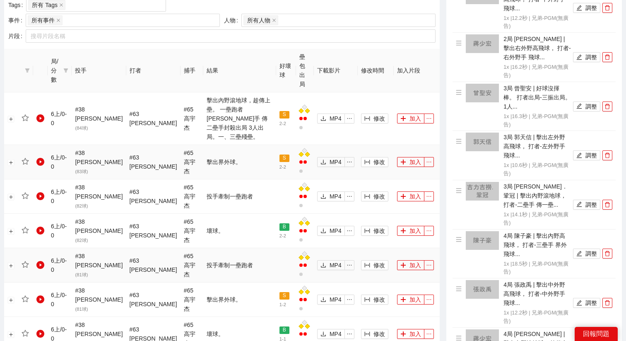
scroll to position [383, 0]
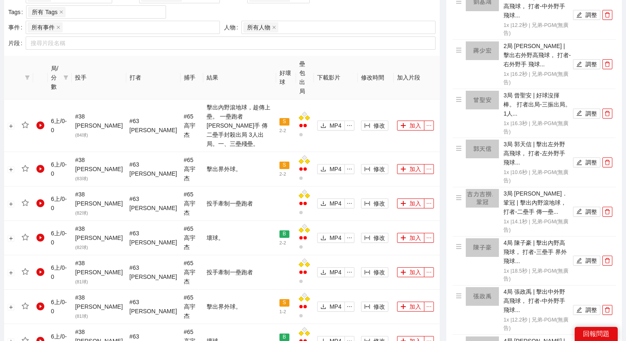
click at [71, 57] on th "局/分數" at bounding box center [60, 78] width 24 height 44
click at [68, 76] on icon "filter" at bounding box center [66, 78] width 5 height 4
click at [44, 144] on span "5上" at bounding box center [41, 142] width 12 height 7
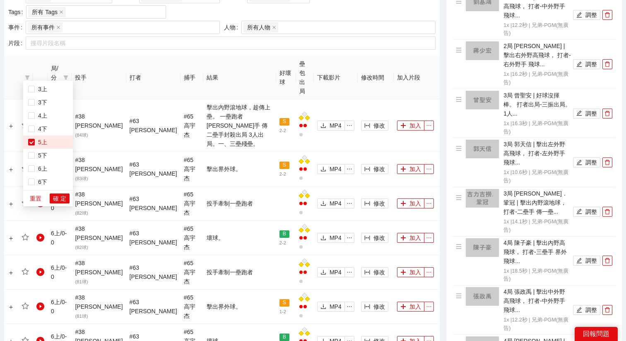
click at [59, 204] on div "重置 確 定" at bounding box center [48, 198] width 50 height 16
click at [60, 199] on span "確 定" at bounding box center [59, 198] width 13 height 9
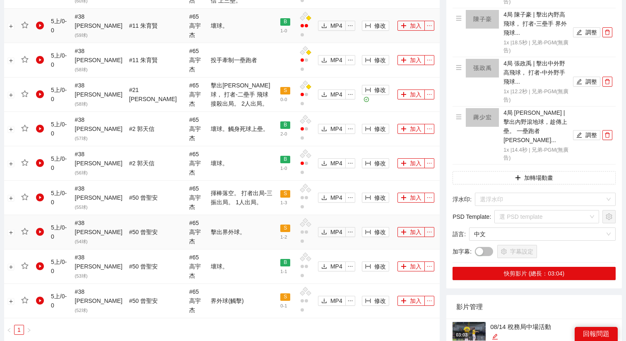
scroll to position [629, 0]
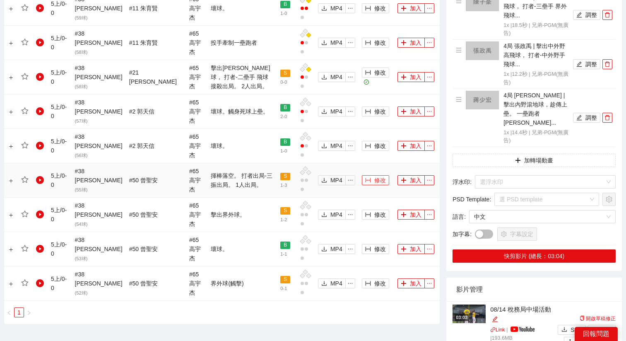
click at [364, 175] on button "修改" at bounding box center [375, 180] width 27 height 10
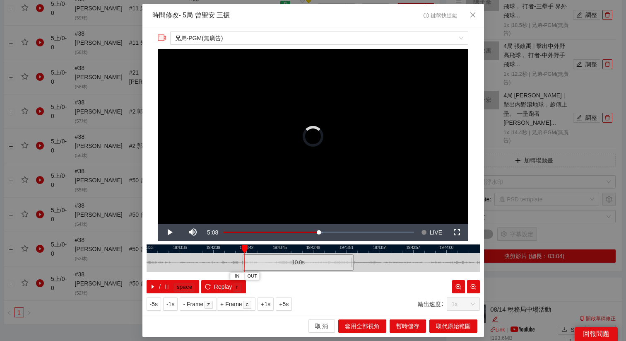
drag, startPoint x: 297, startPoint y: 261, endPoint x: 282, endPoint y: 261, distance: 14.9
click at [282, 261] on div "10.0 s" at bounding box center [298, 262] width 111 height 16
drag, startPoint x: 282, startPoint y: 261, endPoint x: 278, endPoint y: 261, distance: 4.2
click at [278, 261] on div "10.0 s" at bounding box center [294, 262] width 111 height 16
click at [278, 266] on div "10.0 s" at bounding box center [294, 262] width 111 height 16
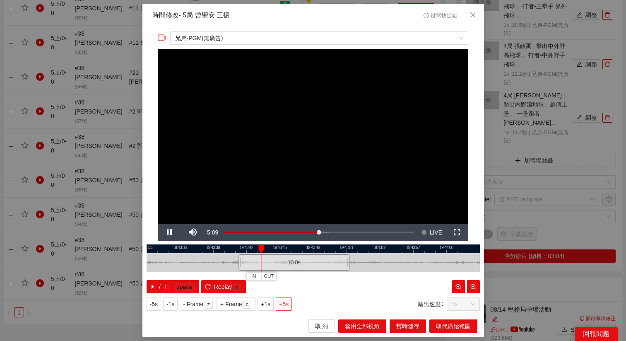
click at [288, 303] on span "+5s" at bounding box center [284, 304] width 10 height 9
click at [289, 304] on span "+5s" at bounding box center [284, 304] width 10 height 9
click at [400, 247] on div at bounding box center [314, 248] width 334 height 9
click at [401, 248] on div at bounding box center [314, 248] width 334 height 9
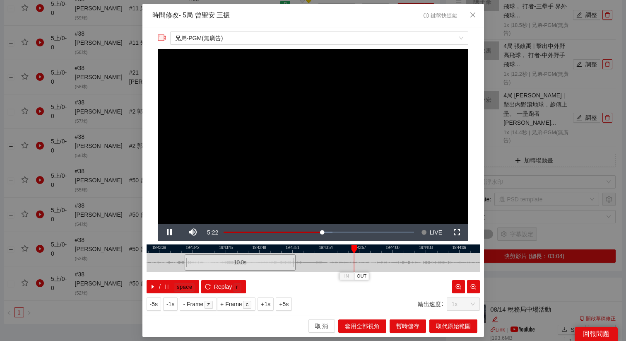
drag, startPoint x: 425, startPoint y: 248, endPoint x: 359, endPoint y: 259, distance: 67.2
click at [359, 259] on div "19:43:36 19:43:39 19:43:42 19:43:45 19:43:48 19:43:51 19:43:54 19:43:57 19:44:0…" at bounding box center [314, 268] width 334 height 49
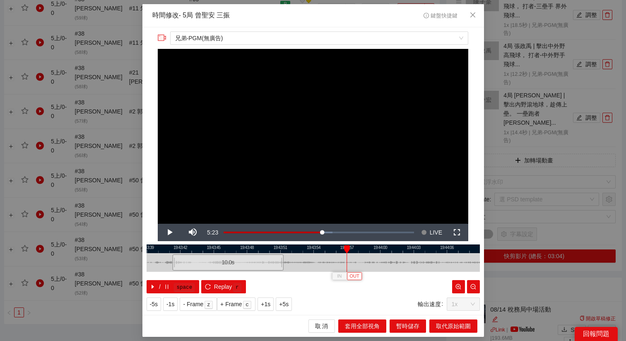
click at [358, 278] on span "OUT" at bounding box center [355, 276] width 10 height 7
click at [442, 322] on span "取代原始範圍" at bounding box center [453, 326] width 35 height 9
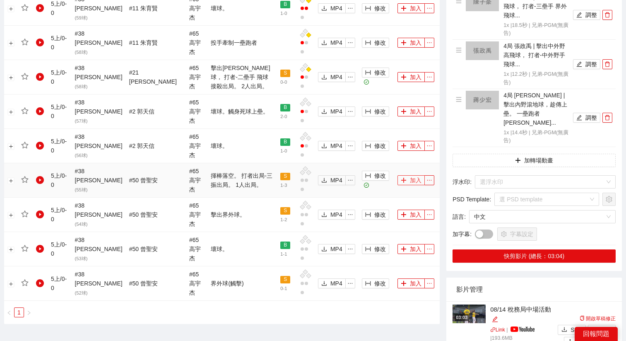
click at [406, 175] on button "加入" at bounding box center [411, 180] width 27 height 10
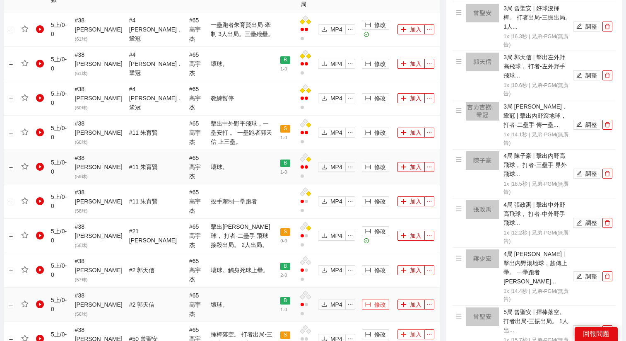
scroll to position [460, 0]
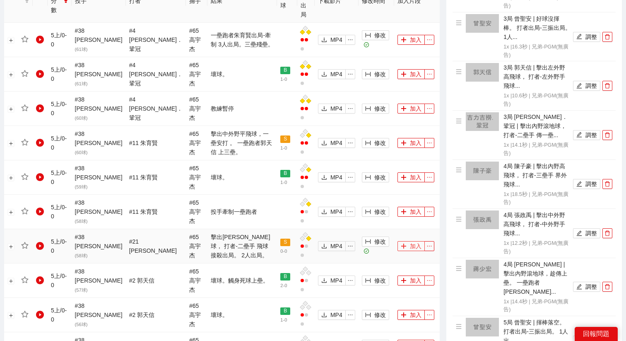
click at [401, 243] on icon "plus" at bounding box center [404, 246] width 6 height 6
click at [403, 27] on td "加入" at bounding box center [417, 40] width 46 height 34
click at [404, 35] on button "加入" at bounding box center [411, 40] width 27 height 10
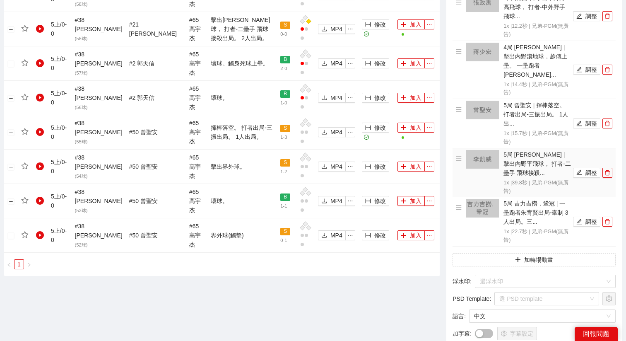
scroll to position [681, 0]
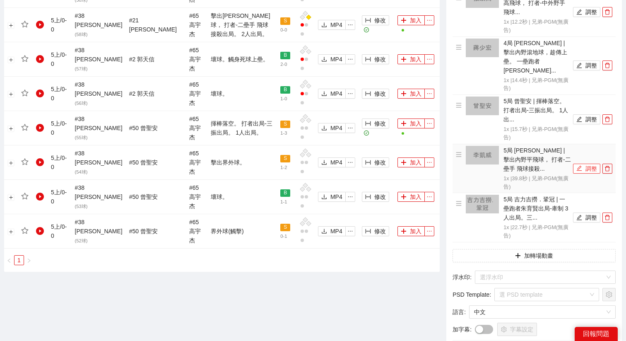
click at [582, 165] on icon "edit" at bounding box center [580, 168] width 6 height 6
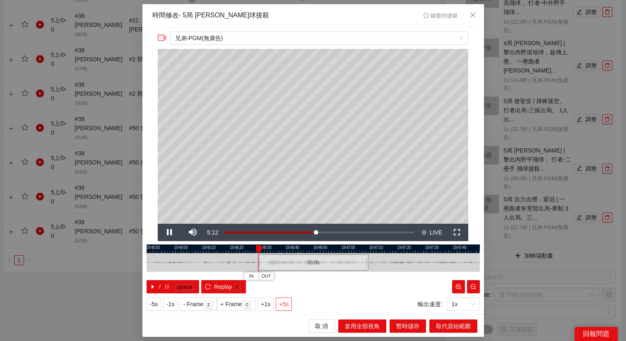
click at [289, 303] on span "+5s" at bounding box center [284, 304] width 10 height 9
click at [289, 304] on span "+5s" at bounding box center [284, 304] width 10 height 9
click at [290, 251] on div at bounding box center [314, 248] width 334 height 9
click at [307, 276] on span "OUT" at bounding box center [304, 276] width 10 height 7
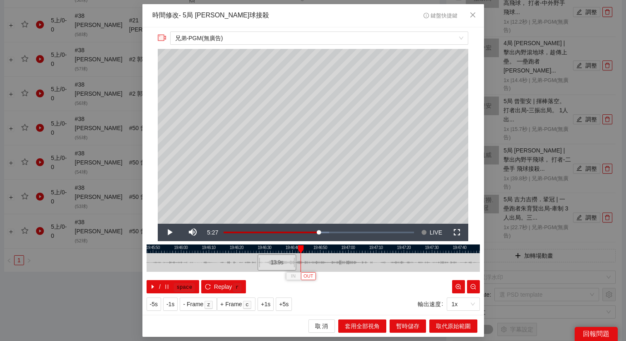
click at [311, 278] on span "OUT" at bounding box center [309, 276] width 10 height 7
click at [441, 322] on span "取代原始範圍" at bounding box center [453, 326] width 35 height 9
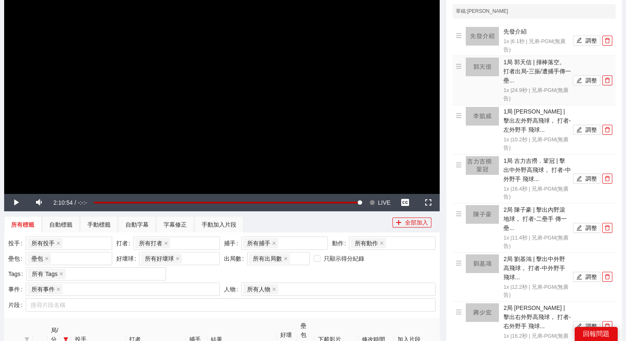
scroll to position [80, 0]
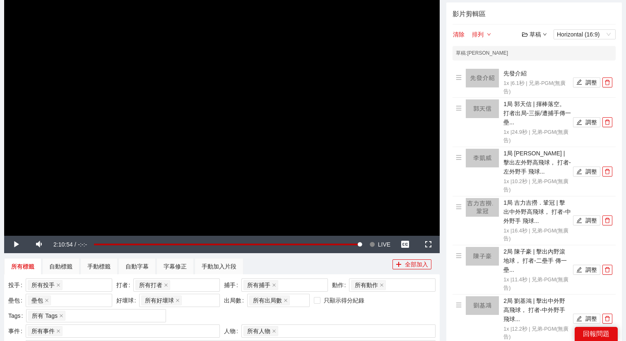
click at [537, 37] on div "草稿" at bounding box center [534, 34] width 25 height 9
click at [542, 66] on link "儲存" at bounding box center [536, 66] width 19 height 7
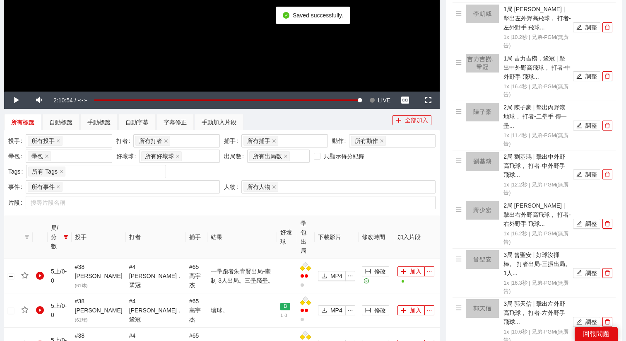
scroll to position [229, 0]
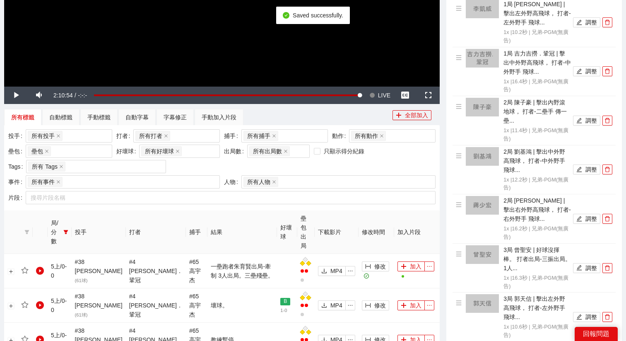
click at [378, 91] on span "LIVE" at bounding box center [384, 95] width 12 height 17
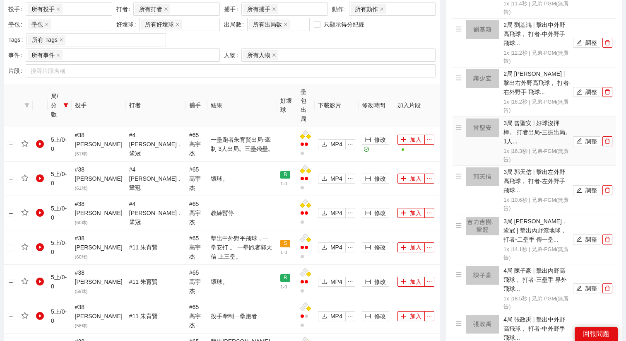
scroll to position [274, 0]
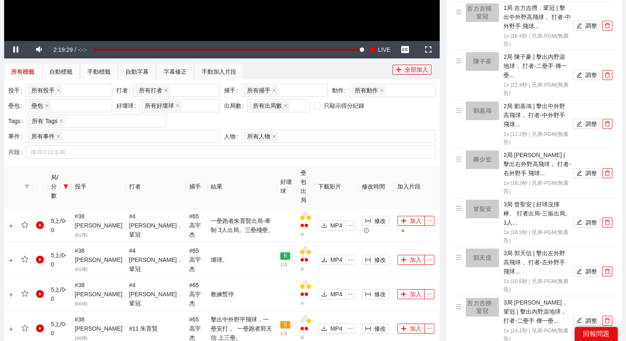
click at [72, 175] on th "局/分數" at bounding box center [60, 187] width 24 height 44
click at [70, 176] on span at bounding box center [66, 186] width 8 height 31
click at [46, 255] on span "5上" at bounding box center [48, 251] width 40 height 9
click at [41, 273] on span "6上" at bounding box center [48, 277] width 40 height 9
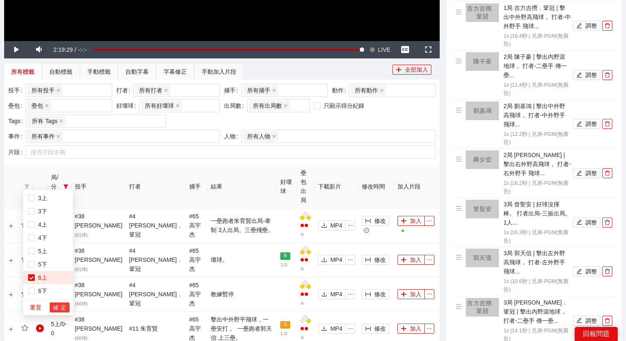
click at [56, 308] on span "確 定" at bounding box center [59, 307] width 13 height 9
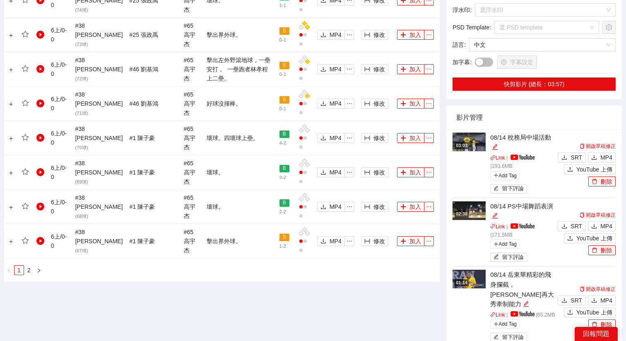
scroll to position [955, 0]
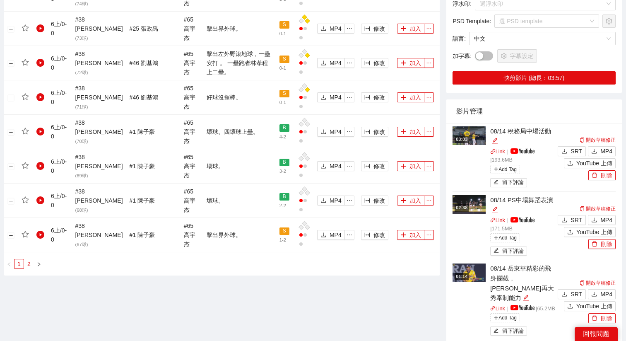
click at [28, 259] on link "2" at bounding box center [28, 263] width 9 height 9
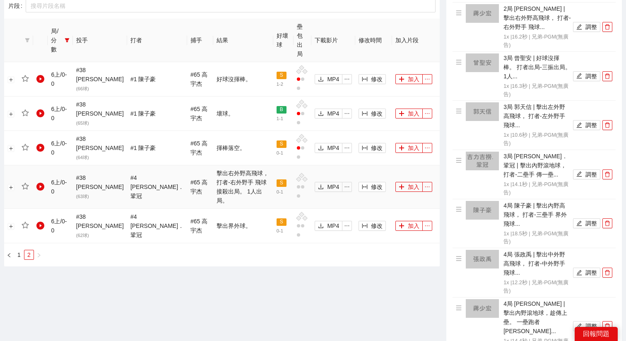
scroll to position [410, 0]
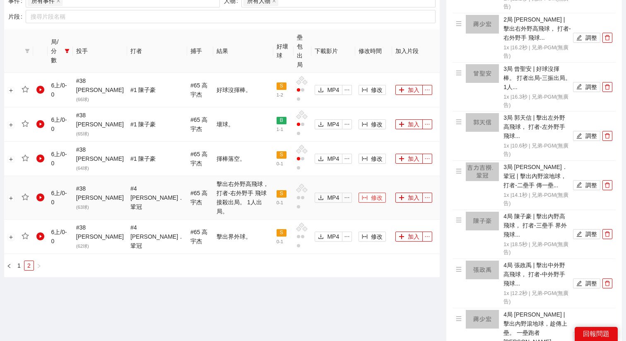
click at [364, 193] on button "修改" at bounding box center [372, 198] width 27 height 10
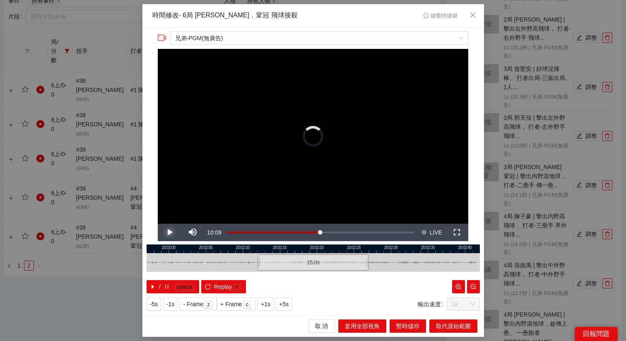
click at [169, 232] on span "Video Player" at bounding box center [169, 232] width 0 height 0
click at [376, 206] on video "Video Player" at bounding box center [313, 136] width 311 height 175
click at [222, 289] on span "Replay" at bounding box center [223, 286] width 18 height 9
click at [225, 288] on span "Replay" at bounding box center [223, 286] width 18 height 9
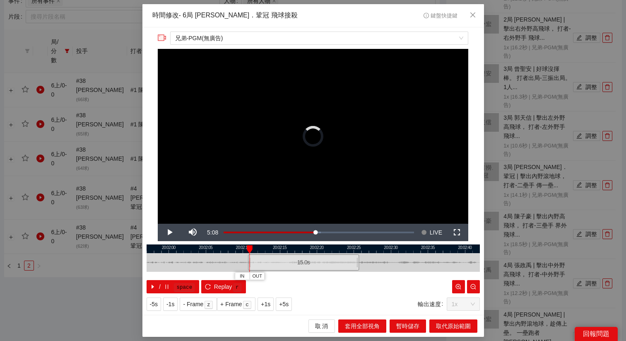
drag, startPoint x: 286, startPoint y: 262, endPoint x: 276, endPoint y: 262, distance: 9.5
click at [276, 262] on div "15.0 s" at bounding box center [303, 262] width 111 height 16
click at [274, 262] on div "15.0 s" at bounding box center [301, 262] width 111 height 16
click at [289, 303] on span "+5s" at bounding box center [284, 304] width 10 height 9
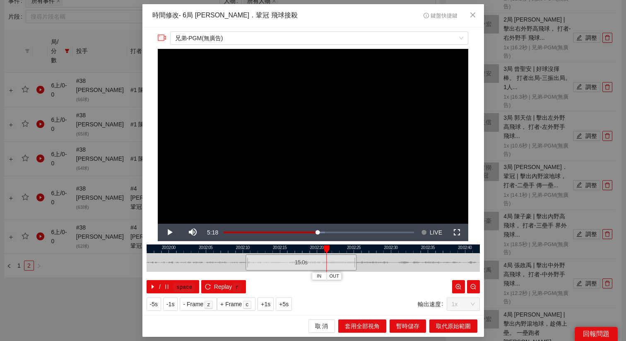
click at [297, 249] on div at bounding box center [314, 248] width 334 height 9
click at [314, 249] on div at bounding box center [314, 248] width 334 height 9
click at [309, 247] on div at bounding box center [314, 248] width 334 height 9
click at [329, 275] on button "OUT" at bounding box center [323, 276] width 15 height 8
click at [433, 321] on button "取代原始範圍" at bounding box center [454, 325] width 48 height 13
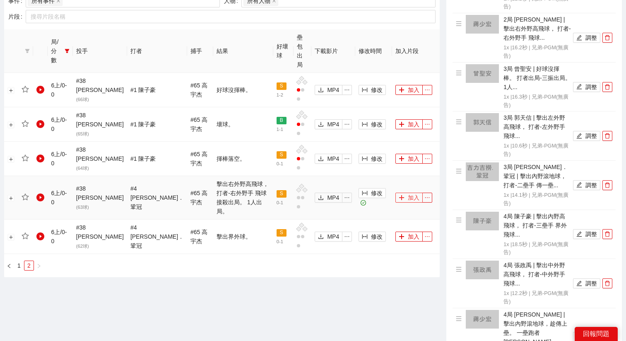
click at [399, 195] on icon "plus" at bounding box center [402, 198] width 6 height 6
click at [19, 261] on link "1" at bounding box center [19, 265] width 9 height 9
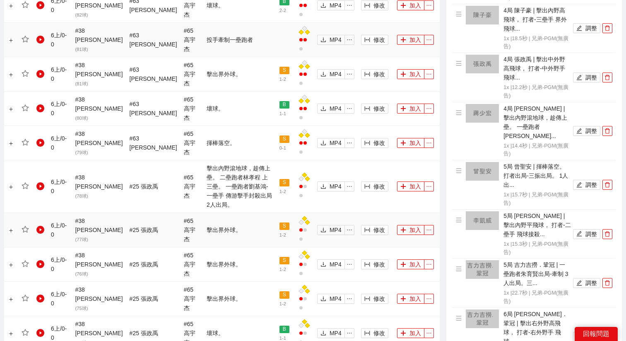
scroll to position [620, 0]
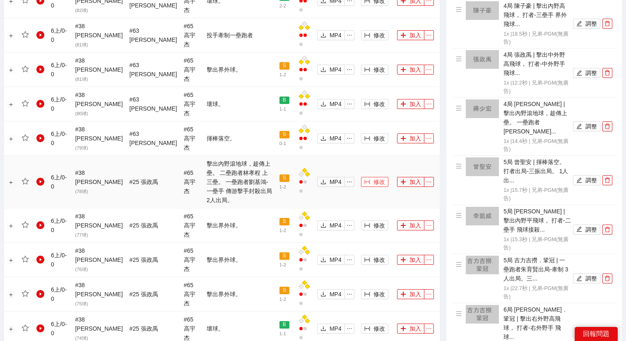
click at [371, 177] on button "修改" at bounding box center [374, 182] width 27 height 10
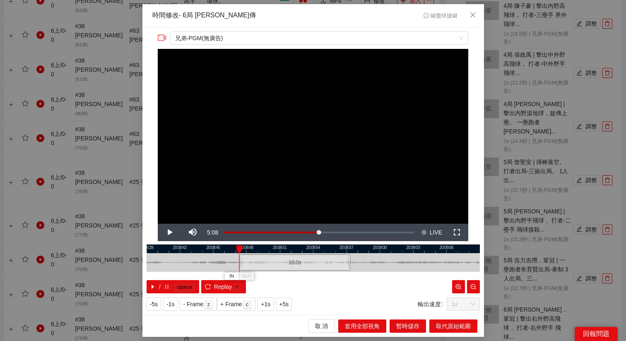
drag, startPoint x: 306, startPoint y: 263, endPoint x: 288, endPoint y: 264, distance: 18.2
click at [288, 264] on div "10.0 s" at bounding box center [294, 262] width 111 height 16
click at [286, 303] on span "+5s" at bounding box center [284, 304] width 10 height 9
click at [307, 250] on div at bounding box center [313, 248] width 334 height 9
click at [307, 250] on div at bounding box center [314, 248] width 334 height 9
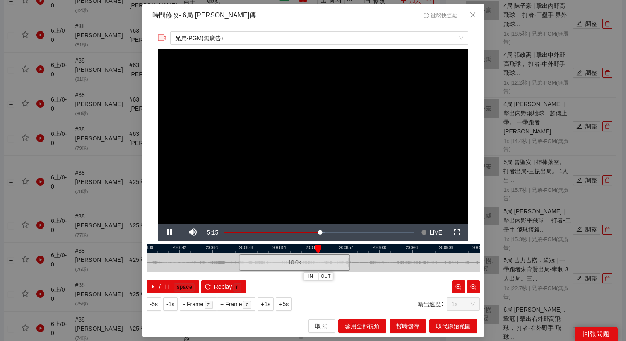
click at [296, 250] on div at bounding box center [314, 248] width 334 height 9
click at [289, 251] on div at bounding box center [313, 248] width 334 height 9
click at [289, 251] on div at bounding box center [314, 248] width 334 height 9
click at [279, 251] on div at bounding box center [314, 248] width 334 height 9
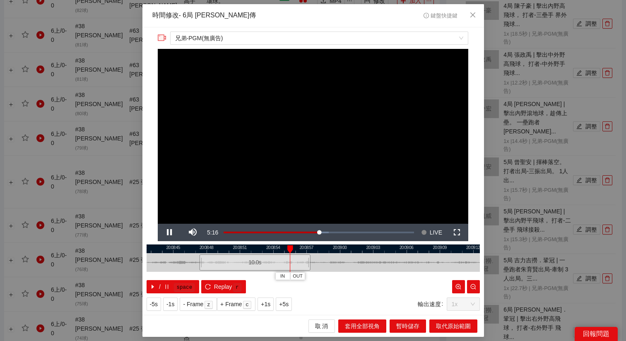
drag, startPoint x: 372, startPoint y: 248, endPoint x: 319, endPoint y: 259, distance: 54.5
click at [319, 259] on div "20:08:42 20:08:45 20:08:48 20:08:51 20:08:54 20:08:57 20:09:00 20:09:03 20:09:0…" at bounding box center [314, 268] width 334 height 49
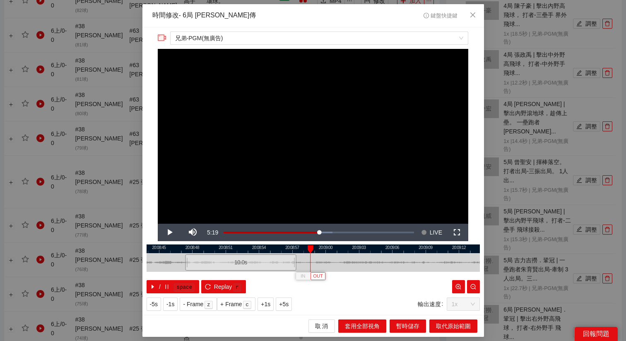
click at [322, 273] on span "OUT" at bounding box center [318, 276] width 10 height 7
click at [346, 275] on span "OUT" at bounding box center [344, 276] width 10 height 7
click at [457, 329] on span "取代原始範圍" at bounding box center [453, 326] width 35 height 9
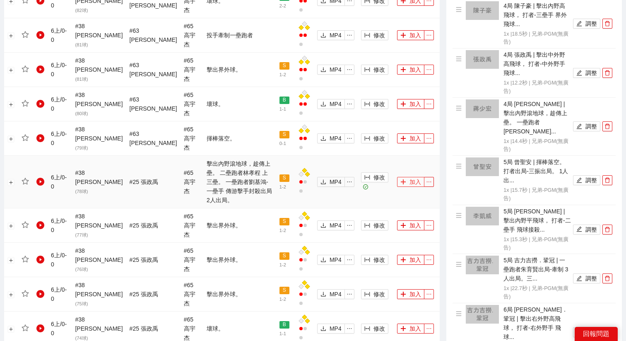
click at [404, 177] on button "加入" at bounding box center [410, 182] width 27 height 10
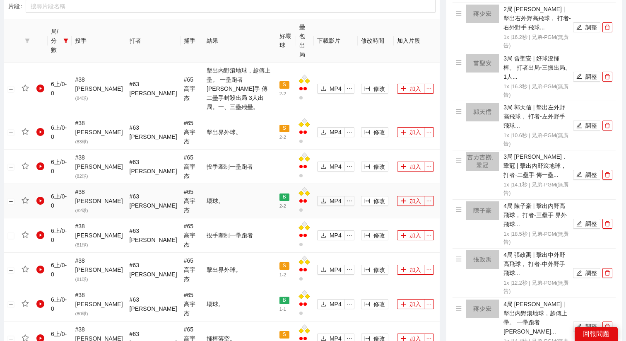
scroll to position [388, 0]
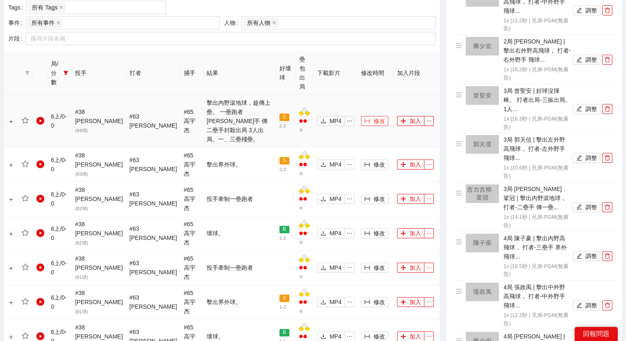
click at [374, 116] on span "修改" at bounding box center [380, 120] width 12 height 9
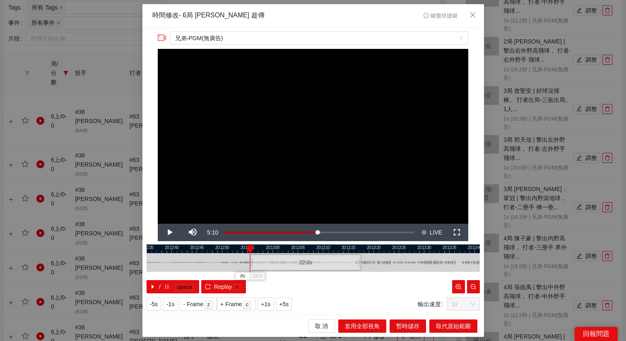
drag, startPoint x: 326, startPoint y: 264, endPoint x: 319, endPoint y: 265, distance: 7.5
click at [319, 265] on div "22.0 s" at bounding box center [305, 262] width 111 height 16
click at [289, 304] on span "+5s" at bounding box center [284, 304] width 10 height 9
click at [285, 306] on span "+5s" at bounding box center [284, 304] width 10 height 9
click at [334, 274] on span "OUT" at bounding box center [334, 276] width 10 height 7
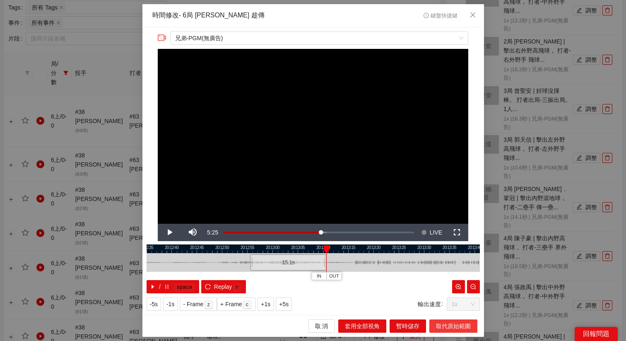
click at [444, 329] on span "取代原始範圍" at bounding box center [453, 326] width 35 height 9
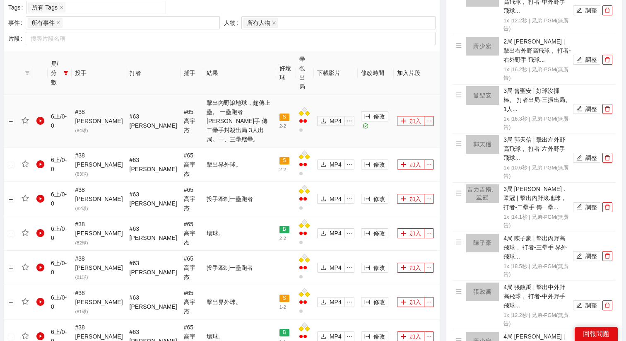
click at [403, 116] on button "加入" at bounding box center [410, 121] width 27 height 10
click at [67, 71] on icon "filter" at bounding box center [66, 73] width 5 height 4
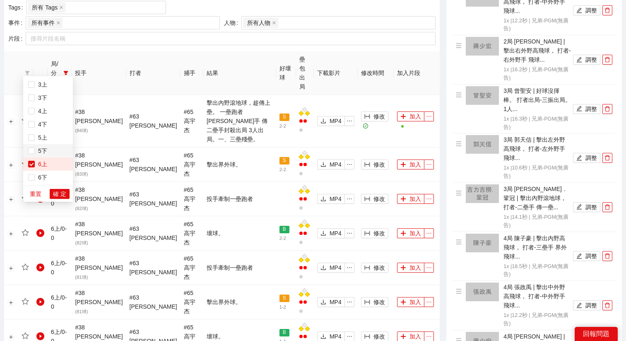
scroll to position [80, 0]
click at [37, 133] on span "6上" at bounding box center [48, 137] width 40 height 9
click at [43, 166] on span "7上" at bounding box center [41, 164] width 12 height 7
click at [60, 194] on span "確 定" at bounding box center [59, 193] width 13 height 9
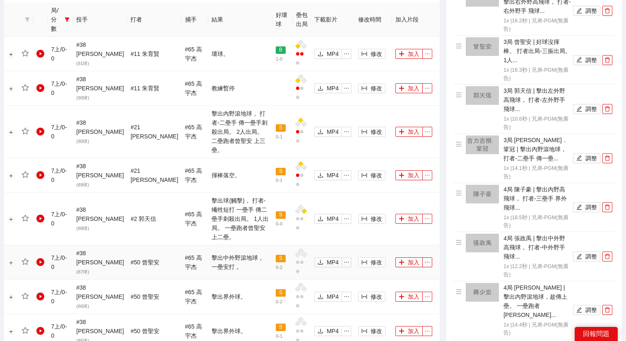
scroll to position [439, 0]
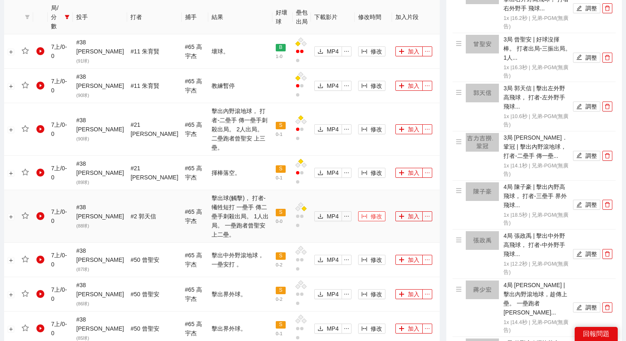
click at [371, 212] on span "修改" at bounding box center [377, 216] width 12 height 9
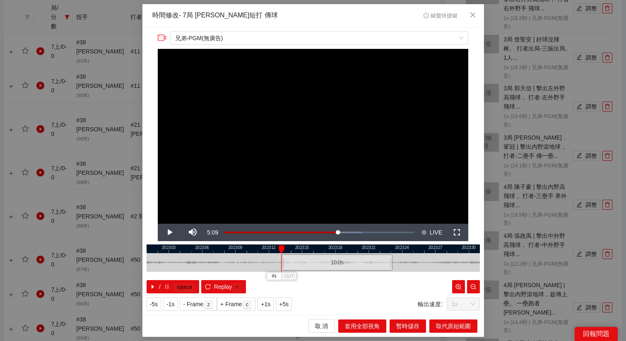
drag, startPoint x: 292, startPoint y: 259, endPoint x: 316, endPoint y: 261, distance: 23.7
click at [316, 261] on div "10.0 s" at bounding box center [337, 262] width 111 height 16
drag, startPoint x: 317, startPoint y: 265, endPoint x: 323, endPoint y: 265, distance: 5.8
click at [323, 265] on div "10.0 s" at bounding box center [339, 262] width 111 height 16
drag, startPoint x: 335, startPoint y: 264, endPoint x: 343, endPoint y: 264, distance: 7.9
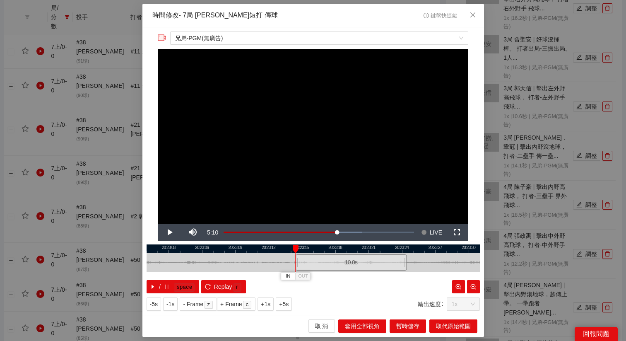
click at [343, 264] on div "10.0 s" at bounding box center [351, 262] width 111 height 16
drag, startPoint x: 343, startPoint y: 264, endPoint x: 348, endPoint y: 264, distance: 4.6
click at [348, 264] on div "10.0 s" at bounding box center [353, 262] width 111 height 16
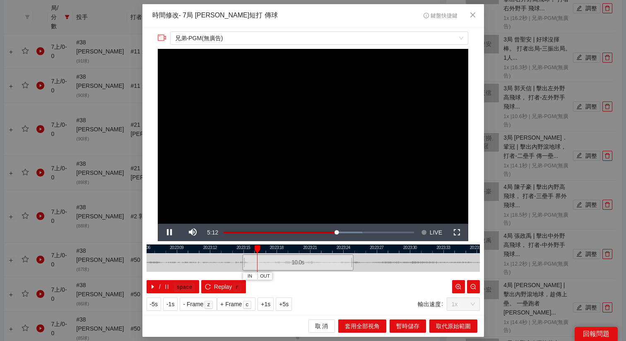
drag, startPoint x: 371, startPoint y: 251, endPoint x: 311, endPoint y: 256, distance: 59.8
click at [311, 256] on div "20:23:06 20:23:09 20:23:12 20:23:15 20:23:18 20:23:21 20:23:24 20:23:27 20:23:3…" at bounding box center [314, 268] width 334 height 49
click at [286, 307] on span "+5s" at bounding box center [284, 304] width 10 height 9
click at [308, 249] on div at bounding box center [314, 248] width 334 height 9
click at [370, 277] on span "OUT" at bounding box center [371, 276] width 10 height 7
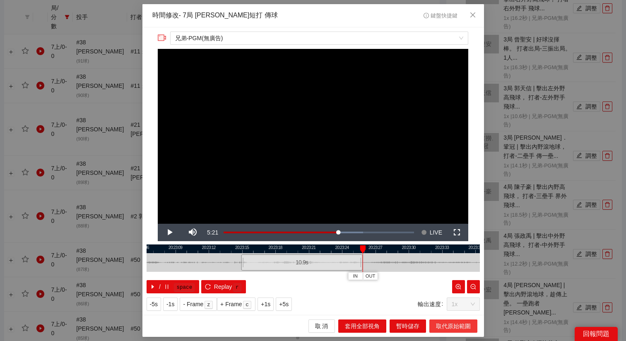
click at [450, 329] on span "取代原始範圍" at bounding box center [453, 326] width 35 height 9
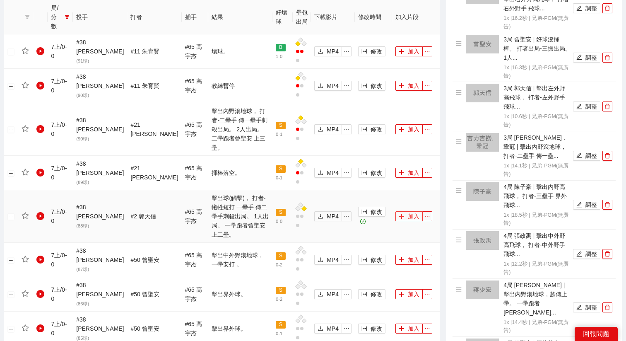
click at [404, 211] on button "加入" at bounding box center [409, 216] width 27 height 10
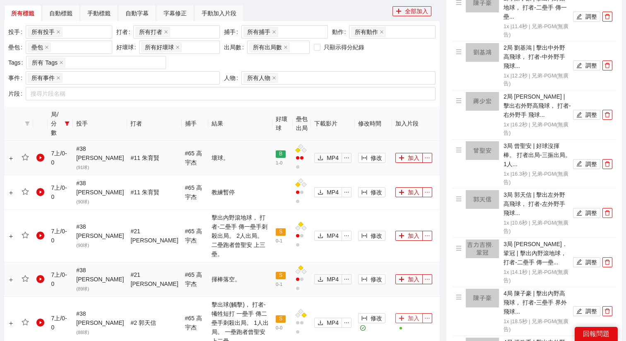
scroll to position [331, 0]
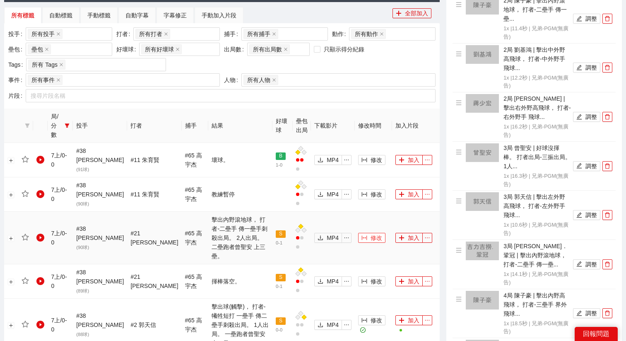
click at [371, 233] on span "修改" at bounding box center [377, 237] width 12 height 9
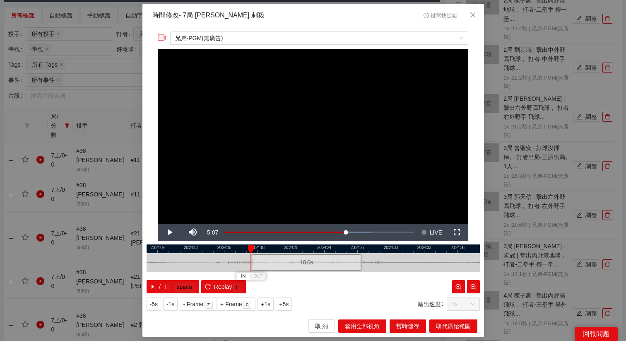
drag, startPoint x: 290, startPoint y: 264, endPoint x: 284, endPoint y: 264, distance: 6.6
click at [284, 264] on div "10.0 s" at bounding box center [306, 262] width 111 height 16
drag, startPoint x: 284, startPoint y: 264, endPoint x: 271, endPoint y: 265, distance: 13.0
click at [271, 265] on div "10.0 s" at bounding box center [293, 262] width 111 height 16
click at [274, 266] on div "10.0 s" at bounding box center [294, 262] width 111 height 16
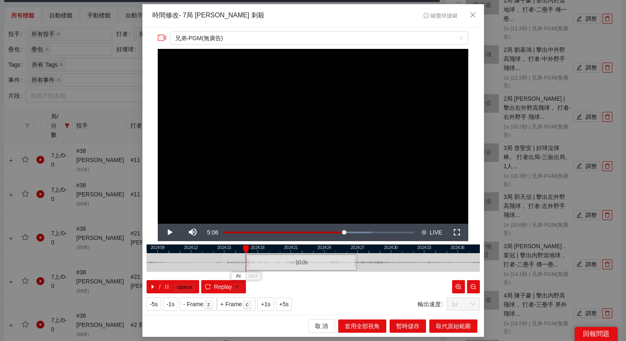
drag, startPoint x: 274, startPoint y: 266, endPoint x: 278, endPoint y: 266, distance: 4.6
click at [279, 266] on div "10.0 s" at bounding box center [301, 262] width 111 height 16
click at [277, 266] on div "10.0 s" at bounding box center [300, 262] width 111 height 16
click at [275, 266] on div "10.0 s" at bounding box center [298, 262] width 111 height 16
click at [287, 301] on span "+5s" at bounding box center [284, 304] width 10 height 9
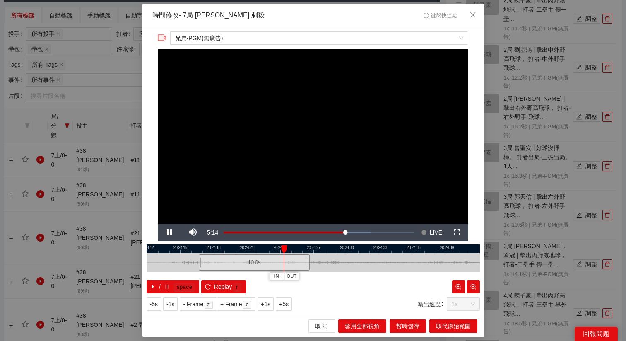
drag, startPoint x: 391, startPoint y: 248, endPoint x: 338, endPoint y: 249, distance: 52.6
click at [338, 249] on div at bounding box center [270, 248] width 334 height 9
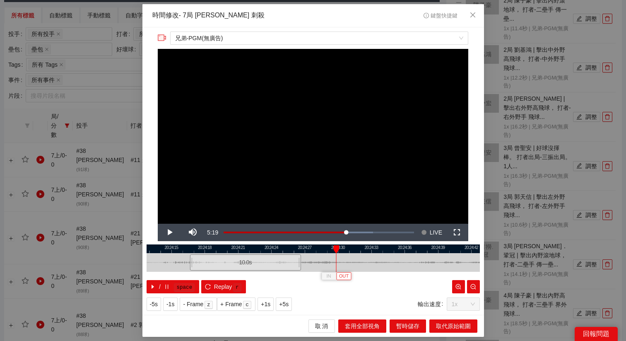
click at [346, 277] on span "OUT" at bounding box center [344, 276] width 10 height 7
click at [443, 330] on span "取代原始範圍" at bounding box center [453, 326] width 35 height 9
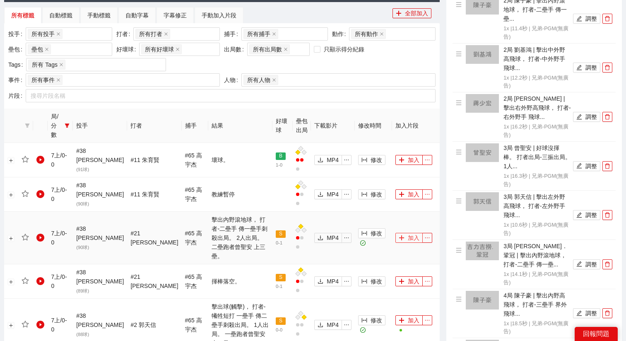
click at [407, 233] on button "加入" at bounding box center [409, 238] width 27 height 10
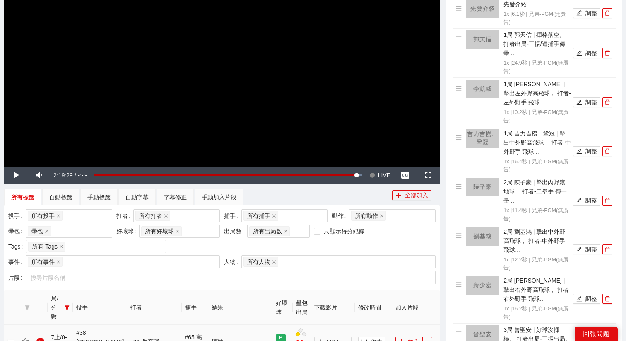
scroll to position [0, 0]
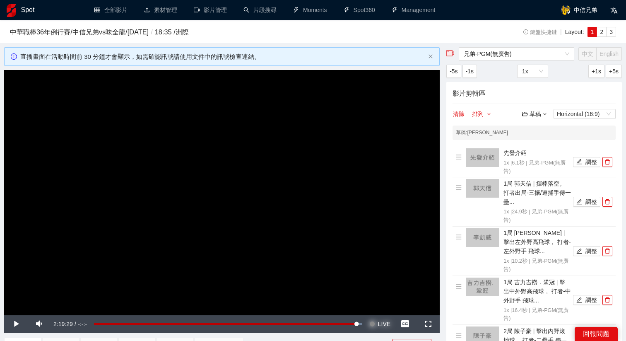
click at [382, 322] on span "LIVE" at bounding box center [384, 323] width 12 height 17
click at [382, 268] on video "Video Player" at bounding box center [222, 192] width 436 height 245
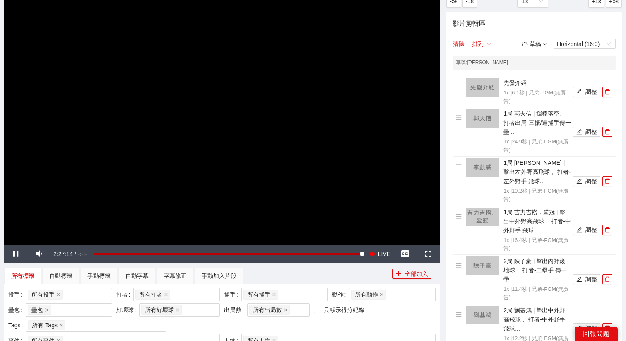
scroll to position [78, 0]
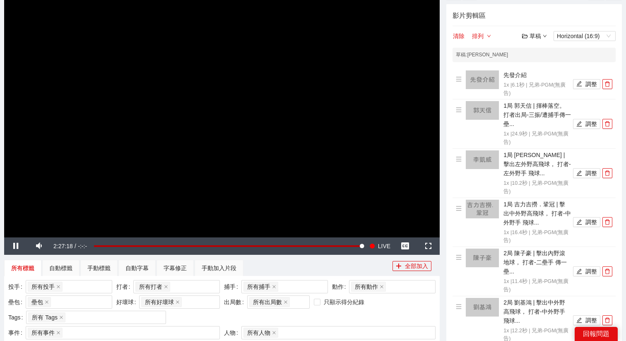
click at [389, 163] on video "Video Player" at bounding box center [222, 114] width 436 height 245
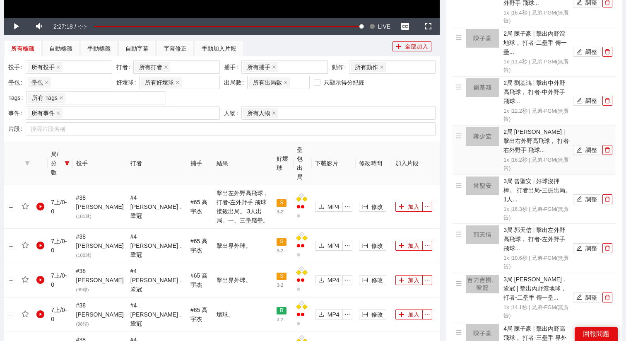
scroll to position [284, 0]
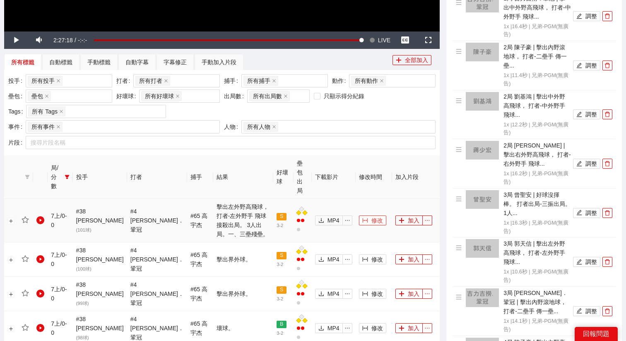
click at [363, 218] on icon "column-width" at bounding box center [366, 221] width 6 height 6
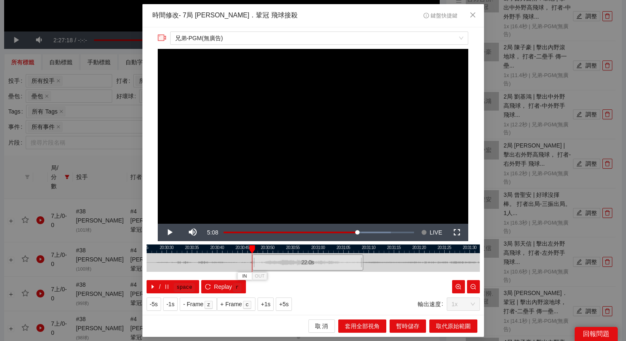
drag, startPoint x: 303, startPoint y: 265, endPoint x: 298, endPoint y: 265, distance: 5.4
click at [298, 265] on div "22.0 s" at bounding box center [307, 262] width 111 height 16
click at [307, 262] on div "22.0 s" at bounding box center [306, 262] width 111 height 16
click at [287, 307] on span "+5s" at bounding box center [284, 304] width 10 height 9
click at [281, 249] on div at bounding box center [313, 248] width 334 height 9
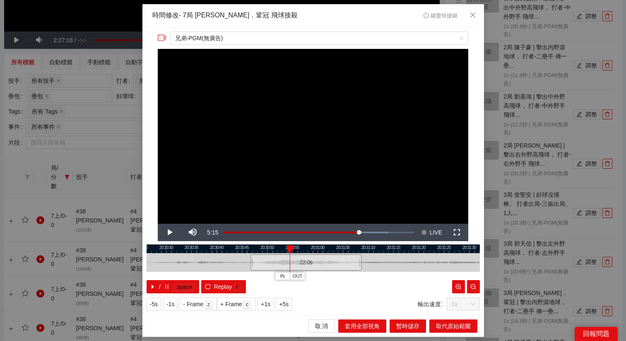
click at [281, 249] on div at bounding box center [314, 248] width 334 height 9
click at [274, 249] on div at bounding box center [314, 248] width 334 height 9
click at [289, 303] on span "+5s" at bounding box center [284, 304] width 10 height 9
click at [287, 305] on span "+5s" at bounding box center [284, 304] width 10 height 9
click at [360, 277] on span "OUT" at bounding box center [357, 276] width 10 height 7
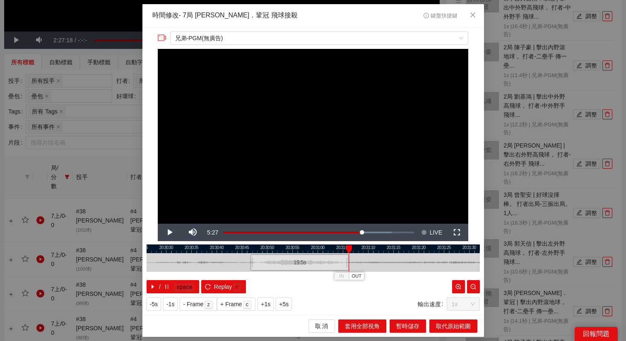
click at [256, 250] on div at bounding box center [314, 248] width 334 height 9
click at [447, 326] on span "取代原始範圍" at bounding box center [453, 326] width 35 height 9
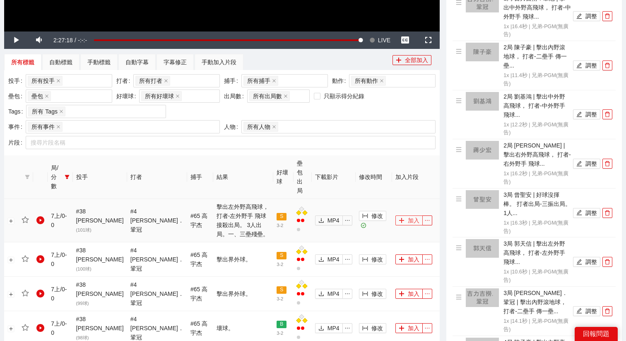
click at [404, 215] on button "加入" at bounding box center [409, 220] width 27 height 10
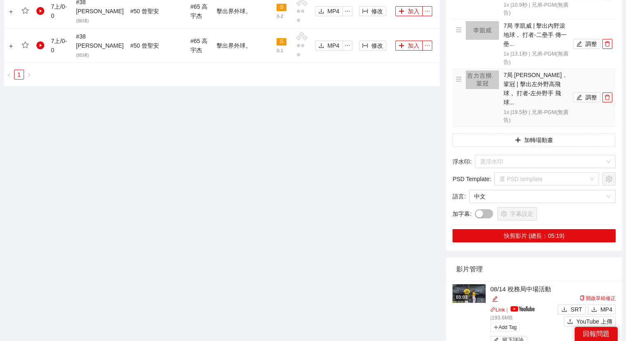
scroll to position [1129, 0]
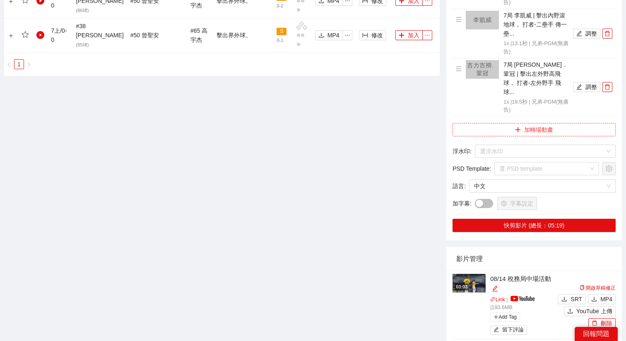
click at [510, 123] on button "加轉場動畫" at bounding box center [534, 129] width 163 height 13
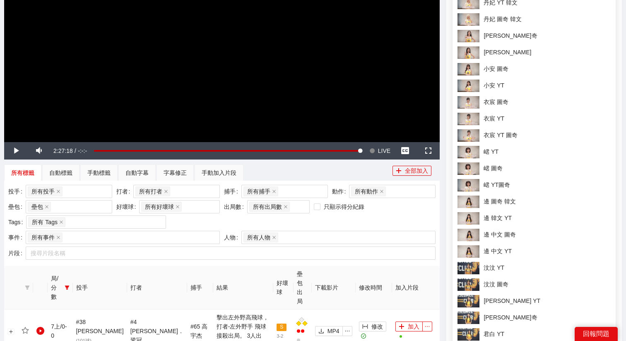
scroll to position [0, 0]
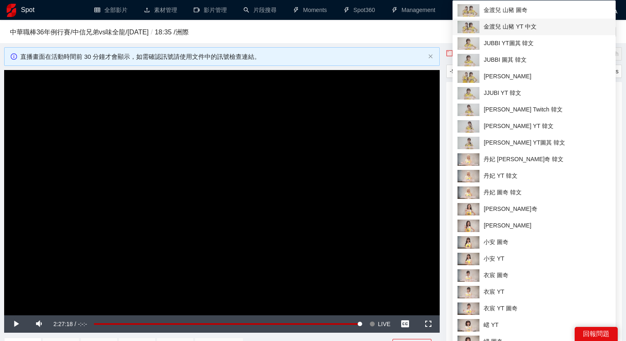
click at [526, 26] on span "金渡兒 山豬 YT 中文" at bounding box center [534, 27] width 153 height 12
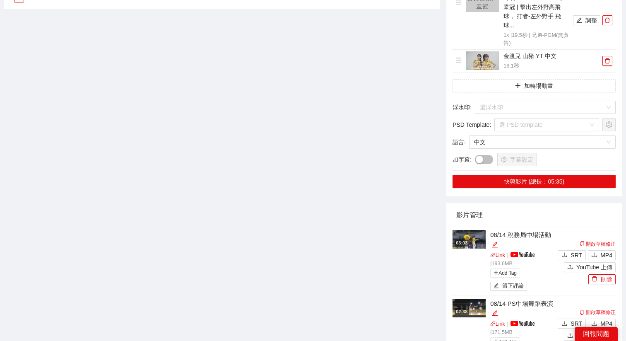
scroll to position [1197, 0]
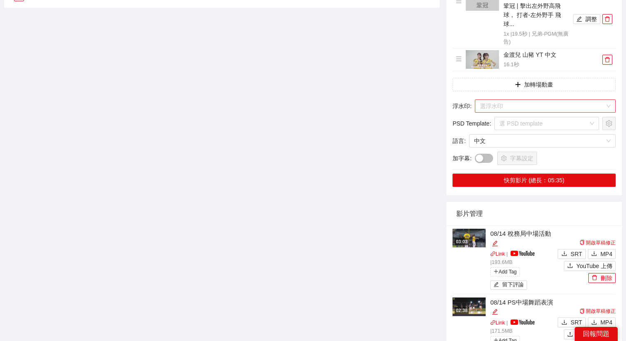
click at [506, 100] on input "search" at bounding box center [542, 106] width 125 height 12
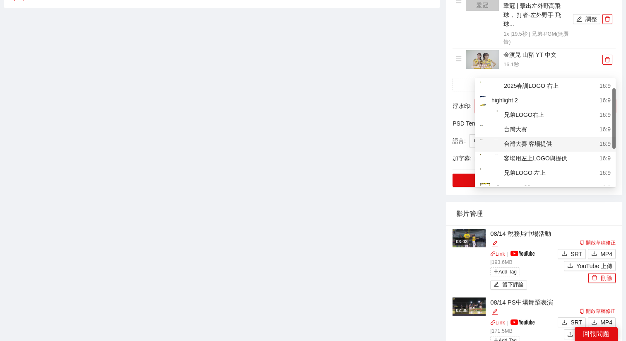
scroll to position [25, 0]
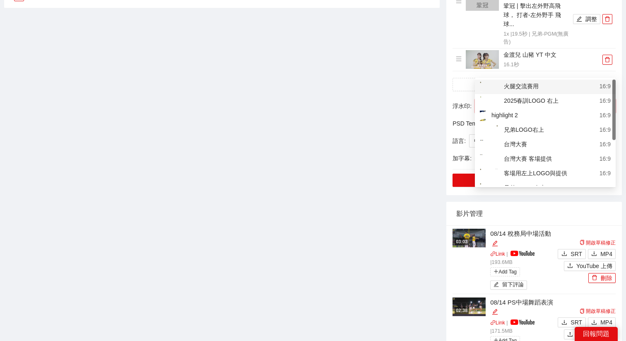
click at [539, 100] on input "search" at bounding box center [542, 106] width 125 height 12
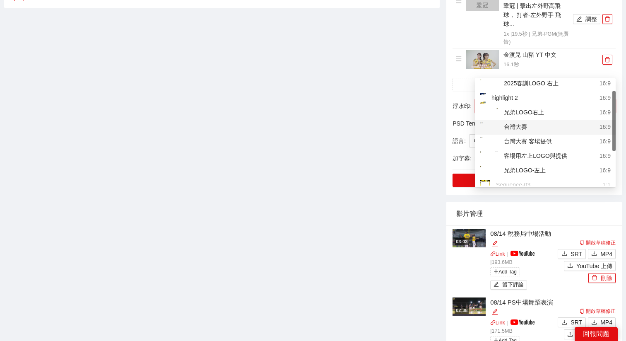
scroll to position [33, 0]
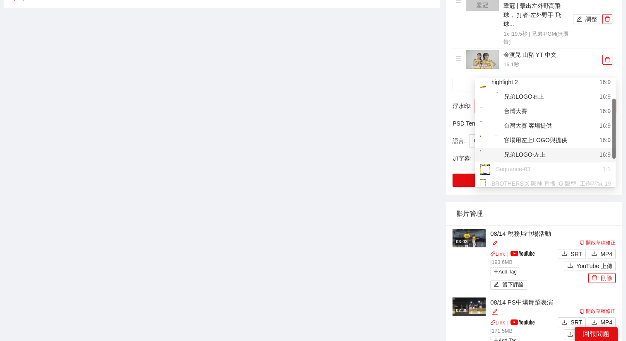
click at [535, 151] on div "兄弟LOGO-左上" at bounding box center [513, 155] width 66 height 10
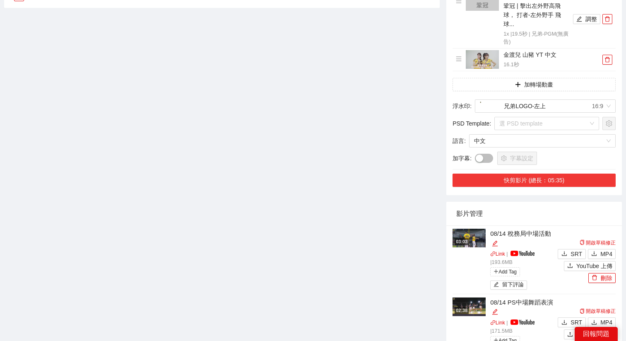
click at [533, 174] on button "快剪影片 (總長：05:35)" at bounding box center [534, 180] width 163 height 13
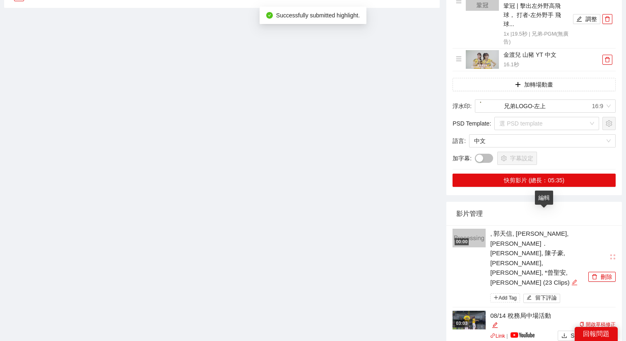
click at [572, 279] on icon "edit" at bounding box center [575, 282] width 6 height 6
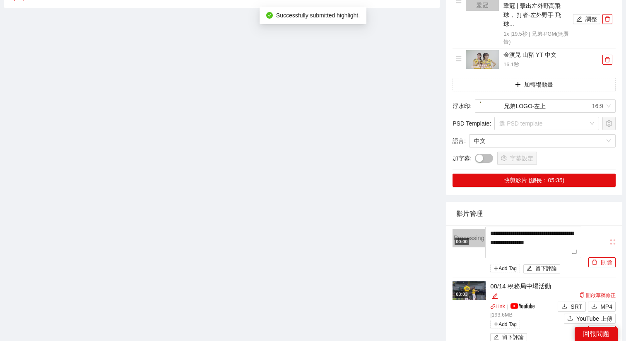
drag, startPoint x: 554, startPoint y: 215, endPoint x: 452, endPoint y: 185, distance: 106.5
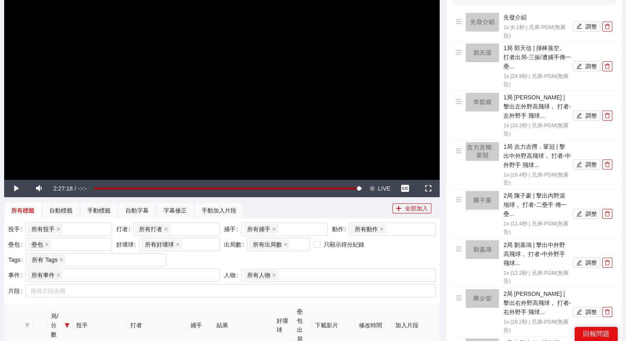
scroll to position [0, 0]
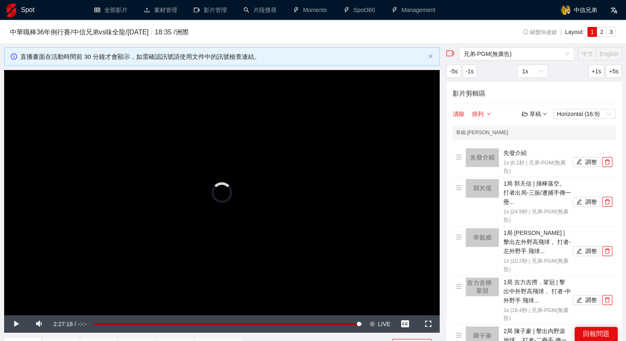
click at [292, 322] on div "Loaded : 100.00% -0:44:34 -0:01:40" at bounding box center [228, 323] width 277 height 17
click at [358, 279] on video "Video Player" at bounding box center [222, 192] width 436 height 245
click at [374, 326] on span "Video Player" at bounding box center [373, 323] width 6 height 17
click at [530, 118] on div "草稿 Horizontal (16:9)" at bounding box center [569, 114] width 94 height 10
click at [534, 117] on div "草稿" at bounding box center [534, 113] width 25 height 9
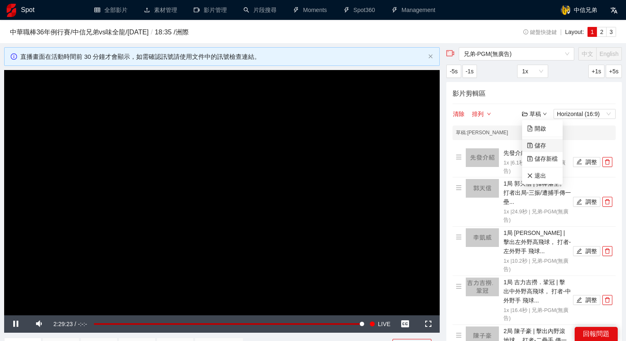
click at [537, 147] on link "儲存" at bounding box center [536, 145] width 19 height 7
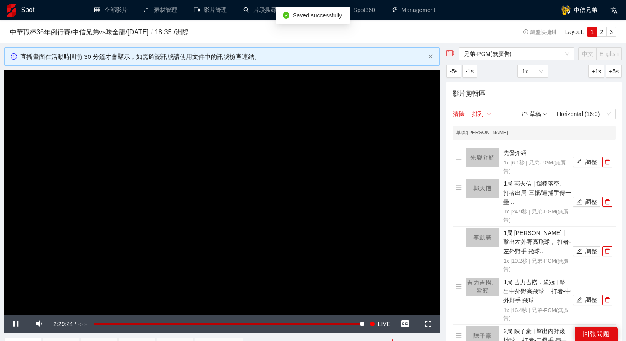
click at [533, 113] on div "草稿" at bounding box center [534, 113] width 25 height 9
click at [534, 176] on link "退出" at bounding box center [536, 175] width 19 height 7
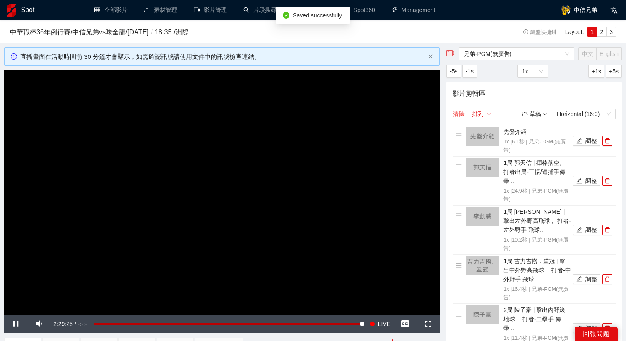
click at [459, 115] on button "清除" at bounding box center [459, 114] width 12 height 10
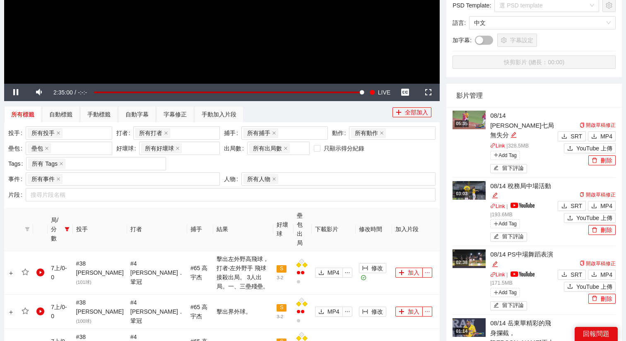
scroll to position [217, 0]
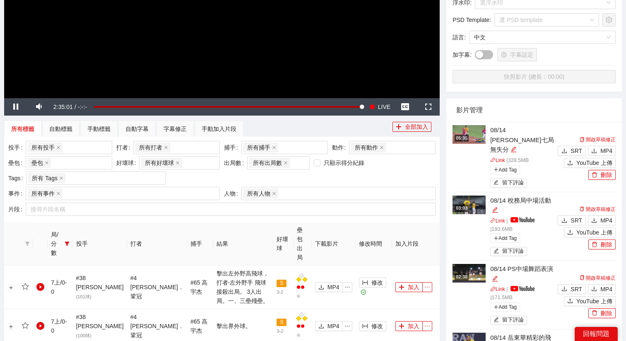
click at [476, 133] on img at bounding box center [469, 134] width 33 height 19
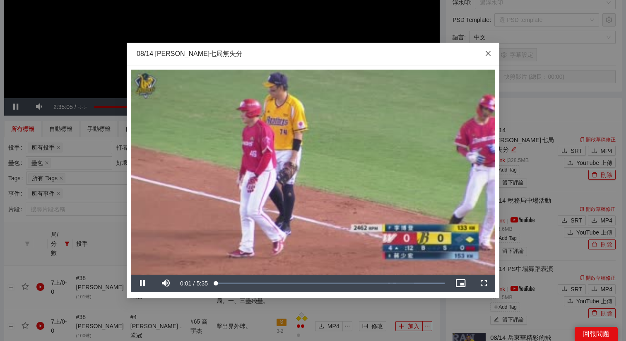
click at [485, 52] on icon "close" at bounding box center [488, 53] width 7 height 7
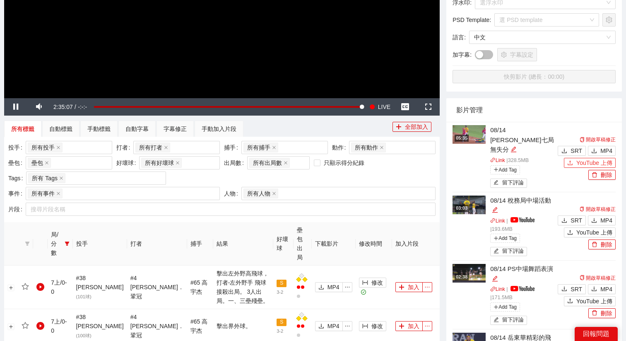
click at [582, 160] on span "YouTube 上傳" at bounding box center [595, 162] width 36 height 9
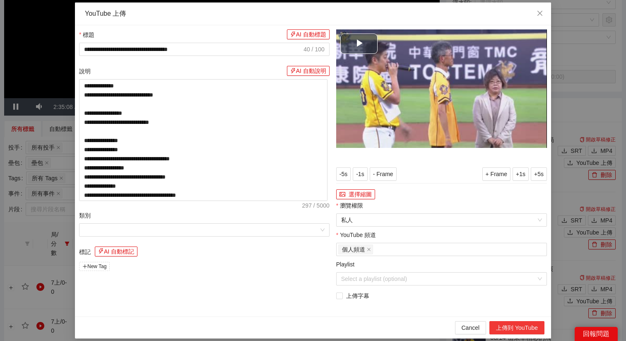
click at [539, 331] on button "上傳到 YouTube" at bounding box center [517, 327] width 55 height 13
click at [541, 13] on icon "close" at bounding box center [540, 13] width 5 height 5
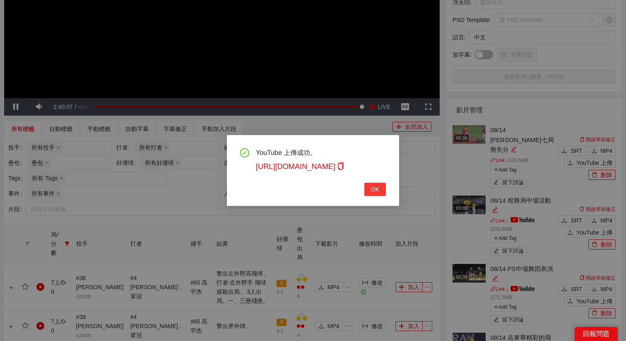
click at [369, 191] on button "OK" at bounding box center [376, 189] width 22 height 13
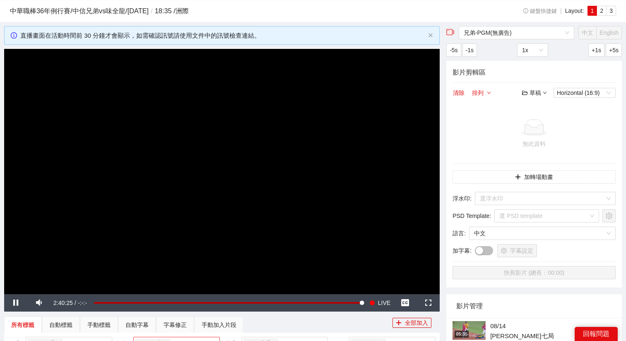
scroll to position [26, 0]
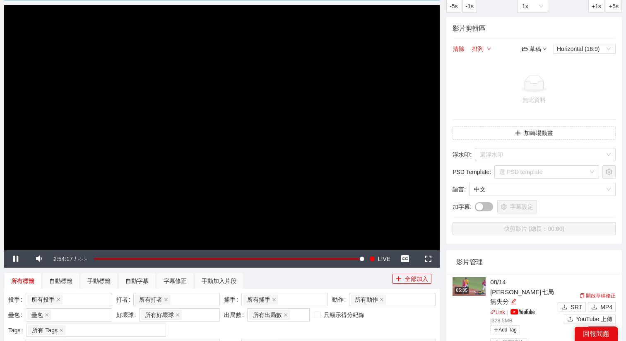
click at [244, 167] on video "Video Player" at bounding box center [222, 127] width 436 height 245
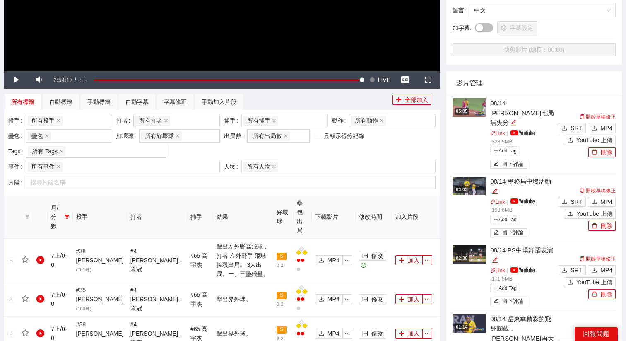
scroll to position [310, 0]
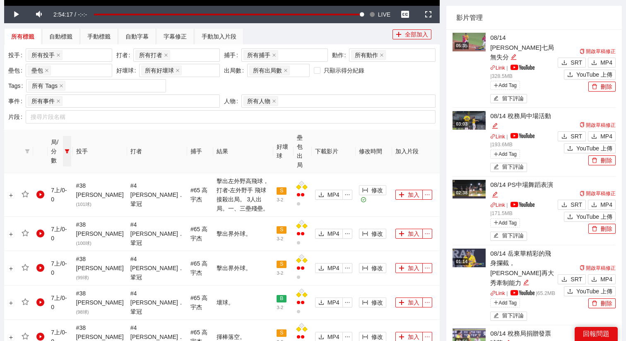
click at [70, 149] on icon "filter" at bounding box center [67, 151] width 5 height 5
click at [58, 267] on button "確 定" at bounding box center [60, 272] width 20 height 10
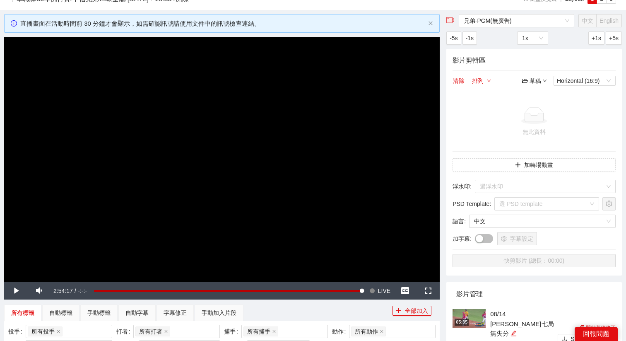
scroll to position [0, 0]
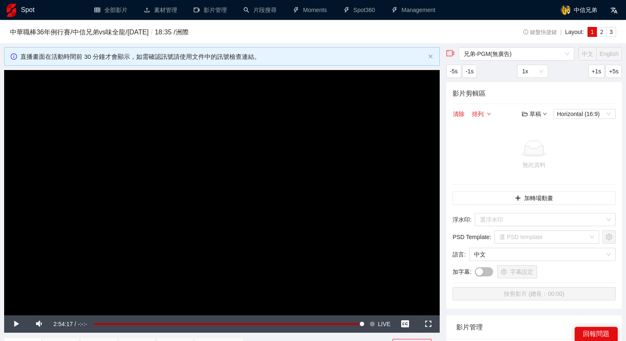
click at [196, 199] on video "Video Player" at bounding box center [222, 192] width 436 height 245
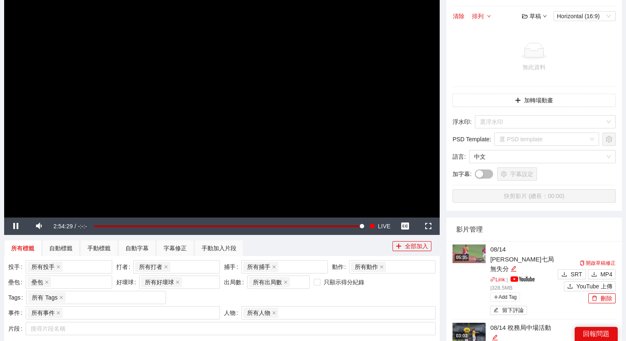
scroll to position [99, 0]
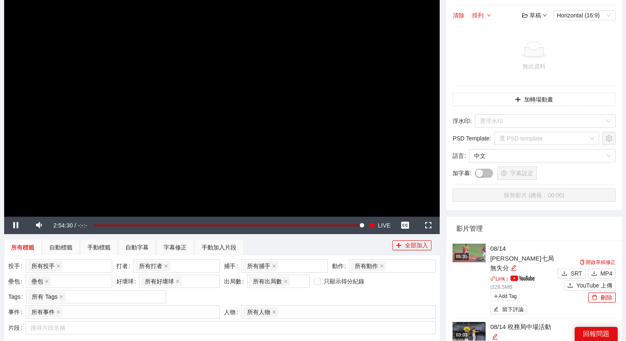
click at [230, 158] on video "Video Player" at bounding box center [222, 93] width 436 height 245
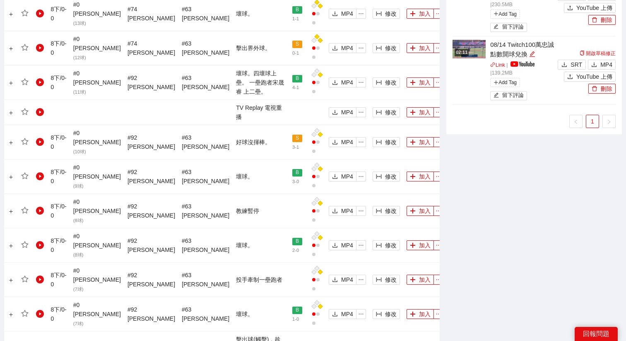
scroll to position [670, 0]
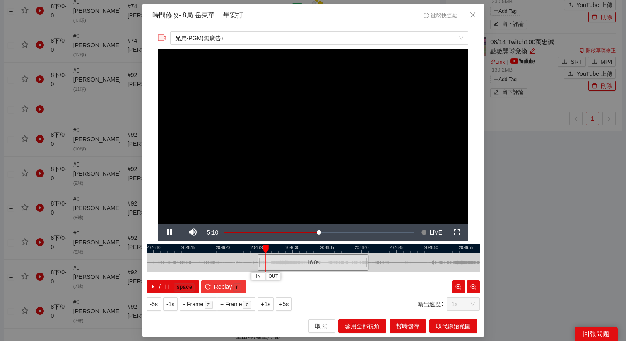
click at [222, 287] on span "Replay" at bounding box center [223, 286] width 18 height 9
drag, startPoint x: 309, startPoint y: 265, endPoint x: 302, endPoint y: 266, distance: 6.2
click at [302, 266] on div "16.0 s" at bounding box center [306, 262] width 111 height 16
click at [226, 283] on span "Replay" at bounding box center [223, 286] width 18 height 9
click at [291, 305] on button "+5s" at bounding box center [284, 303] width 16 height 13
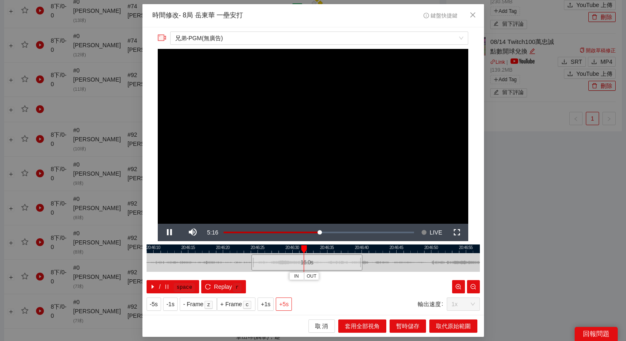
click at [291, 305] on button "+5s" at bounding box center [284, 303] width 16 height 13
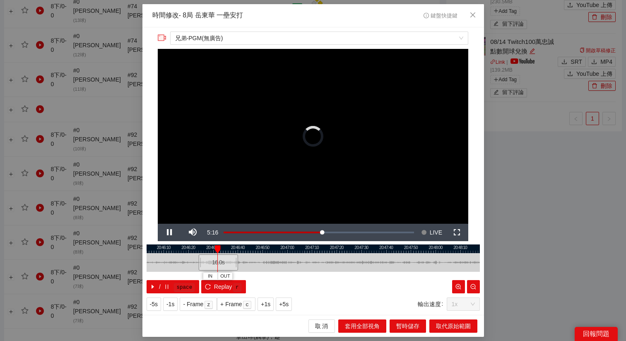
drag, startPoint x: 418, startPoint y: 249, endPoint x: 288, endPoint y: 251, distance: 130.1
click at [288, 251] on div at bounding box center [185, 248] width 334 height 9
click at [169, 232] on span "Video Player" at bounding box center [169, 232] width 0 height 0
click at [283, 300] on span "+5s" at bounding box center [284, 304] width 10 height 9
click at [281, 274] on span "OUT" at bounding box center [280, 276] width 10 height 7
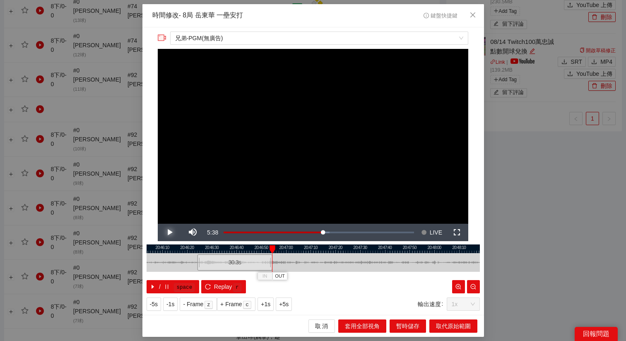
click at [169, 232] on span "Video Player" at bounding box center [169, 232] width 0 height 0
click at [288, 306] on span "+5s" at bounding box center [284, 304] width 10 height 9
click at [281, 247] on div at bounding box center [313, 248] width 334 height 9
click at [281, 247] on div at bounding box center [314, 248] width 334 height 9
click at [269, 246] on div at bounding box center [314, 248] width 334 height 9
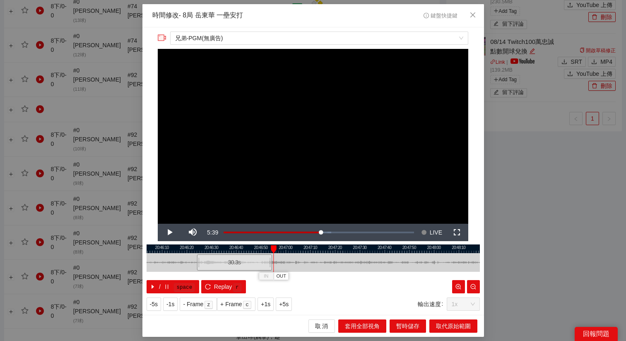
click at [259, 249] on div at bounding box center [314, 248] width 334 height 9
click at [270, 278] on span "OUT" at bounding box center [269, 276] width 10 height 7
click at [249, 250] on div at bounding box center [314, 248] width 334 height 9
click at [263, 275] on span "OUT" at bounding box center [264, 276] width 10 height 7
click at [433, 324] on button "取代原始範圍" at bounding box center [454, 325] width 48 height 13
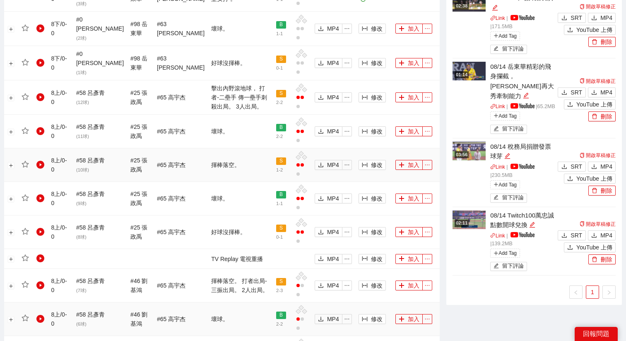
scroll to position [449, 0]
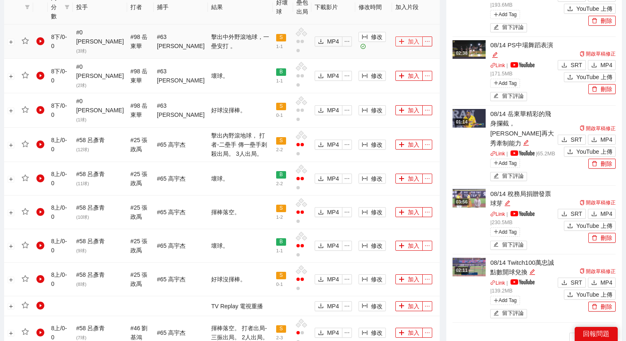
click at [404, 36] on button "加入" at bounding box center [409, 41] width 27 height 10
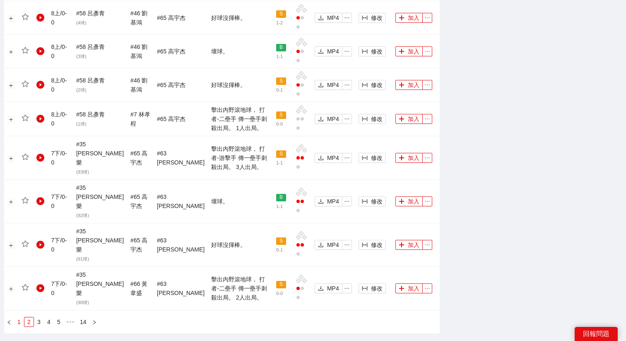
click at [17, 317] on link "1" at bounding box center [19, 321] width 9 height 9
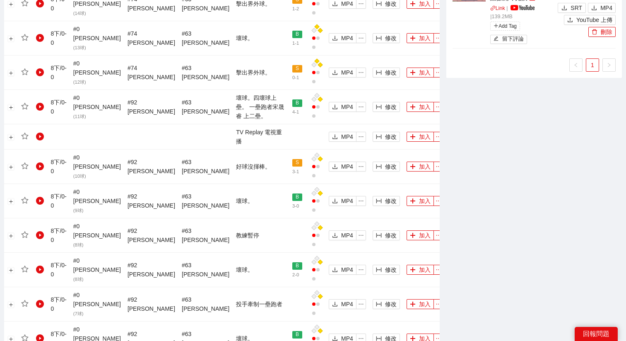
scroll to position [696, 0]
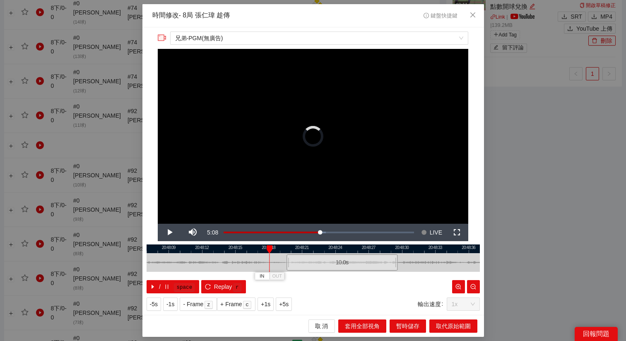
drag, startPoint x: 295, startPoint y: 263, endPoint x: 324, endPoint y: 263, distance: 29.0
click at [324, 263] on div "10.0 s" at bounding box center [342, 262] width 111 height 16
click at [329, 264] on div "10.0 s" at bounding box center [342, 262] width 111 height 16
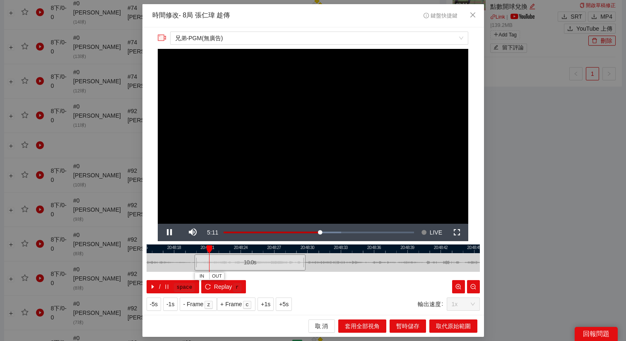
drag, startPoint x: 362, startPoint y: 250, endPoint x: 266, endPoint y: 259, distance: 96.1
click at [266, 259] on div "20:48:15 20:48:18 20:48:21 20:48:24 20:48:27 20:48:30 20:48:33 20:48:36 20:48:3…" at bounding box center [314, 268] width 334 height 49
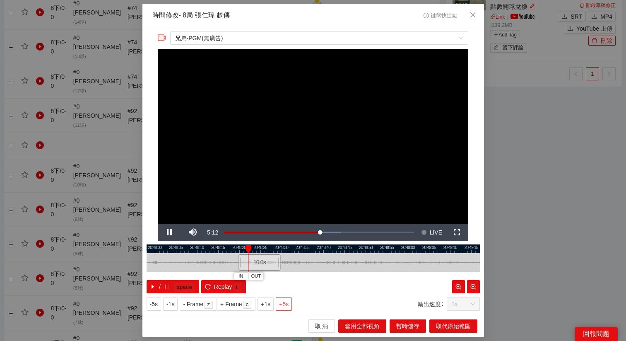
click at [288, 302] on span "+5s" at bounding box center [284, 304] width 10 height 9
click at [169, 232] on span "Video Player" at bounding box center [169, 232] width 0 height 0
click at [323, 328] on span "取 消" at bounding box center [321, 326] width 13 height 9
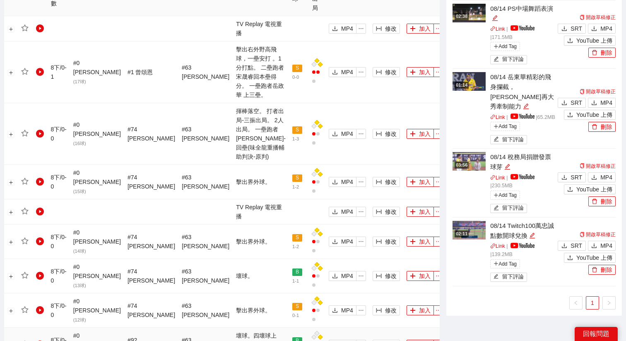
scroll to position [459, 0]
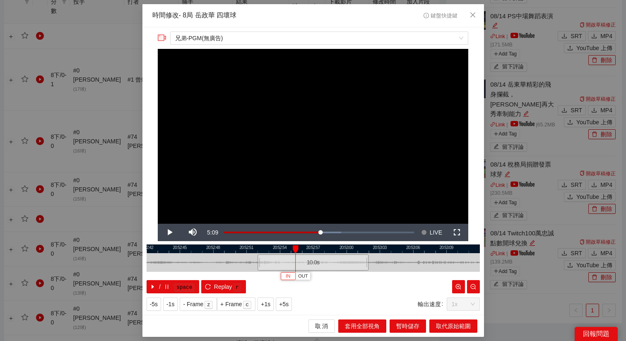
click at [285, 277] on button "IN" at bounding box center [288, 276] width 15 height 8
click at [311, 266] on div "6.5 s" at bounding box center [335, 262] width 73 height 16
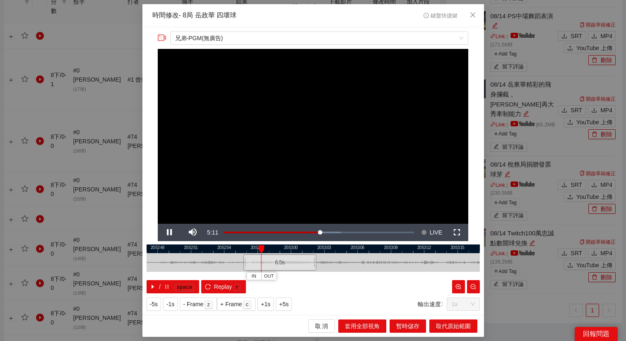
drag, startPoint x: 401, startPoint y: 251, endPoint x: 331, endPoint y: 255, distance: 70.2
click at [331, 255] on div "20:52:45 20:52:48 20:52:51 20:52:54 20:52:57 20:53:00 20:53:03 20:53:06 20:53:0…" at bounding box center [314, 268] width 334 height 49
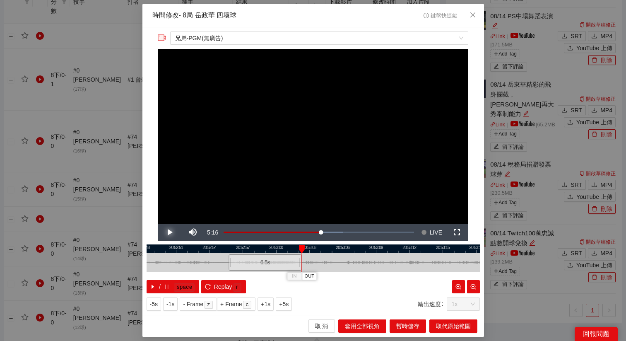
click at [169, 232] on span "Video Player" at bounding box center [169, 232] width 0 height 0
click at [331, 244] on div at bounding box center [314, 248] width 334 height 9
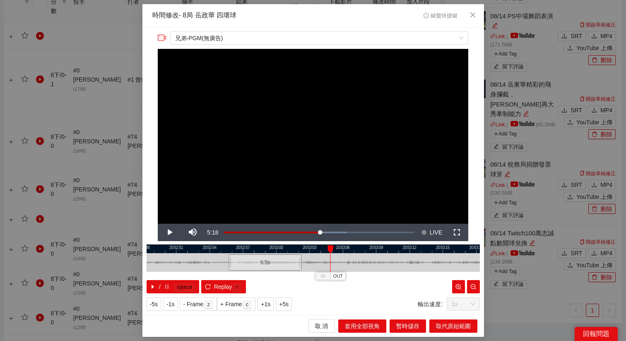
click at [308, 249] on div at bounding box center [314, 248] width 334 height 9
click at [343, 276] on span "OUT" at bounding box center [339, 276] width 10 height 7
click at [338, 247] on div at bounding box center [339, 249] width 6 height 8
click at [347, 276] on span "OUT" at bounding box center [346, 276] width 10 height 7
click at [451, 322] on span "取代原始範圍" at bounding box center [453, 326] width 35 height 9
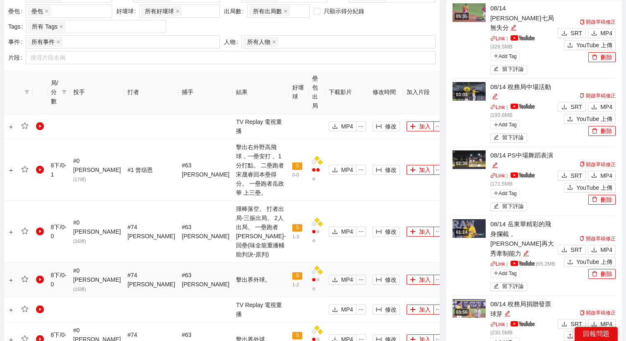
scroll to position [368, 0]
click at [376, 167] on icon "column-width" at bounding box center [379, 170] width 6 height 6
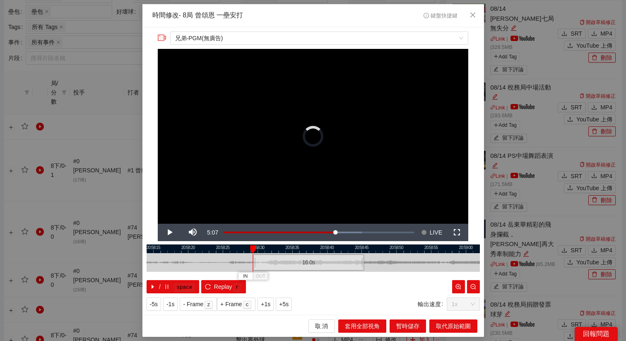
drag, startPoint x: 306, startPoint y: 262, endPoint x: 300, endPoint y: 263, distance: 5.8
click at [300, 263] on div "16.0 s" at bounding box center [308, 262] width 111 height 16
click at [281, 260] on div "16.0 s" at bounding box center [306, 262] width 111 height 16
drag, startPoint x: 281, startPoint y: 260, endPoint x: 275, endPoint y: 260, distance: 6.6
click at [275, 260] on div "16.0 s" at bounding box center [303, 262] width 111 height 16
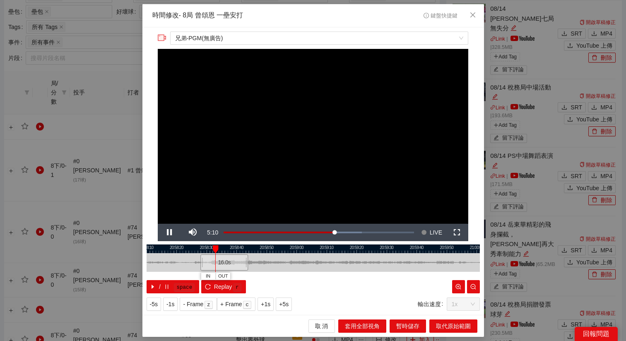
drag, startPoint x: 383, startPoint y: 248, endPoint x: 303, endPoint y: 252, distance: 80.5
click at [303, 252] on div at bounding box center [233, 248] width 334 height 9
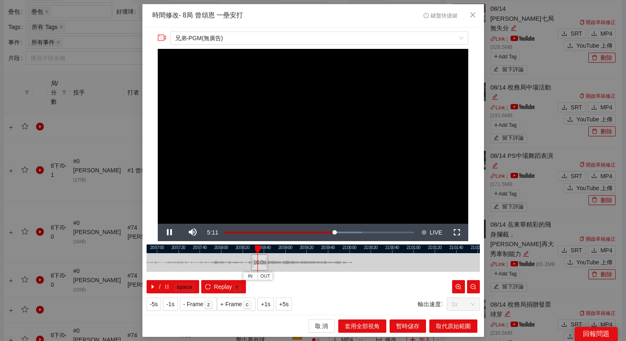
drag, startPoint x: 332, startPoint y: 250, endPoint x: 295, endPoint y: 250, distance: 36.9
click at [295, 250] on div at bounding box center [298, 248] width 334 height 9
click at [287, 305] on span "+5s" at bounding box center [284, 304] width 10 height 9
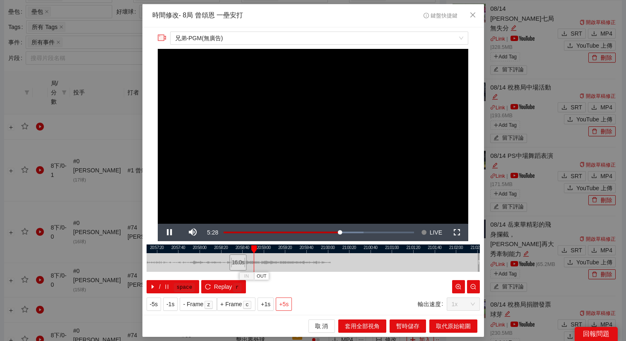
click at [287, 305] on span "+5s" at bounding box center [284, 304] width 10 height 9
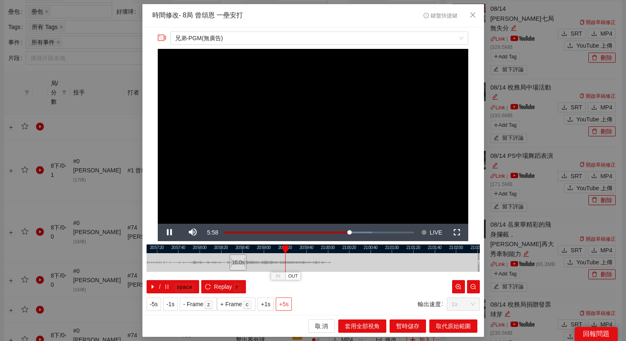
click at [287, 305] on span "+5s" at bounding box center [284, 304] width 10 height 9
click at [270, 300] on span "+1s" at bounding box center [266, 304] width 10 height 9
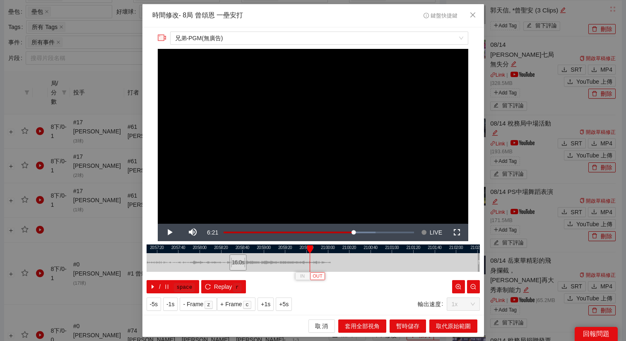
click at [321, 276] on span "OUT" at bounding box center [318, 276] width 10 height 7
click at [467, 327] on span "取代原始範圍" at bounding box center [453, 326] width 35 height 9
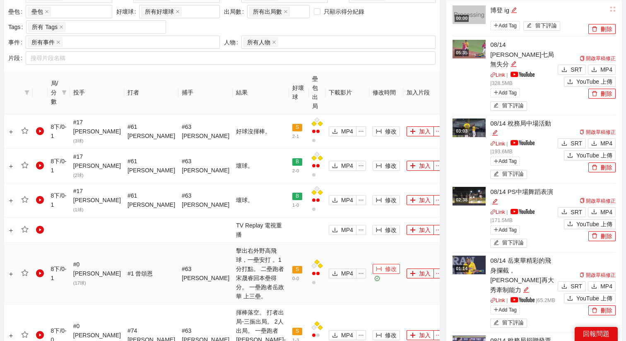
click at [385, 264] on span "修改" at bounding box center [391, 268] width 12 height 9
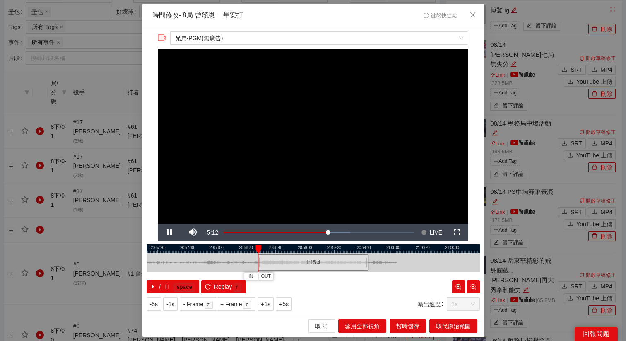
click at [369, 251] on div at bounding box center [314, 248] width 334 height 9
click at [267, 303] on span "+1s" at bounding box center [266, 304] width 10 height 9
click at [396, 276] on button "OUT" at bounding box center [389, 276] width 15 height 8
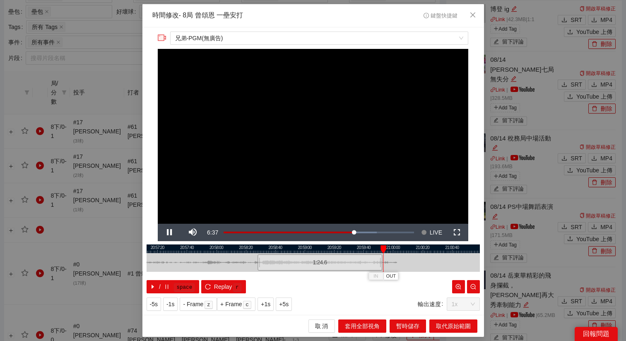
click at [395, 245] on div at bounding box center [314, 248] width 334 height 9
click at [359, 251] on div at bounding box center [313, 248] width 334 height 9
click at [359, 251] on div at bounding box center [314, 248] width 334 height 9
click at [271, 300] on span "+1s" at bounding box center [266, 304] width 10 height 9
click at [268, 300] on span "+1s" at bounding box center [266, 304] width 10 height 9
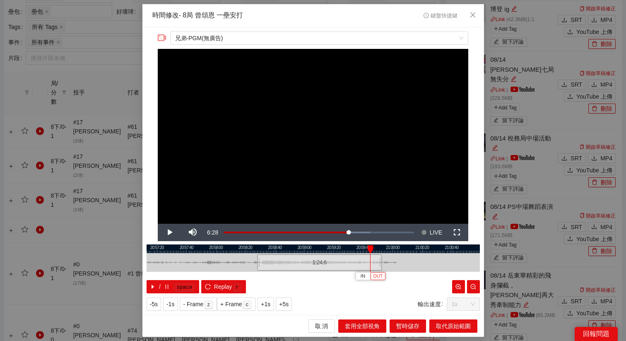
click at [380, 279] on span "OUT" at bounding box center [378, 276] width 10 height 7
click at [451, 324] on span "取代原始範圍" at bounding box center [453, 326] width 35 height 9
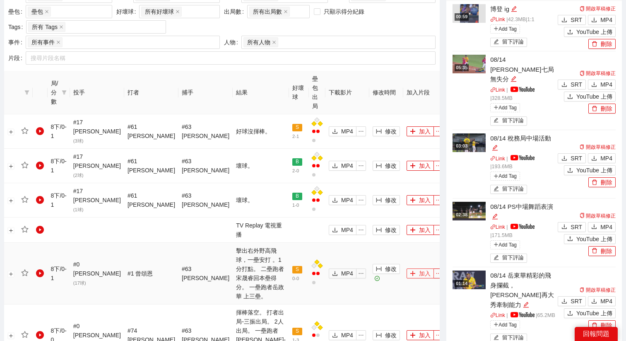
click at [409, 268] on button "加入" at bounding box center [420, 273] width 27 height 10
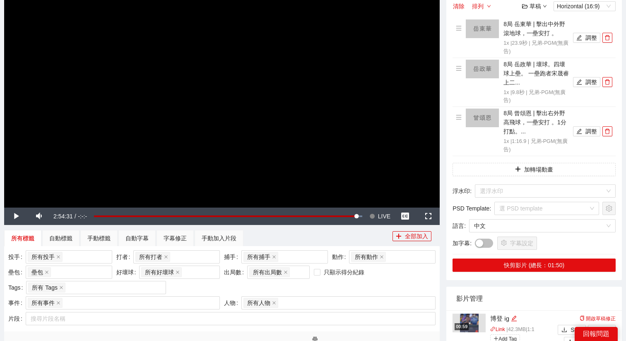
scroll to position [83, 0]
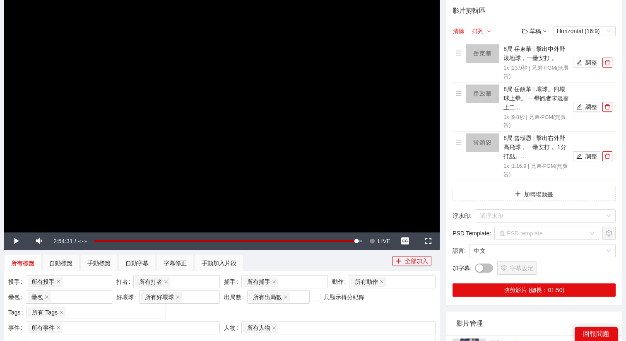
click at [348, 162] on video "Video Player" at bounding box center [222, 109] width 436 height 245
click at [387, 245] on span "LIVE" at bounding box center [384, 240] width 12 height 17
click at [518, 217] on input "search" at bounding box center [542, 216] width 125 height 12
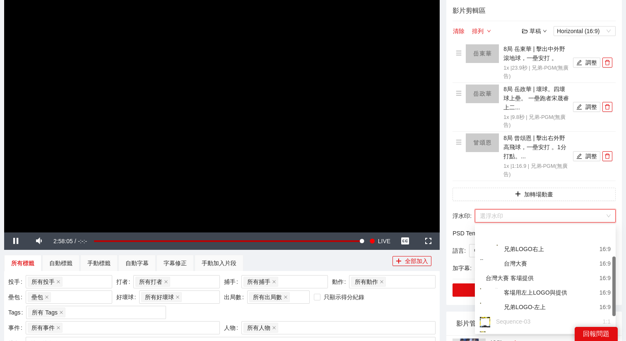
scroll to position [22, 0]
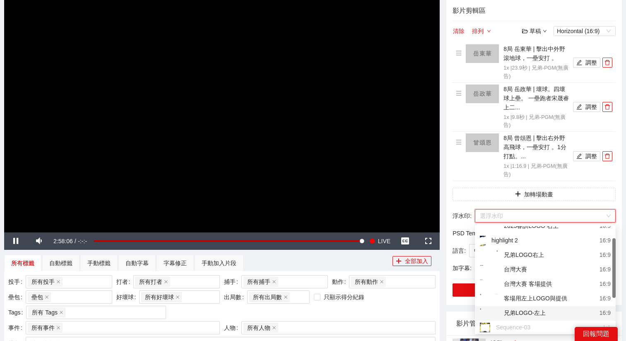
click at [520, 308] on div "兄弟LOGO-左上" at bounding box center [513, 313] width 66 height 10
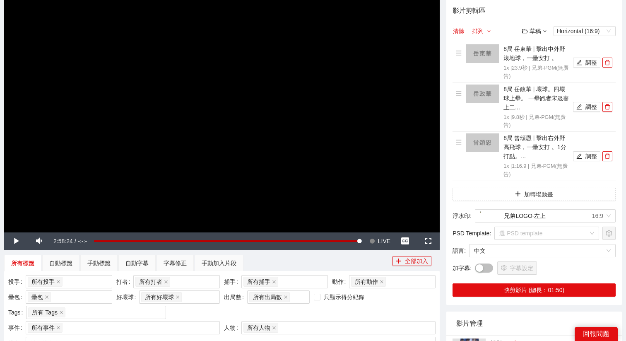
click at [367, 182] on video "Video Player" at bounding box center [222, 109] width 436 height 245
click at [387, 239] on span "LIVE" at bounding box center [384, 240] width 12 height 17
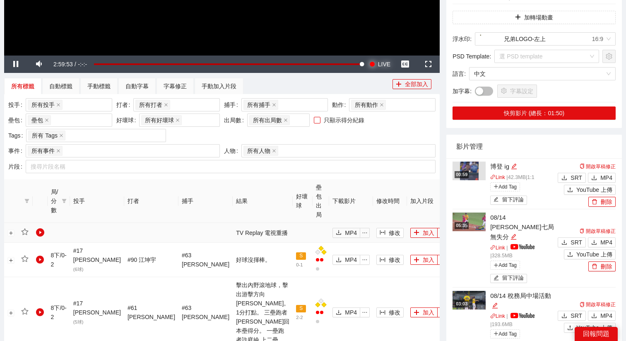
scroll to position [280, 0]
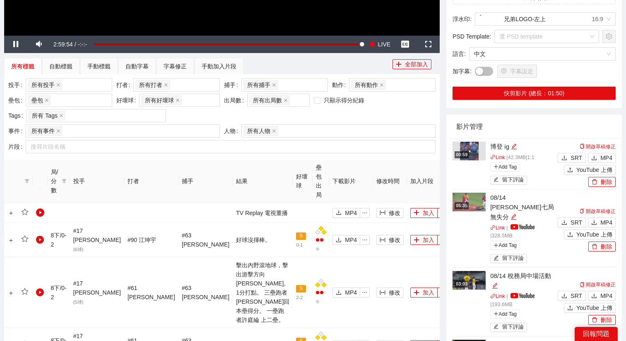
click at [377, 288] on button "修改" at bounding box center [390, 293] width 27 height 10
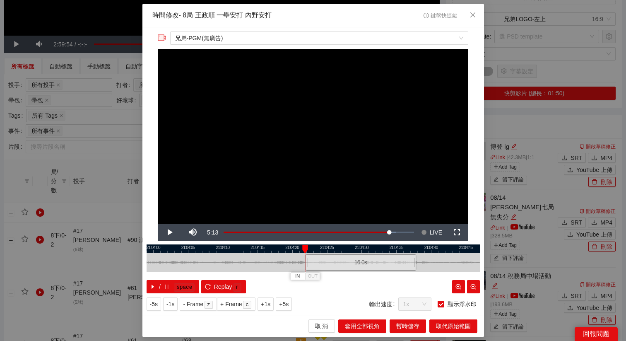
drag, startPoint x: 288, startPoint y: 261, endPoint x: 335, endPoint y: 261, distance: 46.8
click at [335, 261] on div "16.0 s" at bounding box center [360, 262] width 111 height 16
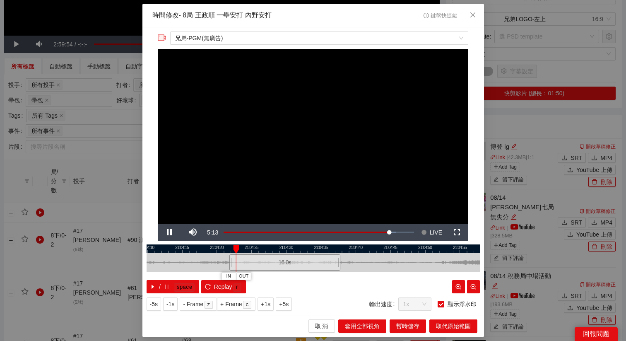
drag, startPoint x: 363, startPoint y: 250, endPoint x: 288, endPoint y: 250, distance: 75.4
click at [288, 250] on div at bounding box center [238, 248] width 334 height 9
drag, startPoint x: 268, startPoint y: 261, endPoint x: 277, endPoint y: 262, distance: 8.3
click at [277, 262] on div "16.0 s" at bounding box center [293, 262] width 111 height 16
click at [280, 262] on div "16.0 s" at bounding box center [295, 262] width 111 height 16
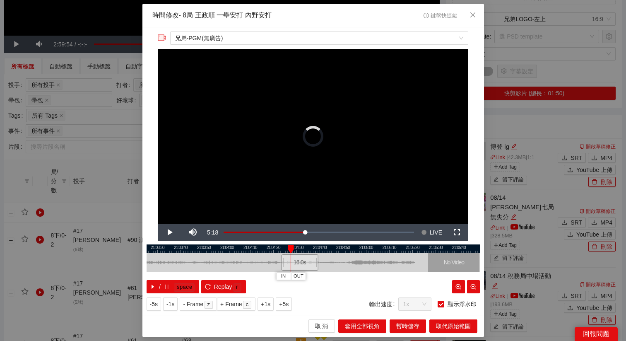
click at [307, 242] on div "**********" at bounding box center [314, 171] width 342 height 288
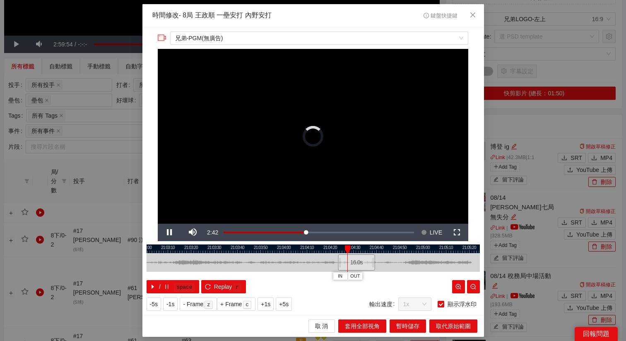
drag, startPoint x: 302, startPoint y: 251, endPoint x: 377, endPoint y: 254, distance: 75.1
click at [377, 254] on div "21:03:00 21:03:10 21:03:20 21:03:30 21:03:40 21:03:50 21:04:00 21:04:10 21:04:2…" at bounding box center [314, 268] width 334 height 49
click at [411, 257] on div at bounding box center [314, 262] width 334 height 19
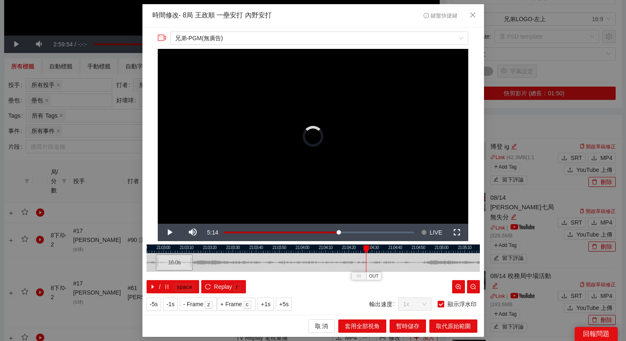
drag, startPoint x: 375, startPoint y: 263, endPoint x: 174, endPoint y: 263, distance: 200.5
click at [174, 263] on div "16.0 s" at bounding box center [174, 262] width 37 height 16
click at [436, 327] on span "取代原始範圍" at bounding box center [453, 326] width 35 height 9
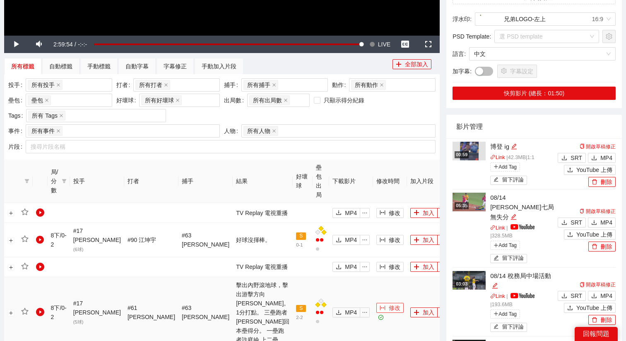
click at [377, 303] on button "修改" at bounding box center [390, 308] width 27 height 10
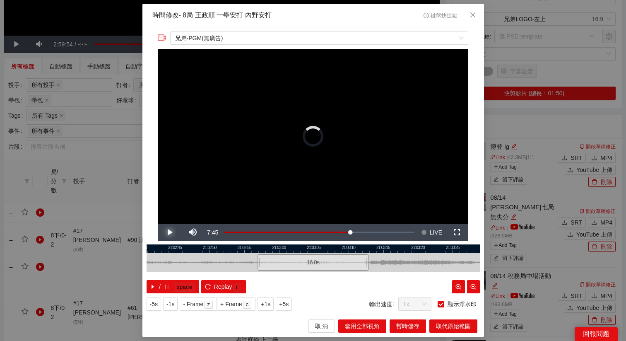
click at [169, 232] on span "Video Player" at bounding box center [169, 232] width 0 height 0
click at [229, 287] on span "Replay" at bounding box center [223, 286] width 18 height 9
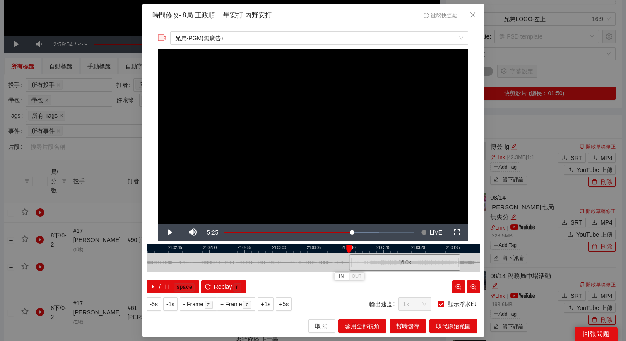
drag, startPoint x: 271, startPoint y: 265, endPoint x: 362, endPoint y: 268, distance: 90.8
click at [362, 268] on div "16.0 s" at bounding box center [404, 262] width 111 height 16
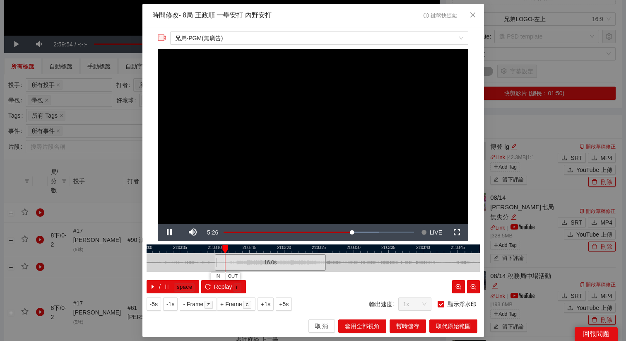
drag, startPoint x: 408, startPoint y: 249, endPoint x: 269, endPoint y: 268, distance: 140.2
click at [269, 268] on div "21:03:00 21:03:05 21:03:10 21:03:15 21:03:20 21:03:25 21:03:30 21:03:35 21:03:4…" at bounding box center [314, 268] width 334 height 49
click at [219, 287] on span "Replay" at bounding box center [223, 286] width 18 height 9
click at [288, 303] on span "+5s" at bounding box center [284, 304] width 10 height 9
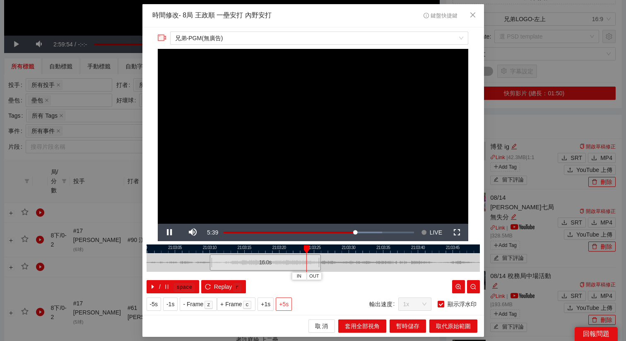
click at [288, 303] on span "+5s" at bounding box center [284, 304] width 10 height 9
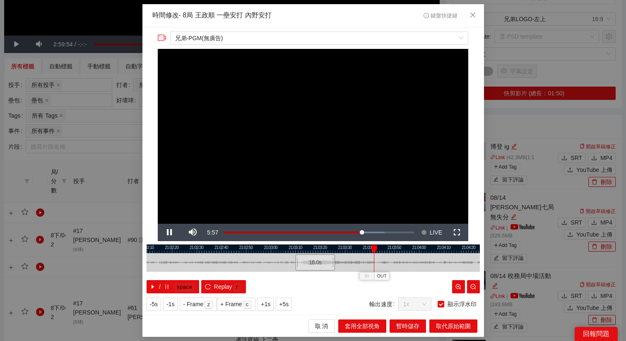
drag, startPoint x: 357, startPoint y: 248, endPoint x: 280, endPoint y: 257, distance: 78.0
click at [280, 257] on div "21:02:00 21:02:10 21:02:20 21:02:30 21:02:40 21:02:50 21:03:00 21:03:10 21:03:2…" at bounding box center [314, 268] width 334 height 49
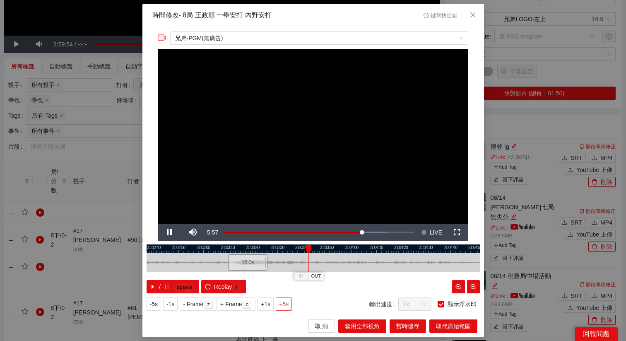
click at [286, 302] on span "+5s" at bounding box center [284, 304] width 10 height 9
click at [330, 246] on div at bounding box center [314, 248] width 334 height 9
click at [335, 250] on div at bounding box center [314, 248] width 334 height 9
click at [332, 249] on div at bounding box center [314, 248] width 334 height 9
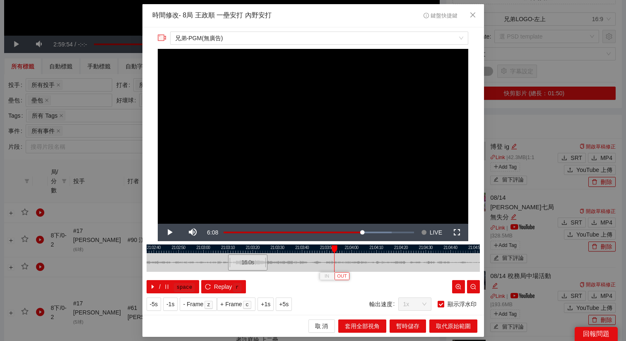
click at [346, 278] on span "OUT" at bounding box center [342, 276] width 10 height 7
click at [446, 328] on span "取代原始範圍" at bounding box center [453, 326] width 35 height 9
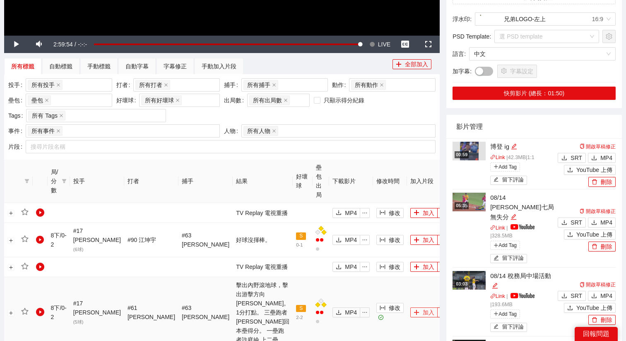
click at [411, 307] on button "加入" at bounding box center [424, 312] width 27 height 10
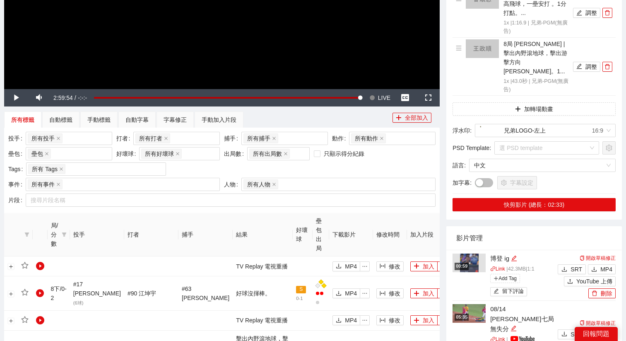
scroll to position [218, 0]
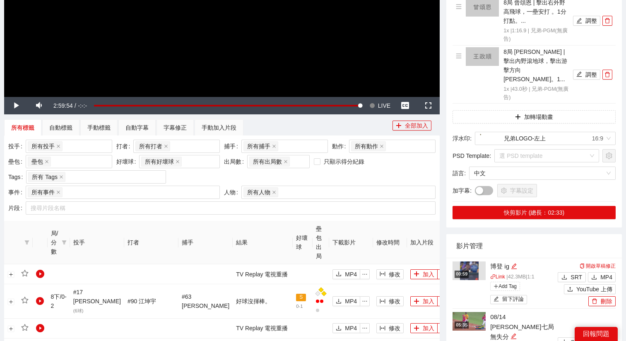
click at [381, 110] on span "LIVE" at bounding box center [384, 105] width 12 height 17
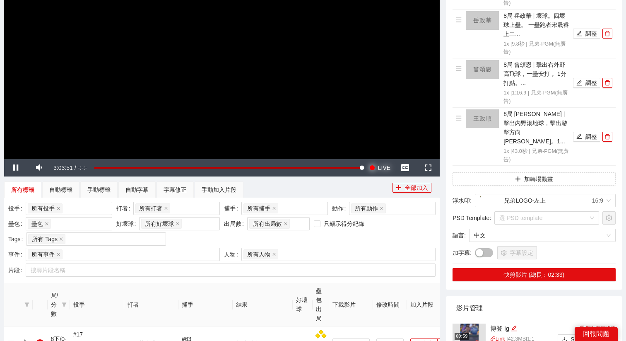
scroll to position [255, 0]
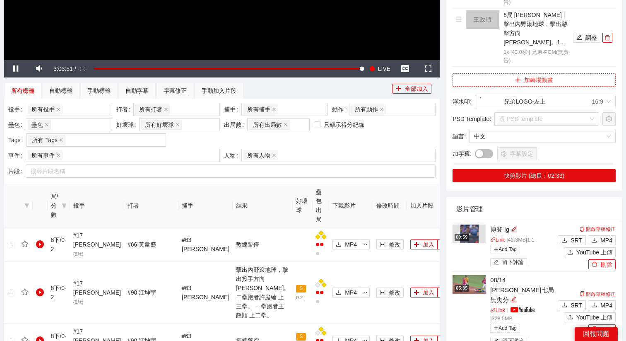
click at [521, 73] on button "加轉場動畫" at bounding box center [534, 79] width 163 height 13
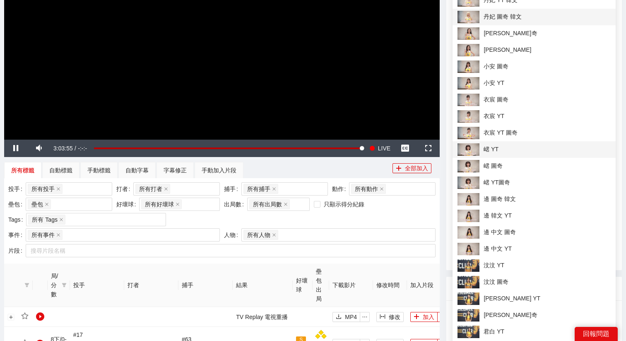
scroll to position [179, 0]
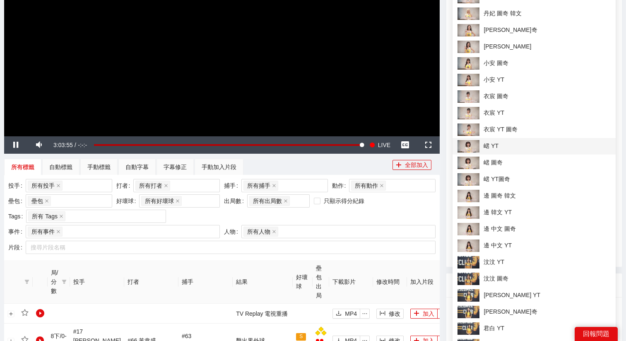
click at [484, 142] on span "峮 YT" at bounding box center [534, 146] width 153 height 12
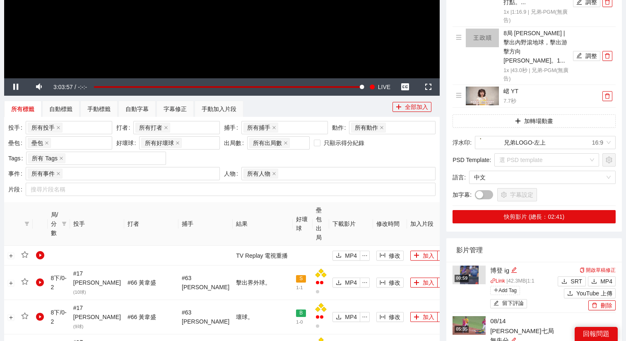
scroll to position [241, 0]
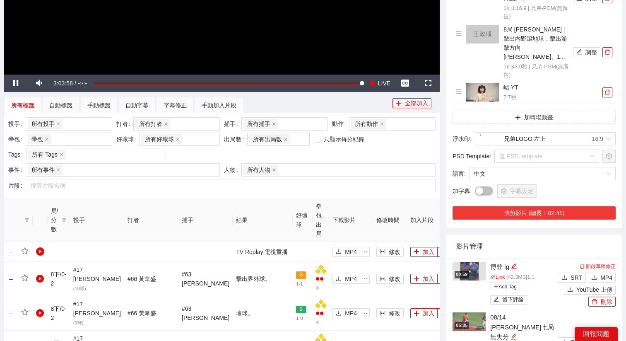
click at [516, 206] on button "快剪影片 (總長：02:41)" at bounding box center [534, 212] width 163 height 13
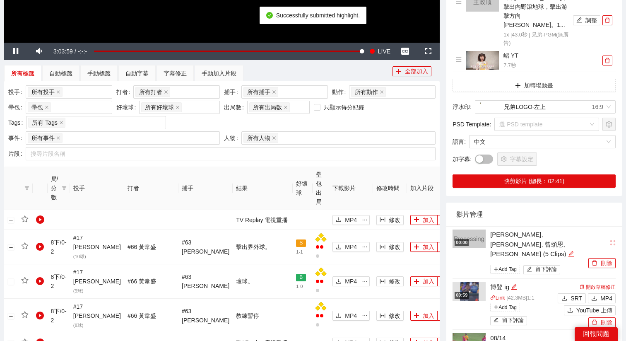
click at [568, 249] on div "編輯" at bounding box center [571, 254] width 6 height 10
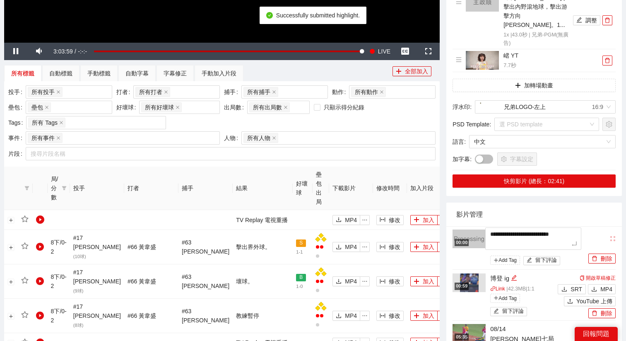
drag, startPoint x: 522, startPoint y: 237, endPoint x: 464, endPoint y: 224, distance: 59.1
click at [464, 230] on div "**********" at bounding box center [520, 249] width 134 height 38
type textarea "*"
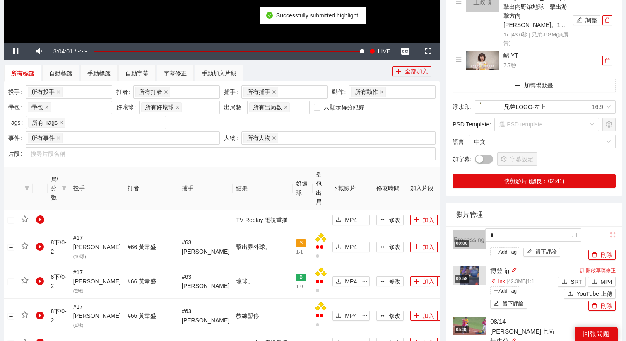
type textarea "**"
type textarea "***"
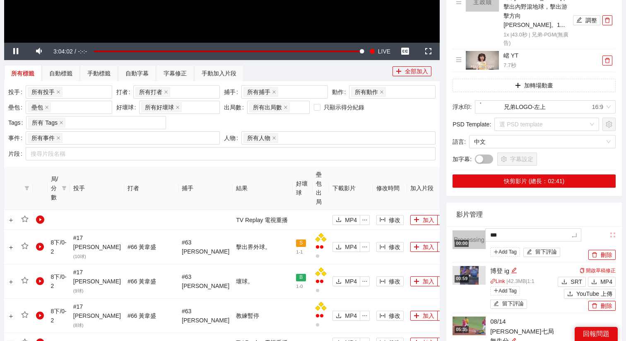
type textarea "****"
type textarea "*****"
type textarea "****"
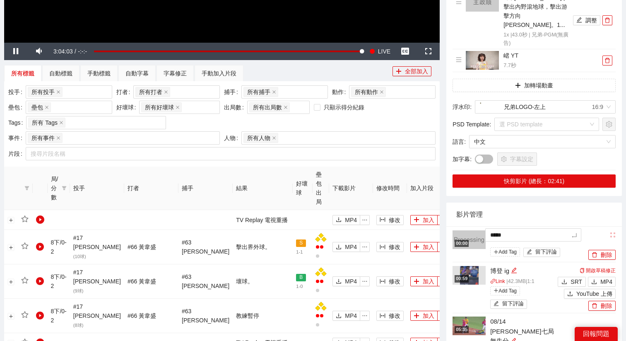
type textarea "****"
type textarea "*****"
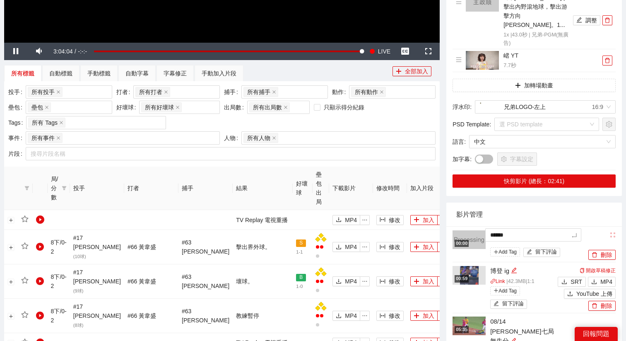
type textarea "*******"
type textarea "********"
type textarea "*********"
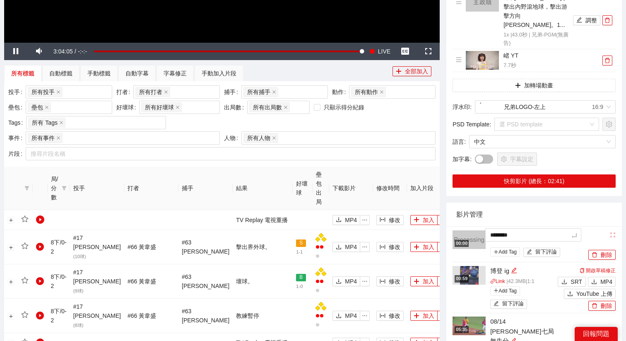
type textarea "*********"
type textarea "********"
type textarea "*******"
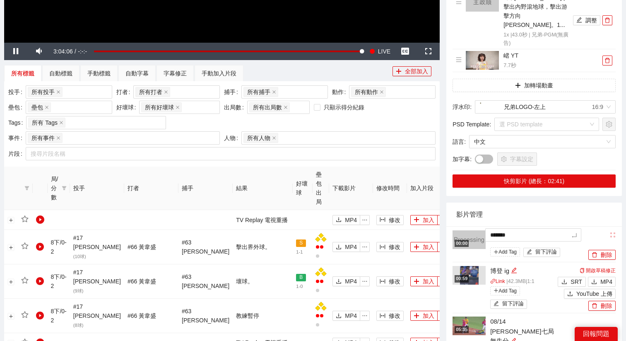
type textarea "********"
type textarea "*******"
type textarea "********"
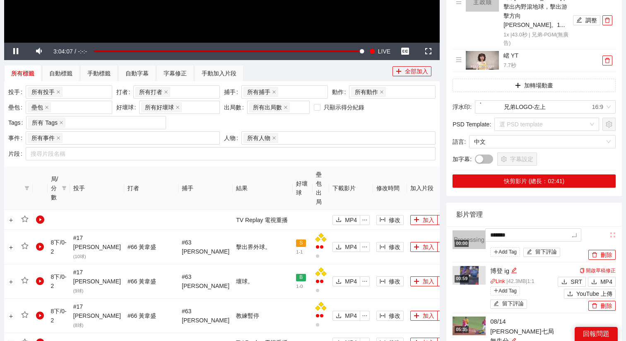
type textarea "********"
type textarea "*********"
type textarea "**********"
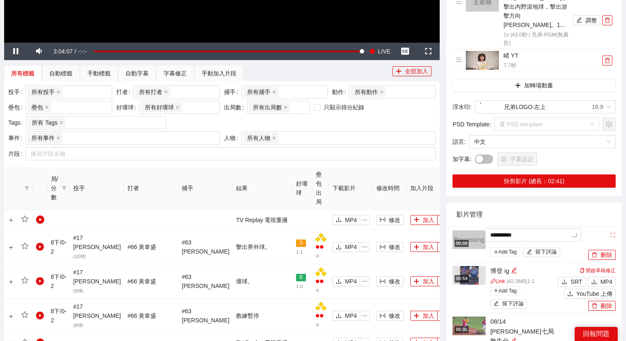
type textarea "********"
type textarea "*********"
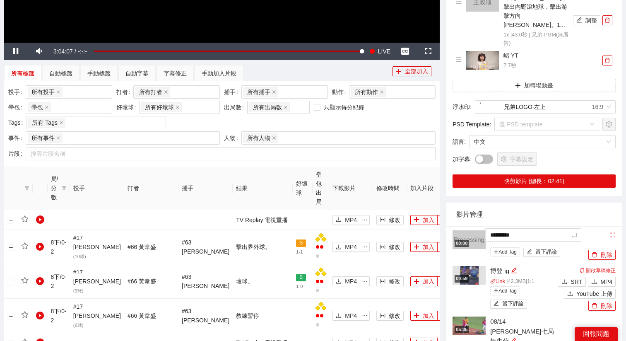
type textarea "*********"
type textarea "**********"
click at [541, 233] on icon "edit" at bounding box center [537, 236] width 6 height 6
click at [541, 228] on textarea "**********" at bounding box center [534, 234] width 96 height 13
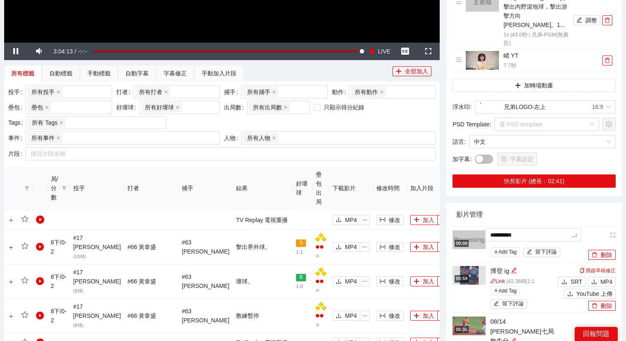
click at [541, 228] on textarea "**********" at bounding box center [534, 234] width 96 height 13
type textarea "**********"
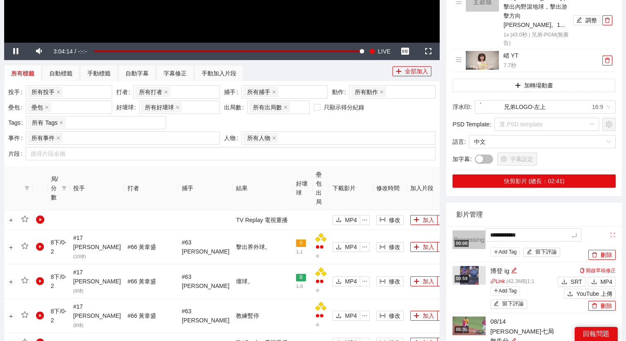
type textarea "**********"
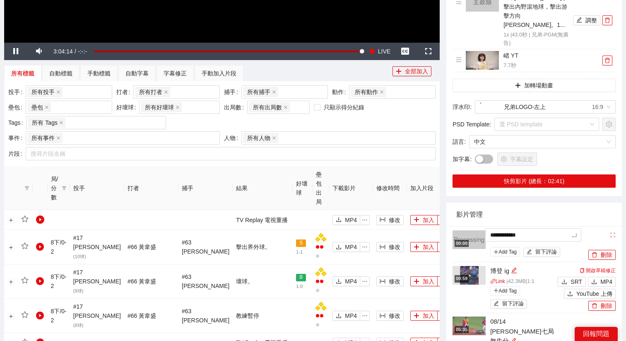
type textarea "**********"
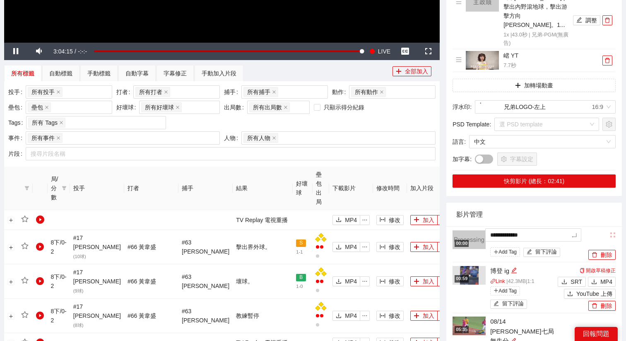
type textarea "**********"
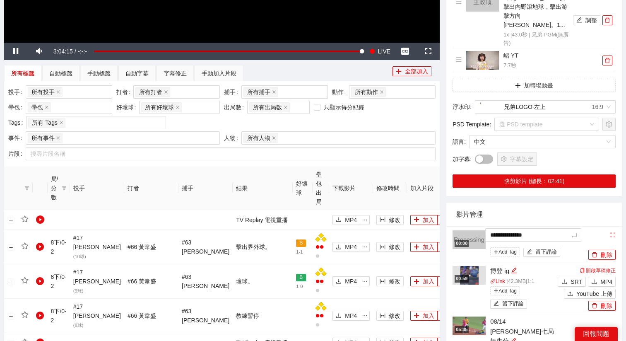
type textarea "**********"
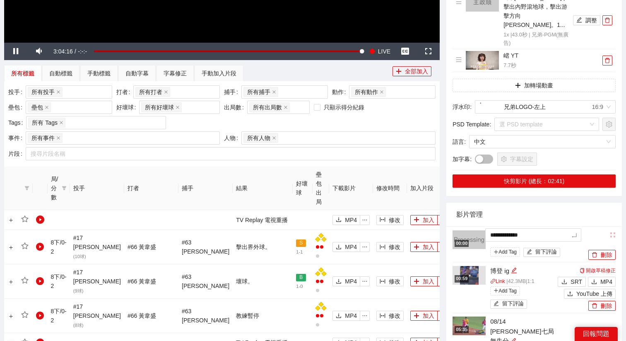
type textarea "**********"
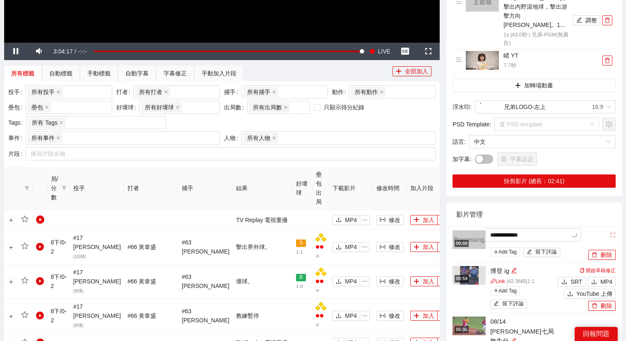
type textarea "**********"
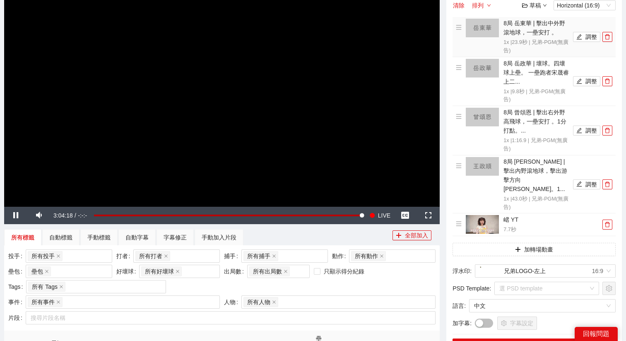
scroll to position [24, 0]
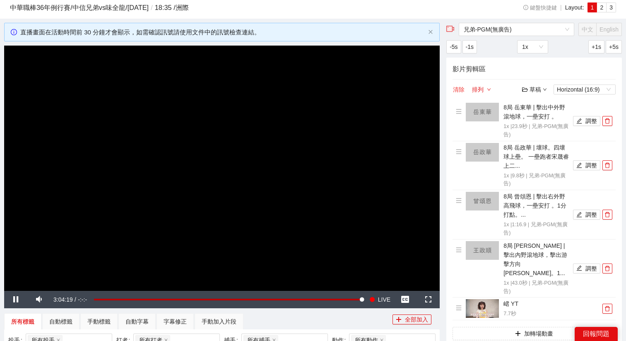
click at [463, 90] on button "清除" at bounding box center [459, 90] width 12 height 10
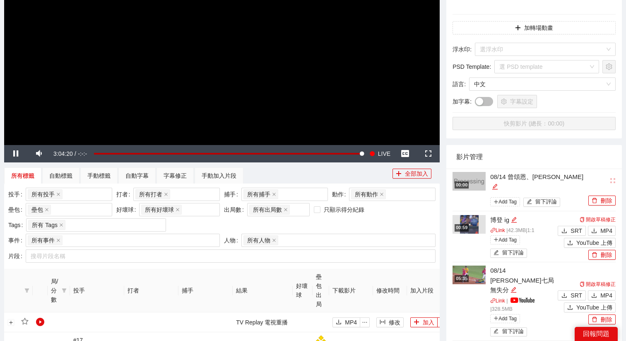
scroll to position [178, 0]
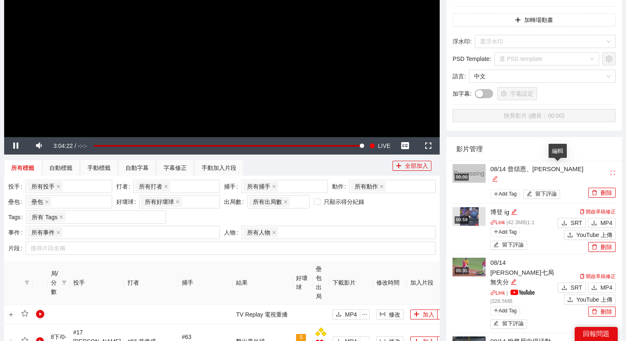
click at [498, 176] on icon "edit" at bounding box center [495, 178] width 5 height 5
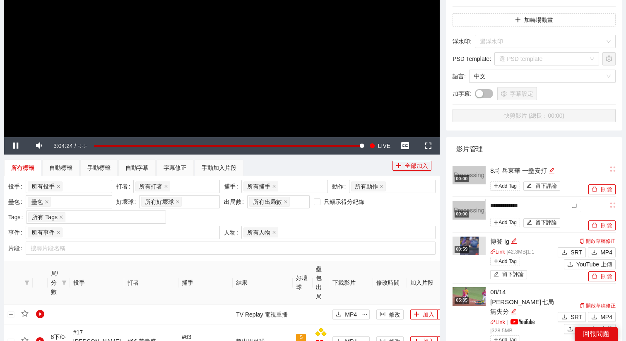
click at [525, 148] on div "影片管理" at bounding box center [535, 149] width 156 height 24
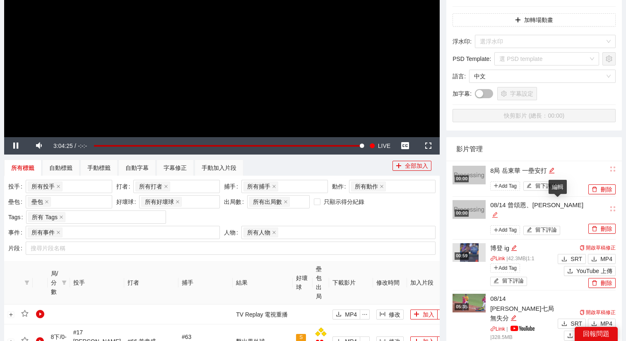
click at [498, 212] on icon "edit" at bounding box center [495, 215] width 6 height 6
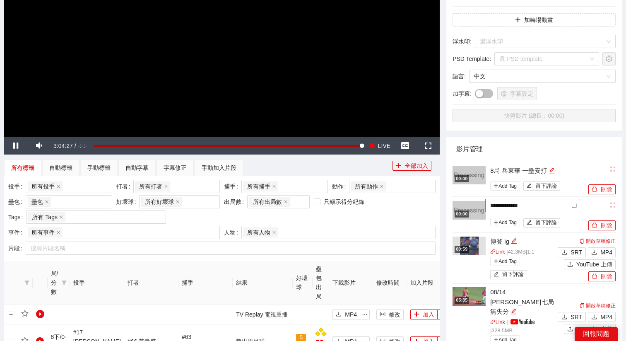
type textarea "**********"
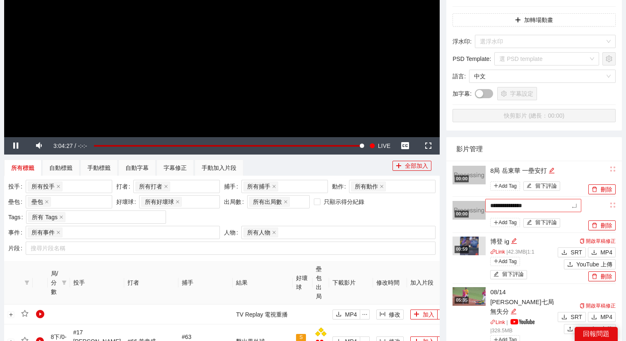
type textarea "**********"
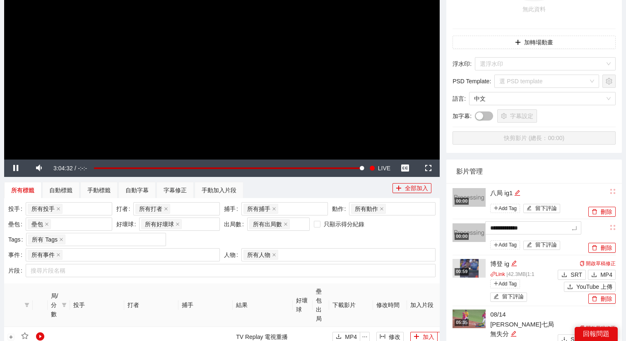
scroll to position [167, 0]
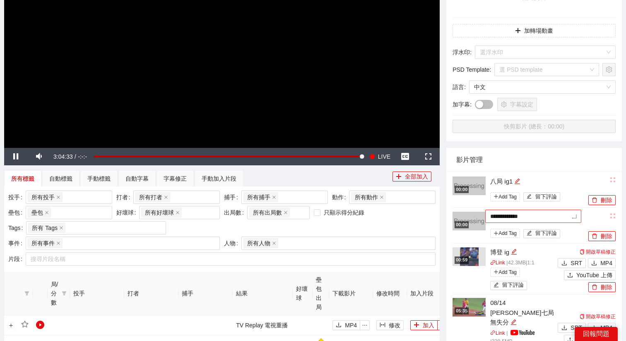
click at [527, 214] on textarea "**********" at bounding box center [534, 216] width 96 height 13
type textarea "**********"
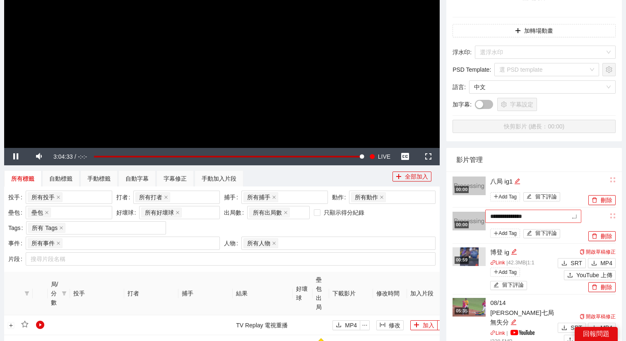
type textarea "**********"
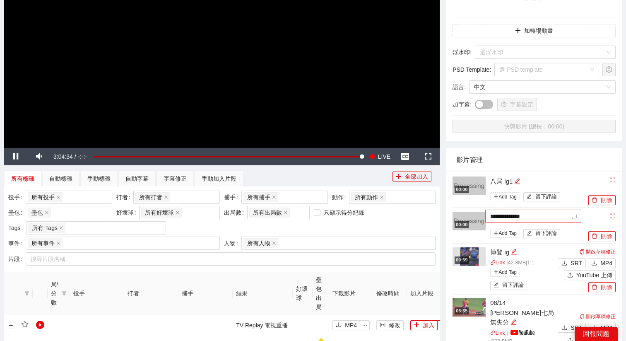
type textarea "**********"
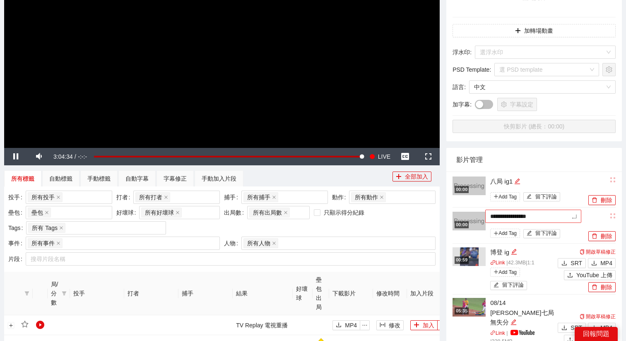
type textarea "**********"
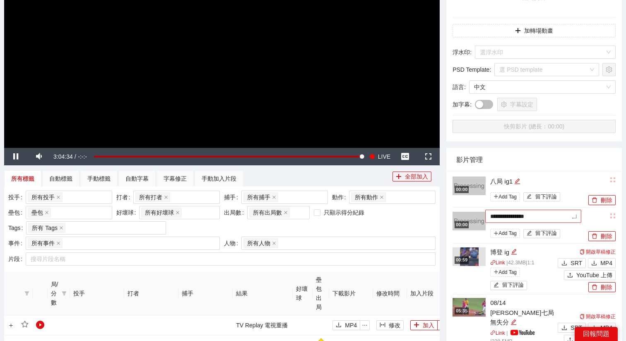
type textarea "**********"
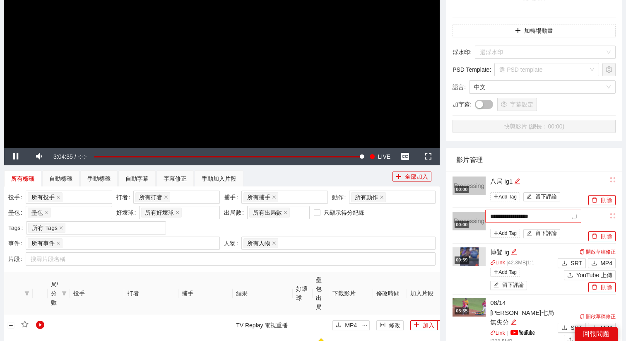
type textarea "**********"
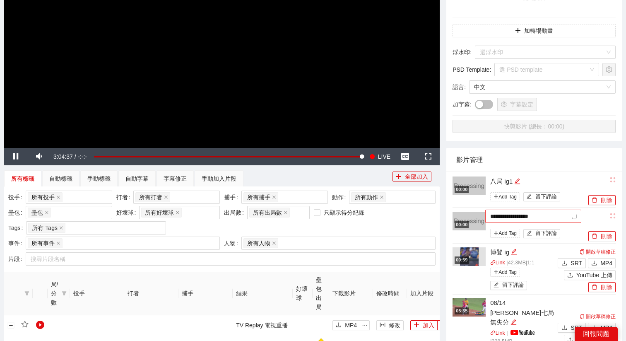
type textarea "**********"
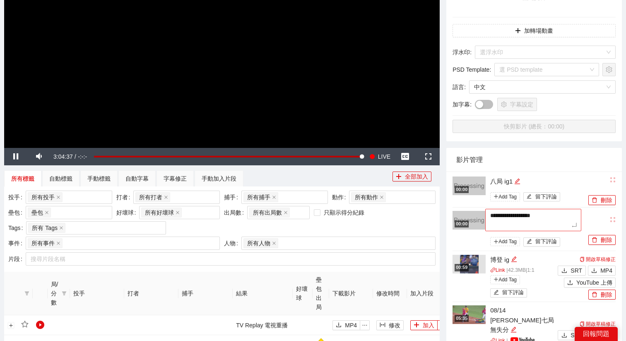
type textarea "**********"
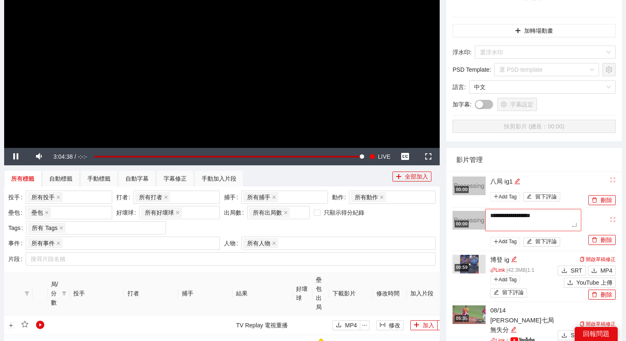
type textarea "**********"
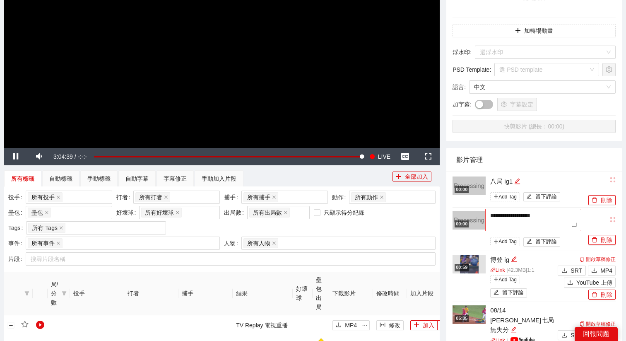
type textarea "**********"
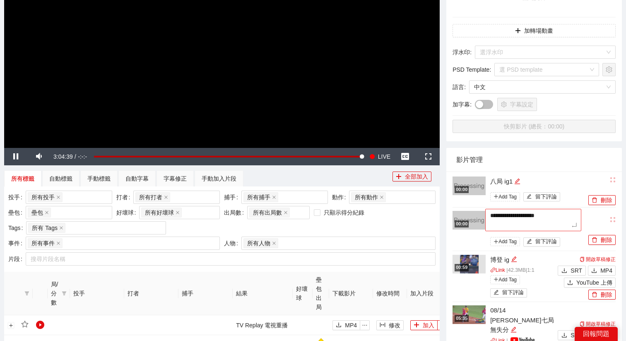
type textarea "**********"
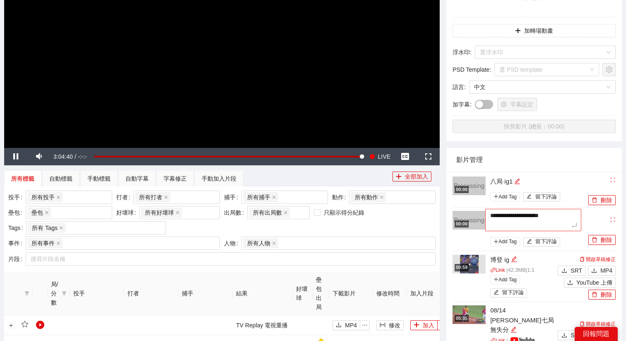
type textarea "**********"
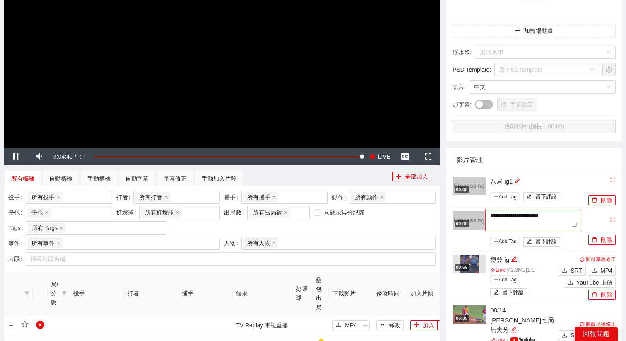
type textarea "**********"
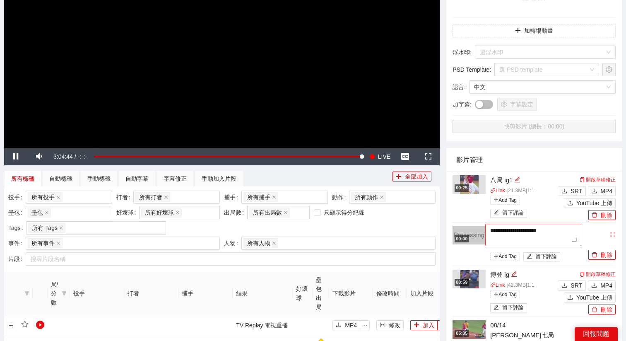
type textarea "**********"
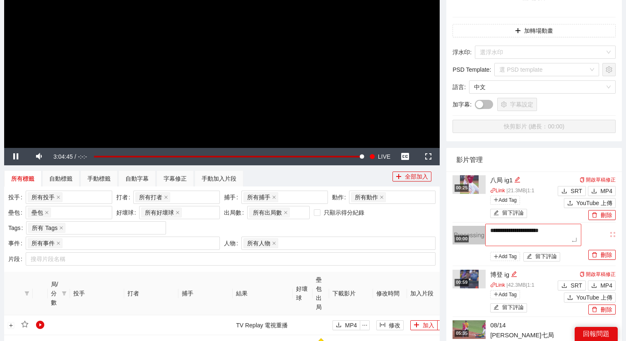
type textarea "**********"
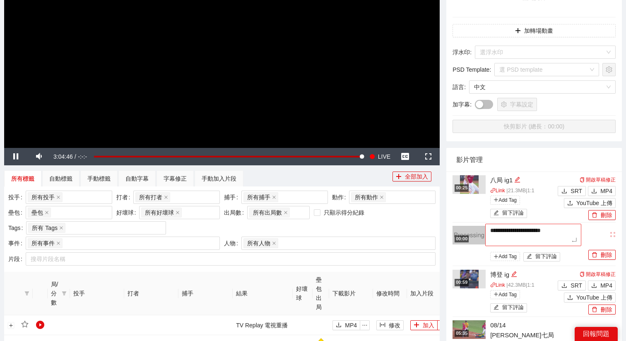
type textarea "**********"
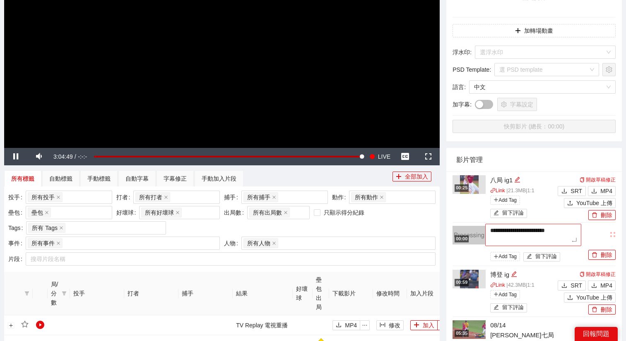
type textarea "**********"
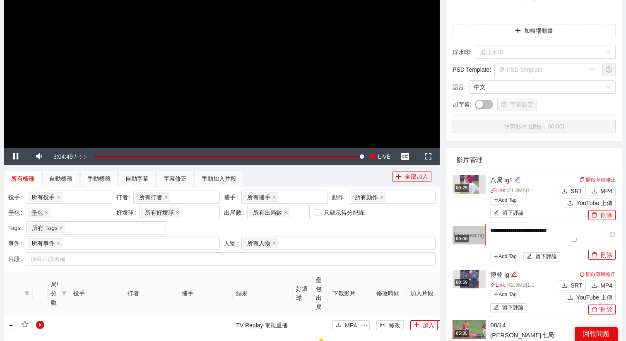
type textarea "**********"
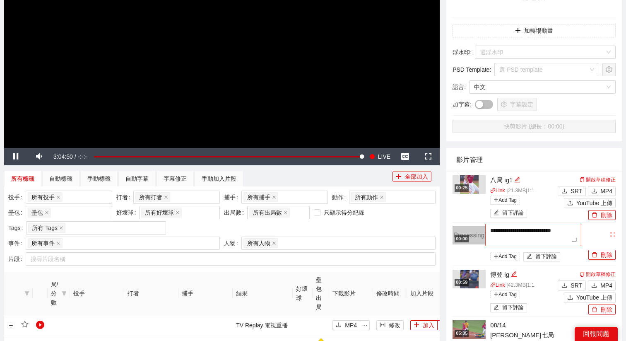
type textarea "**********"
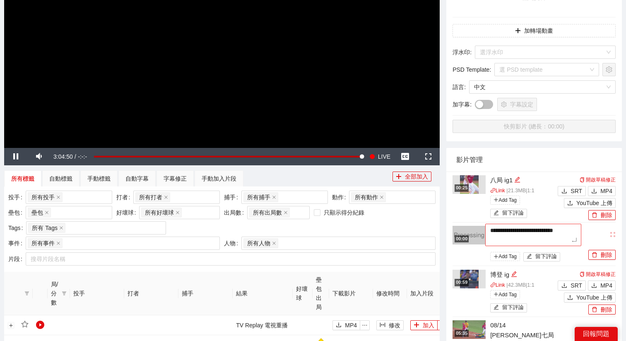
type textarea "**********"
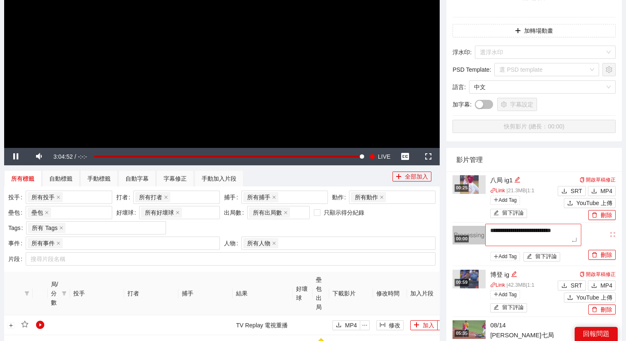
type textarea "**********"
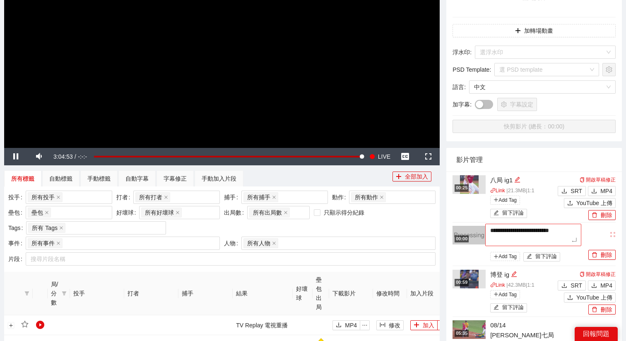
type textarea "**********"
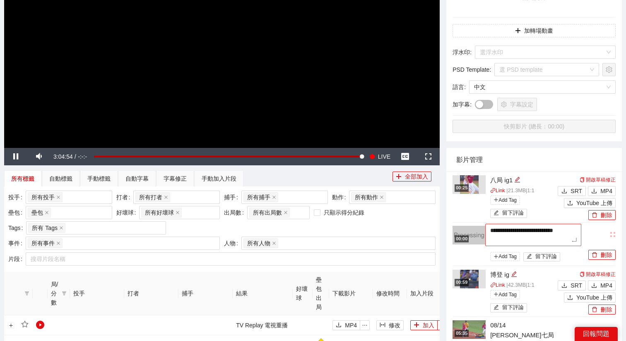
type textarea "**********"
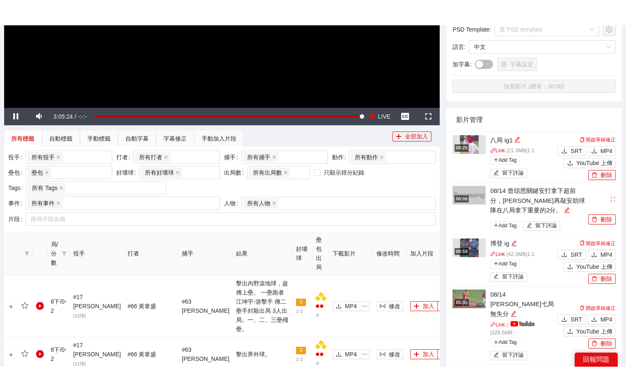
scroll to position [233, 0]
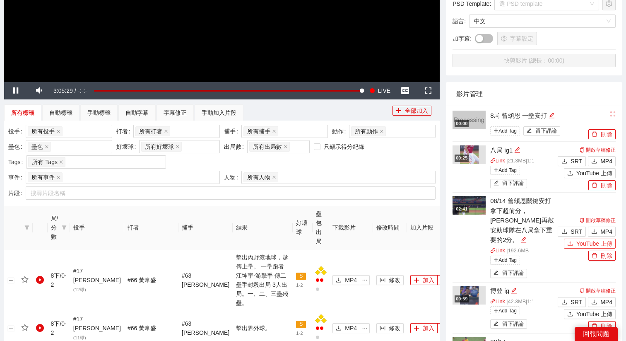
click at [570, 241] on icon "upload" at bounding box center [570, 243] width 5 height 5
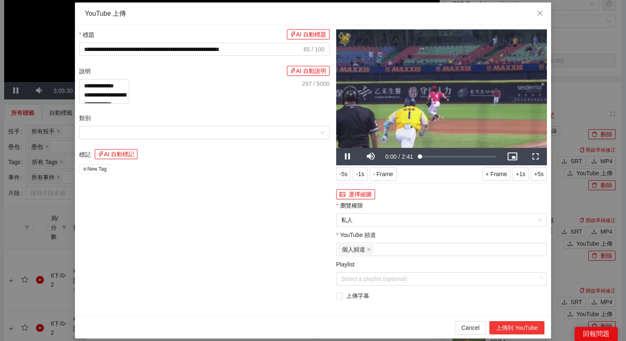
click at [518, 329] on button "上傳到 YouTube" at bounding box center [517, 327] width 55 height 13
click at [566, 250] on div "**********" at bounding box center [313, 170] width 626 height 341
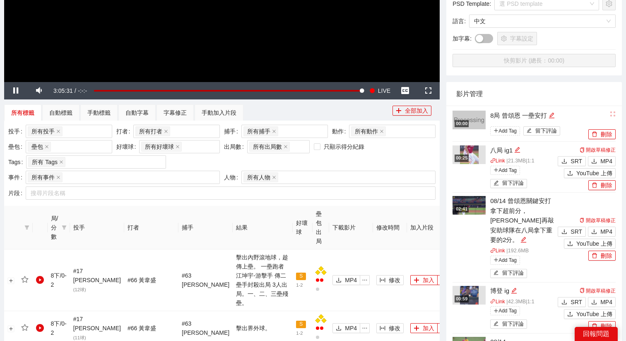
click at [468, 204] on img at bounding box center [469, 205] width 33 height 19
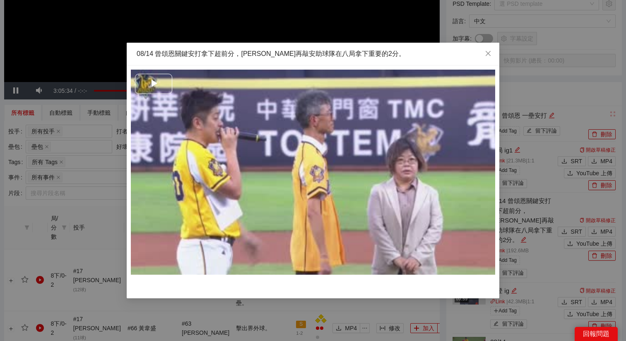
click at [154, 84] on span "Video Player" at bounding box center [154, 84] width 0 height 0
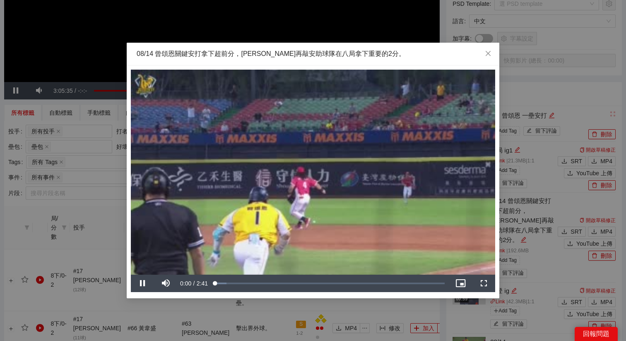
click at [240, 205] on video "Video Player" at bounding box center [313, 172] width 365 height 205
click at [397, 278] on div "Loaded : 5.05% 2:08 0:01" at bounding box center [330, 283] width 238 height 17
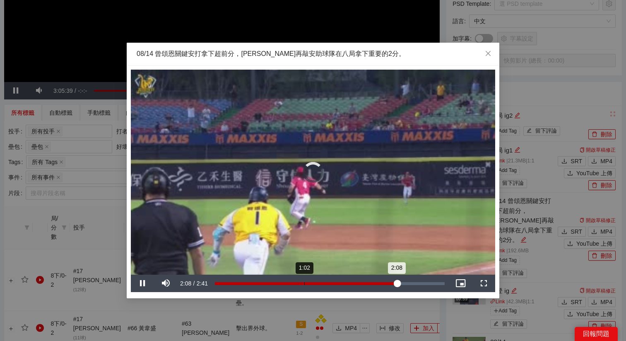
click at [304, 276] on div "Loaded : 5.05% 1:02 2:08" at bounding box center [330, 283] width 238 height 17
click at [322, 284] on div "Loaded : 5.05% 1:15 1:15" at bounding box center [330, 283] width 230 height 3
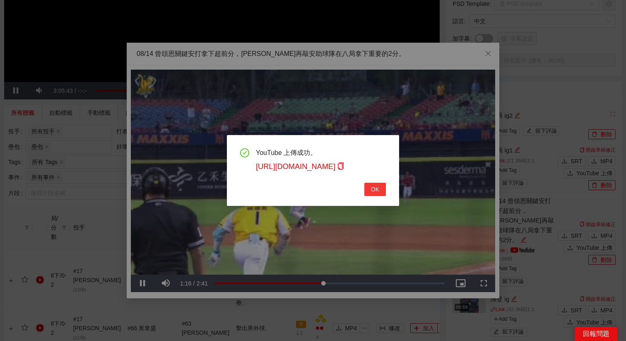
click at [372, 193] on span "OK" at bounding box center [375, 189] width 8 height 9
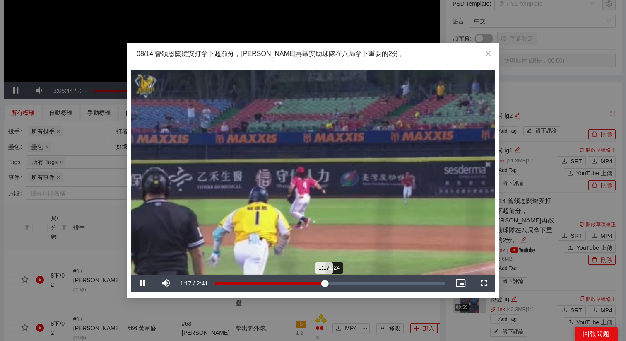
click at [332, 282] on div "Loaded : 5.05% 1:24 1:17" at bounding box center [330, 283] width 230 height 3
click at [404, 213] on video "Video Player" at bounding box center [313, 172] width 365 height 205
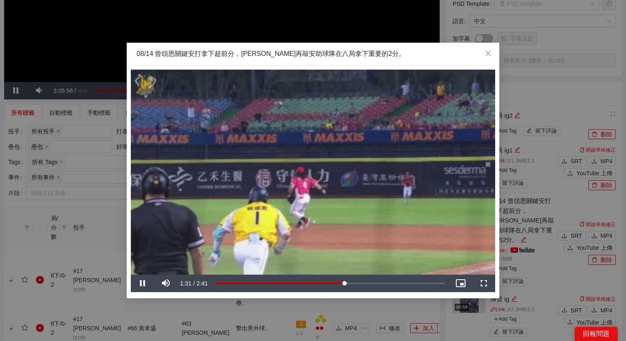
click at [404, 213] on video "Video Player" at bounding box center [313, 172] width 365 height 205
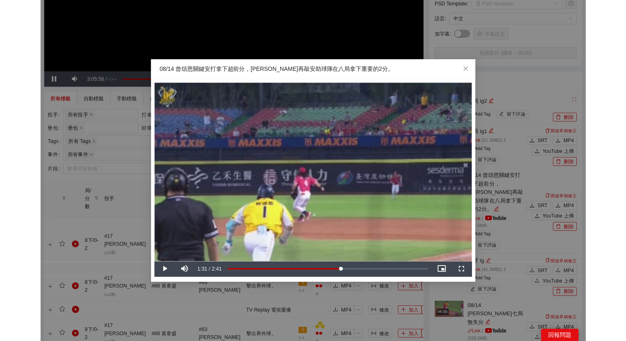
scroll to position [0, 0]
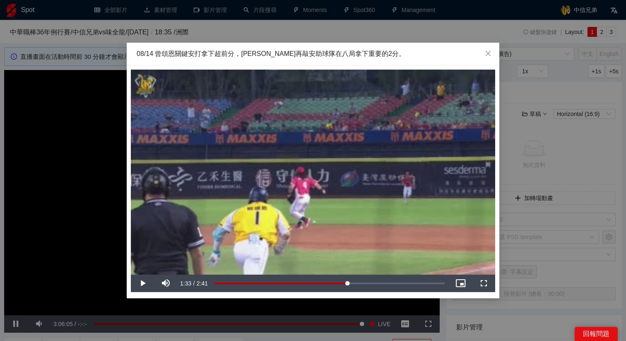
click at [387, 58] on div "08/14 曾頌恩關鍵安打拿下超前分，[PERSON_NAME]再敲安助球隊在八局拿下重要的2分。" at bounding box center [313, 53] width 353 height 9
click at [493, 306] on div "**********" at bounding box center [313, 170] width 626 height 341
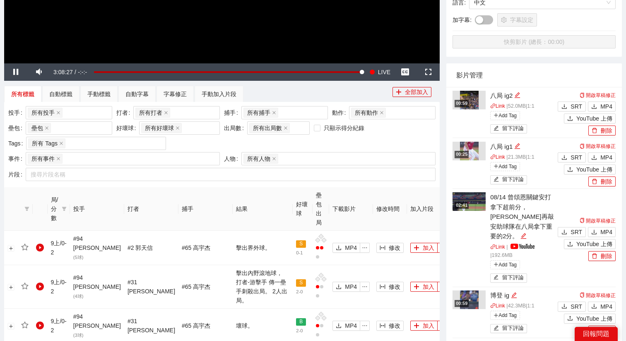
scroll to position [253, 0]
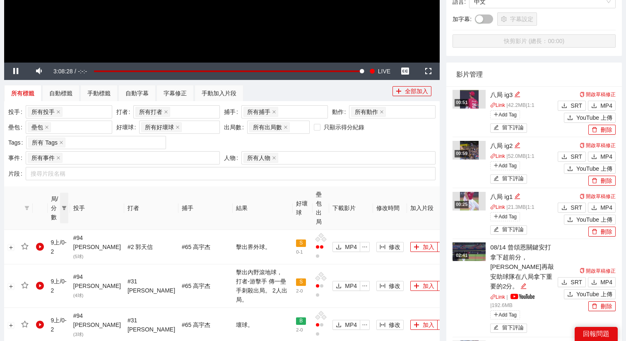
click at [66, 206] on icon "filter" at bounding box center [64, 208] width 5 height 4
click at [43, 284] on span "8上" at bounding box center [41, 283] width 12 height 7
click at [60, 325] on span "確 定" at bounding box center [59, 328] width 13 height 9
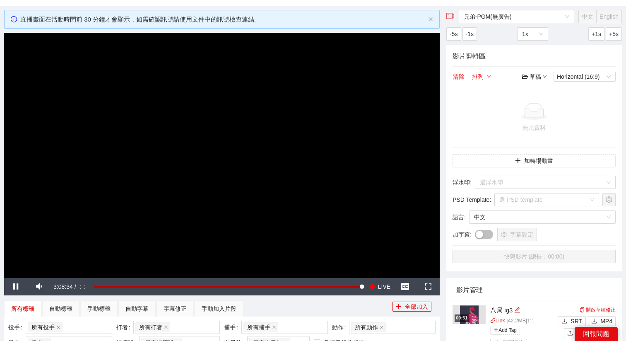
scroll to position [0, 0]
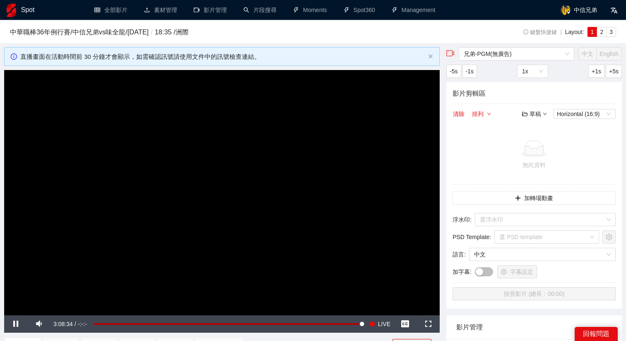
click at [210, 233] on video "Video Player" at bounding box center [222, 192] width 436 height 245
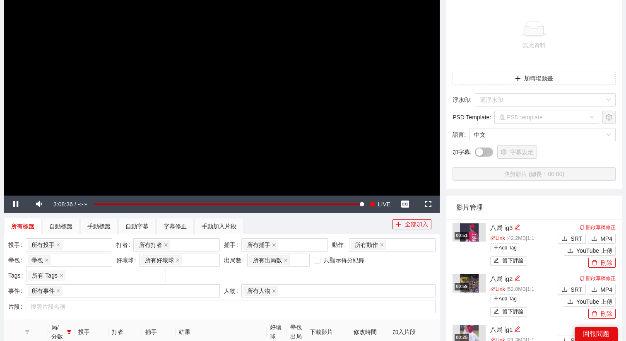
scroll to position [121, 0]
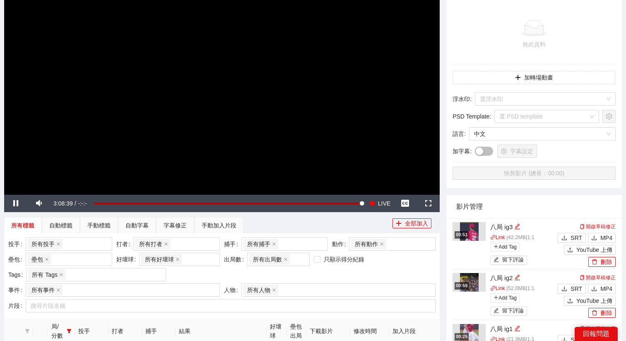
click at [104, 121] on video "Video Player" at bounding box center [222, 71] width 436 height 245
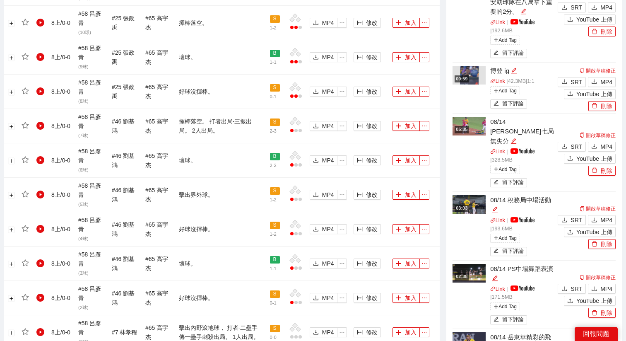
scroll to position [739, 0]
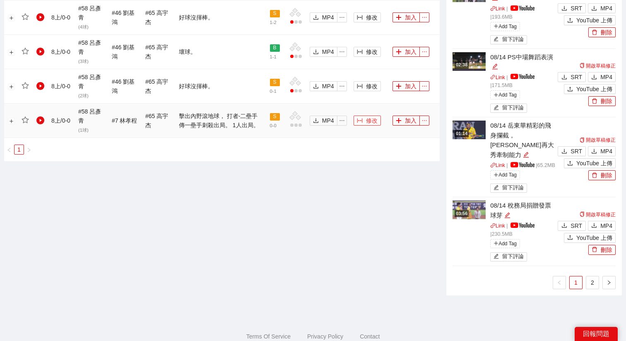
click at [369, 119] on span "修改" at bounding box center [372, 120] width 12 height 9
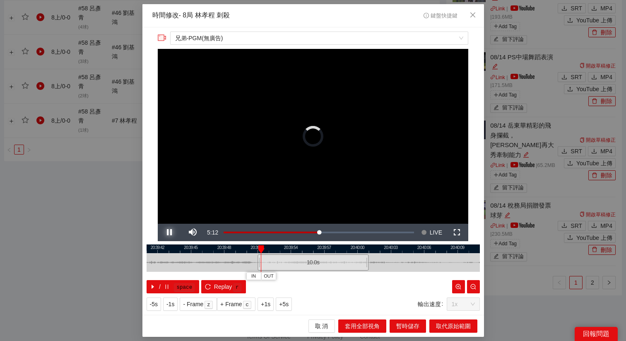
click at [169, 232] on span "Video Player" at bounding box center [169, 232] width 0 height 0
drag, startPoint x: 304, startPoint y: 264, endPoint x: 292, endPoint y: 264, distance: 12.4
click at [292, 264] on div "10.0 s" at bounding box center [300, 262] width 111 height 16
drag, startPoint x: 292, startPoint y: 264, endPoint x: 286, endPoint y: 264, distance: 5.8
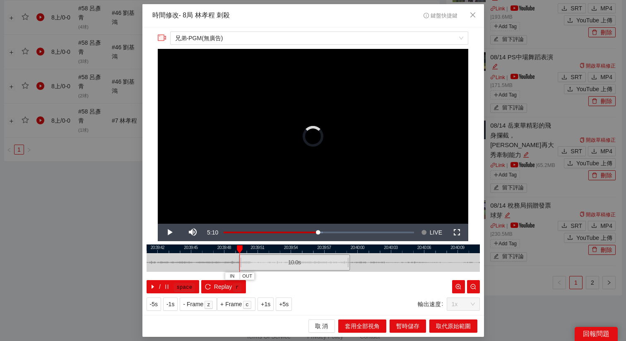
click at [285, 264] on div "10.0 s" at bounding box center [294, 262] width 111 height 16
click at [287, 305] on span "+5s" at bounding box center [284, 304] width 10 height 9
click at [283, 265] on div "10.0 s" at bounding box center [292, 262] width 111 height 16
click at [288, 305] on span "+5s" at bounding box center [284, 304] width 10 height 9
click at [271, 303] on span "+1s" at bounding box center [266, 304] width 10 height 9
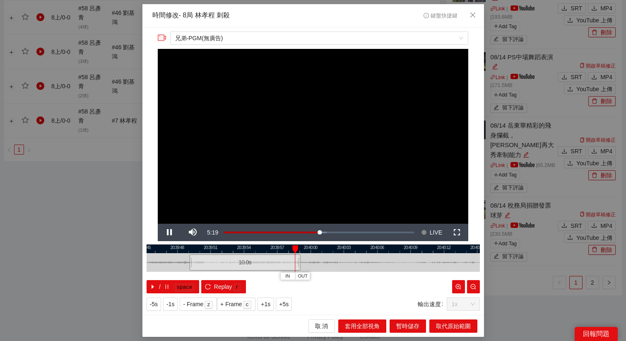
drag, startPoint x: 391, startPoint y: 245, endPoint x: 339, endPoint y: 250, distance: 52.0
click at [339, 250] on div at bounding box center [267, 248] width 334 height 9
click at [357, 278] on button "OUT" at bounding box center [351, 276] width 15 height 8
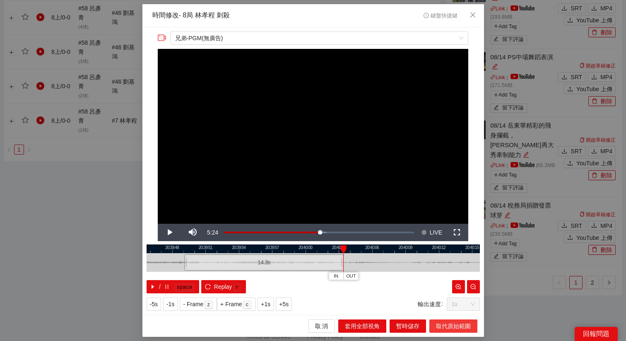
click at [447, 326] on span "取代原始範圍" at bounding box center [453, 326] width 35 height 9
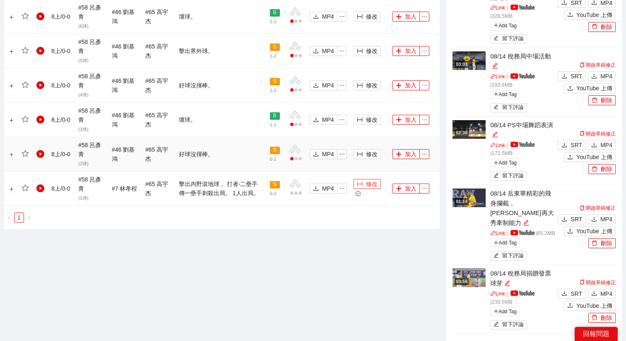
scroll to position [667, 0]
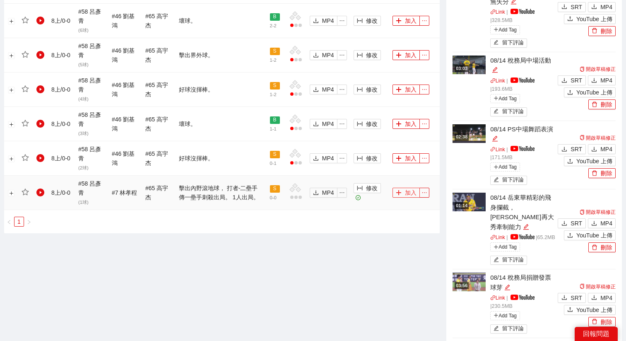
click at [406, 196] on button "加入" at bounding box center [406, 193] width 27 height 10
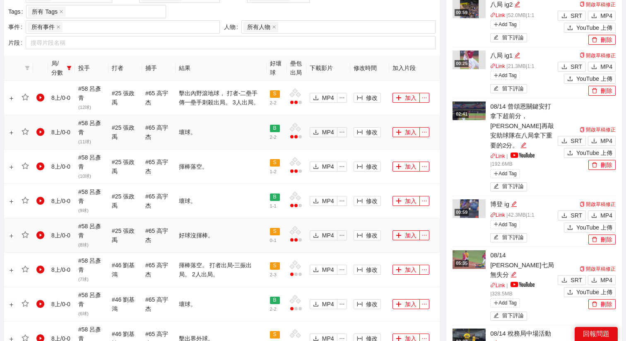
scroll to position [394, 0]
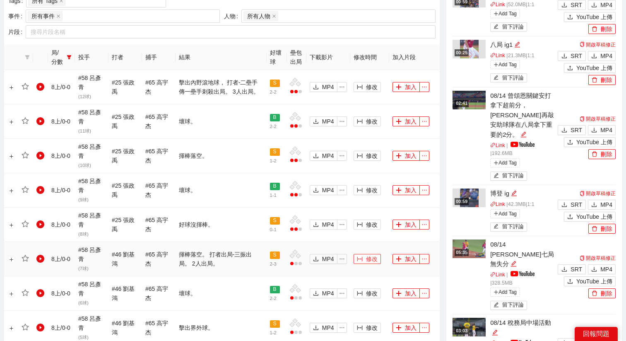
click at [370, 258] on span "修改" at bounding box center [372, 258] width 12 height 9
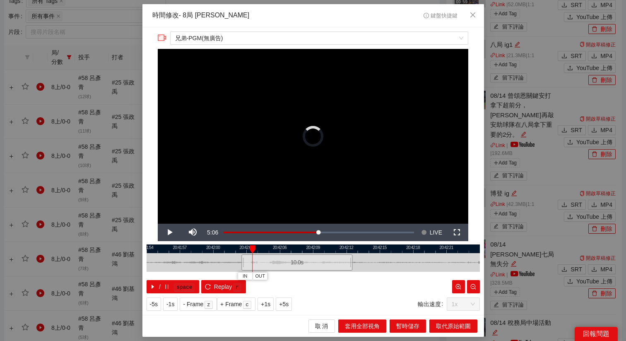
drag, startPoint x: 305, startPoint y: 259, endPoint x: 288, endPoint y: 261, distance: 17.5
click at [288, 261] on div "10.0 s" at bounding box center [297, 262] width 111 height 16
drag, startPoint x: 274, startPoint y: 262, endPoint x: 265, endPoint y: 262, distance: 9.5
click at [265, 262] on div "10.0 s" at bounding box center [286, 262] width 111 height 16
click at [285, 303] on span "+5s" at bounding box center [284, 304] width 10 height 9
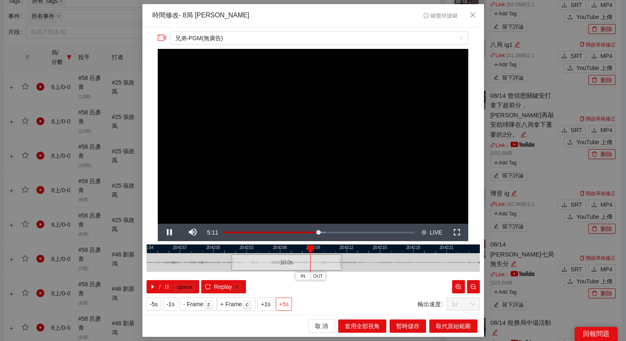
click at [285, 305] on span "+5s" at bounding box center [284, 304] width 10 height 9
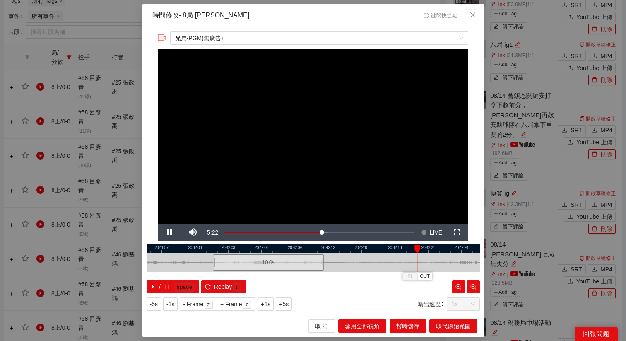
drag, startPoint x: 365, startPoint y: 248, endPoint x: 319, endPoint y: 248, distance: 46.4
click at [319, 248] on div at bounding box center [295, 248] width 334 height 9
click at [365, 247] on div at bounding box center [314, 248] width 334 height 9
click at [386, 276] on button "OUT" at bounding box center [379, 276] width 15 height 8
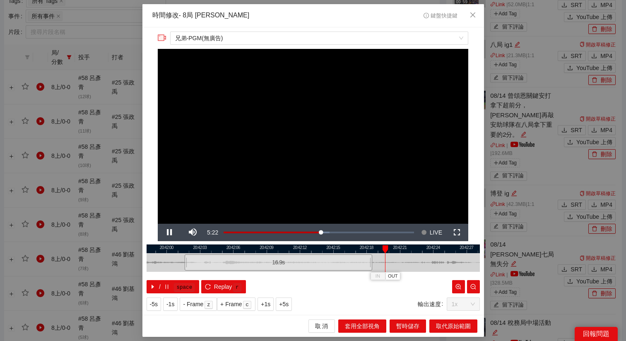
click at [363, 245] on div at bounding box center [314, 248] width 334 height 9
click at [352, 247] on div at bounding box center [314, 248] width 334 height 9
click at [384, 279] on span "OUT" at bounding box center [380, 276] width 10 height 7
click at [445, 323] on span "取代原始範圍" at bounding box center [453, 326] width 35 height 9
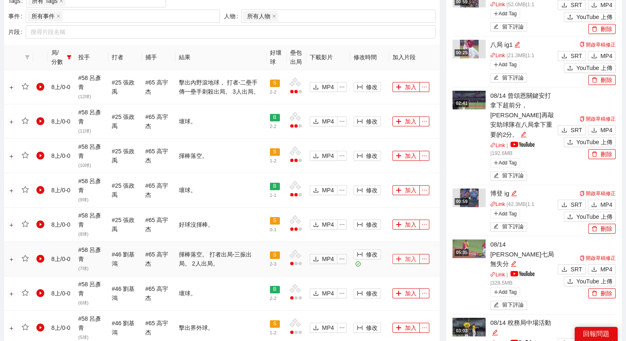
click at [401, 260] on icon "plus" at bounding box center [399, 259] width 6 height 6
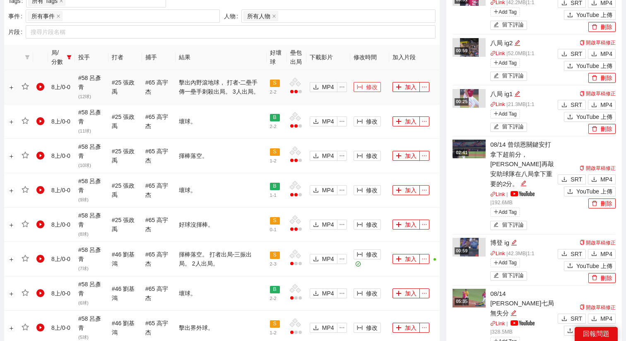
click at [373, 85] on span "修改" at bounding box center [372, 86] width 12 height 9
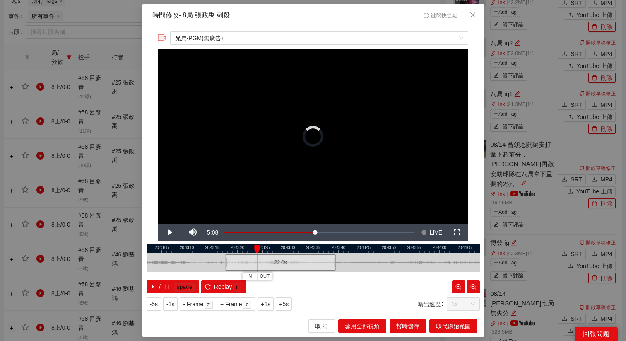
drag, startPoint x: 312, startPoint y: 260, endPoint x: 279, endPoint y: 259, distance: 32.8
click at [279, 259] on div "22.0 s" at bounding box center [280, 262] width 111 height 16
drag, startPoint x: 280, startPoint y: 269, endPoint x: 302, endPoint y: 269, distance: 21.5
click at [302, 269] on div "22.0 s" at bounding box center [302, 262] width 111 height 16
click at [293, 265] on div "22.0 s" at bounding box center [301, 262] width 111 height 16
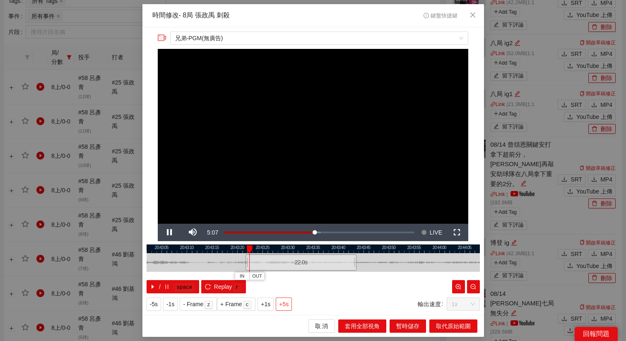
click at [288, 303] on span "+5s" at bounding box center [284, 304] width 10 height 9
click at [326, 276] on span "OUT" at bounding box center [326, 276] width 10 height 7
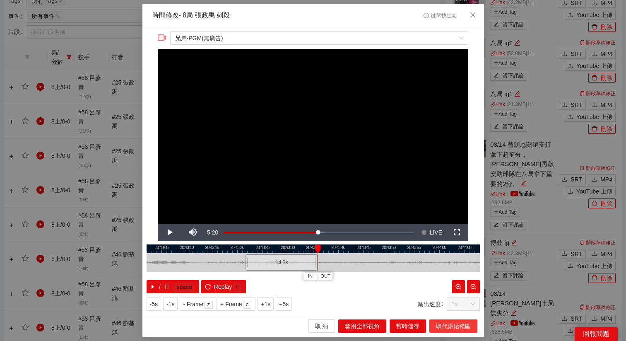
click at [448, 322] on span "取代原始範圍" at bounding box center [453, 326] width 35 height 9
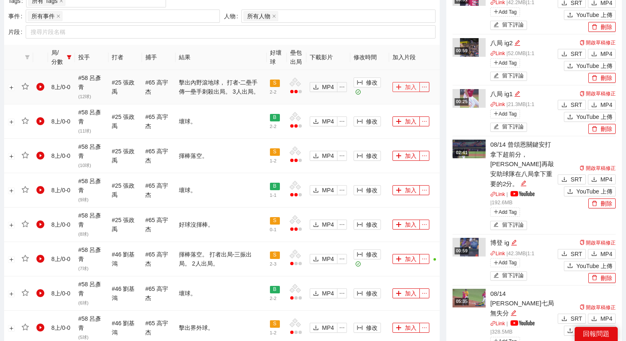
click at [403, 90] on button "加入" at bounding box center [406, 87] width 27 height 10
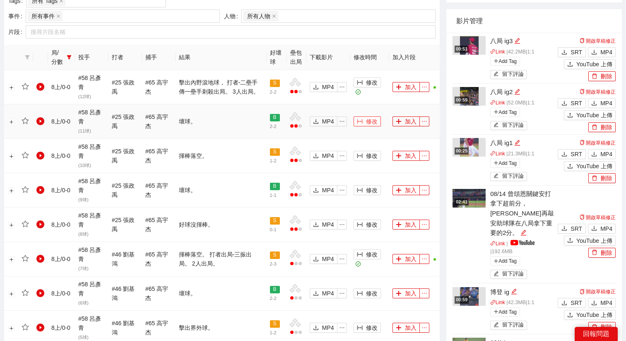
click at [365, 122] on button "修改" at bounding box center [367, 121] width 27 height 10
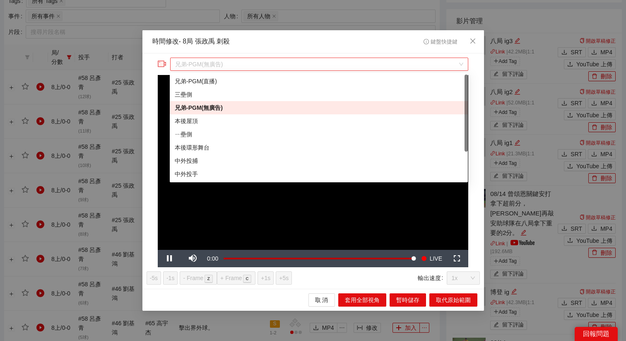
click at [248, 65] on span "兄弟-PGM(無廣告)" at bounding box center [319, 64] width 288 height 12
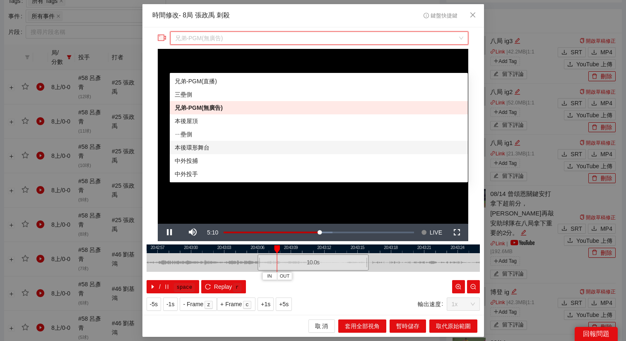
click at [198, 147] on div "本後環形舞台" at bounding box center [319, 147] width 288 height 9
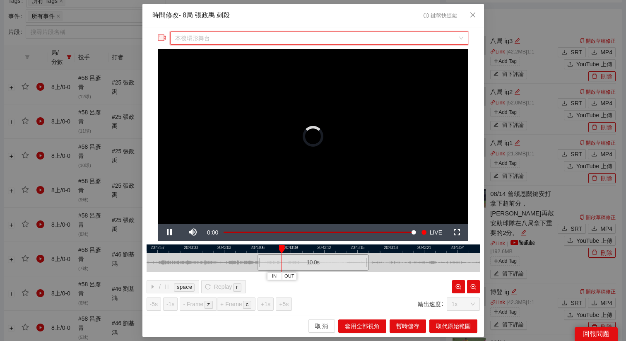
click at [254, 39] on span "本後環形舞台" at bounding box center [319, 38] width 288 height 12
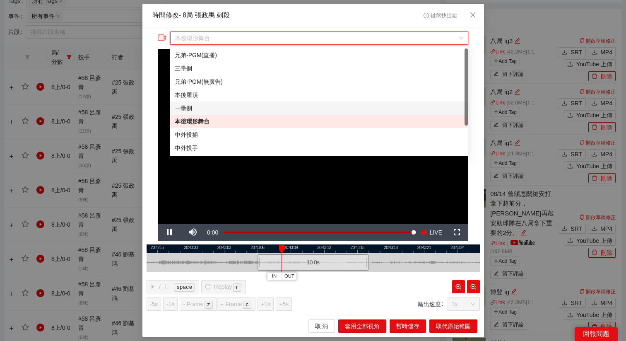
click at [214, 106] on div "ㄧ壘側" at bounding box center [319, 108] width 288 height 9
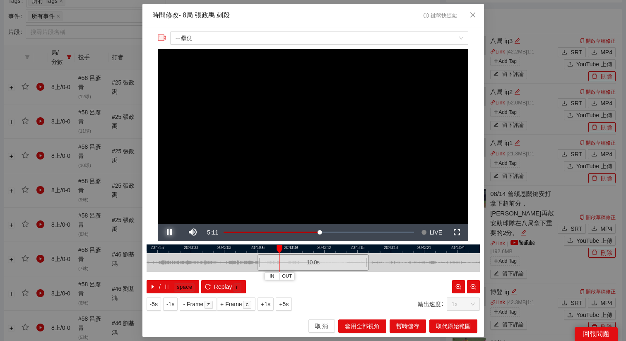
click at [169, 232] on span "Video Player" at bounding box center [169, 232] width 0 height 0
drag, startPoint x: 283, startPoint y: 249, endPoint x: 295, endPoint y: 249, distance: 12.4
click at [295, 249] on div at bounding box center [296, 249] width 6 height 8
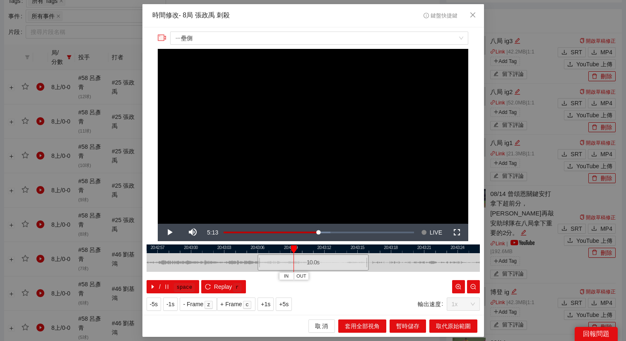
click at [294, 249] on div at bounding box center [294, 249] width 6 height 8
click at [520, 259] on div "**********" at bounding box center [313, 170] width 626 height 341
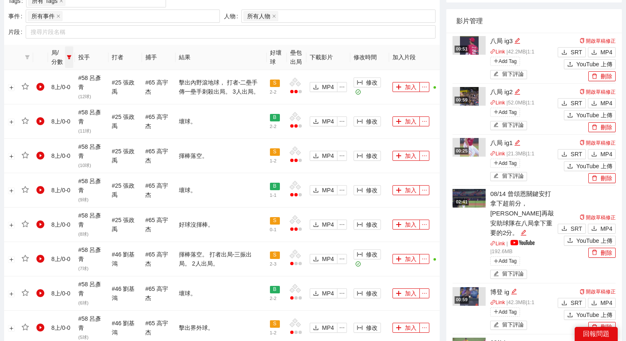
click at [67, 58] on icon "filter" at bounding box center [69, 57] width 5 height 5
click at [33, 136] on li "8上" at bounding box center [48, 142] width 50 height 13
click at [35, 171] on span "9上" at bounding box center [41, 169] width 12 height 7
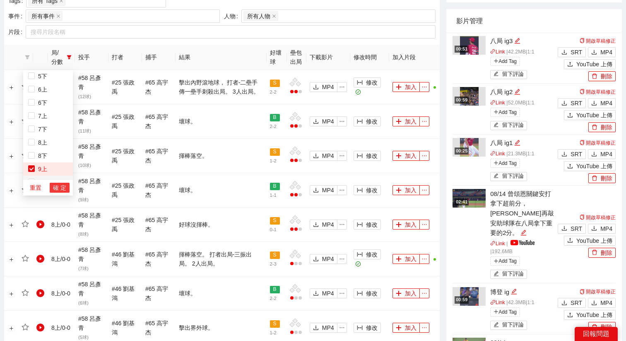
click at [53, 186] on span "確 定" at bounding box center [59, 187] width 13 height 9
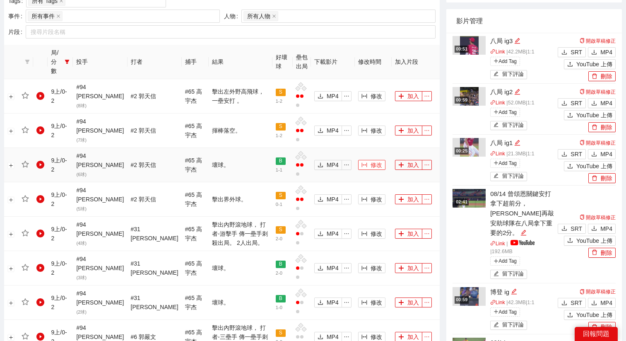
click at [362, 162] on icon "column-width" at bounding box center [365, 165] width 6 height 6
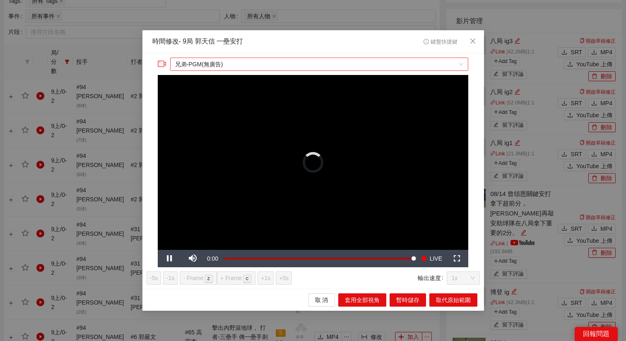
click at [256, 64] on span "兄弟-PGM(無廣告)" at bounding box center [319, 64] width 288 height 12
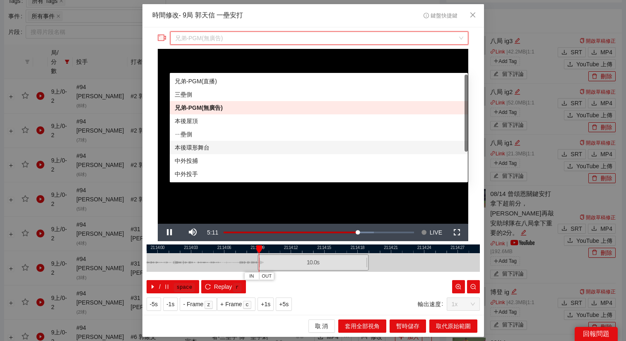
click at [196, 146] on div "本後環形舞台" at bounding box center [319, 147] width 288 height 9
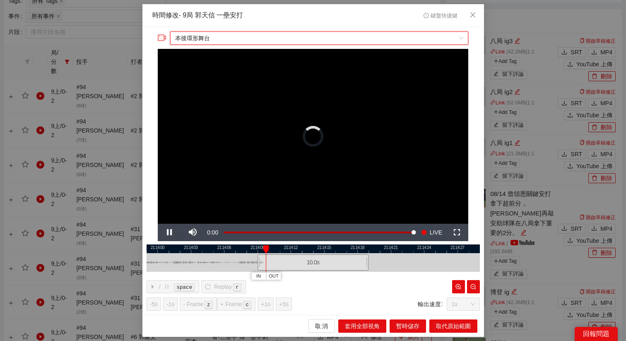
click at [230, 31] on div "**********" at bounding box center [314, 171] width 342 height 288
click at [225, 34] on span "本後環形舞台" at bounding box center [319, 38] width 288 height 12
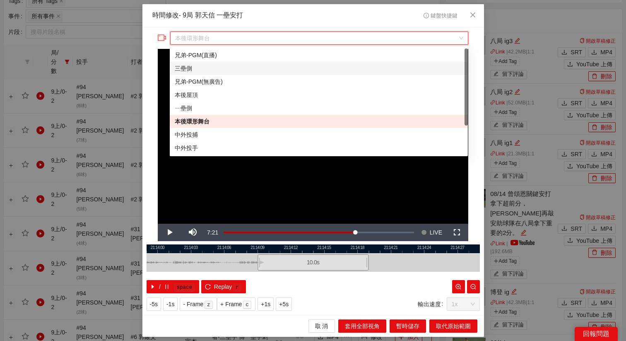
click at [189, 69] on div "三壘側" at bounding box center [319, 68] width 288 height 9
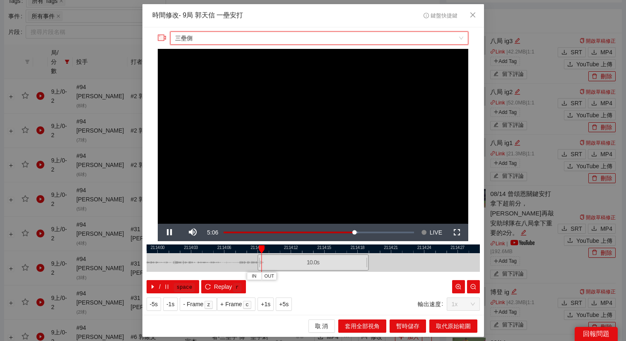
click at [329, 248] on div at bounding box center [314, 248] width 334 height 9
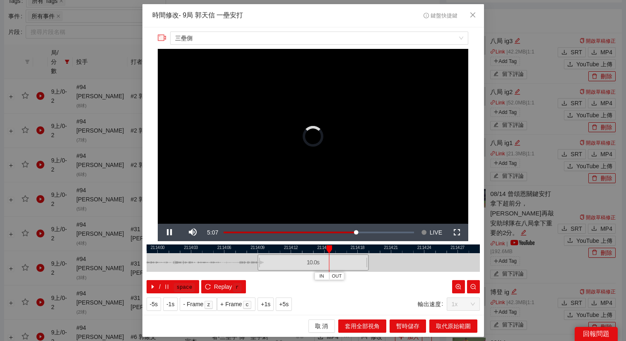
click at [329, 247] on div at bounding box center [329, 249] width 6 height 8
drag, startPoint x: 343, startPoint y: 248, endPoint x: 293, endPoint y: 260, distance: 51.1
click at [293, 260] on div "21:13:57 21:14:00 21:14:03 21:14:06 21:14:09 21:14:12 21:14:15 21:14:18 21:14:2…" at bounding box center [314, 268] width 334 height 49
click at [285, 248] on div at bounding box center [314, 248] width 334 height 9
click at [226, 249] on div at bounding box center [314, 248] width 334 height 9
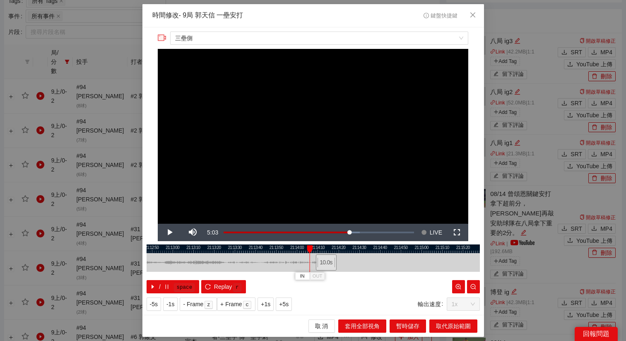
click at [273, 250] on div at bounding box center [314, 248] width 334 height 9
click at [160, 247] on div at bounding box center [314, 248] width 334 height 9
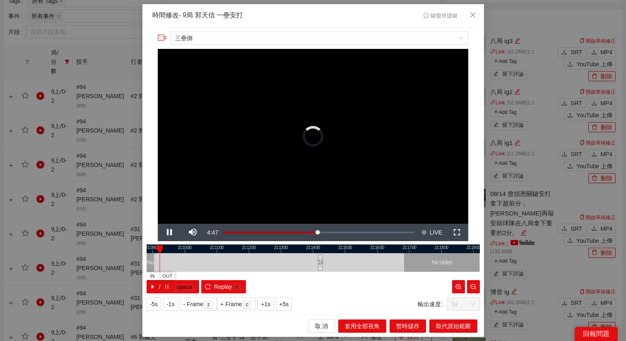
drag, startPoint x: 210, startPoint y: 247, endPoint x: 283, endPoint y: 249, distance: 72.6
click at [283, 249] on div at bounding box center [388, 248] width 334 height 9
click at [229, 248] on div at bounding box center [314, 248] width 334 height 9
click at [229, 247] on div at bounding box center [229, 249] width 6 height 8
click at [232, 247] on div at bounding box center [314, 248] width 334 height 9
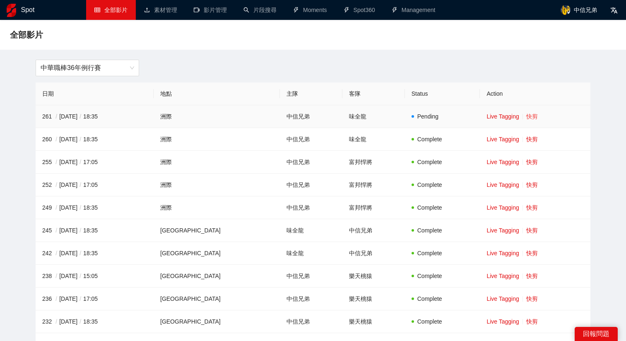
click at [527, 117] on link "快剪" at bounding box center [533, 116] width 12 height 7
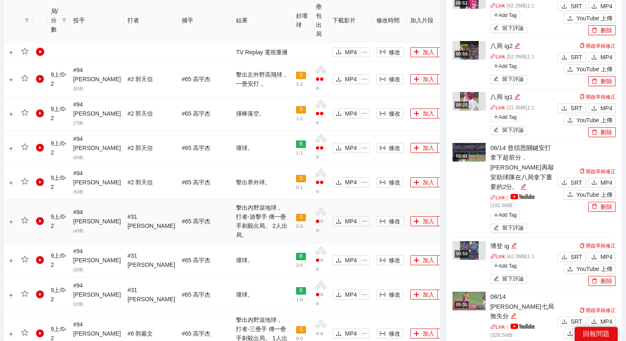
scroll to position [490, 0]
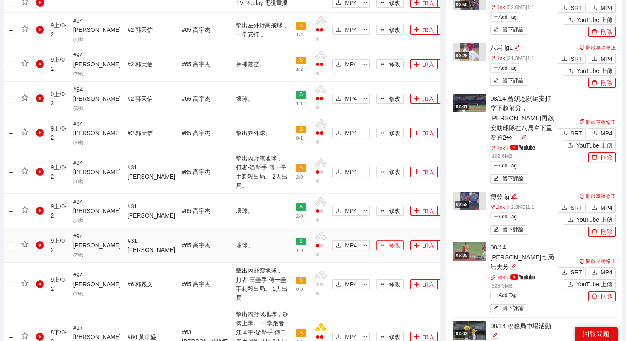
click at [389, 241] on span "修改" at bounding box center [395, 245] width 12 height 9
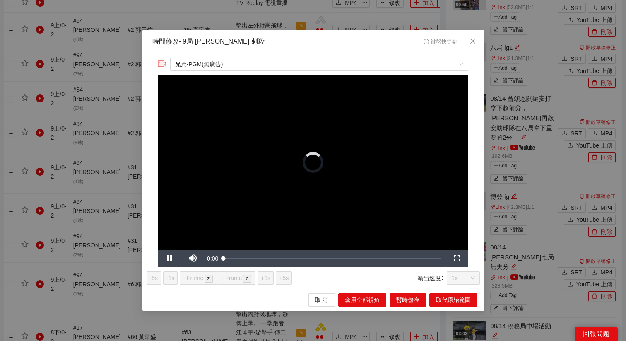
click at [256, 56] on div "**********" at bounding box center [314, 170] width 342 height 235
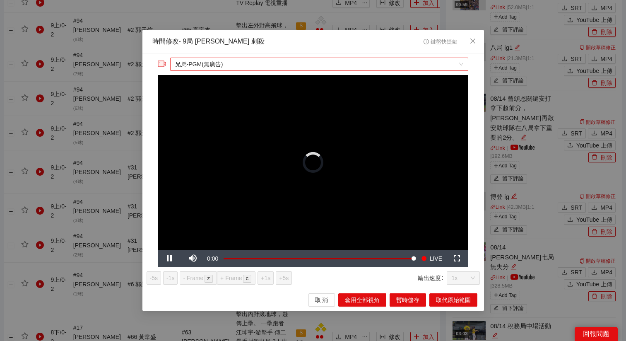
click at [249, 61] on span "兄弟-PGM(無廣告)" at bounding box center [319, 64] width 288 height 12
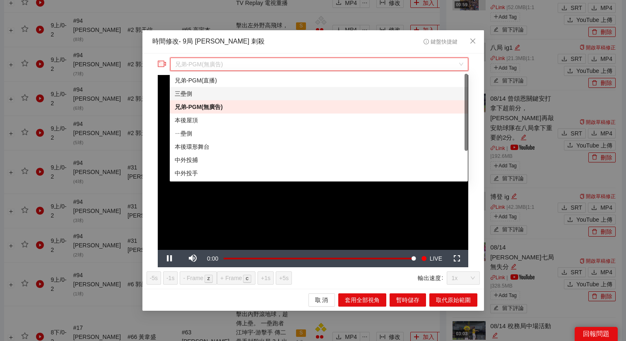
click at [210, 92] on div "三壘側" at bounding box center [319, 93] width 288 height 9
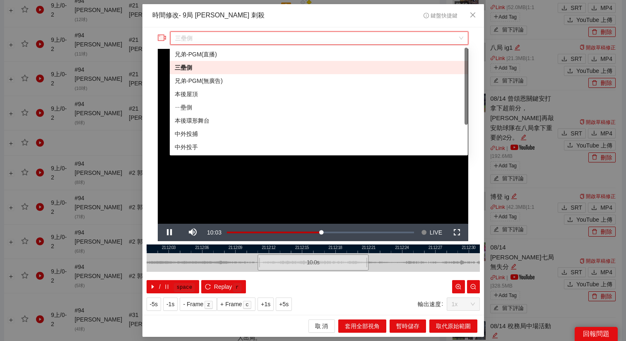
click at [308, 284] on div "/ space Replay r" at bounding box center [314, 286] width 334 height 13
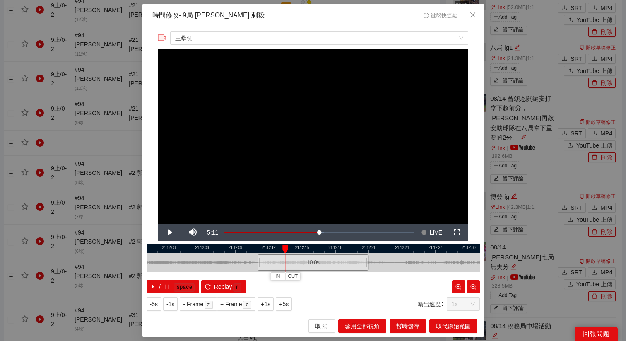
click at [530, 237] on div "**********" at bounding box center [313, 170] width 626 height 341
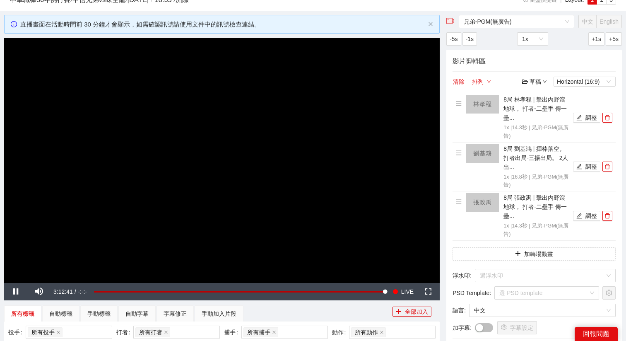
scroll to position [0, 0]
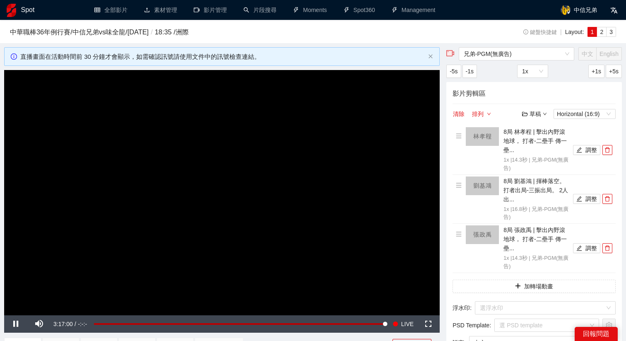
click at [239, 191] on video "Video Player" at bounding box center [222, 192] width 436 height 245
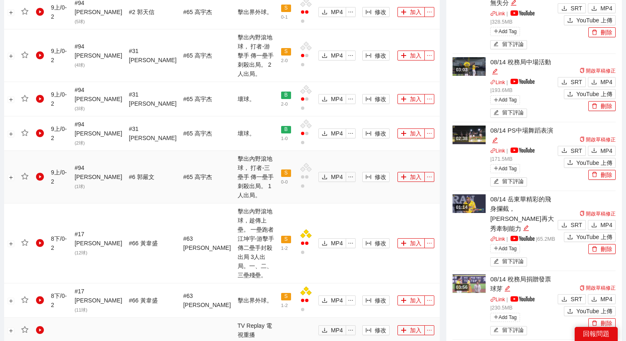
scroll to position [720, 0]
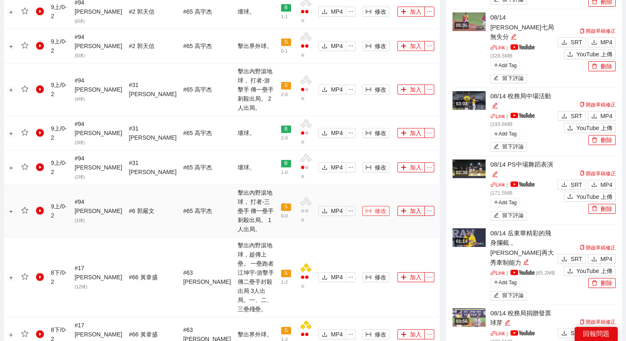
click at [366, 208] on icon "column-width" at bounding box center [369, 211] width 6 height 6
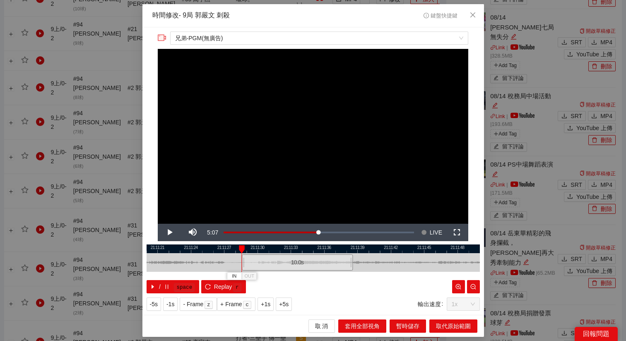
drag, startPoint x: 305, startPoint y: 263, endPoint x: 289, endPoint y: 263, distance: 15.7
click at [289, 263] on div "10.0 s" at bounding box center [297, 262] width 111 height 16
click at [286, 263] on div "10.0 s" at bounding box center [295, 262] width 111 height 16
click at [288, 301] on span "+5s" at bounding box center [284, 304] width 10 height 9
drag, startPoint x: 395, startPoint y: 249, endPoint x: 321, endPoint y: 249, distance: 74.2
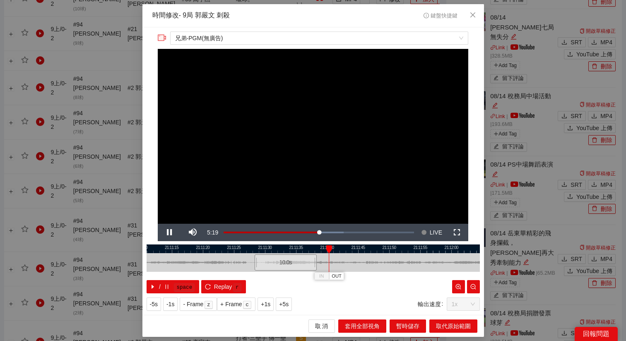
click at [321, 249] on div at bounding box center [273, 248] width 334 height 9
click at [329, 276] on span "OUT" at bounding box center [326, 276] width 10 height 7
click at [227, 287] on span "Replay" at bounding box center [223, 286] width 18 height 9
click at [285, 307] on span "+5s" at bounding box center [284, 304] width 10 height 9
click at [270, 305] on span "+1s" at bounding box center [266, 304] width 10 height 9
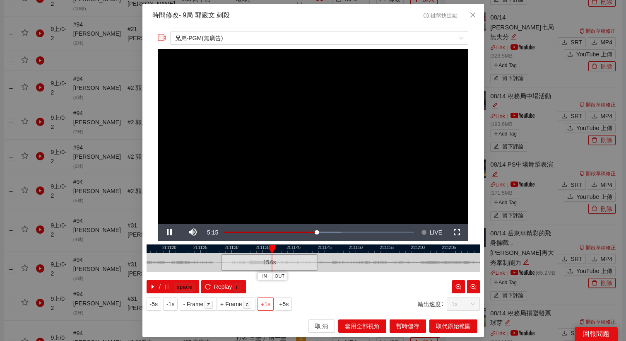
click at [270, 305] on span "+1s" at bounding box center [266, 304] width 10 height 9
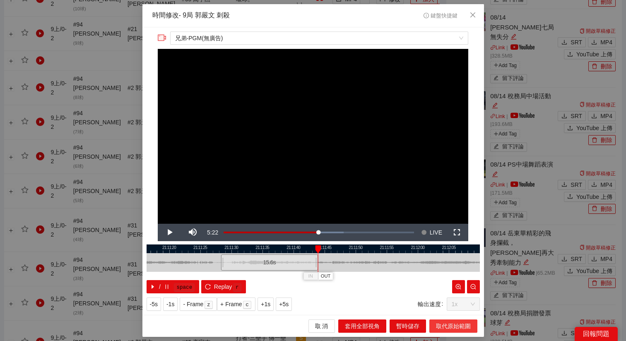
click at [438, 324] on span "取代原始範圍" at bounding box center [453, 326] width 35 height 9
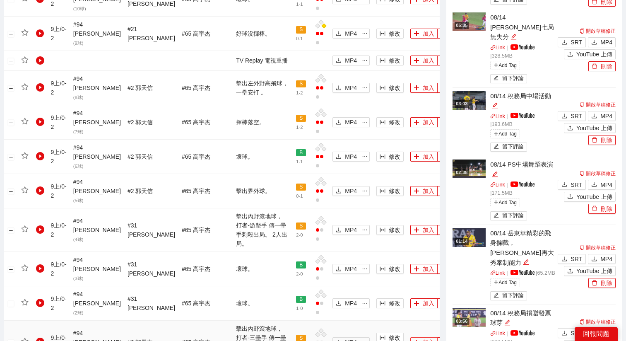
click at [411, 337] on button "加入" at bounding box center [424, 342] width 27 height 10
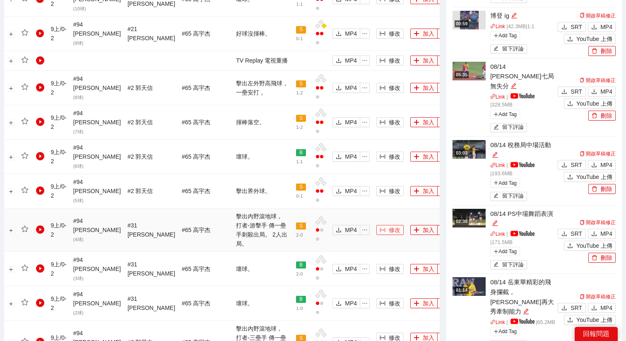
click at [389, 225] on span "修改" at bounding box center [395, 229] width 12 height 9
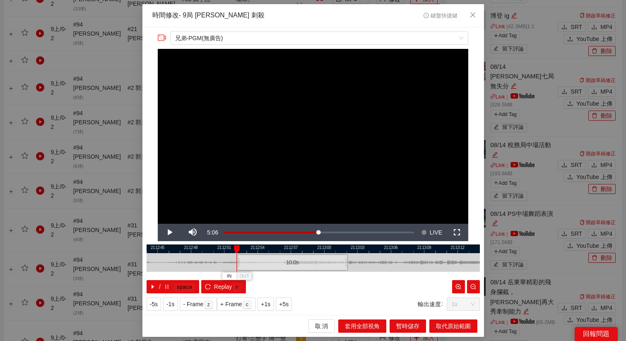
drag, startPoint x: 295, startPoint y: 264, endPoint x: 275, endPoint y: 265, distance: 20.8
click at [275, 265] on div "10.0 s" at bounding box center [292, 262] width 111 height 16
click at [287, 307] on span "+5s" at bounding box center [284, 304] width 10 height 9
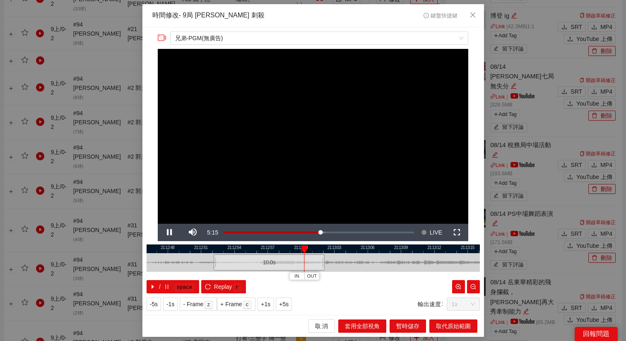
drag, startPoint x: 372, startPoint y: 249, endPoint x: 324, endPoint y: 251, distance: 48.9
click at [324, 251] on div at bounding box center [290, 248] width 334 height 9
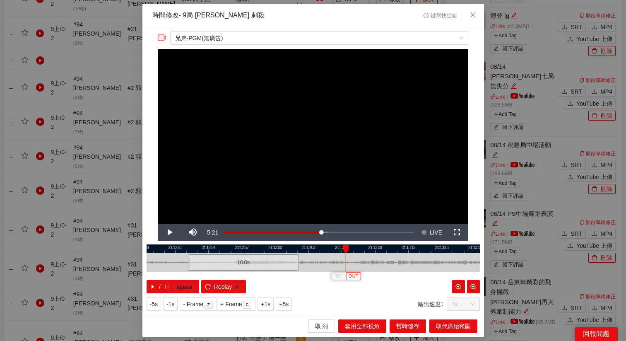
click at [352, 275] on span "OUT" at bounding box center [354, 276] width 10 height 7
click at [448, 323] on span "取代原始範圍" at bounding box center [453, 326] width 35 height 9
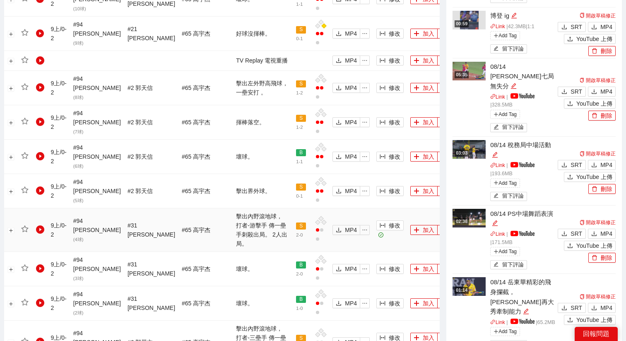
click at [407, 208] on td "加入" at bounding box center [429, 230] width 44 height 44
click at [411, 225] on button "加入" at bounding box center [424, 230] width 27 height 10
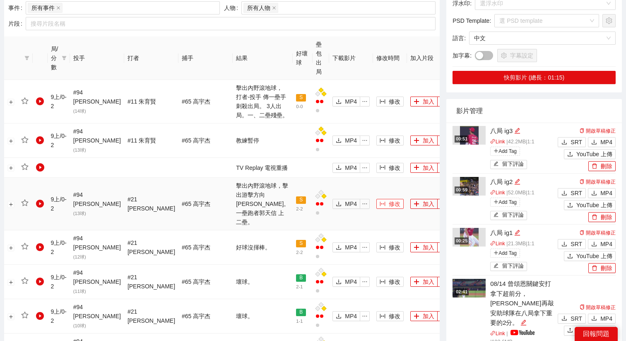
scroll to position [401, 0]
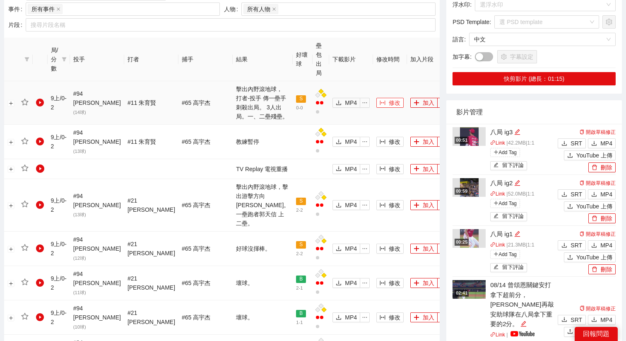
click at [389, 98] on span "修改" at bounding box center [395, 102] width 12 height 9
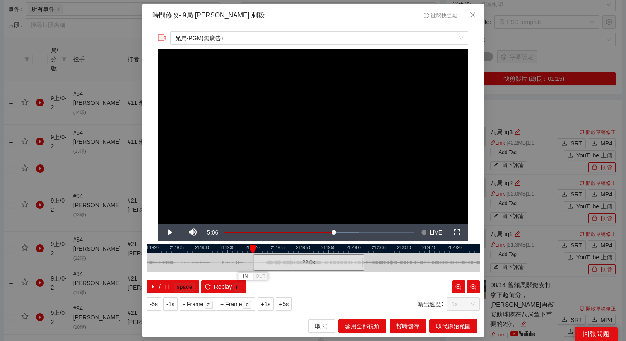
drag, startPoint x: 325, startPoint y: 258, endPoint x: 320, endPoint y: 258, distance: 4.6
click at [320, 258] on div "22.0 s" at bounding box center [308, 262] width 111 height 16
click at [231, 286] on span "Replay" at bounding box center [223, 286] width 18 height 9
click at [292, 299] on button "+5s" at bounding box center [284, 303] width 16 height 13
click at [292, 300] on button "+5s" at bounding box center [284, 303] width 16 height 13
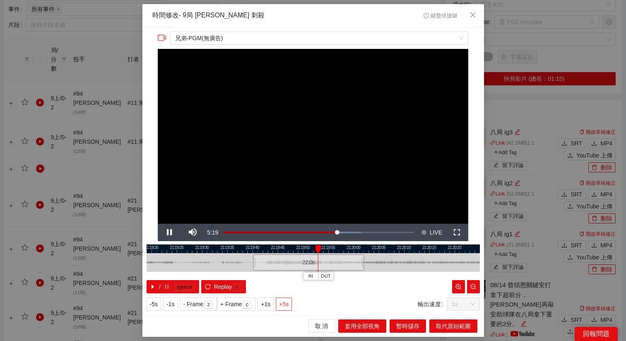
click at [292, 300] on button "+5s" at bounding box center [284, 303] width 16 height 13
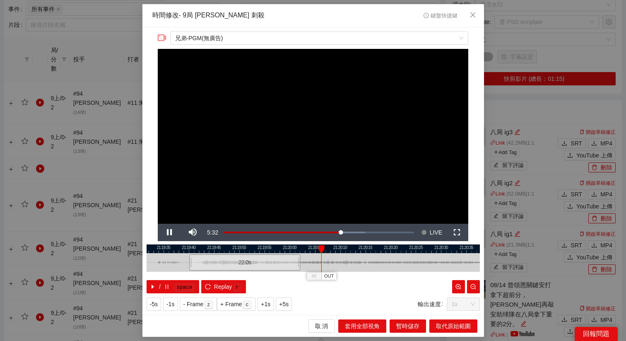
drag, startPoint x: 429, startPoint y: 251, endPoint x: 336, endPoint y: 265, distance: 94.6
click at [336, 265] on div "21:19:30 21:19:35 21:19:40 21:19:45 21:19:50 21:19:55 21:20:00 21:20:05 21:20:1…" at bounding box center [314, 268] width 334 height 49
click at [395, 276] on span "OUT" at bounding box center [395, 276] width 10 height 7
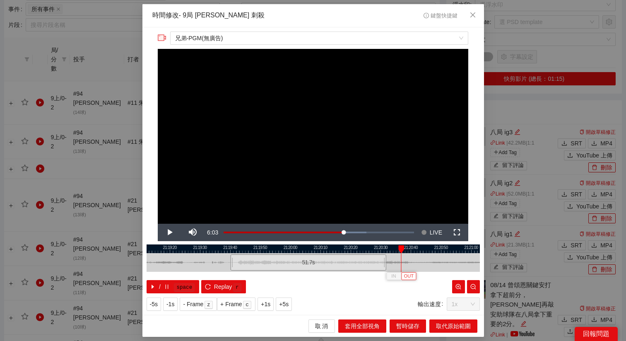
click at [411, 276] on span "OUT" at bounding box center [409, 276] width 10 height 7
click at [399, 247] on div at bounding box center [314, 248] width 334 height 9
click at [410, 277] on span "OUT" at bounding box center [409, 276] width 10 height 7
click at [445, 325] on span "取代原始範圍" at bounding box center [453, 326] width 35 height 9
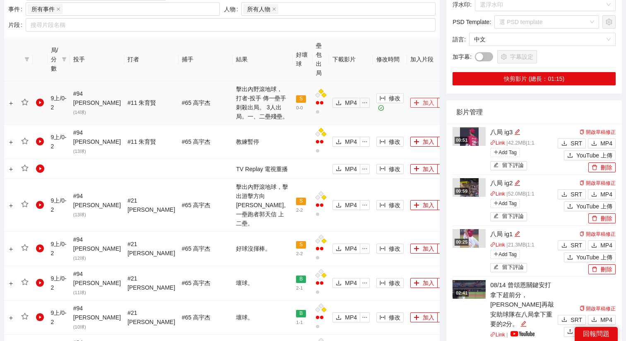
click at [411, 98] on button "加入" at bounding box center [424, 103] width 27 height 10
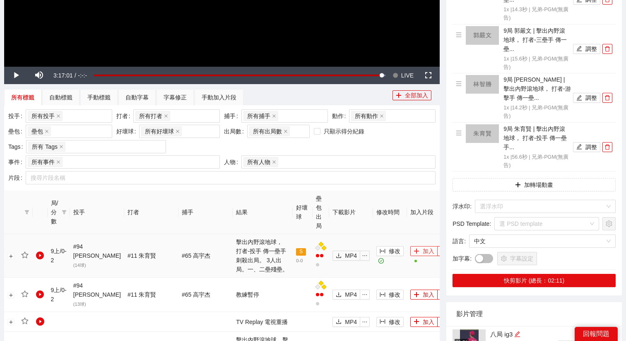
scroll to position [288, 0]
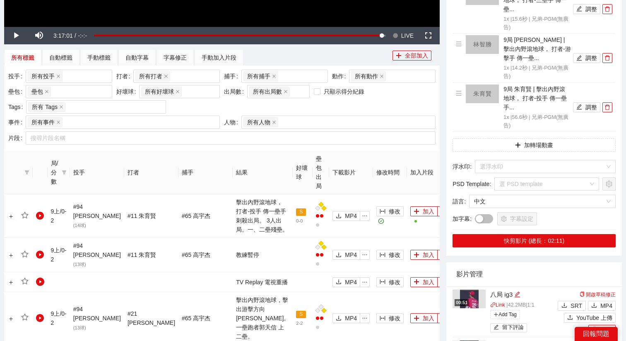
click at [500, 135] on div "影片剪輯區 清除 排列 草稿 Horizontal (16:9) 8局 林孝程 | 擊出內野滾地球， 打者-二壘手 傳一壘... 1x | 14.3 秒 | …" at bounding box center [535, 25] width 176 height 462
click at [495, 151] on button "加轉場動畫" at bounding box center [534, 144] width 163 height 13
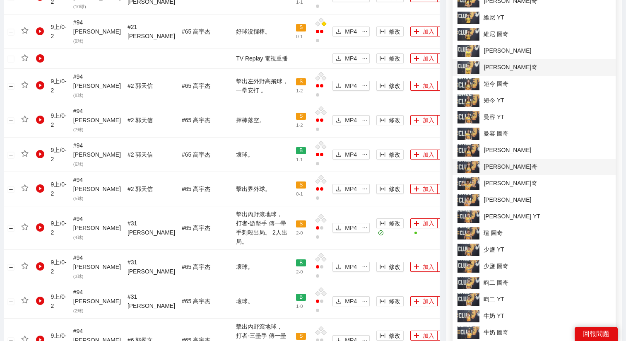
scroll to position [724, 0]
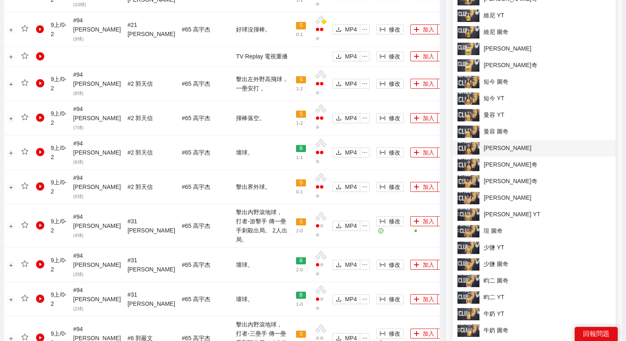
click at [499, 148] on span "[PERSON_NAME]" at bounding box center [534, 148] width 153 height 12
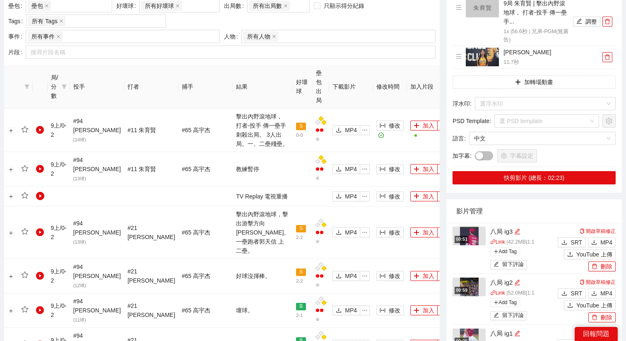
scroll to position [350, 0]
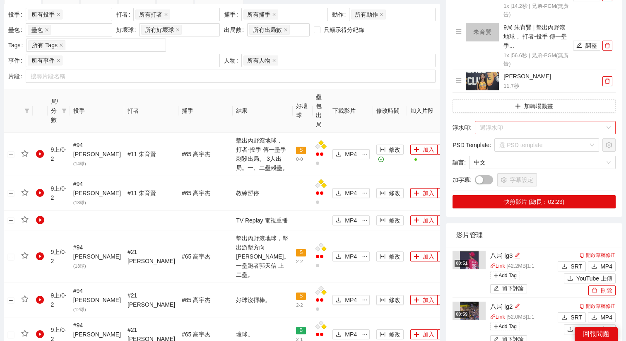
click at [498, 129] on input "search" at bounding box center [542, 127] width 125 height 12
click at [502, 132] on input "search" at bounding box center [542, 127] width 125 height 12
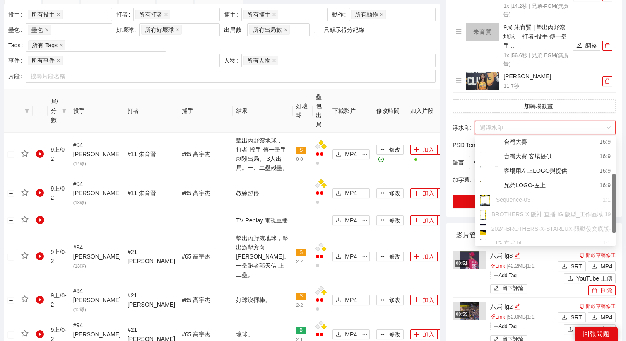
scroll to position [64, 0]
click at [522, 176] on div "兄弟LOGO-左上 16:9" at bounding box center [545, 182] width 141 height 15
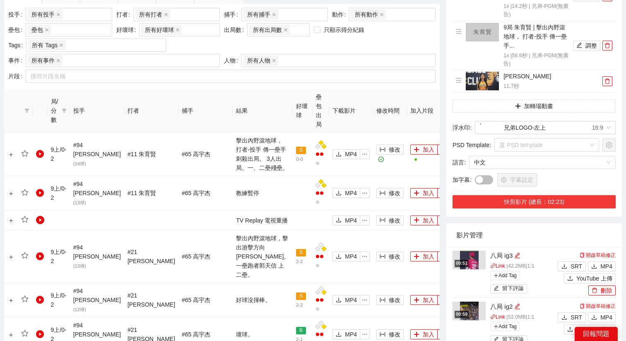
click at [528, 201] on button "快剪影片 (總長：02:23)" at bounding box center [534, 201] width 163 height 13
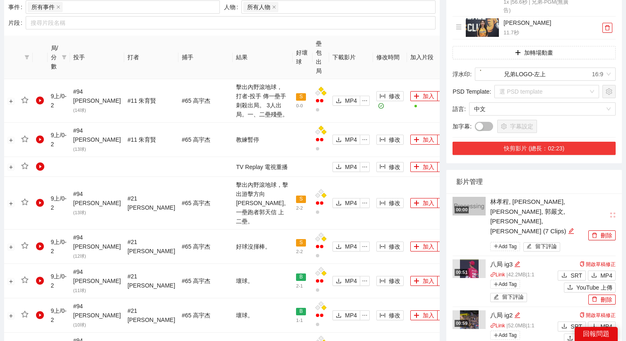
scroll to position [427, 0]
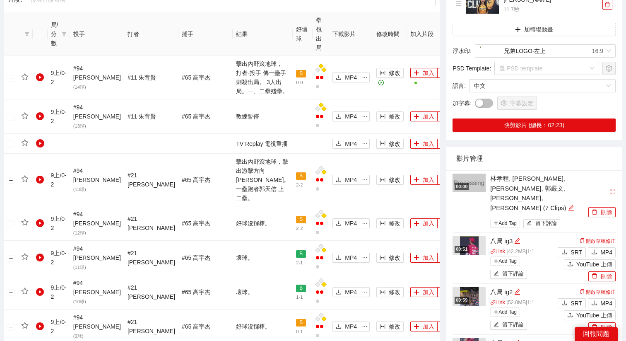
click at [568, 205] on icon "edit" at bounding box center [571, 208] width 6 height 6
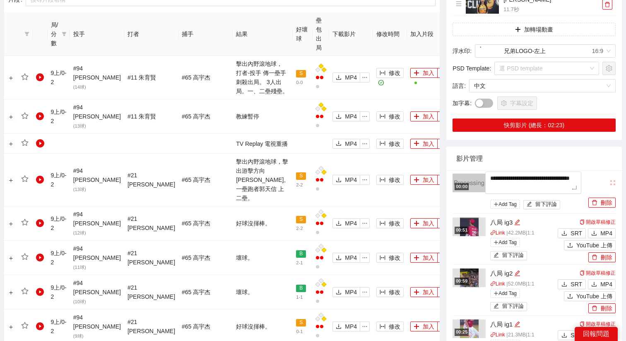
drag, startPoint x: 556, startPoint y: 187, endPoint x: 455, endPoint y: 181, distance: 100.9
click at [455, 181] on div "**********" at bounding box center [520, 193] width 134 height 38
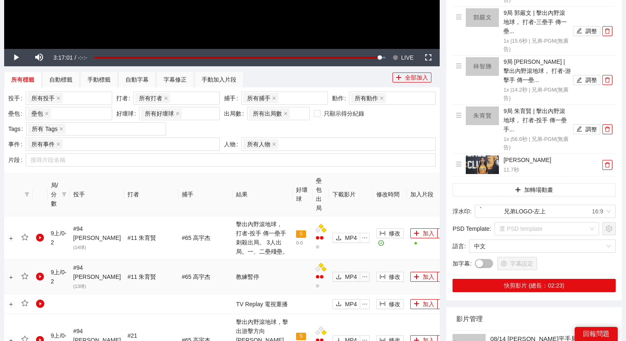
scroll to position [260, 0]
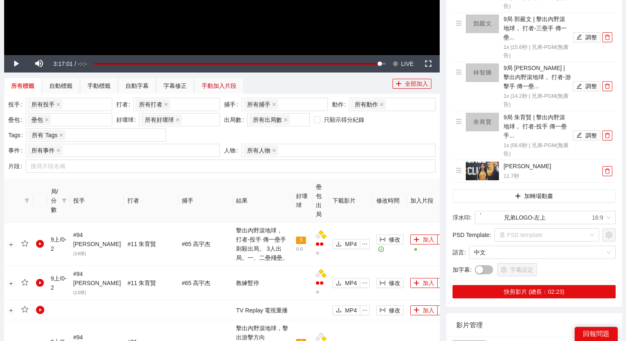
click at [230, 87] on div "手動加入片段" at bounding box center [219, 85] width 35 height 9
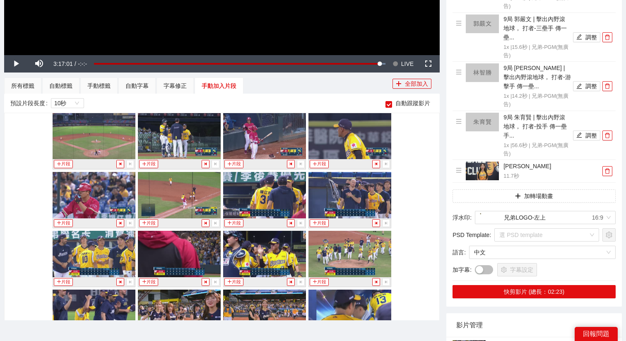
scroll to position [9701, 0]
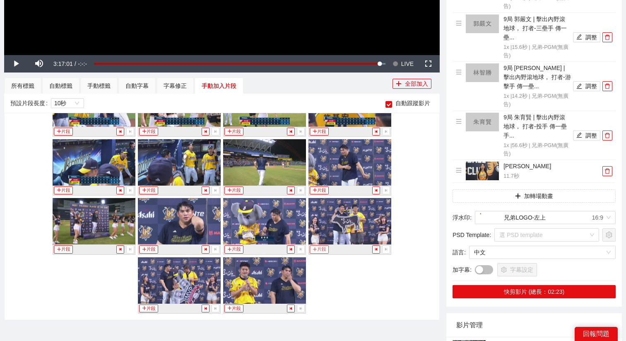
click at [316, 250] on icon "plus" at bounding box center [315, 249] width 5 height 5
click at [106, 84] on div "手動標籤" at bounding box center [98, 85] width 23 height 9
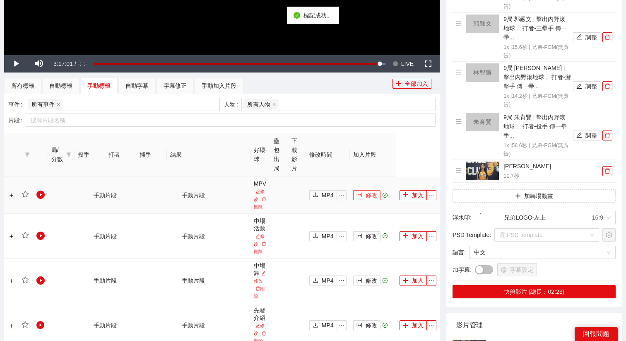
click at [367, 195] on span "修改" at bounding box center [372, 195] width 12 height 9
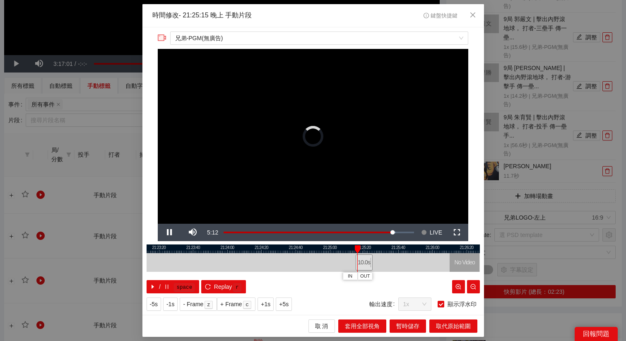
drag, startPoint x: 292, startPoint y: 252, endPoint x: 372, endPoint y: 252, distance: 80.0
click at [372, 252] on div at bounding box center [394, 248] width 334 height 9
drag, startPoint x: 355, startPoint y: 261, endPoint x: 293, endPoint y: 261, distance: 62.1
click at [293, 261] on div at bounding box center [295, 262] width 5 height 19
drag, startPoint x: 294, startPoint y: 262, endPoint x: 255, endPoint y: 264, distance: 39.0
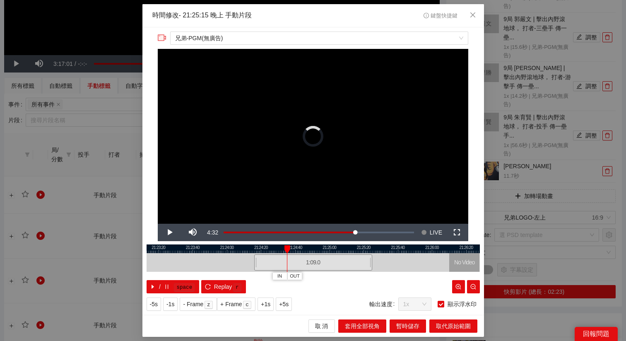
click at [255, 264] on div at bounding box center [255, 262] width 5 height 19
drag, startPoint x: 256, startPoint y: 261, endPoint x: 236, endPoint y: 261, distance: 19.5
click at [236, 261] on div at bounding box center [236, 262] width 5 height 19
click at [446, 327] on span "取代原始範圍" at bounding box center [453, 326] width 35 height 9
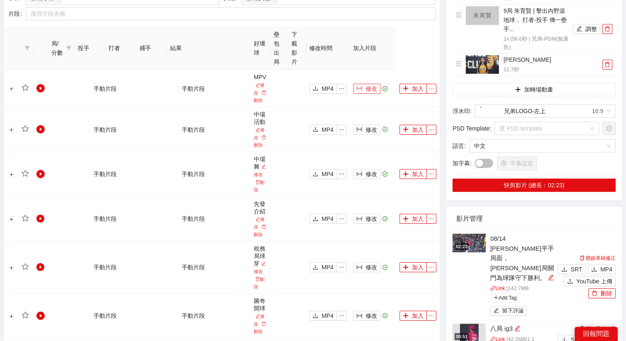
scroll to position [382, 0]
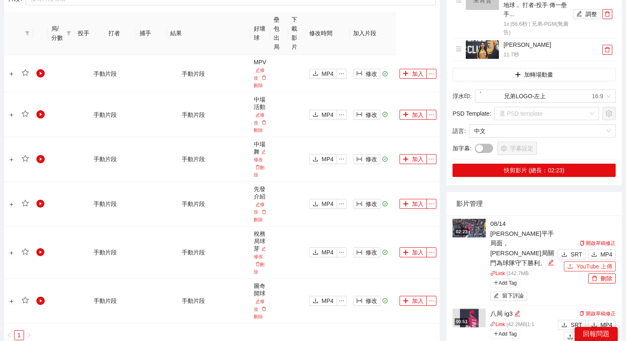
click at [579, 262] on span "YouTube 上傳" at bounding box center [595, 266] width 36 height 9
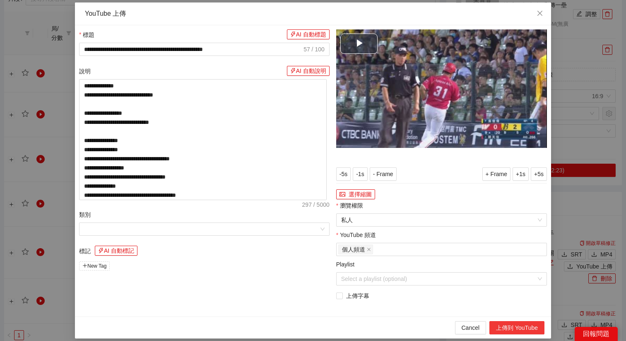
click at [514, 329] on button "上傳到 YouTube" at bounding box center [517, 327] width 55 height 13
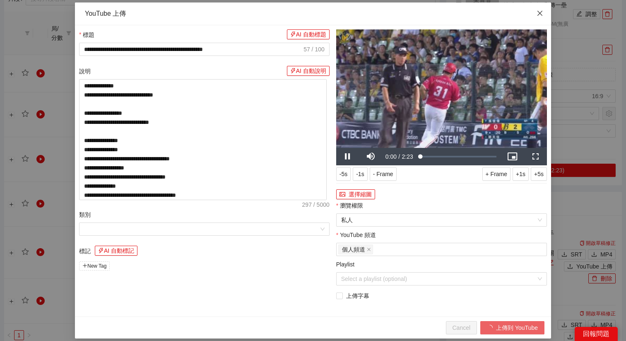
click at [541, 16] on icon "close" at bounding box center [540, 13] width 7 height 7
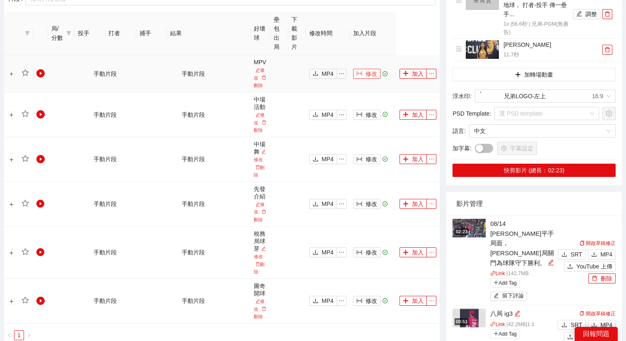
click at [368, 72] on span "修改" at bounding box center [372, 73] width 12 height 9
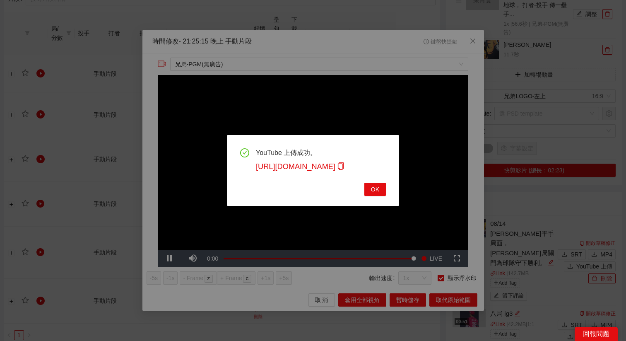
click at [373, 196] on div "YouTube 上傳成功。 https://youtu.be/3to9vg-quCg OK" at bounding box center [313, 170] width 172 height 71
click at [376, 186] on span "OK" at bounding box center [375, 189] width 8 height 9
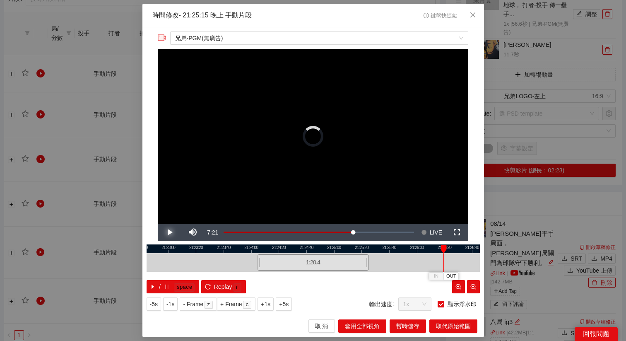
click at [169, 232] on span "Video Player" at bounding box center [169, 232] width 0 height 0
click at [158, 224] on button "Pause" at bounding box center [169, 232] width 23 height 17
drag, startPoint x: 258, startPoint y: 259, endPoint x: 198, endPoint y: 261, distance: 59.7
click at [198, 261] on div "21:22:40 21:23:00 21:23:20 21:23:40 21:24:00 21:24:20 21:24:40 21:25:00 21:25:2…" at bounding box center [314, 268] width 334 height 49
drag, startPoint x: 259, startPoint y: 262, endPoint x: 198, endPoint y: 262, distance: 60.5
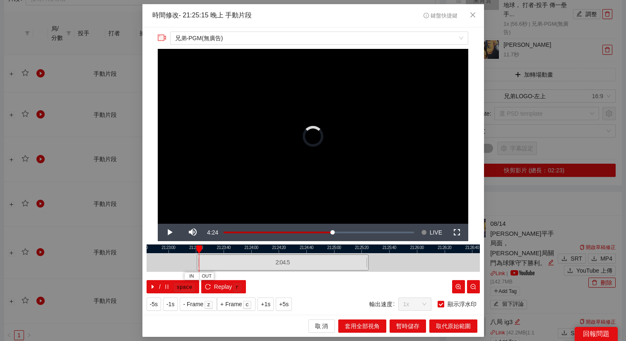
click at [198, 262] on div at bounding box center [198, 262] width 5 height 19
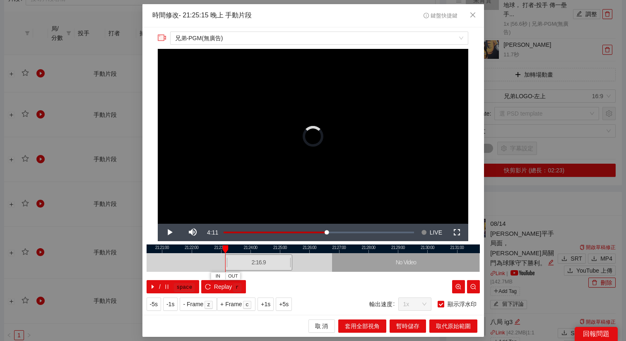
drag, startPoint x: 230, startPoint y: 259, endPoint x: 222, endPoint y: 259, distance: 7.9
click at [224, 259] on div at bounding box center [226, 262] width 5 height 19
click at [224, 259] on div at bounding box center [224, 262] width 5 height 19
click at [169, 232] on span "Video Player" at bounding box center [169, 232] width 0 height 0
click at [222, 288] on span "Replay" at bounding box center [223, 286] width 18 height 9
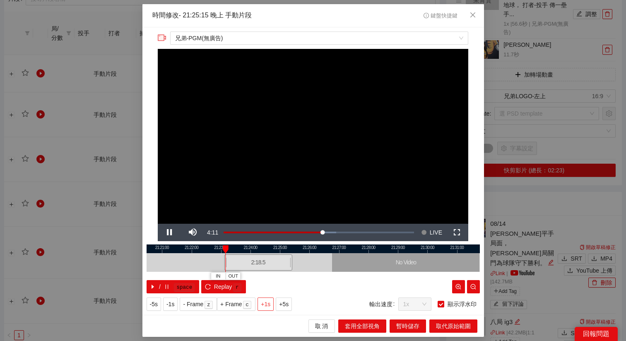
click at [268, 305] on span "+1s" at bounding box center [266, 304] width 10 height 9
click at [265, 302] on span "+1s" at bounding box center [266, 304] width 10 height 9
click at [227, 262] on div "21:20:00 21:21:00 21:22:00 21:23:00 21:24:00 21:25:00 21:26:00 21:27:00 21:28:0…" at bounding box center [314, 268] width 334 height 49
click at [227, 262] on div at bounding box center [227, 262] width 5 height 19
click at [226, 262] on div at bounding box center [226, 262] width 5 height 19
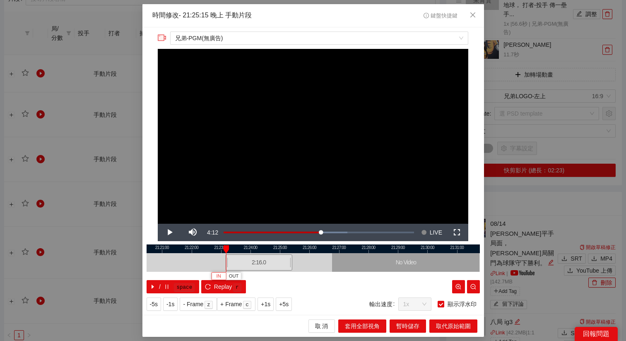
click at [218, 276] on span "IN" at bounding box center [219, 276] width 5 height 7
drag, startPoint x: 292, startPoint y: 260, endPoint x: 331, endPoint y: 269, distance: 40.4
click at [331, 269] on div at bounding box center [330, 262] width 5 height 19
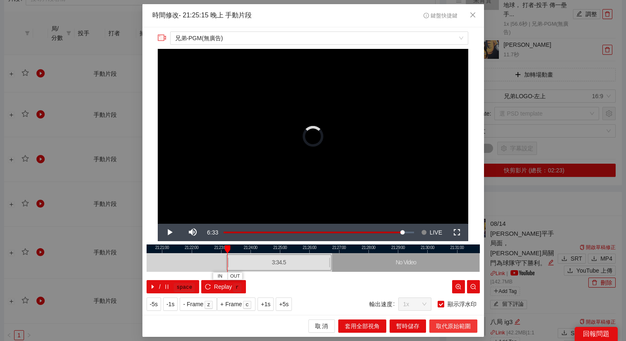
click at [446, 329] on span "取代原始範圍" at bounding box center [453, 326] width 35 height 9
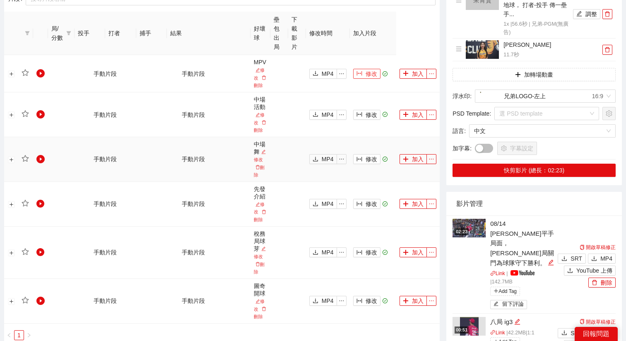
scroll to position [0, 0]
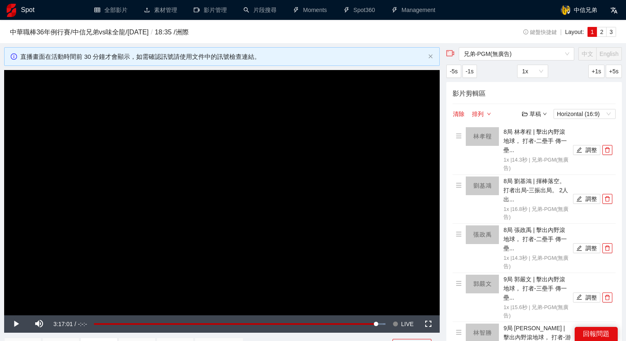
click at [336, 226] on video "Video Player" at bounding box center [222, 192] width 436 height 245
click at [404, 325] on span "LIVE" at bounding box center [407, 323] width 12 height 17
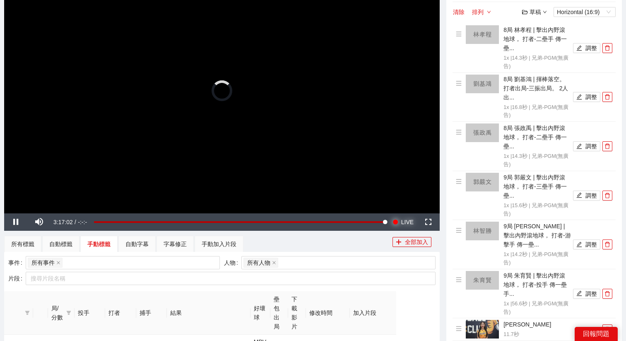
scroll to position [91, 0]
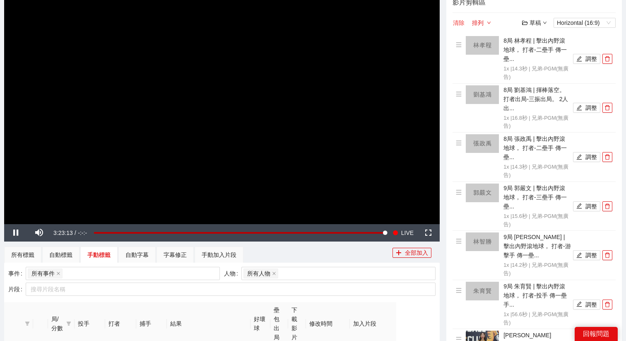
click at [456, 24] on button "清除" at bounding box center [459, 23] width 12 height 10
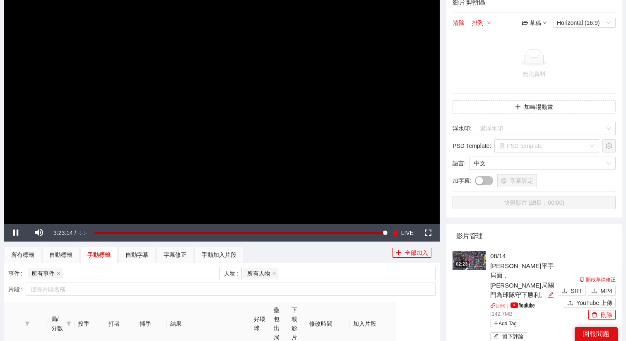
click at [275, 117] on video "Video Player" at bounding box center [222, 101] width 436 height 245
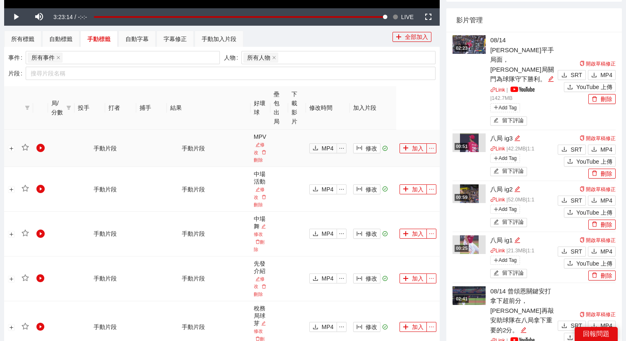
scroll to position [277, 0]
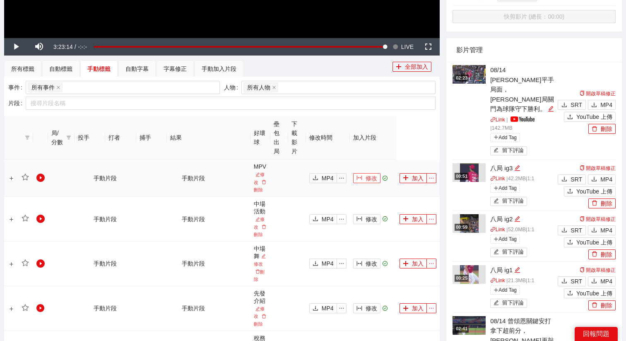
click at [375, 177] on span "修改" at bounding box center [372, 178] width 12 height 9
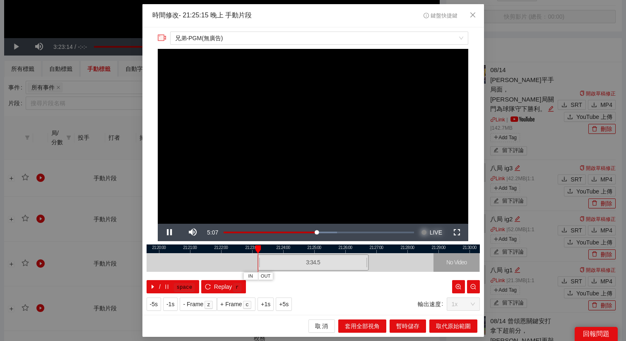
click at [429, 230] on button "Seek to live, currently behind live LIVE" at bounding box center [431, 232] width 27 height 17
click at [432, 275] on span "OUT" at bounding box center [431, 276] width 10 height 7
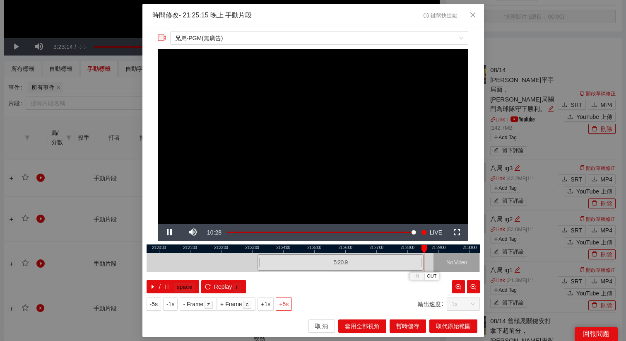
click at [287, 301] on span "+5s" at bounding box center [284, 304] width 10 height 9
click at [169, 232] on span "Video Player" at bounding box center [169, 232] width 0 height 0
click at [158, 224] on button "Pause" at bounding box center [169, 232] width 23 height 17
click at [441, 278] on span "OUT" at bounding box center [441, 276] width 10 height 7
click at [446, 328] on span "取代原始範圍" at bounding box center [453, 326] width 35 height 9
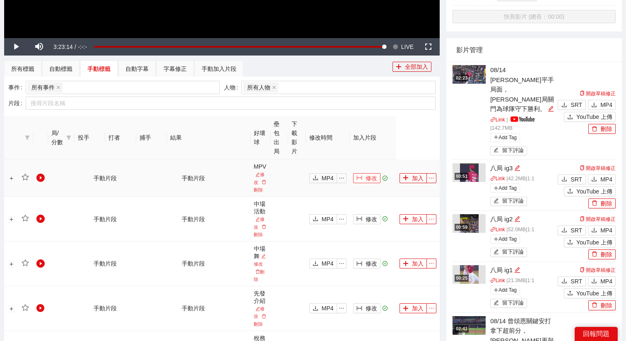
click at [371, 179] on span "修改" at bounding box center [372, 178] width 12 height 9
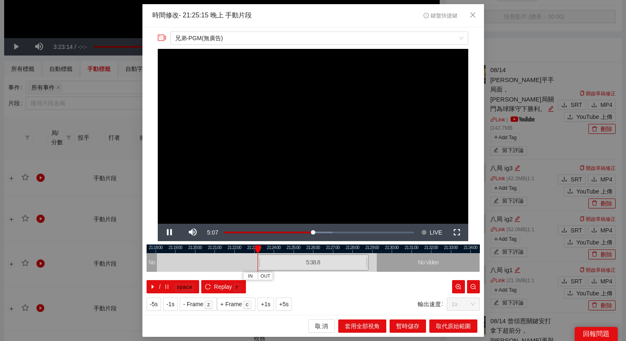
click at [371, 250] on div at bounding box center [314, 248] width 334 height 9
click at [269, 308] on button "+1s" at bounding box center [266, 303] width 16 height 13
click at [372, 246] on div at bounding box center [373, 249] width 6 height 8
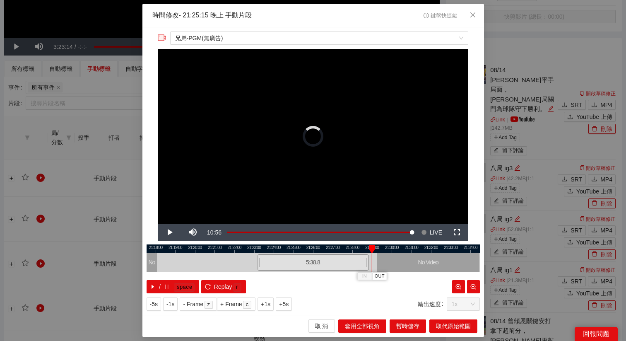
click at [371, 246] on div at bounding box center [372, 249] width 6 height 8
click at [382, 278] on span "OUT" at bounding box center [380, 276] width 10 height 7
click at [459, 327] on span "取代原始範圍" at bounding box center [453, 326] width 35 height 9
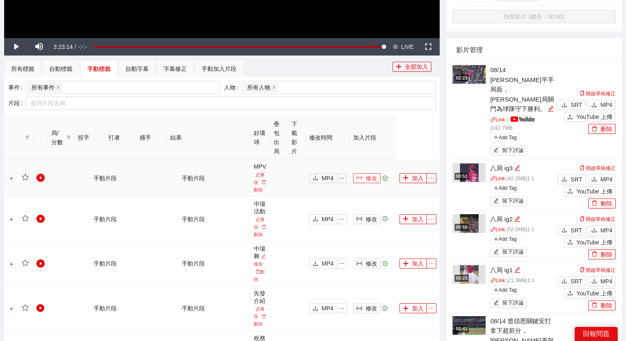
click at [372, 179] on span "修改" at bounding box center [372, 178] width 12 height 9
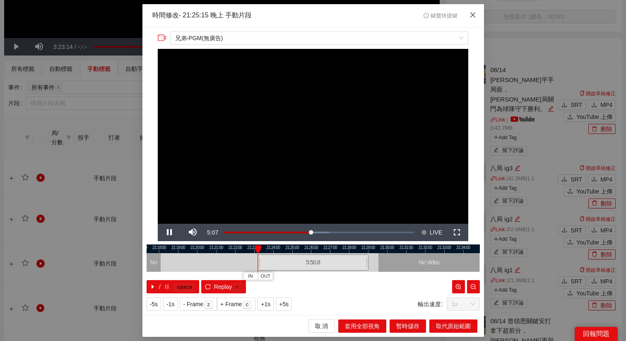
click at [473, 18] on icon "close" at bounding box center [473, 15] width 7 height 7
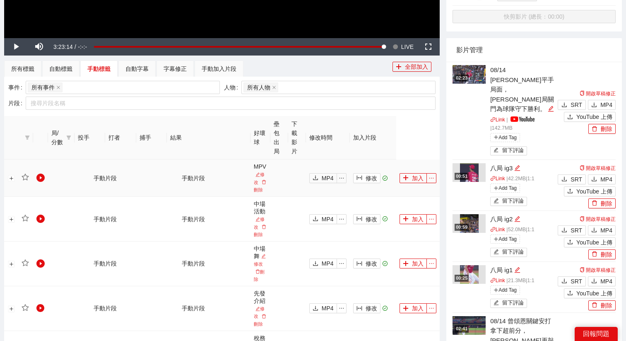
click at [411, 186] on td "加入" at bounding box center [419, 178] width 44 height 37
click at [414, 177] on button "加入" at bounding box center [413, 178] width 27 height 10
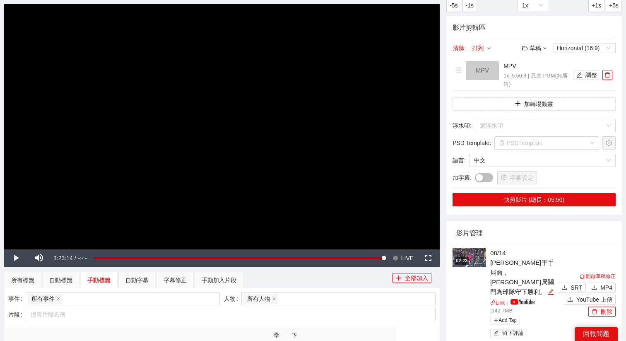
scroll to position [0, 0]
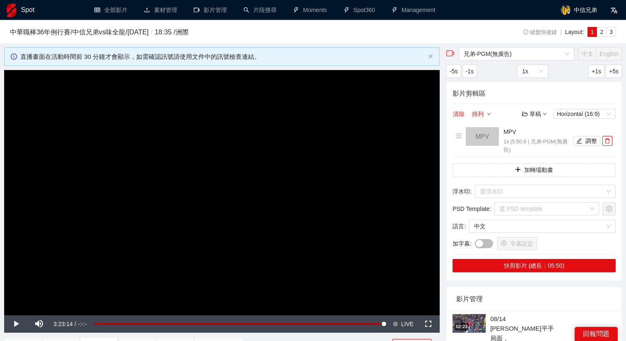
click at [496, 180] on div "影片剪輯區 清除 排列 草稿 Horizontal (16:9) MPV 1x | 5:50.8 | 兄弟-PGM(無廣告) 調整 加轉場動畫 浮水印 : 選…" at bounding box center [535, 181] width 176 height 198
click at [496, 168] on button "加轉場動畫" at bounding box center [534, 169] width 163 height 13
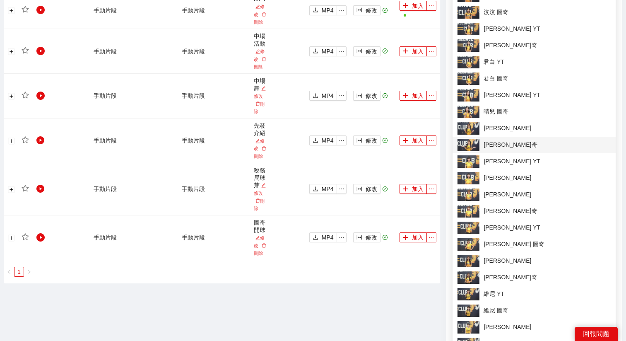
click at [503, 145] on span "[PERSON_NAME]奇" at bounding box center [534, 145] width 153 height 12
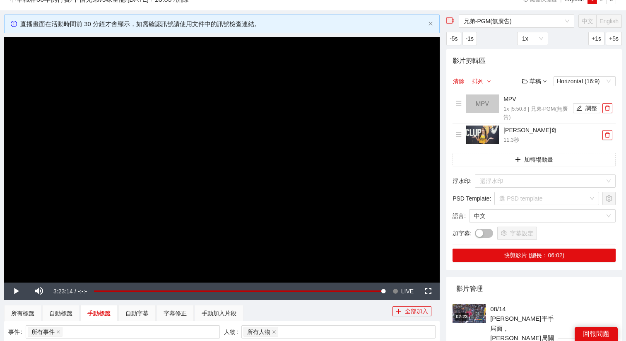
scroll to position [20, 0]
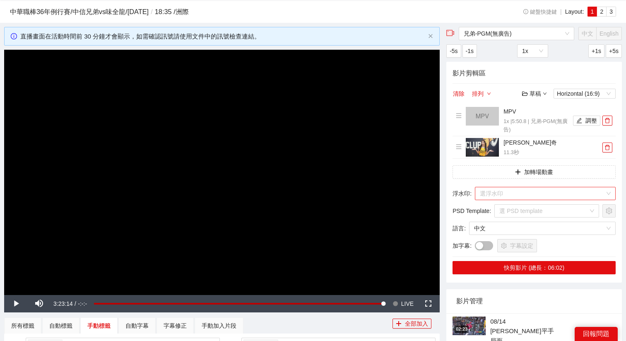
click at [498, 195] on input "search" at bounding box center [542, 193] width 125 height 12
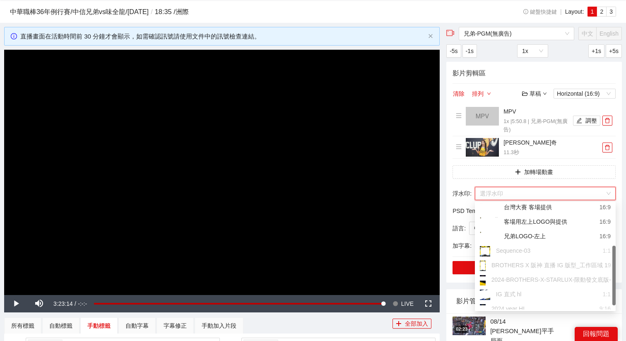
scroll to position [75, 0]
click at [524, 235] on div "兄弟LOGO-左上" at bounding box center [513, 237] width 66 height 10
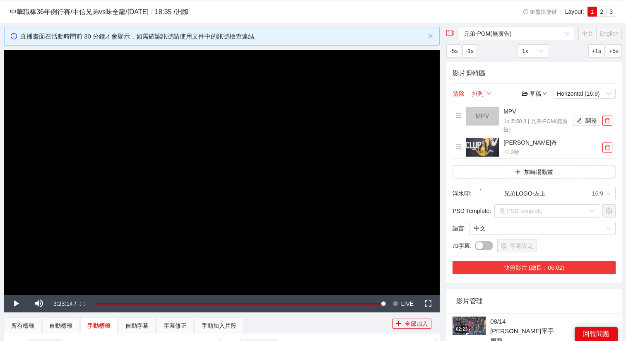
click at [527, 271] on button "快剪影片 (總長：06:02)" at bounding box center [534, 267] width 163 height 13
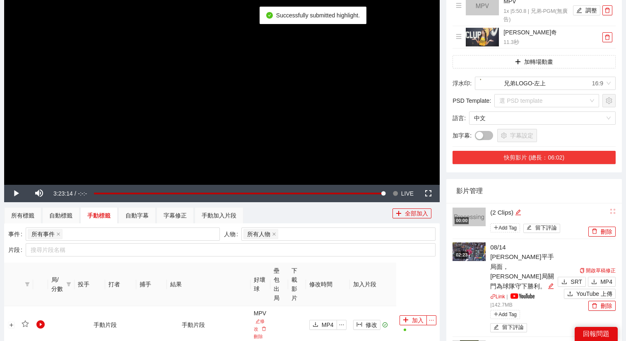
scroll to position [148, 0]
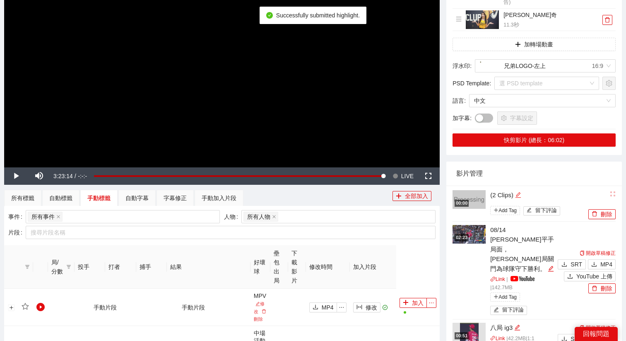
click at [520, 191] on div "編輯" at bounding box center [518, 195] width 6 height 10
drag, startPoint x: 528, startPoint y: 193, endPoint x: 426, endPoint y: 193, distance: 102.3
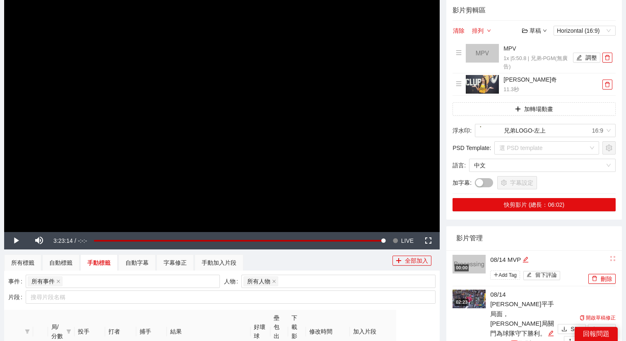
scroll to position [75, 0]
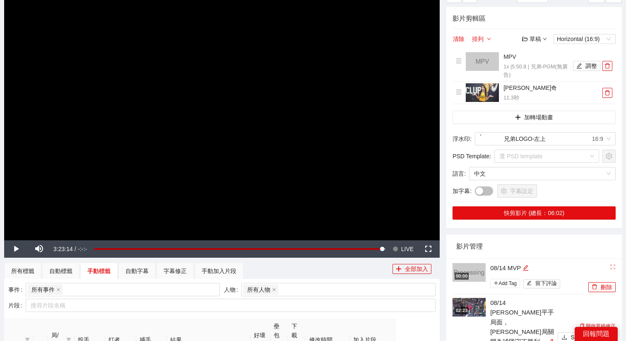
click at [285, 128] on video "Video Player" at bounding box center [222, 117] width 436 height 245
click at [407, 248] on span "LIVE" at bounding box center [407, 248] width 12 height 17
click at [460, 42] on button "清除" at bounding box center [459, 39] width 12 height 10
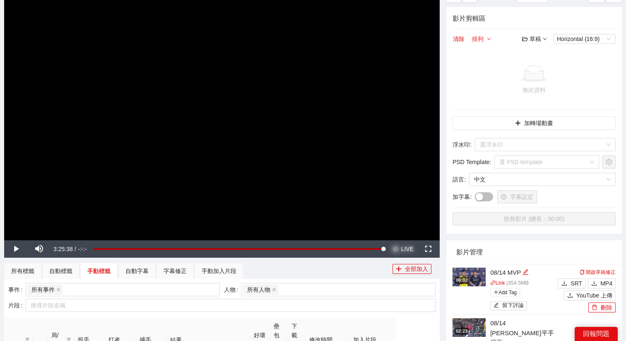
click at [402, 244] on span "LIVE" at bounding box center [407, 248] width 12 height 17
click at [578, 293] on span "YouTube 上傳" at bounding box center [595, 295] width 36 height 9
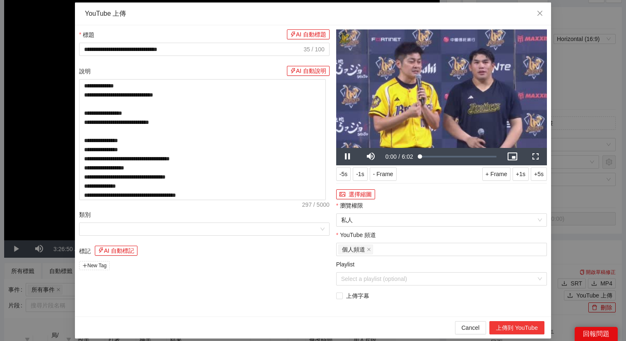
click at [515, 324] on button "上傳到 YouTube" at bounding box center [517, 327] width 55 height 13
click at [576, 220] on div "**********" at bounding box center [313, 170] width 626 height 341
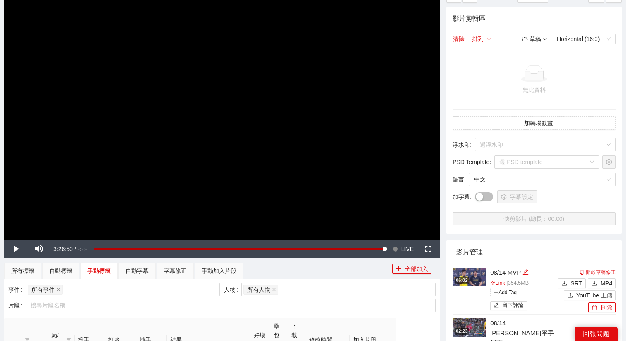
click at [475, 279] on img at bounding box center [469, 277] width 33 height 19
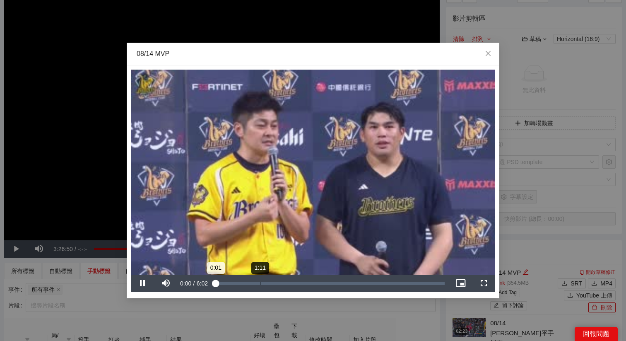
click at [260, 281] on div "Loaded : 0% 1:11 0:01" at bounding box center [330, 283] width 238 height 17
click at [288, 284] on div "Loaded : 0% 2:03 1:11" at bounding box center [330, 283] width 230 height 3
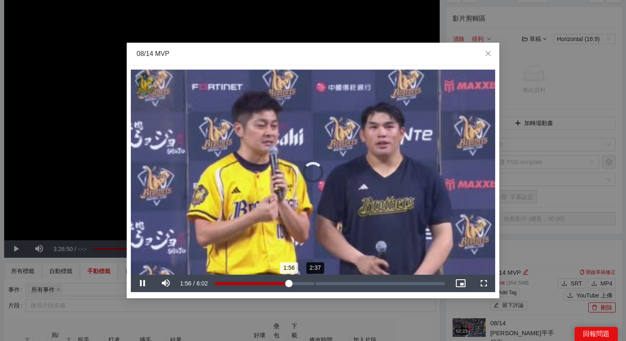
click at [322, 288] on div "Loaded : 0% 2:37 1:56" at bounding box center [330, 283] width 238 height 17
click at [329, 285] on div "Loaded : 0% 3:00 2:49" at bounding box center [330, 283] width 238 height 17
click at [341, 286] on div "Loaded : 0% 3:18 3:01" at bounding box center [330, 283] width 238 height 17
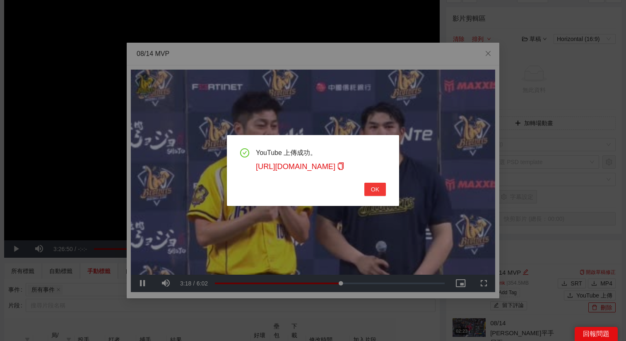
click at [374, 187] on span "OK" at bounding box center [375, 189] width 8 height 9
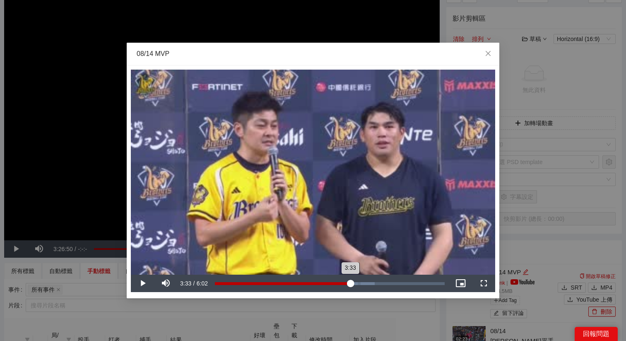
click at [350, 284] on div "Loaded : 69.59% 3:33 3:33" at bounding box center [330, 283] width 230 height 3
click at [351, 283] on div "3:34" at bounding box center [283, 283] width 136 height 3
click at [356, 283] on div "3:41" at bounding box center [285, 283] width 141 height 3
click at [366, 283] on div "Loaded : 74.58% 3:56 3:48" at bounding box center [330, 283] width 230 height 3
click at [366, 283] on div "3:58" at bounding box center [290, 283] width 151 height 3
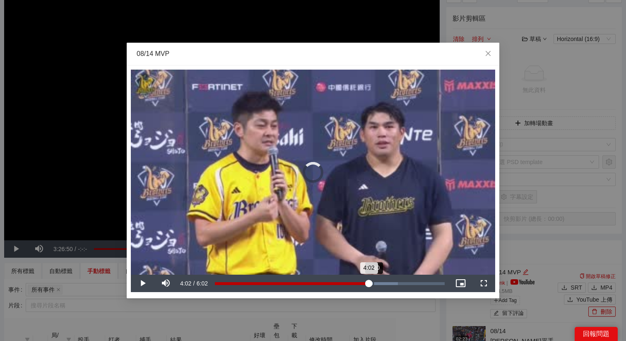
click at [374, 283] on div "Loaded : 79.58% 4:10 4:02" at bounding box center [330, 283] width 230 height 3
click at [370, 283] on div "Loaded : 79.58% 4:04 4:04" at bounding box center [330, 283] width 230 height 3
click at [371, 283] on div "4:05" at bounding box center [293, 283] width 156 height 3
click at [375, 283] on div "4:11" at bounding box center [295, 283] width 160 height 3
click at [377, 283] on div "4:15" at bounding box center [296, 283] width 162 height 3
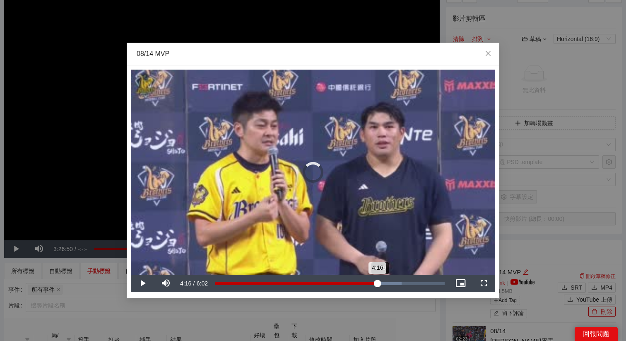
click at [377, 283] on div "4:16" at bounding box center [296, 283] width 162 height 3
click at [385, 283] on div "4:28" at bounding box center [385, 283] width 0 height 3
click at [385, 283] on div "4:28" at bounding box center [300, 283] width 170 height 3
click at [391, 283] on div "4:36" at bounding box center [303, 283] width 176 height 3
click at [391, 282] on div "4:37" at bounding box center [303, 283] width 176 height 3
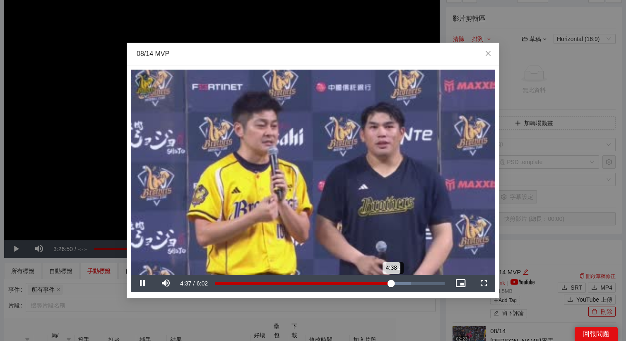
click at [392, 282] on div "4:38" at bounding box center [303, 283] width 177 height 3
click at [407, 289] on div "Loaded : 89.26% 5:02 4:52" at bounding box center [330, 283] width 238 height 17
click at [407, 285] on div "5:02" at bounding box center [311, 283] width 192 height 3
click at [489, 59] on span "Close" at bounding box center [488, 54] width 22 height 22
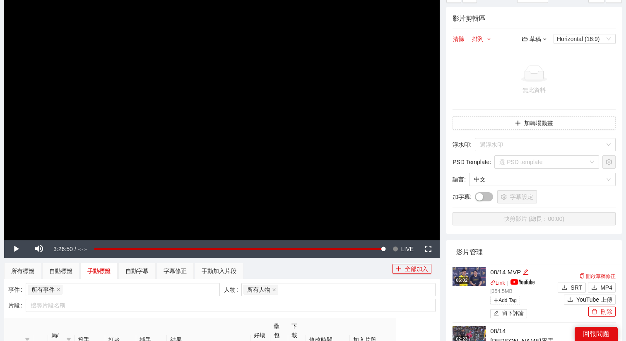
click at [469, 282] on div "06:02" at bounding box center [462, 280] width 14 height 7
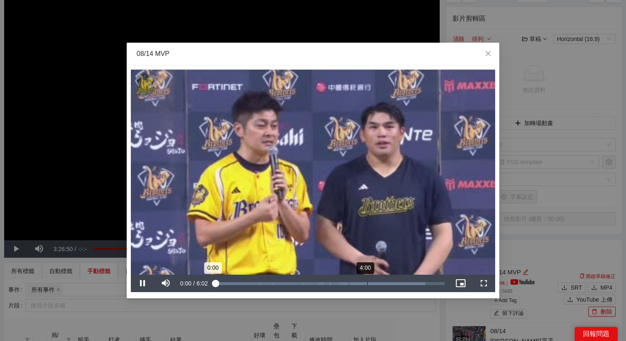
click at [387, 286] on div "Loaded : 91.48% 4:00 0:00" at bounding box center [330, 283] width 238 height 17
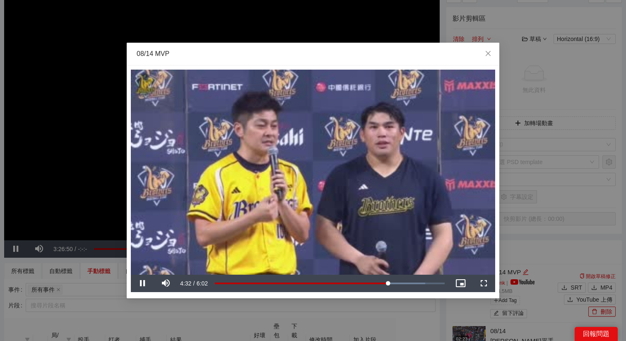
click at [387, 236] on video "Video Player" at bounding box center [313, 172] width 365 height 205
drag, startPoint x: 389, startPoint y: 287, endPoint x: 406, endPoint y: 287, distance: 17.4
click at [406, 287] on div "Loaded : 88.48% 4:54 4:31" at bounding box center [330, 283] width 238 height 17
click at [406, 284] on div "5:00" at bounding box center [310, 283] width 191 height 3
click at [414, 283] on div "5:12" at bounding box center [413, 283] width 0 height 3
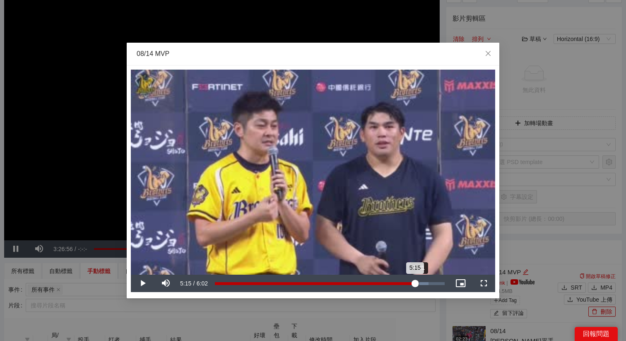
click at [415, 283] on div "5:15" at bounding box center [315, 283] width 200 height 3
click at [417, 283] on div "5:21" at bounding box center [317, 283] width 204 height 3
click at [417, 283] on div "5:19" at bounding box center [316, 283] width 203 height 3
click at [423, 283] on div "Loaded : 94.71% 5:27 5:19" at bounding box center [330, 283] width 230 height 3
click at [423, 283] on div "5:27" at bounding box center [319, 283] width 208 height 3
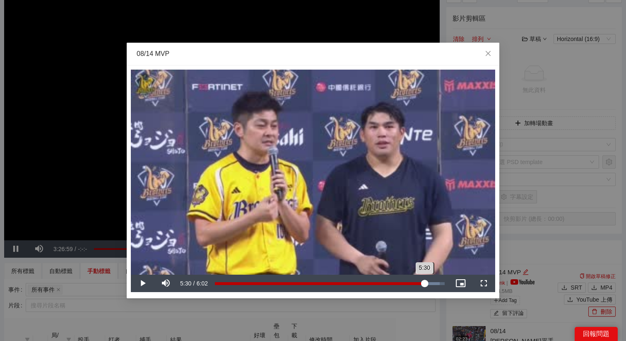
click at [425, 283] on div "5:30" at bounding box center [320, 283] width 210 height 3
click at [426, 283] on div "5:32" at bounding box center [320, 283] width 211 height 3
click at [414, 283] on div "Loaded : 100.00% 5:32 5:35" at bounding box center [330, 283] width 230 height 3
click at [414, 283] on div "5:13" at bounding box center [314, 283] width 199 height 3
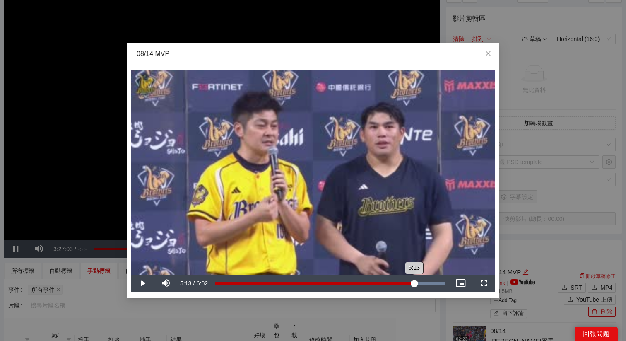
click at [414, 283] on div "5:13" at bounding box center [314, 283] width 199 height 3
click at [413, 283] on div "5:13" at bounding box center [314, 283] width 199 height 3
click at [411, 283] on div "5:12" at bounding box center [314, 283] width 198 height 3
click at [411, 283] on div "5:09" at bounding box center [313, 283] width 196 height 3
click at [408, 283] on div "5:09" at bounding box center [313, 283] width 196 height 3
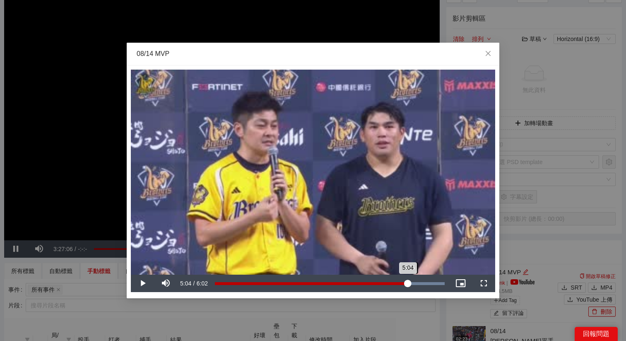
click at [408, 283] on div "5:04" at bounding box center [311, 283] width 193 height 3
click at [409, 283] on div "5:06" at bounding box center [312, 283] width 194 height 3
click at [406, 283] on div "5:04" at bounding box center [311, 283] width 193 height 3
click at [401, 284] on div "4:53" at bounding box center [401, 283] width 0 height 3
click at [396, 285] on div "Loaded : 100.00% 4:45 4:53" at bounding box center [330, 283] width 238 height 17
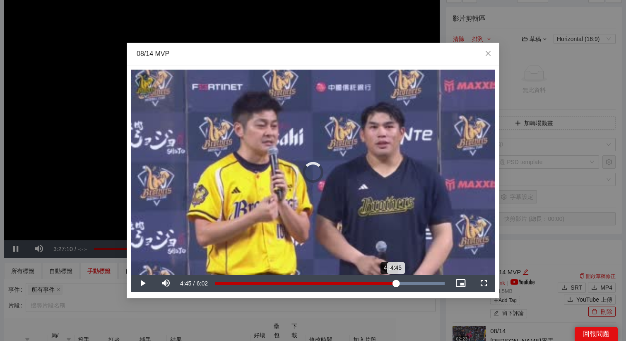
click at [389, 286] on div "Loaded : 100.00% 4:34 4:45" at bounding box center [330, 283] width 238 height 17
click at [375, 286] on div "Loaded : 100.00% 4:24 4:34" at bounding box center [330, 283] width 238 height 17
click at [370, 288] on div "Loaded : 100.00% 4:10 4:11" at bounding box center [330, 283] width 238 height 17
click at [365, 288] on div "Loaded : 100.00% 3:58 4:04" at bounding box center [330, 283] width 238 height 17
click at [354, 289] on div "Loaded : 100.00% 3:41 3:56" at bounding box center [330, 283] width 238 height 17
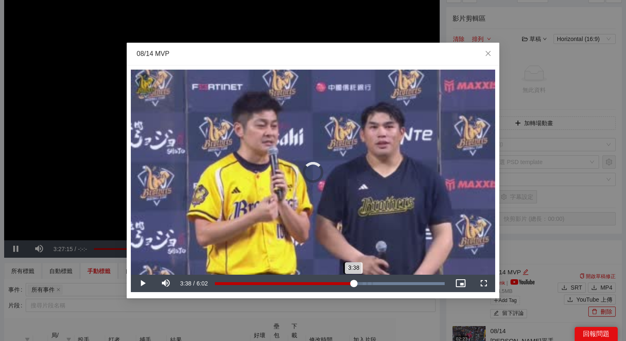
click at [351, 289] on div "Loaded : 100.00% 3:35 3:38" at bounding box center [330, 283] width 238 height 17
click at [347, 289] on div "Loaded : 100.00% 3:26 3:34" at bounding box center [330, 283] width 238 height 17
click at [342, 288] on div "Loaded : 100.00% 3:19 3:27" at bounding box center [330, 283] width 238 height 17
click at [327, 289] on div "Loaded : 100.00% 2:57 3:19" at bounding box center [330, 283] width 238 height 17
click at [328, 285] on div "2:57" at bounding box center [271, 283] width 113 height 3
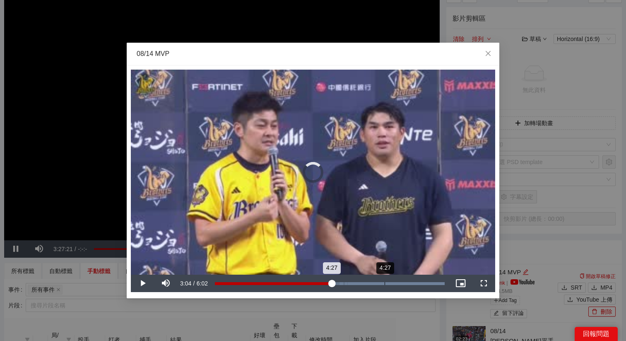
click at [385, 281] on div "Loaded : 100.00% 4:27 4:27" at bounding box center [330, 283] width 238 height 17
click at [416, 281] on div "Loaded : 100.00% 5:09 4:27" at bounding box center [330, 283] width 238 height 17
click at [413, 283] on div "5:15" at bounding box center [315, 283] width 201 height 3
click at [414, 283] on div "5:13" at bounding box center [314, 283] width 199 height 3
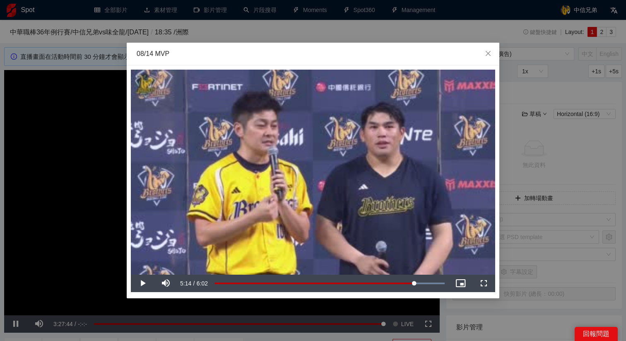
scroll to position [75, 0]
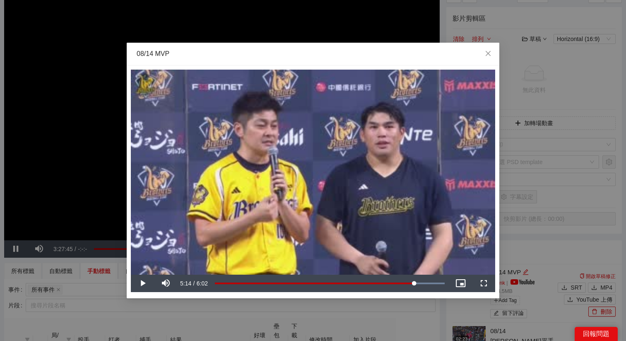
click at [422, 310] on div "**********" at bounding box center [313, 170] width 626 height 341
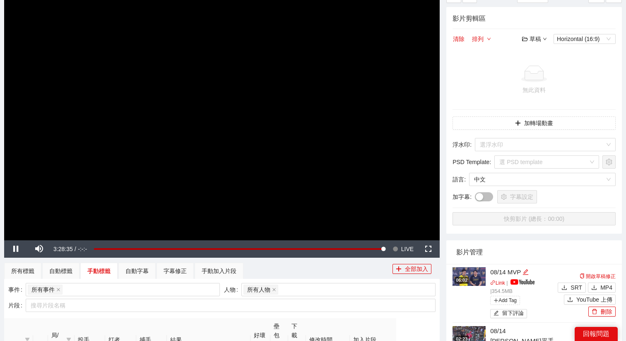
click at [180, 76] on video "Video Player" at bounding box center [222, 117] width 436 height 245
